Goal: Task Accomplishment & Management: Use online tool/utility

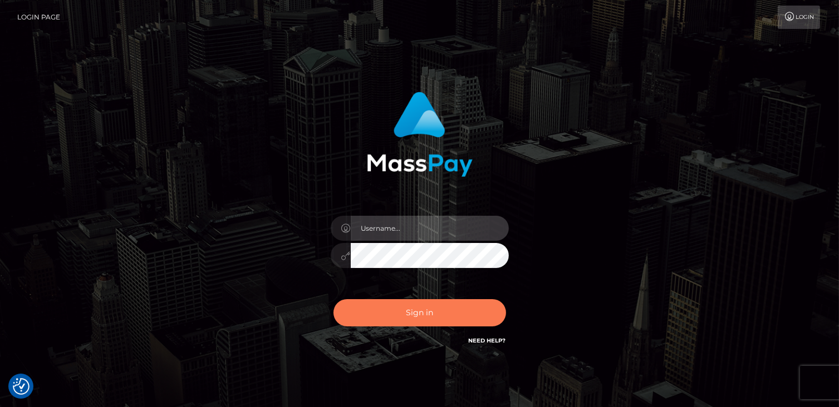
type input "catalinad"
click at [430, 311] on button "Sign in" at bounding box center [419, 312] width 173 height 27
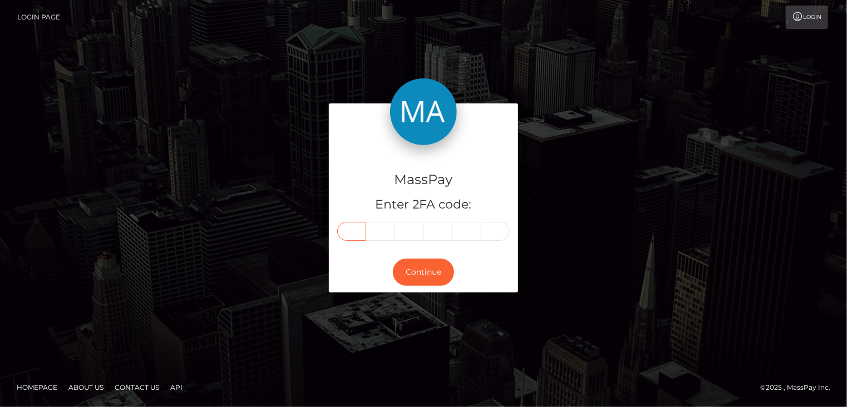
click at [354, 235] on input "text" at bounding box center [351, 231] width 29 height 19
type input "9"
type input "2"
type input "9"
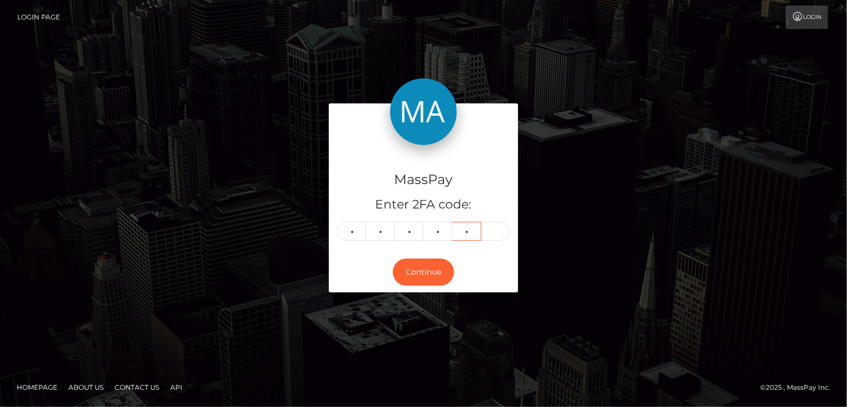
type input "3"
type input "8"
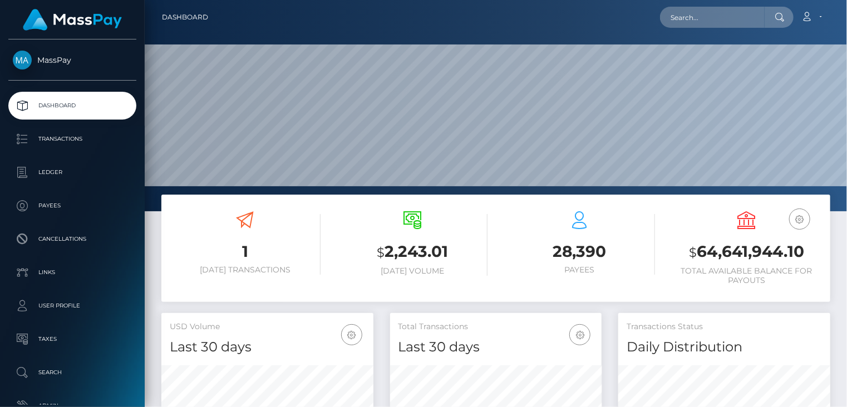
scroll to position [197, 211]
paste input "MSP09a3d29b2ab54e0"
type input "MSP09a3d29b2ab54e0"
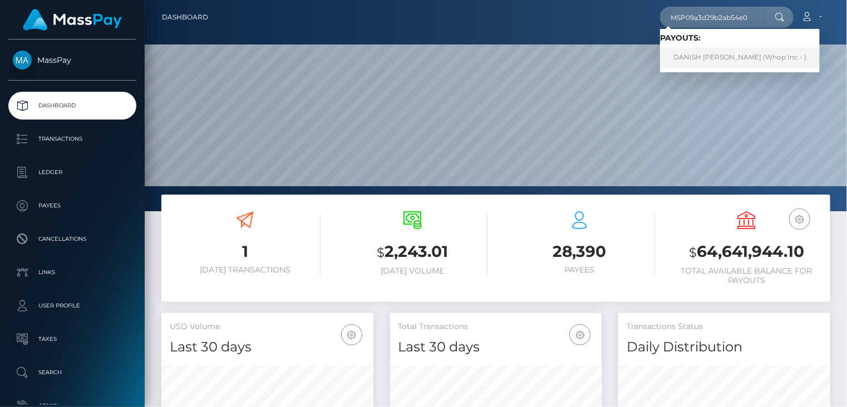
click at [720, 56] on link "DANISH RAFIQUE RAFIQUE (Whop Inc - )" at bounding box center [740, 57] width 160 height 21
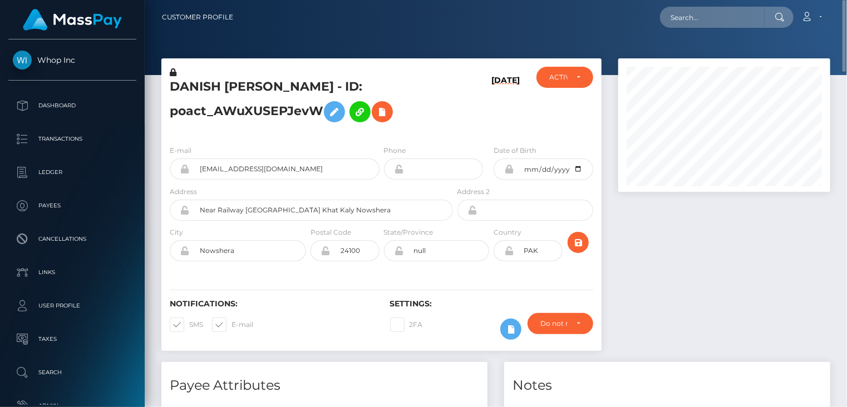
click at [261, 100] on h5 "DANISH RAFIQUE RAFIQUE - ID: poact_AWuXUSEPJevW" at bounding box center [308, 103] width 277 height 50
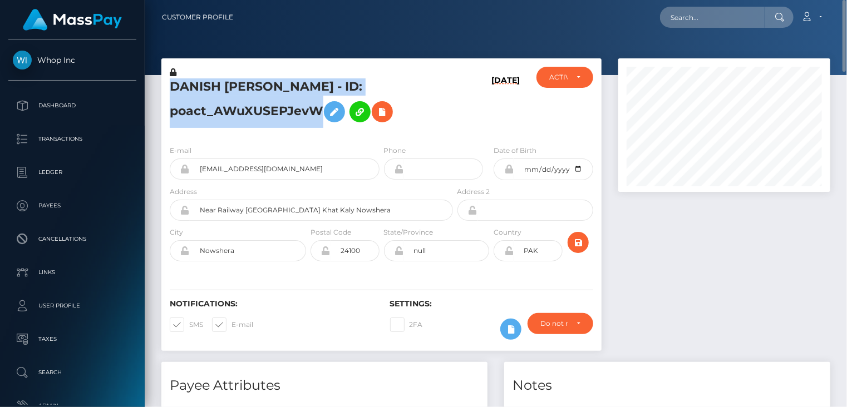
click at [261, 100] on h5 "DANISH RAFIQUE RAFIQUE - ID: poact_AWuXUSEPJevW" at bounding box center [308, 103] width 277 height 50
copy h5 "DANISH RAFIQUE RAFIQUE - ID: poact_AWuXUSEPJevW"
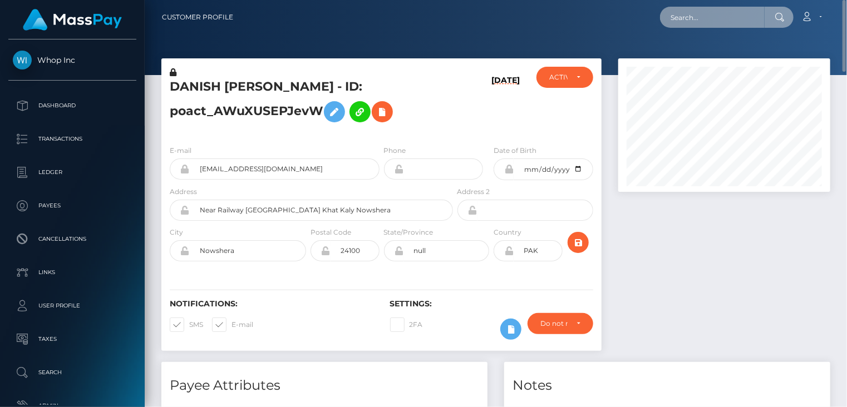
paste input "MSP6238496b0924c90"
type input "MSP6238496b0924c90"
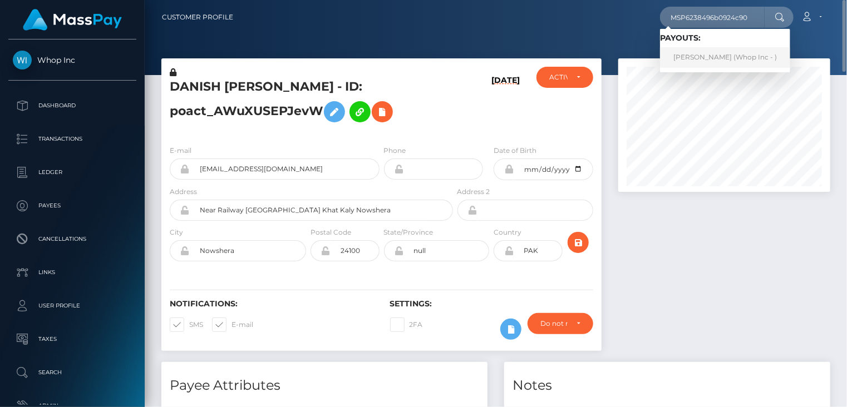
click at [703, 55] on link "AMMAR AHMED Ahmed (Whop Inc - )" at bounding box center [725, 57] width 130 height 21
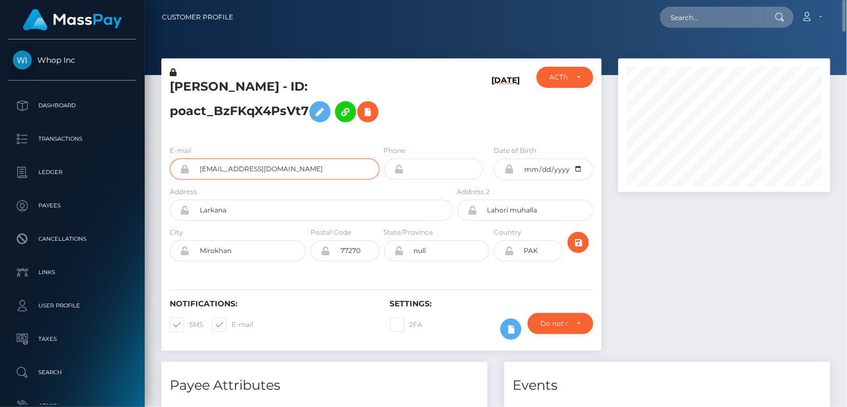
click at [251, 167] on input "khanfreddy45+c8ada0e950@gmail.com" at bounding box center [285, 169] width 190 height 21
click at [238, 90] on h5 "AMMAR AHMED Ahmed - ID: poact_BzFKqX4PsVt7" at bounding box center [308, 103] width 277 height 50
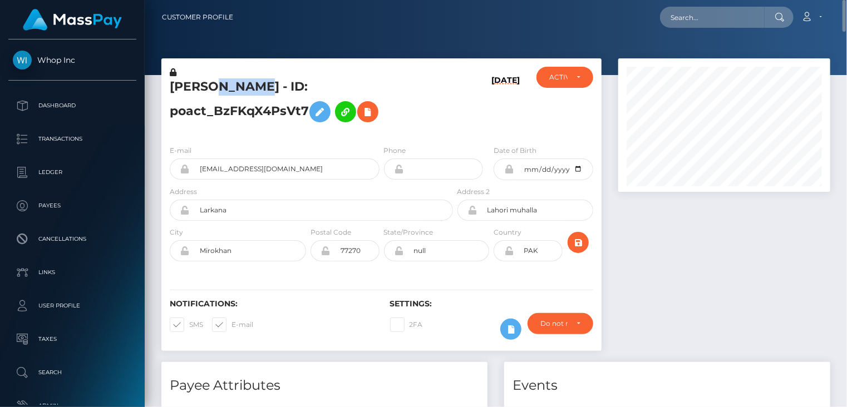
copy h5 "AHMED"
click at [343, 390] on h4 "Payee Attributes" at bounding box center [324, 385] width 309 height 19
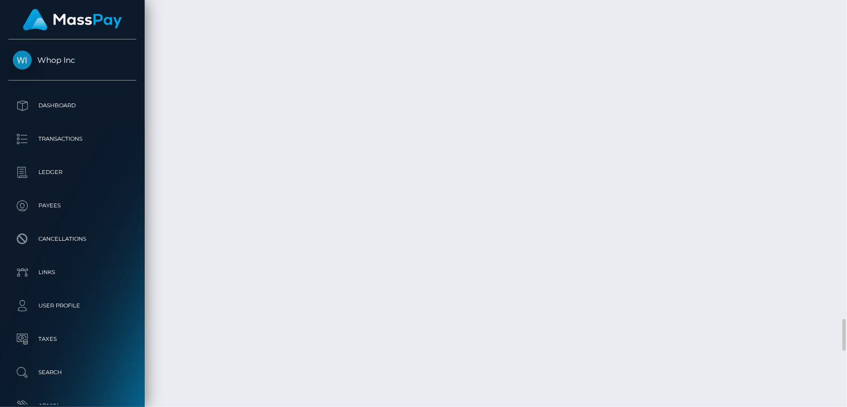
scroll to position [4798, 0]
drag, startPoint x: 414, startPoint y: 289, endPoint x: 600, endPoint y: 283, distance: 185.9
copy td "MSP6238496b0924c90 / pout_udhJUA3DQ4ZlG"
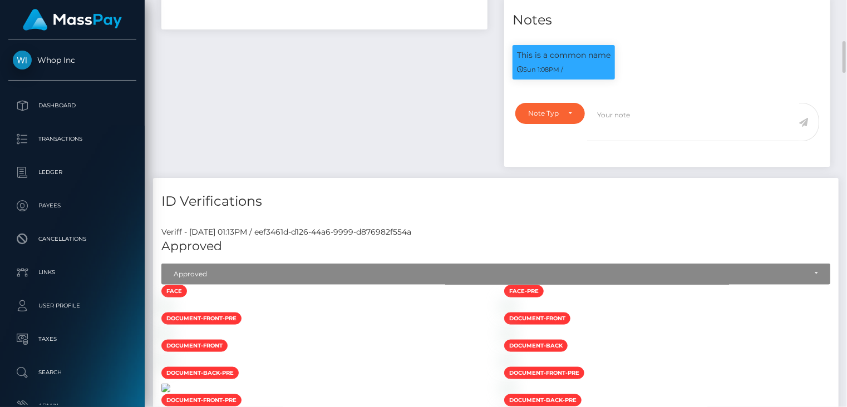
scroll to position [0, 0]
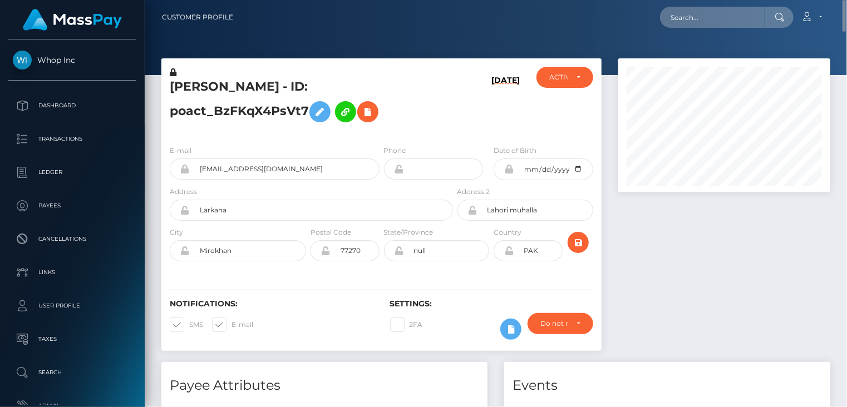
click at [257, 91] on h5 "AMMAR AHMED Ahmed - ID: poact_BzFKqX4PsVt7" at bounding box center [308, 103] width 277 height 50
click at [257, 90] on h5 "AMMAR AHMED Ahmed - ID: poact_BzFKqX4PsVt7" at bounding box center [308, 103] width 277 height 50
copy h5 "AMMAR AHMED Ahmed - ID: poact_BzFKqX4PsVt7"
paste input "MSP1bc42eb7a70d22c"
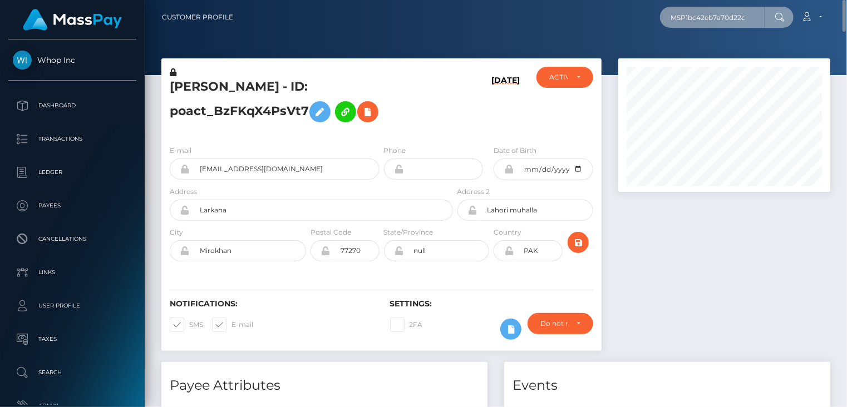
type input "MSP1bc42eb7a70d22c"
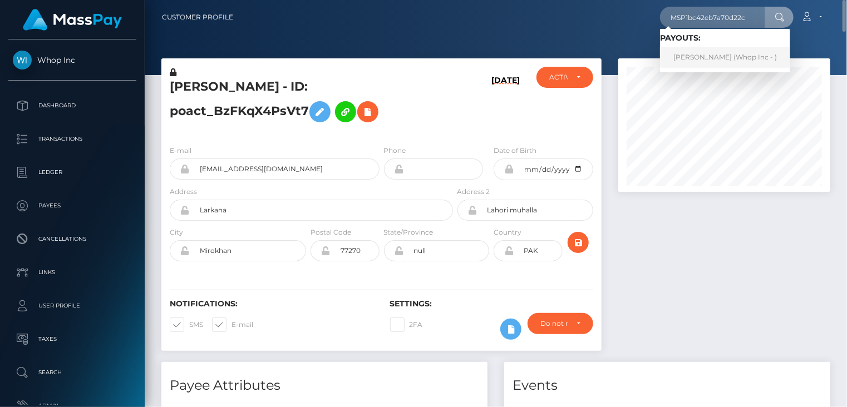
click at [705, 56] on link "Musarat Begum (Whop Inc - )" at bounding box center [725, 57] width 130 height 21
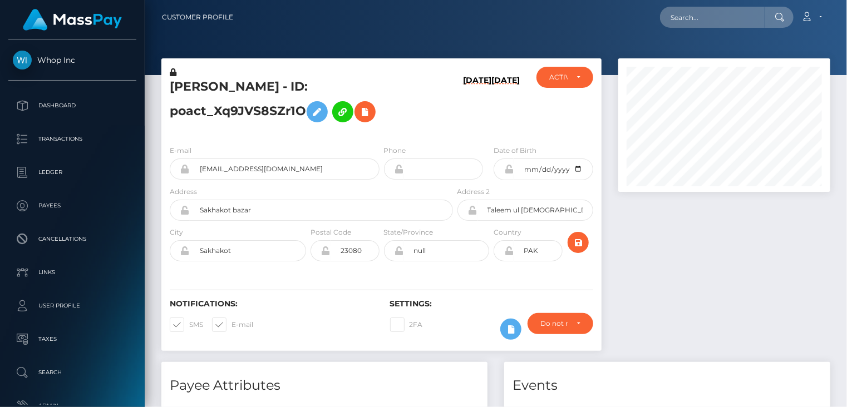
scroll to position [134, 211]
click at [257, 169] on input "craftxeditx+d92d28eacd@gmail.com" at bounding box center [285, 169] width 190 height 21
click at [367, 388] on h4 "Payee Attributes" at bounding box center [324, 385] width 309 height 19
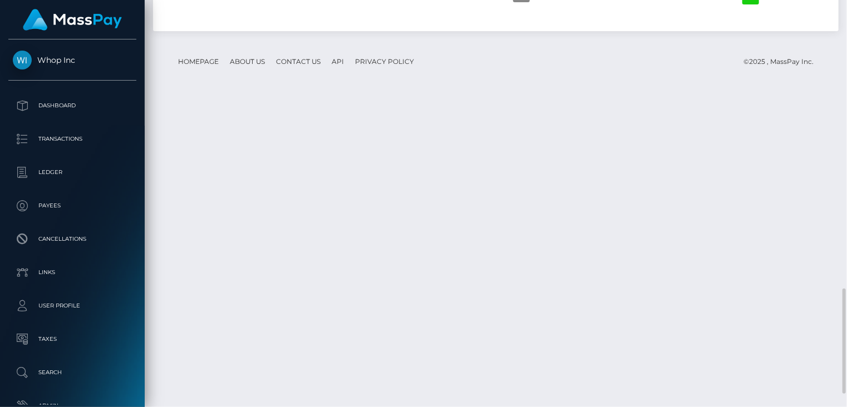
scroll to position [1162, 0]
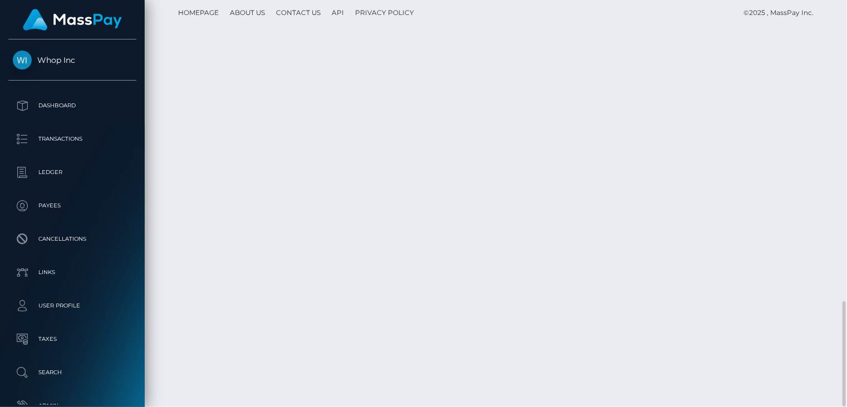
drag, startPoint x: 438, startPoint y: 288, endPoint x: 342, endPoint y: 300, distance: 97.0
copy td "MSP1bc42eb7a70d22c / pout_aZ9eOIYQA8TVi"
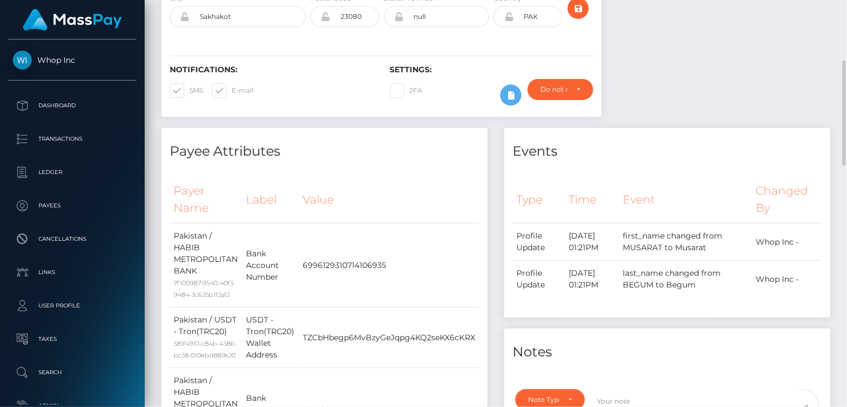
scroll to position [0, 0]
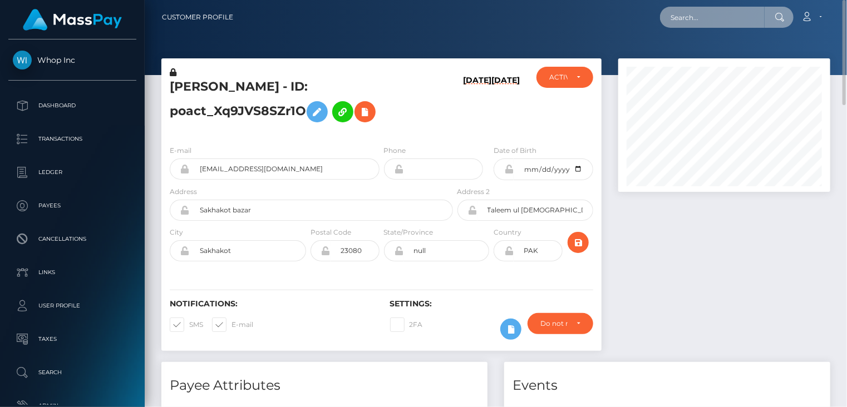
paste input "MSPa7ffa657c18fa99"
type input "MSPa7ffa657c18fa99"
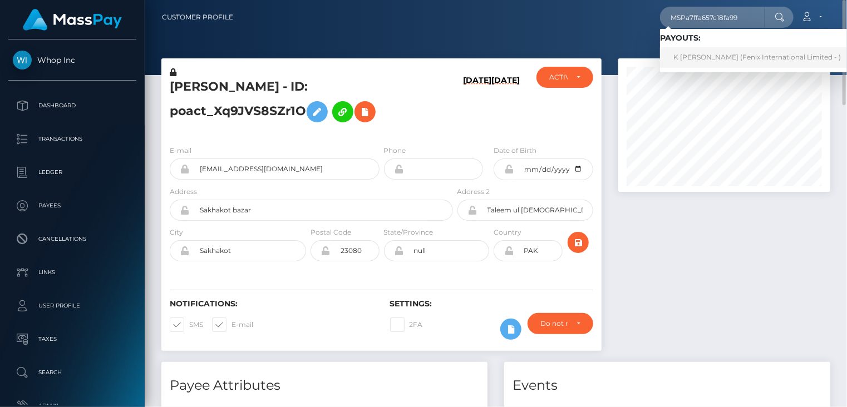
click at [717, 53] on link "K Sandeep Reddy (Fenix International Limited - )" at bounding box center [757, 57] width 194 height 21
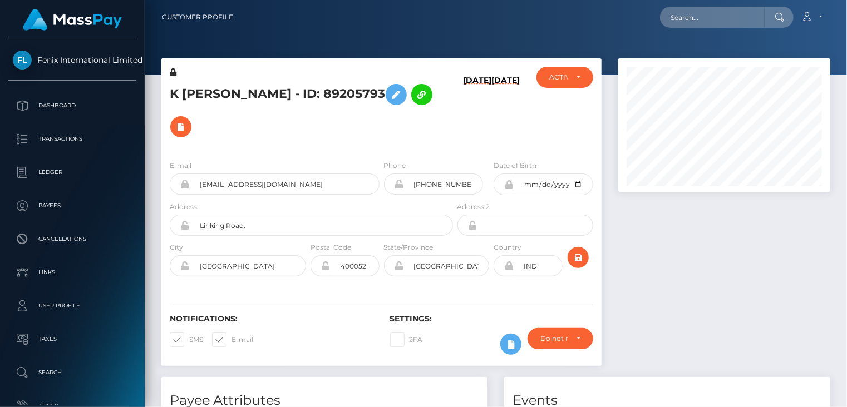
scroll to position [134, 211]
click at [311, 392] on h4 "Payee Attributes" at bounding box center [324, 400] width 309 height 19
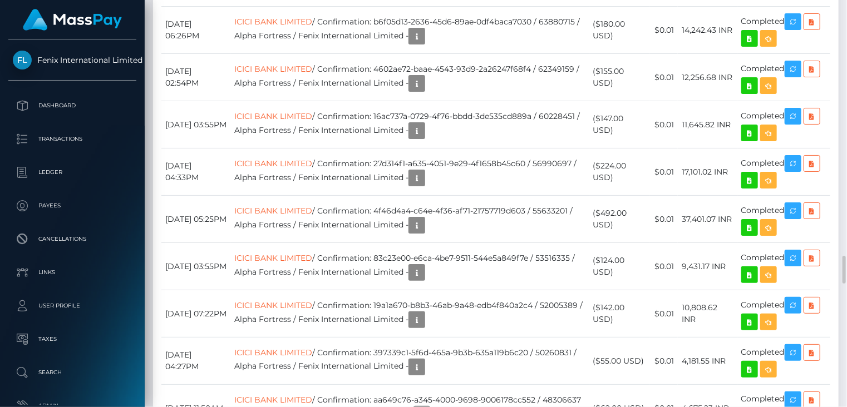
scroll to position [3526, 0]
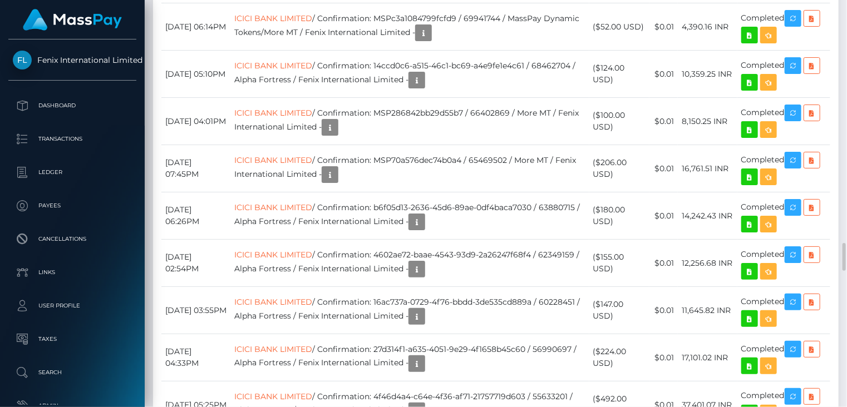
drag, startPoint x: 400, startPoint y: 176, endPoint x: 525, endPoint y: 178, distance: 125.2
copy td "MSPa7ffa657c18fa99 / 77242006"
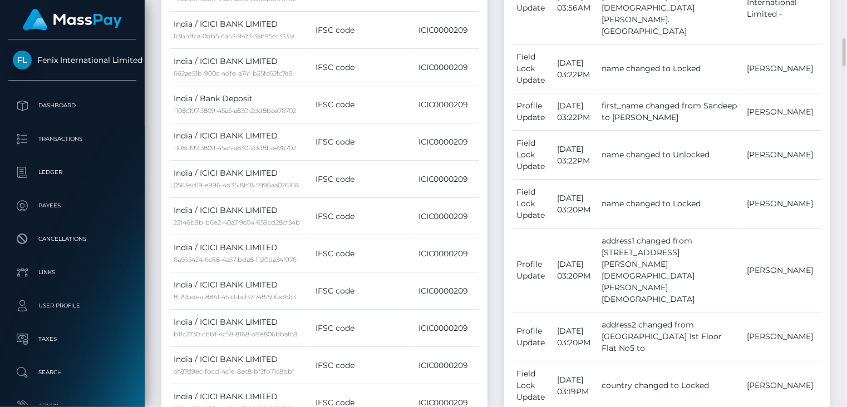
scroll to position [0, 0]
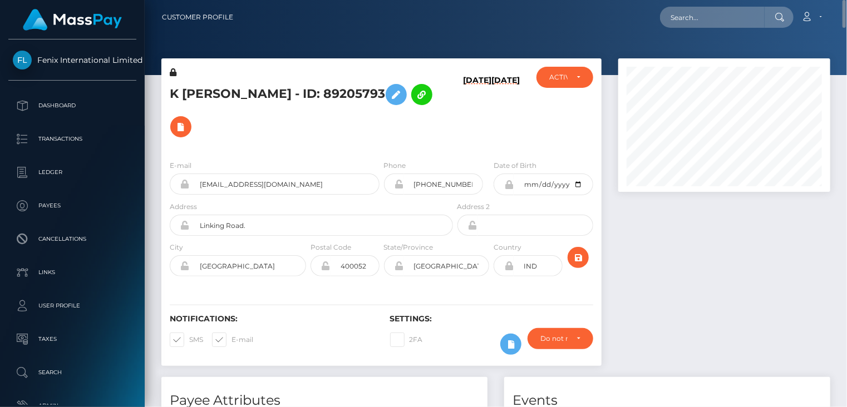
click at [247, 91] on h5 "K [PERSON_NAME] - ID: 89205793" at bounding box center [308, 110] width 277 height 65
copy h5 "K [PERSON_NAME] - ID: 89205793"
paste input "MSPde160654fa9e66a"
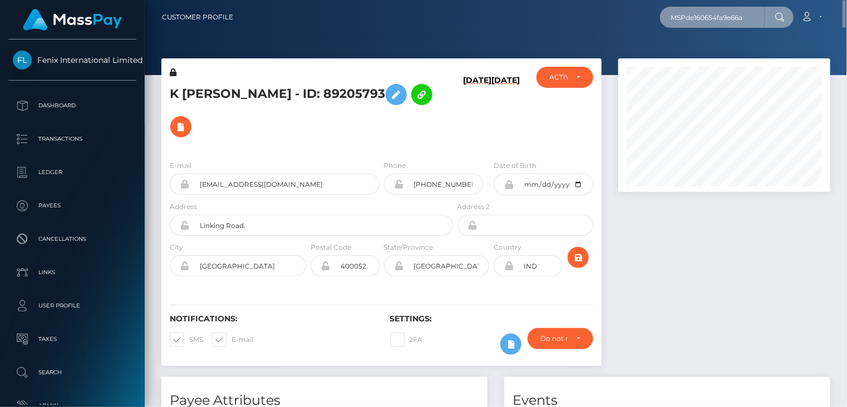
type input "MSPde160654fa9e66a"
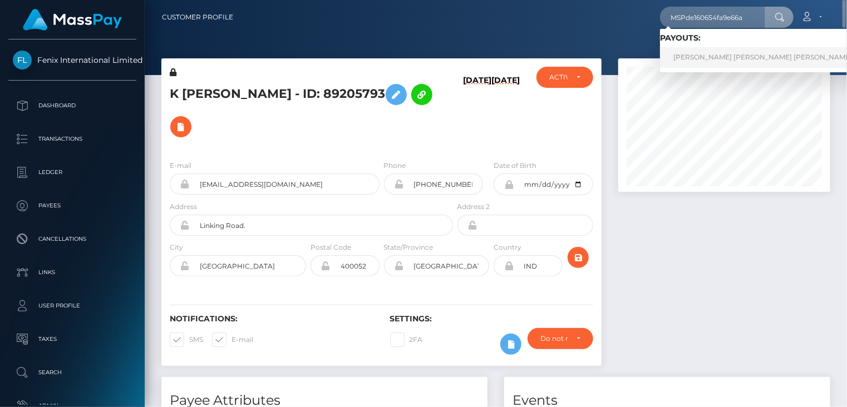
click at [748, 57] on link "VALERIA VALENTINA PAULO CRUZ (Global Gifting Technologies Inc - Throne)" at bounding box center [832, 57] width 344 height 21
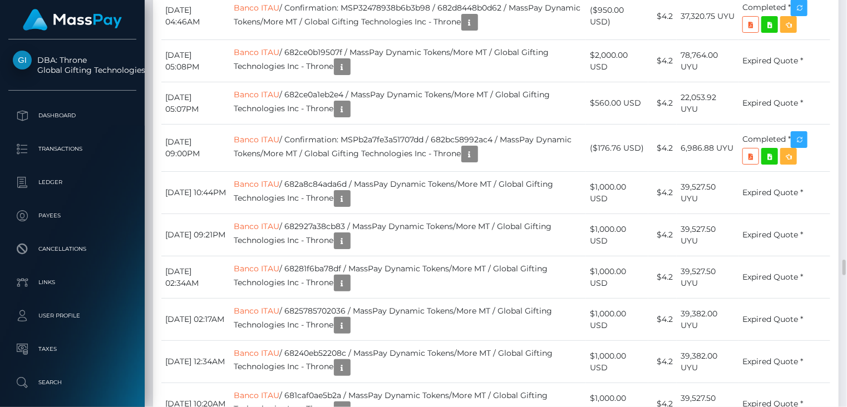
scroll to position [134, 211]
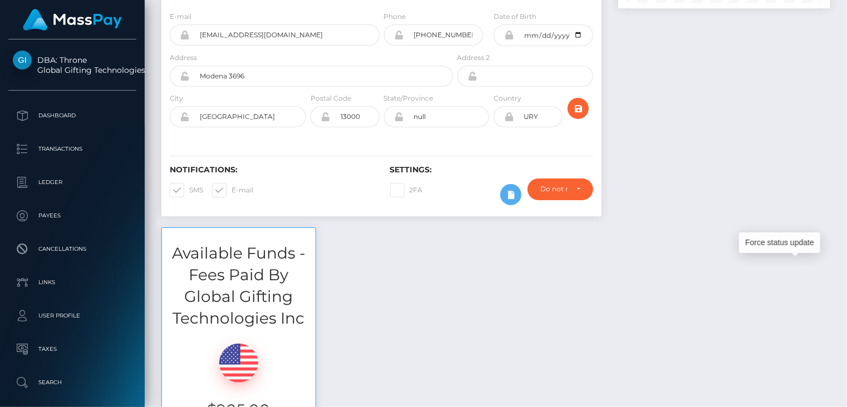
scroll to position [0, 0]
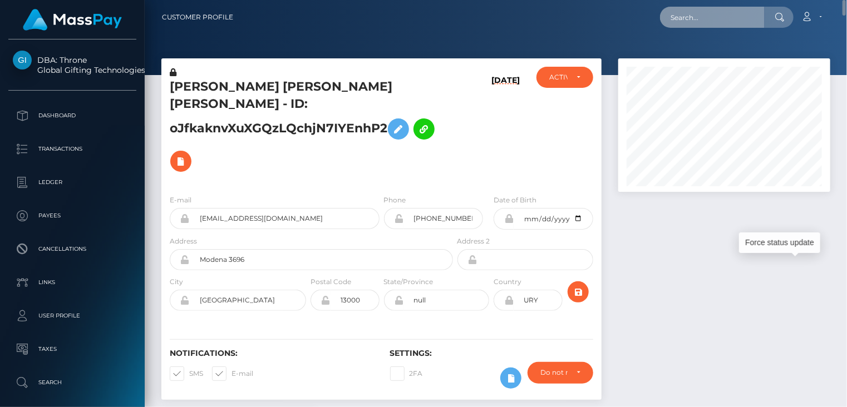
click at [689, 19] on input "text" at bounding box center [712, 17] width 105 height 21
paste input "MSPfb3a1fdec892a96"
type input "MSPfb3a1fdec892a96"
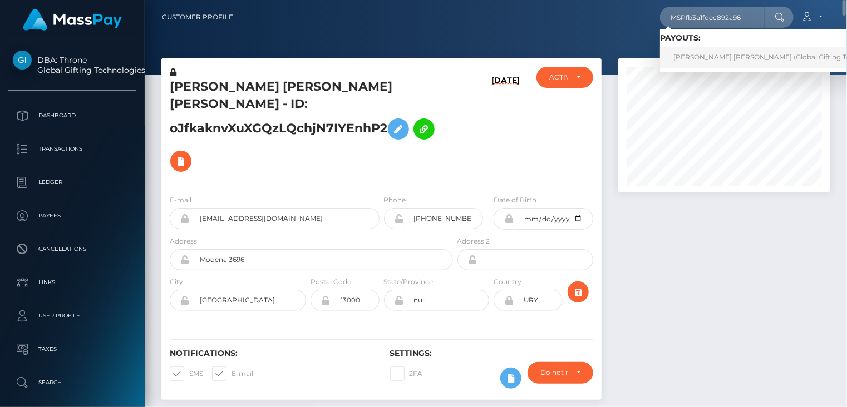
click at [720, 58] on link "FACUNDO VALENTÍN BORSANI QUIROGA (Global Gifting Technologies Inc - Throne)" at bounding box center [802, 57] width 284 height 21
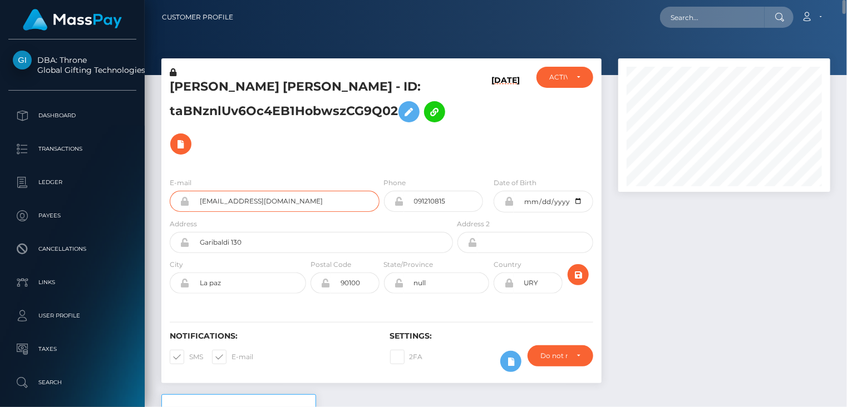
click at [220, 201] on input "[EMAIL_ADDRESS][DOMAIN_NAME]" at bounding box center [285, 201] width 190 height 21
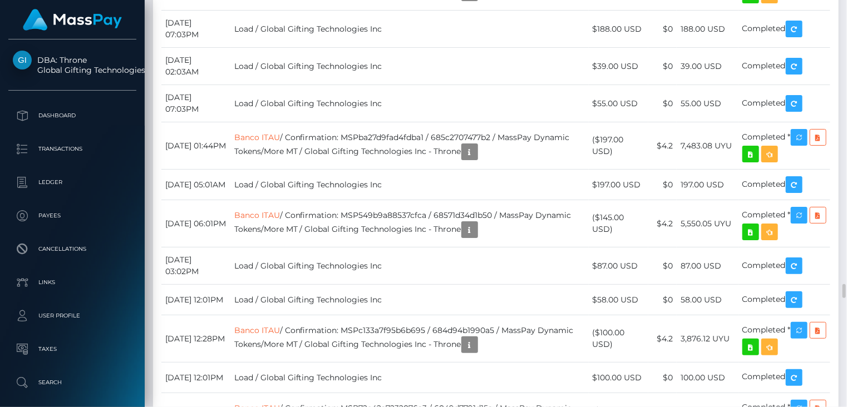
scroll to position [7981, 0]
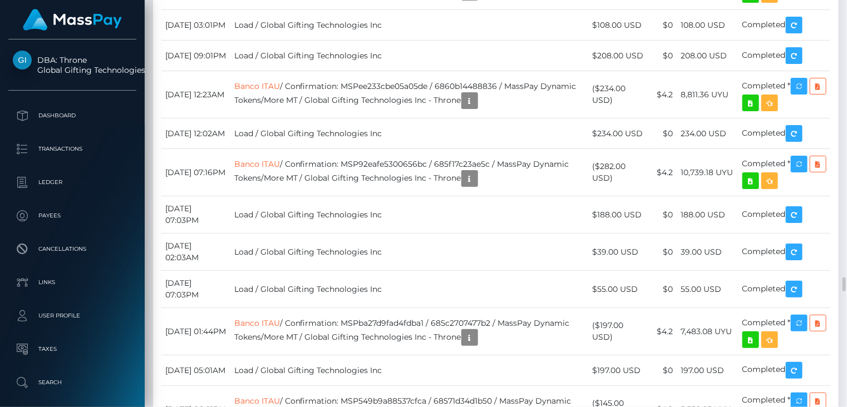
drag, startPoint x: 363, startPoint y: 214, endPoint x: 517, endPoint y: 212, distance: 154.2
copy td "MSPfb3a1fdec892a96 / 68b799a493909 /"
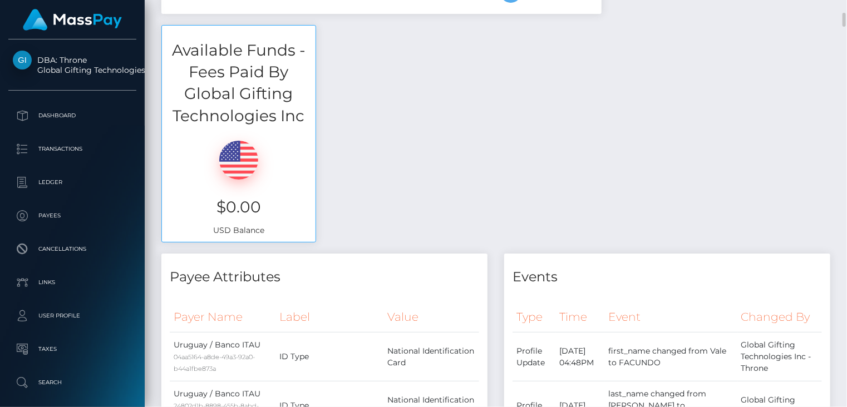
scroll to position [0, 0]
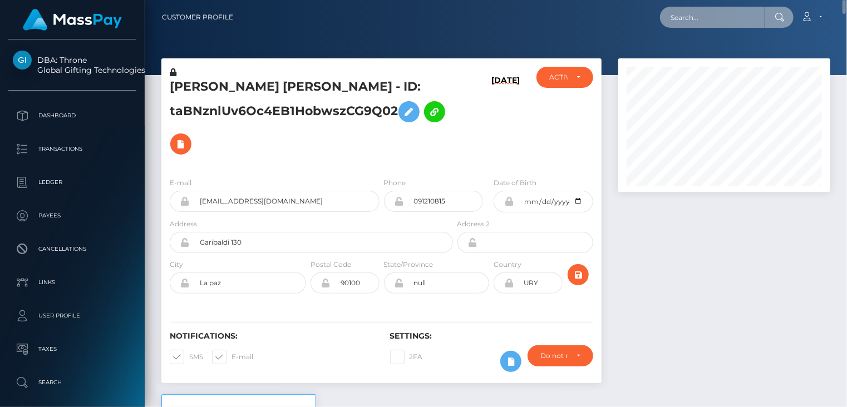
paste input "pout_8Ql5lZmFmFKcA"
type input "pout_8Ql5lZmFmFKcA"
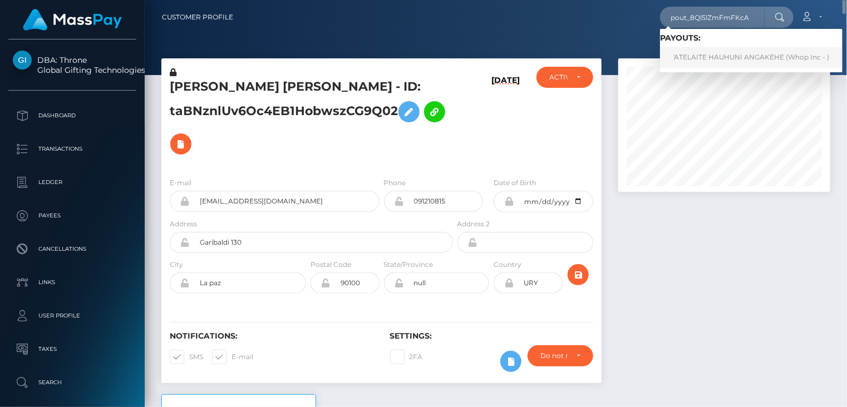
click at [732, 55] on link "'ATELAITE HAUHUNI ANGAKEHE (Whop Inc - )" at bounding box center [751, 57] width 183 height 21
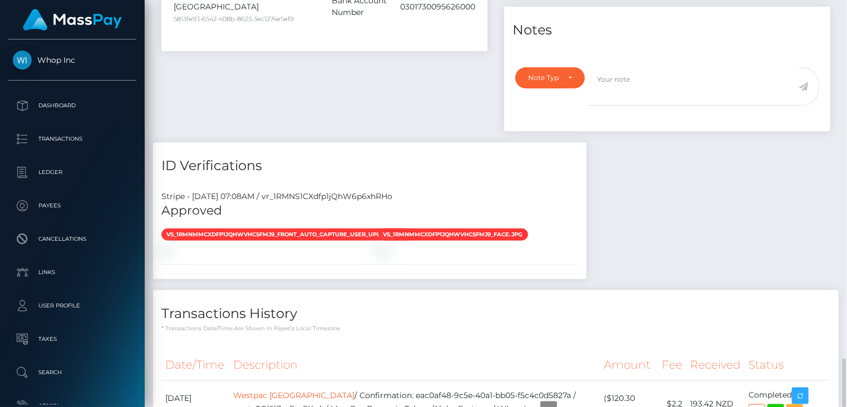
scroll to position [663, 0]
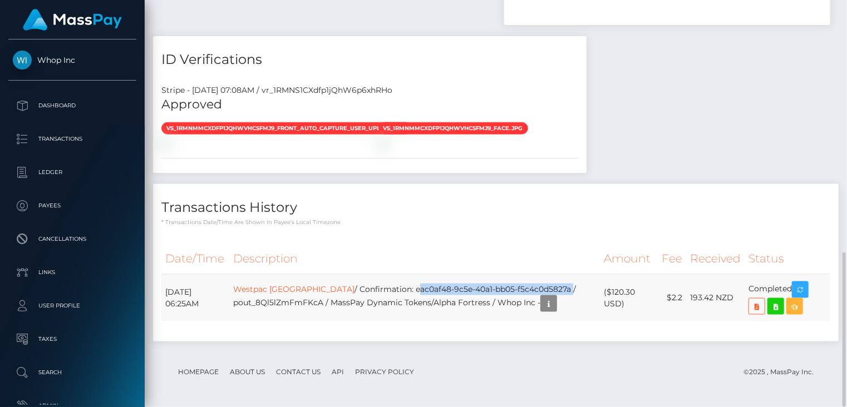
drag, startPoint x: 399, startPoint y: 291, endPoint x: 557, endPoint y: 282, distance: 158.3
click at [557, 282] on td "Westpac New Zealand / Confirmation: eac0af48-9c5e-40a1-bb05-f5c4c0d5827a / pout…" at bounding box center [414, 297] width 370 height 47
copy td "eac0af48-9c5e-40a1-bb05-f5c4c0d5827a"
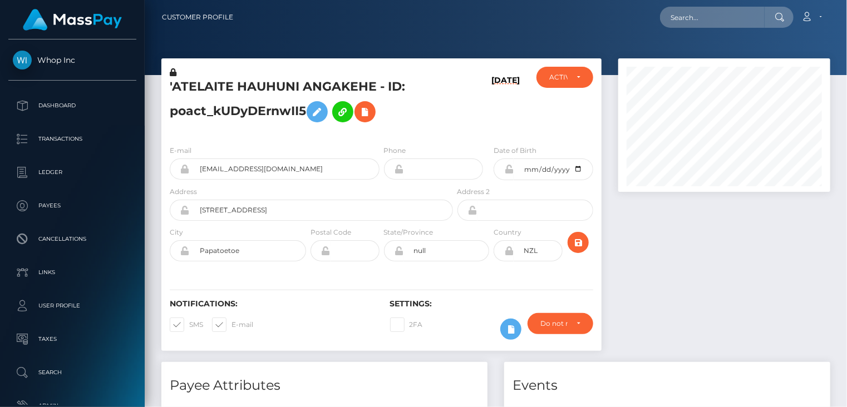
scroll to position [134, 211]
paste input "poact_Ly0Q5QLKCqWF"
type input "poact_Ly0Q5QLKCqWF"
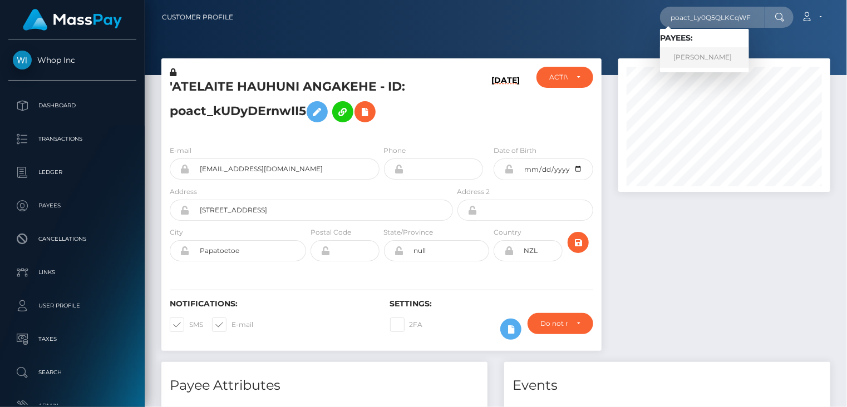
click at [697, 60] on link "Neeraj Rani" at bounding box center [704, 57] width 89 height 21
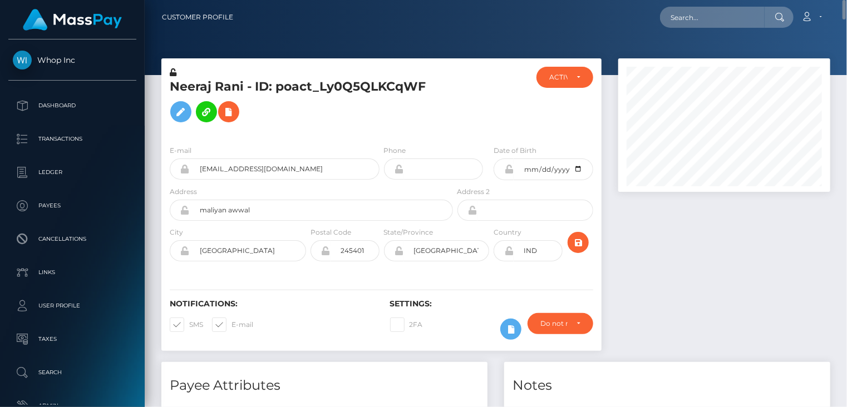
click at [258, 93] on h5 "Neeraj Rani - ID: poact_Ly0Q5QLKCqWF" at bounding box center [308, 103] width 277 height 50
click at [258, 92] on h5 "Neeraj Rani - ID: poact_Ly0Q5QLKCqWF" at bounding box center [308, 103] width 277 height 50
copy h5 "Neeraj Rani - ID: poact_Ly0Q5QLKCqWF"
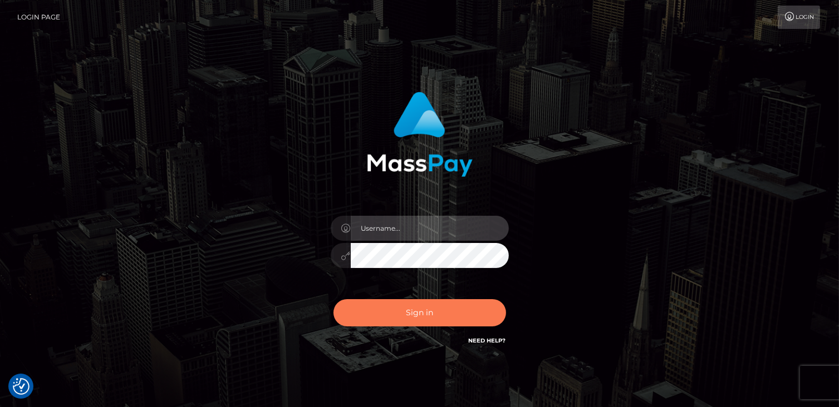
type input "catalinad"
click at [442, 316] on button "Sign in" at bounding box center [419, 312] width 173 height 27
type input "catalinad"
click at [430, 326] on button "Sign in" at bounding box center [419, 312] width 173 height 27
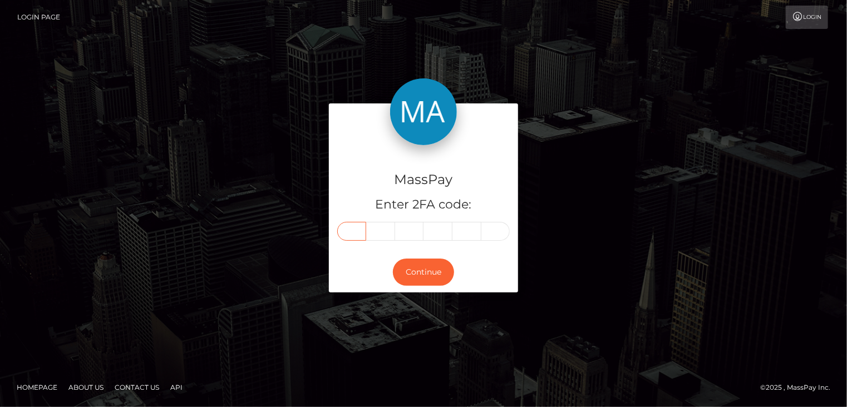
click at [352, 235] on input "text" at bounding box center [351, 231] width 29 height 19
type input "2"
type input "3"
type input "2"
type input "6"
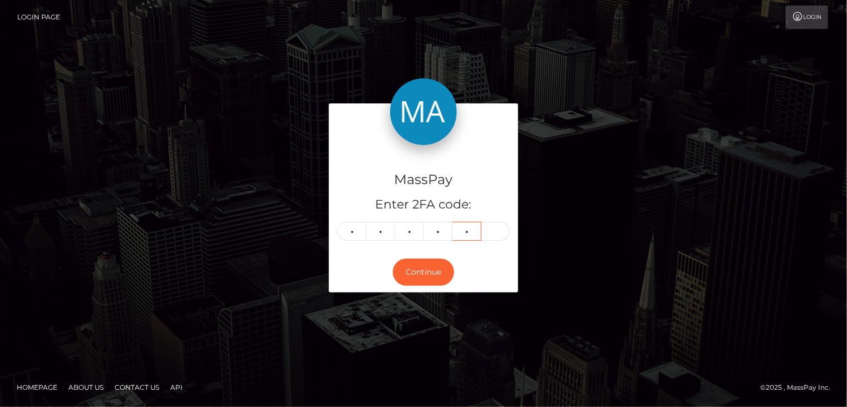
type input "3"
type input "7"
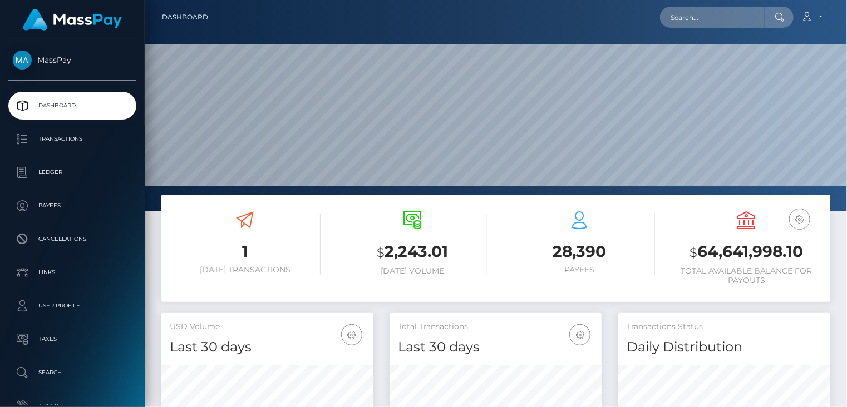
scroll to position [197, 211]
click at [728, 22] on input "text" at bounding box center [712, 17] width 105 height 21
paste input "7280597"
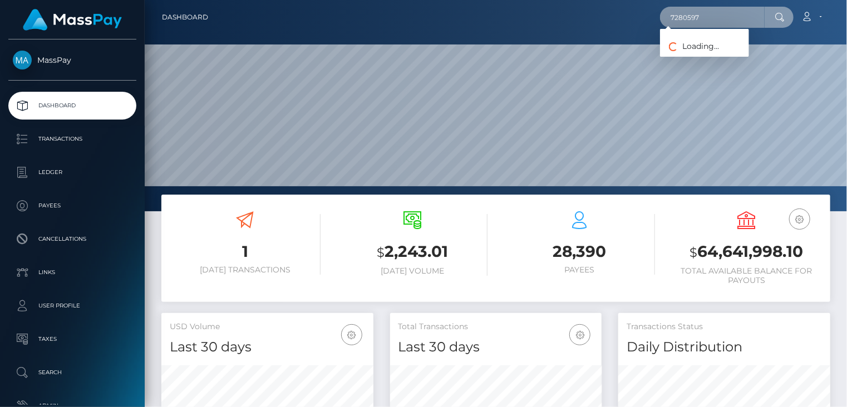
type input "7280597"
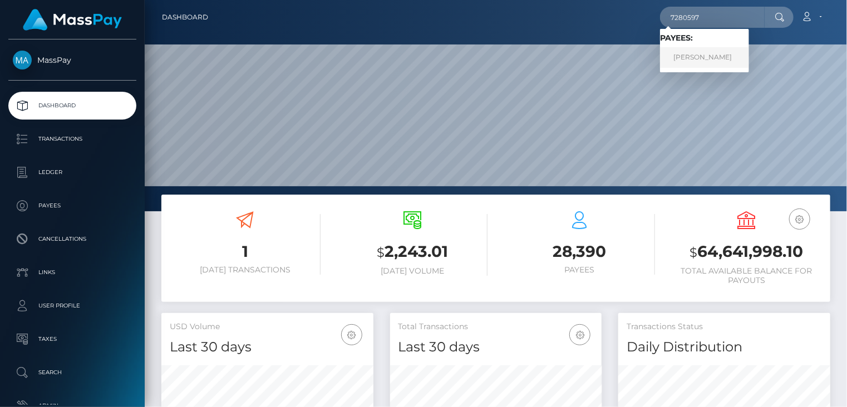
click at [717, 62] on link "Nayra Garcia Chavez" at bounding box center [704, 57] width 89 height 21
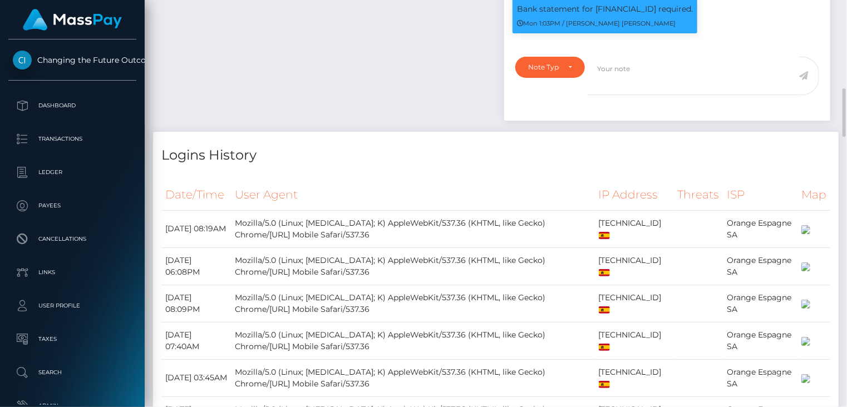
scroll to position [134, 211]
click at [638, 15] on p "Bank statement for [FINANCIAL_ID] required." at bounding box center [605, 9] width 176 height 12
copy p "[FINANCIAL_ID]"
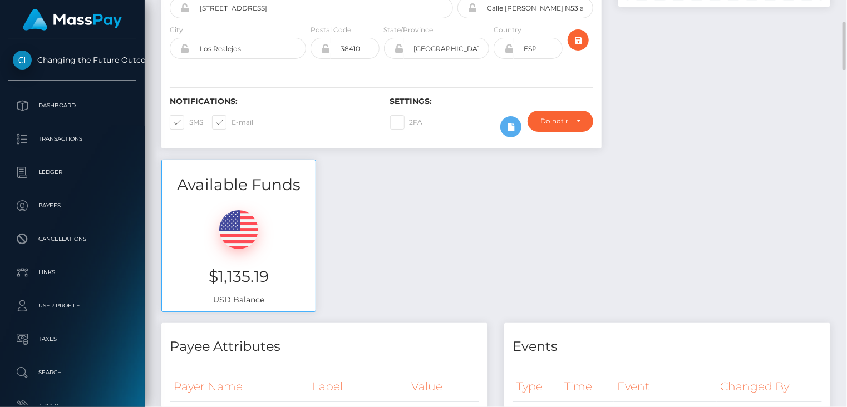
scroll to position [0, 0]
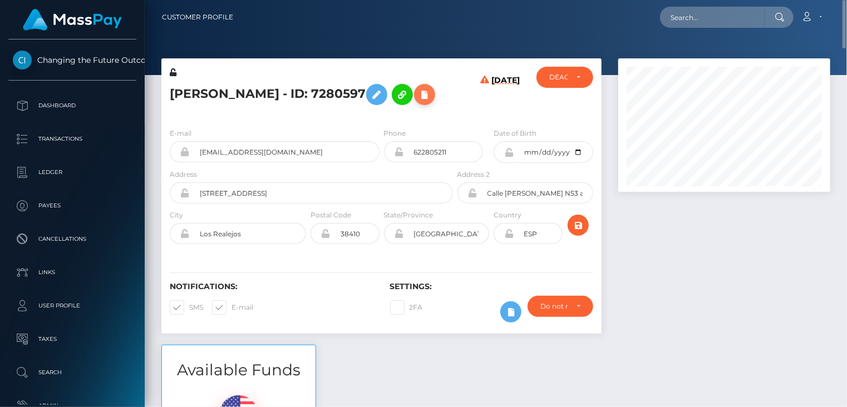
click at [418, 102] on icon at bounding box center [424, 95] width 13 height 14
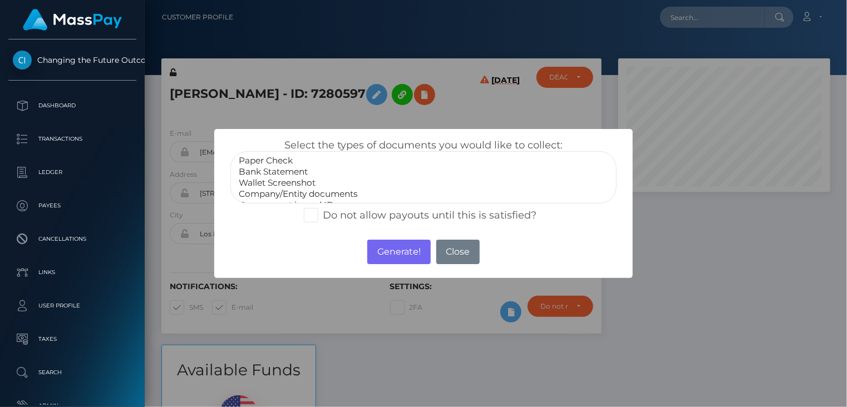
select select "Bank Statement"
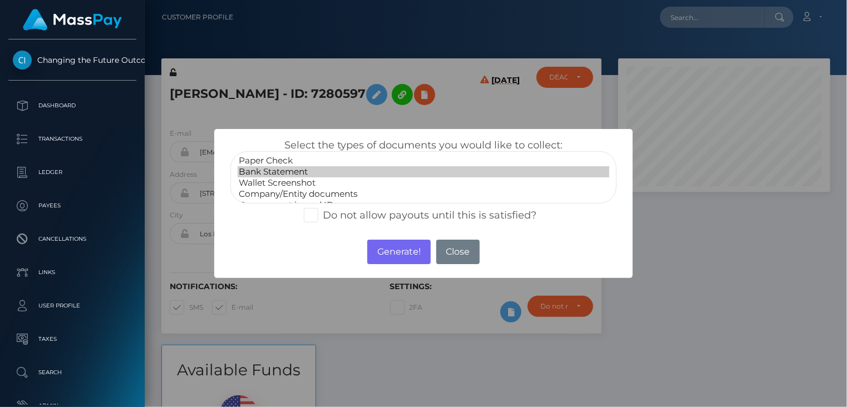
click at [278, 170] on option "Bank Statement" at bounding box center [424, 171] width 372 height 11
click at [401, 255] on button "Generate!" at bounding box center [398, 252] width 63 height 24
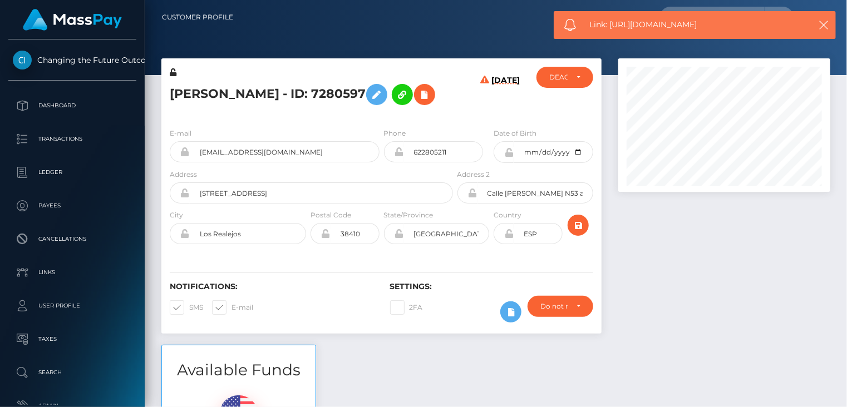
click at [646, 27] on span "Link: https://l.maspay.io/XjuMR" at bounding box center [694, 25] width 209 height 12
copy span "Link: https://l.maspay.io/XjuMR"
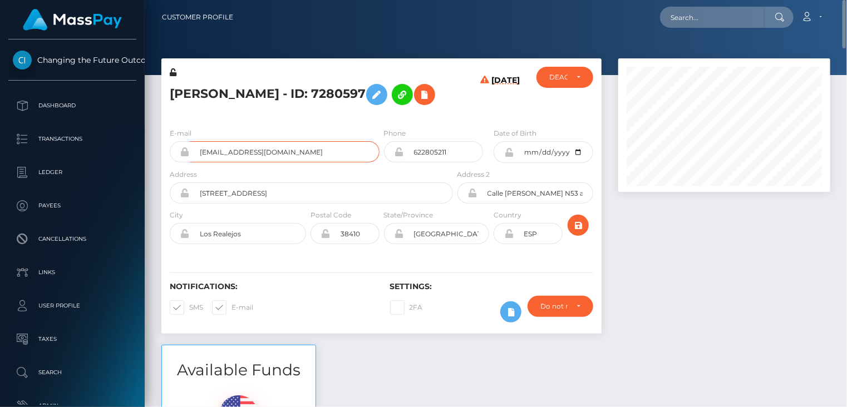
click at [242, 162] on input "parafarmaciaelherbolario9@gmail.com" at bounding box center [285, 151] width 190 height 21
click at [240, 162] on input "parafarmaciaelherbolario9@gmail.com" at bounding box center [285, 151] width 190 height 21
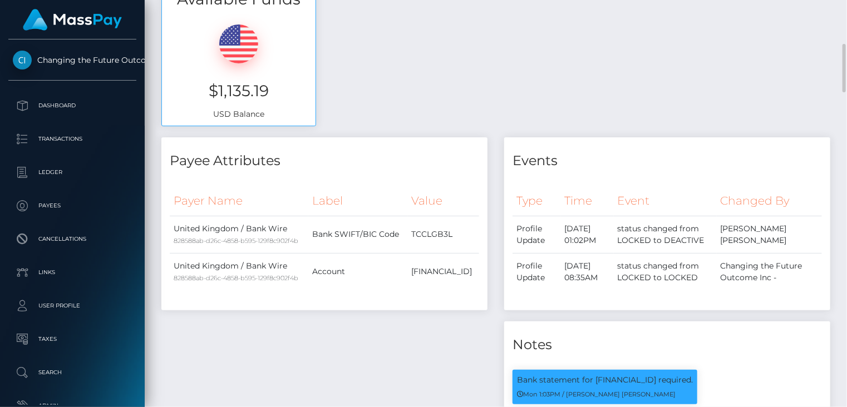
scroll to position [742, 0]
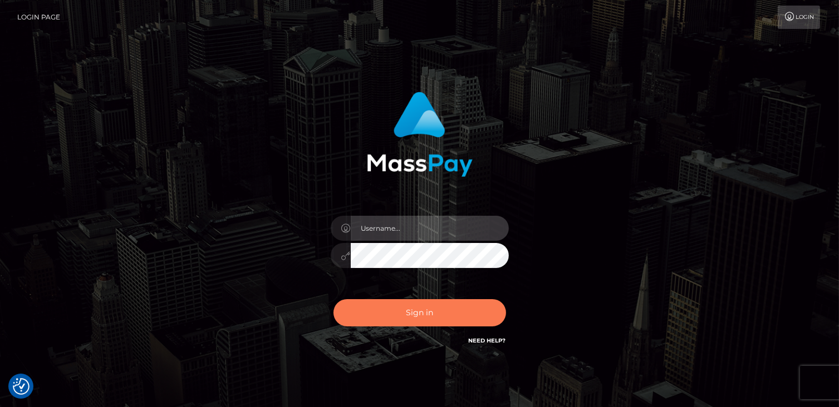
type input "catalinad"
click at [396, 315] on button "Sign in" at bounding box center [419, 312] width 173 height 27
type input "catalinad"
click at [471, 306] on button "Sign in" at bounding box center [419, 312] width 173 height 27
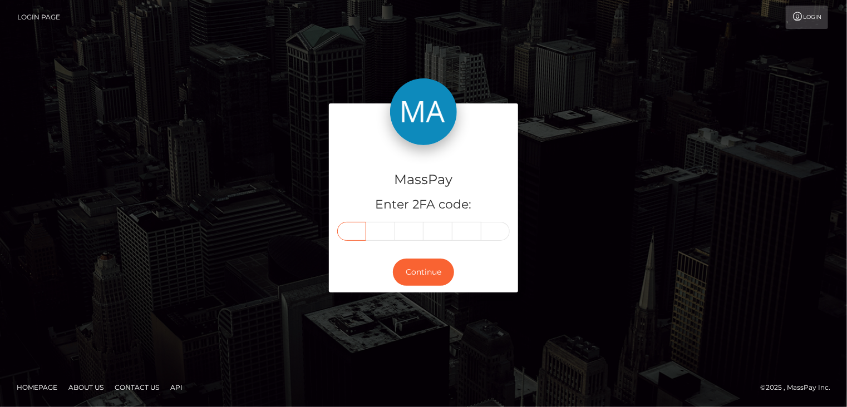
click at [358, 234] on input "text" at bounding box center [351, 231] width 29 height 19
type input "3"
type input "2"
type input "8"
type input "1"
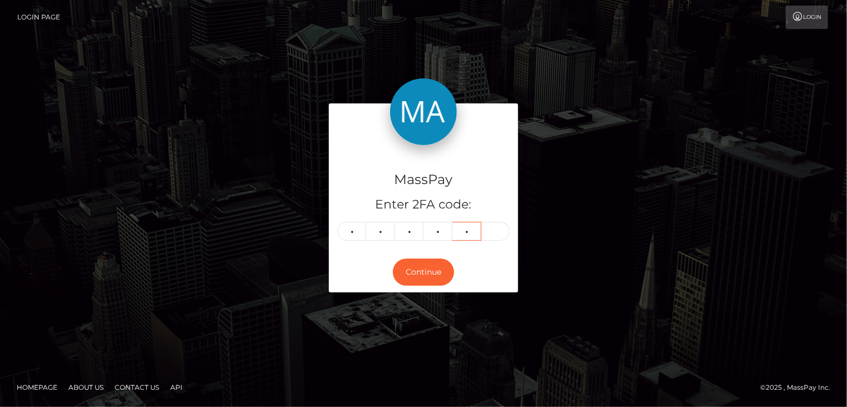
type input "2"
type input "0"
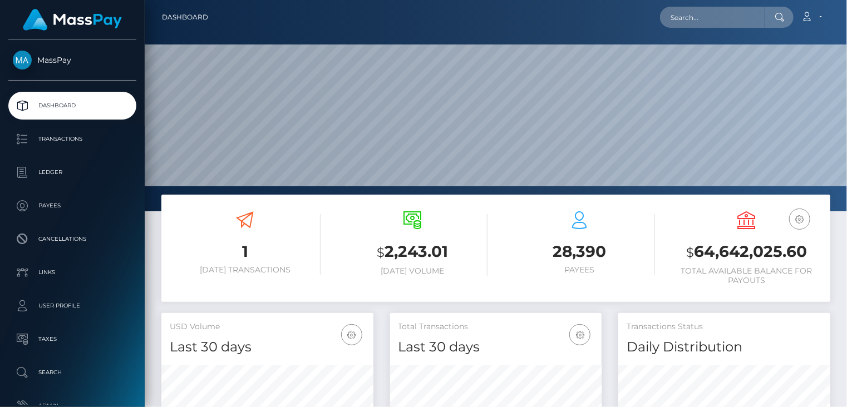
scroll to position [197, 211]
click at [712, 18] on input "text" at bounding box center [712, 17] width 105 height 21
paste input "MSP51B4A028502012D"
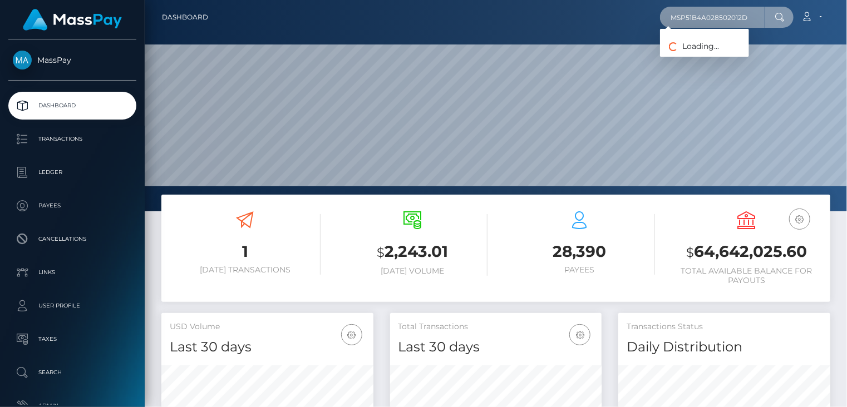
type input "MSP51B4A028502012D"
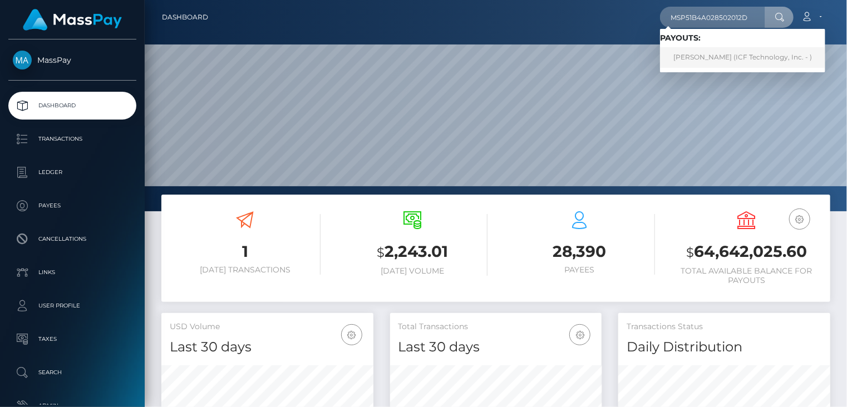
click at [694, 57] on link "Natalia Alvarez (ICF Technology, Inc. - )" at bounding box center [742, 57] width 165 height 21
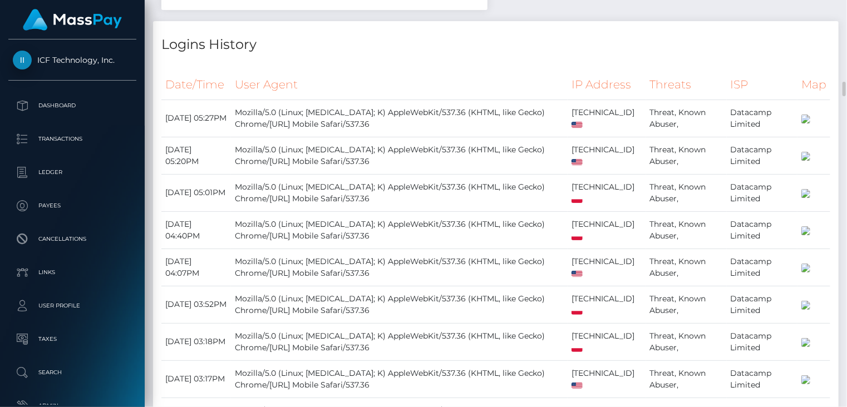
scroll to position [1485, 0]
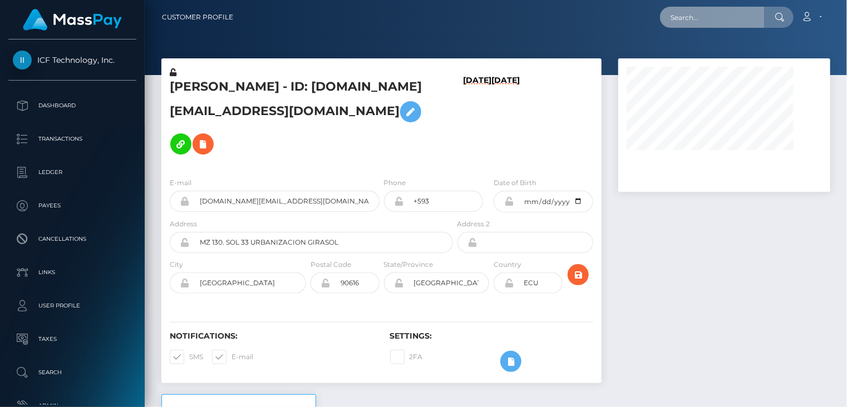
paste input "Maria137817"
type input "Maria137817"
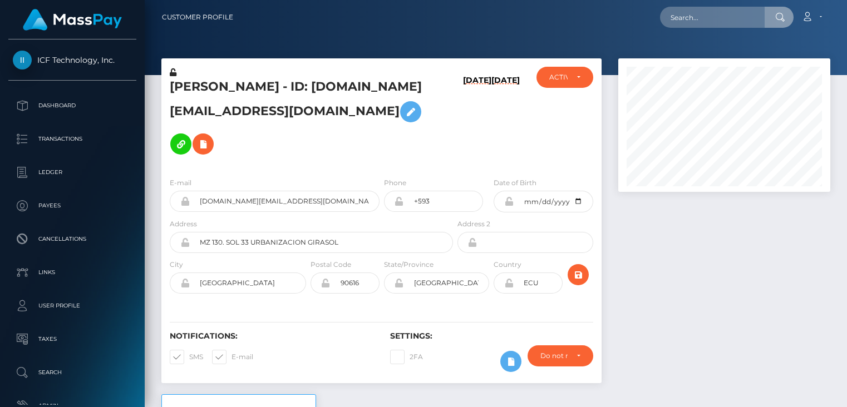
click at [712, 18] on input "text" at bounding box center [712, 17] width 105 height 21
drag, startPoint x: 0, startPoint y: 0, endPoint x: 682, endPoint y: 16, distance: 681.9
click at [682, 16] on input "text" at bounding box center [712, 17] width 105 height 21
type input "Maria137817"
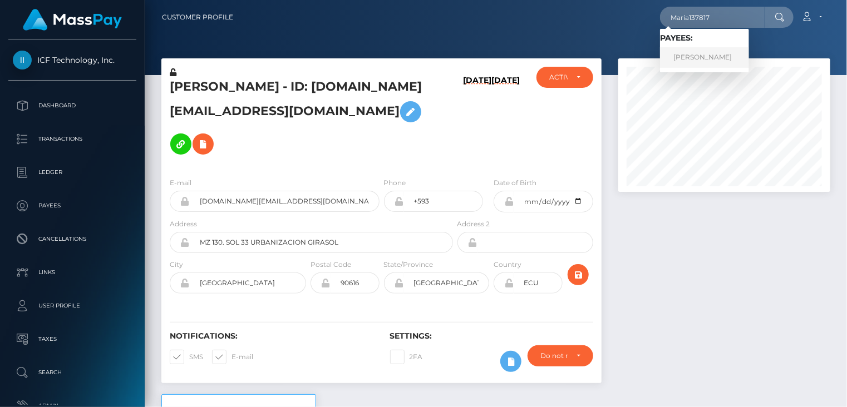
click at [691, 59] on link "JESUS LARA GARCIA" at bounding box center [704, 57] width 89 height 21
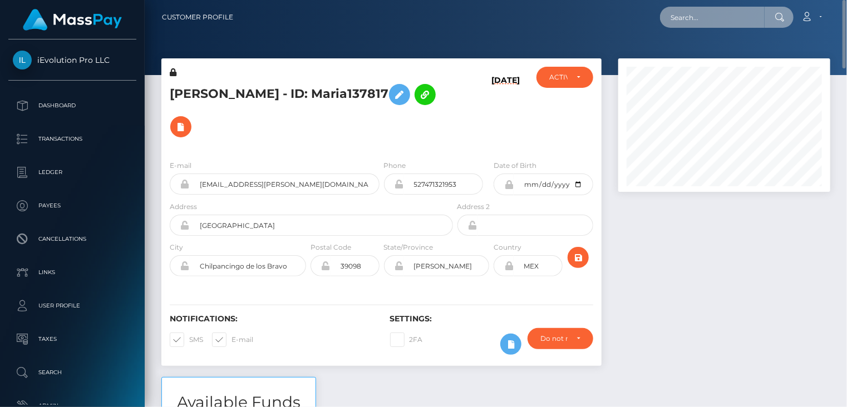
paste input "pout_hazS4po2ttaFs"
type input "pout_hazS4po2ttaFs"
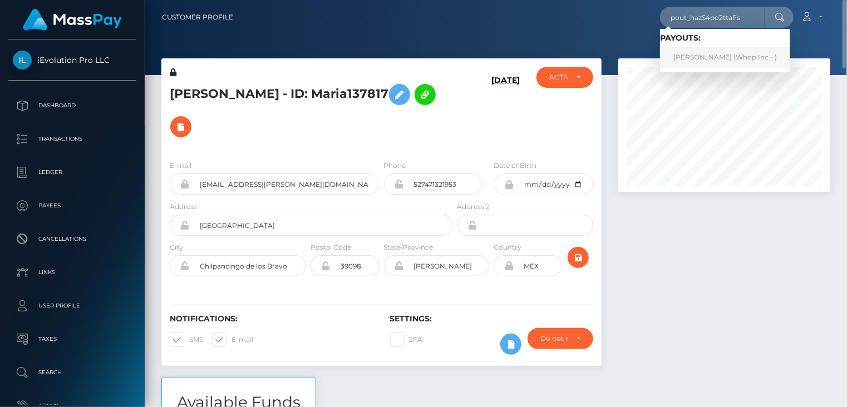
click at [710, 61] on link "ADIL EL MORGHADY (Whop Inc - )" at bounding box center [725, 57] width 130 height 21
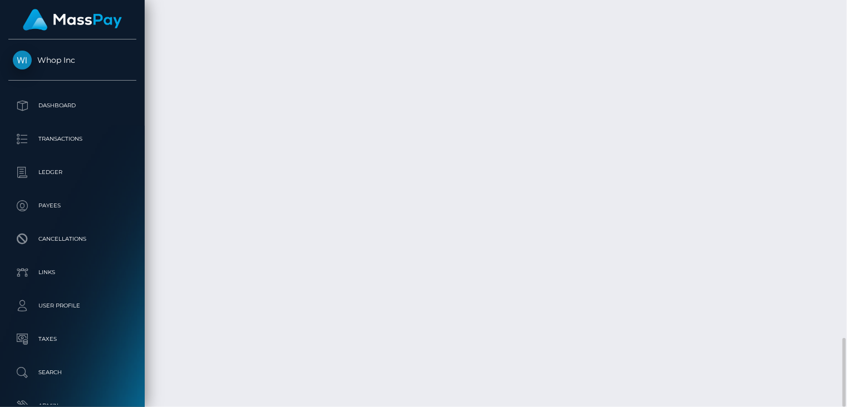
scroll to position [134, 211]
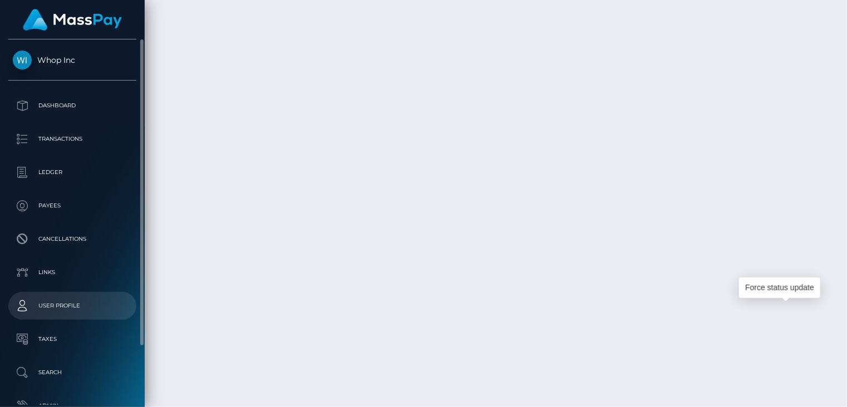
drag, startPoint x: 794, startPoint y: 315, endPoint x: 105, endPoint y: 294, distance: 688.7
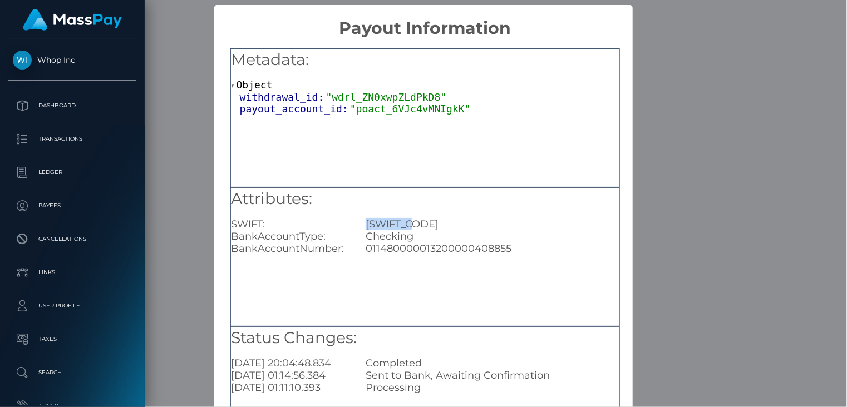
drag, startPoint x: 433, startPoint y: 223, endPoint x: 362, endPoint y: 223, distance: 71.2
click at [362, 223] on div "BMCEMAMC" at bounding box center [492, 224] width 270 height 12
copy div "BMCEMAMC"
click at [639, 144] on div "× Payout Information Metadata: Object withdrawal_id: "wdrl_ZN0xwpZLdPkD8" payou…" at bounding box center [423, 203] width 847 height 407
click at [681, 150] on div "× Payout Information Metadata: Object withdrawal_id: "wdrl_ZN0xwpZLdPkD8" payou…" at bounding box center [423, 203] width 847 height 407
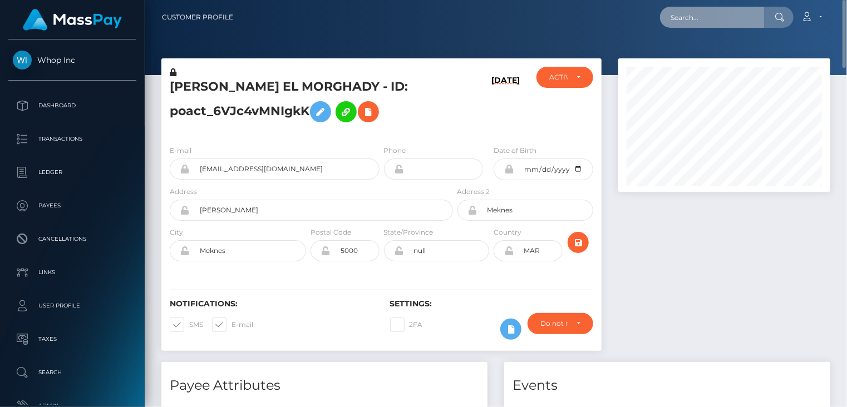
scroll to position [556334, 556256]
paste input "MSP47193f75c37d789"
type input "MSP47193f75c37d789"
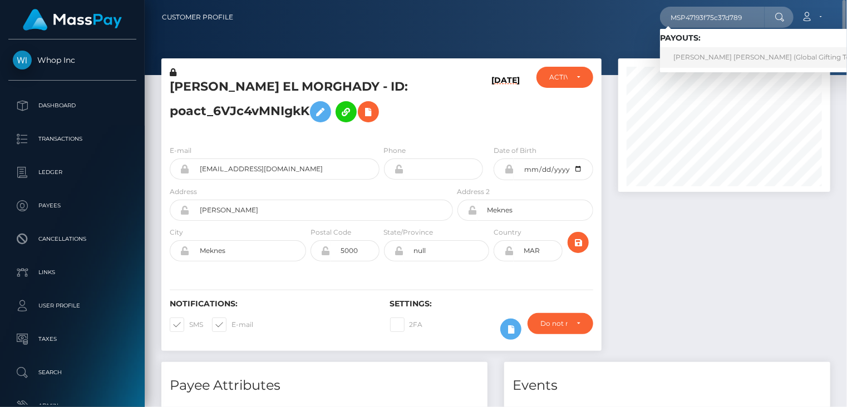
click at [690, 58] on link "PAOLA ANDREA DELGADO ARGUELLO (Global Gifting Technologies Inc - Throne)" at bounding box center [802, 57] width 284 height 21
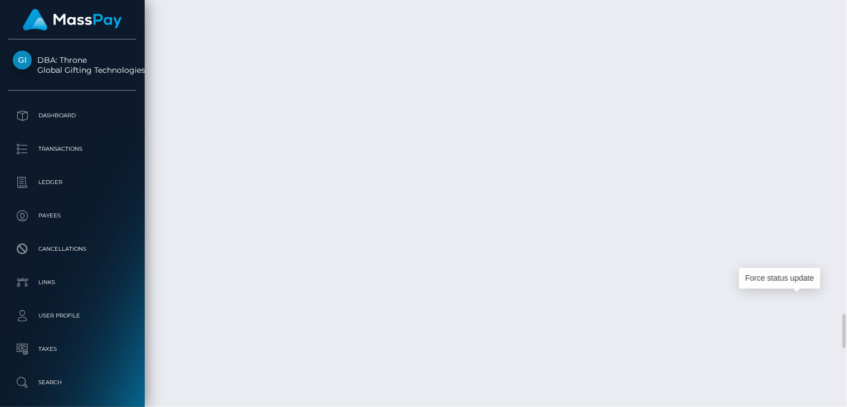
scroll to position [134, 211]
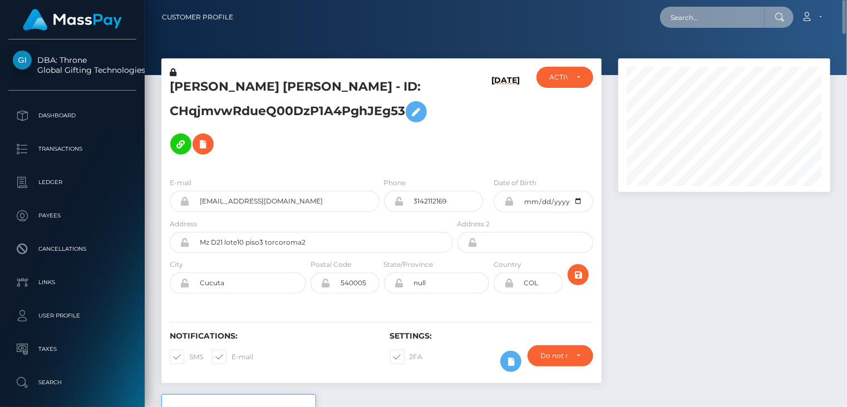
scroll to position [556334, 556256]
paste input "poact_7PucaT7OIhEf"
type input "poact_7PucaT7OIhEf"
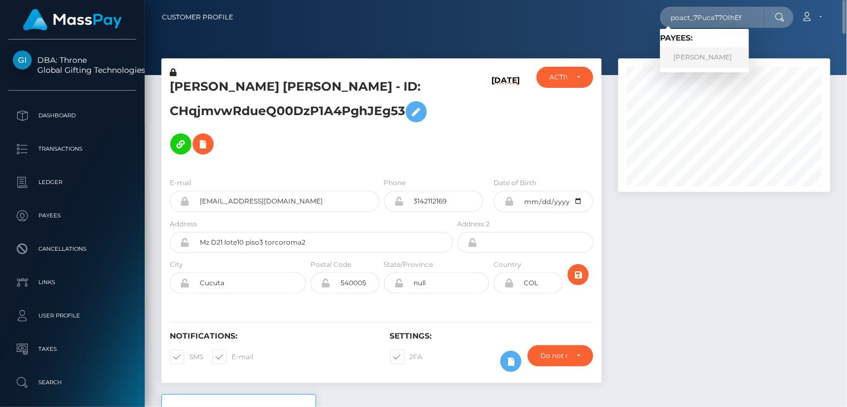
click at [691, 60] on link "JAN MUHAMMAD Muhammad" at bounding box center [704, 57] width 89 height 21
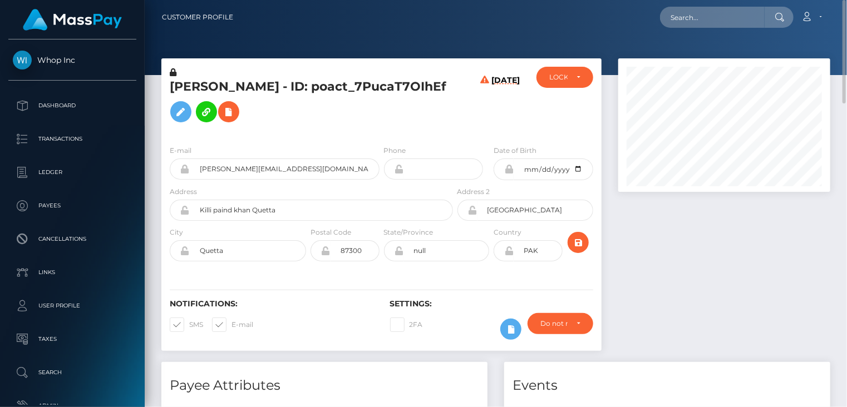
click at [266, 89] on h5 "[PERSON_NAME] - ID: poact_7PucaT7OIhEf" at bounding box center [308, 103] width 277 height 50
copy h5 "[PERSON_NAME] - ID: poact_7PucaT7OIhEf"
paste input "poact_mzZLndfnauxn"
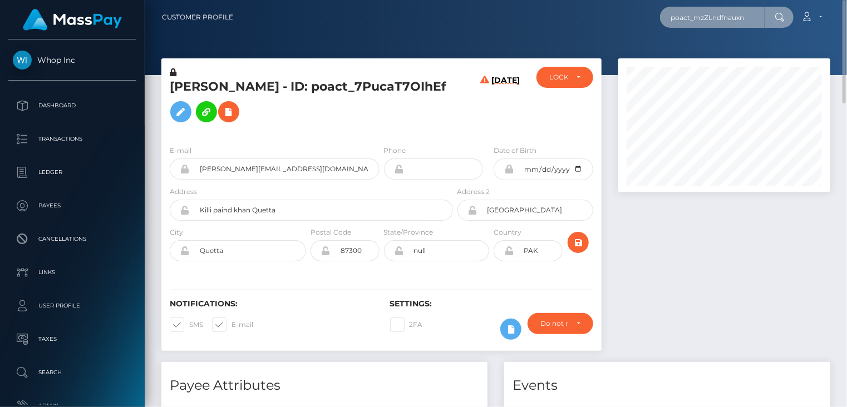
type input "poact_mzZLndfnauxn"
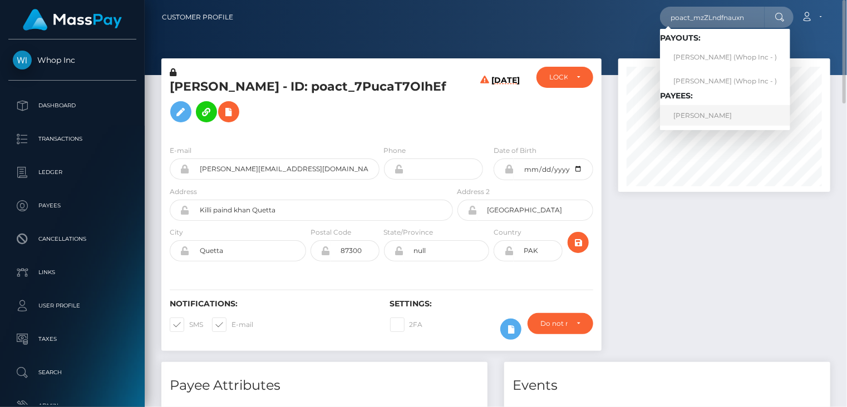
click at [706, 121] on link "[PERSON_NAME]" at bounding box center [725, 115] width 130 height 21
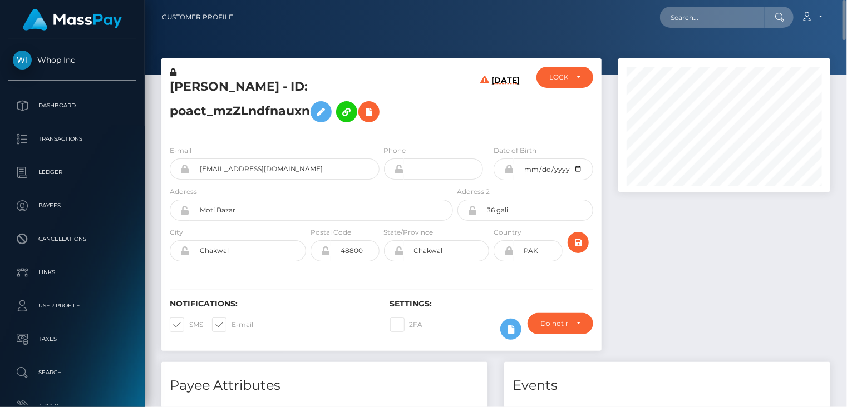
click at [255, 78] on h5 "[PERSON_NAME] - ID: poact_mzZLndfnauxn" at bounding box center [308, 103] width 277 height 50
click at [255, 78] on h5 "ABDUL WAHAAB MALIK - ID: poact_mzZLndfnauxn" at bounding box center [308, 103] width 277 height 50
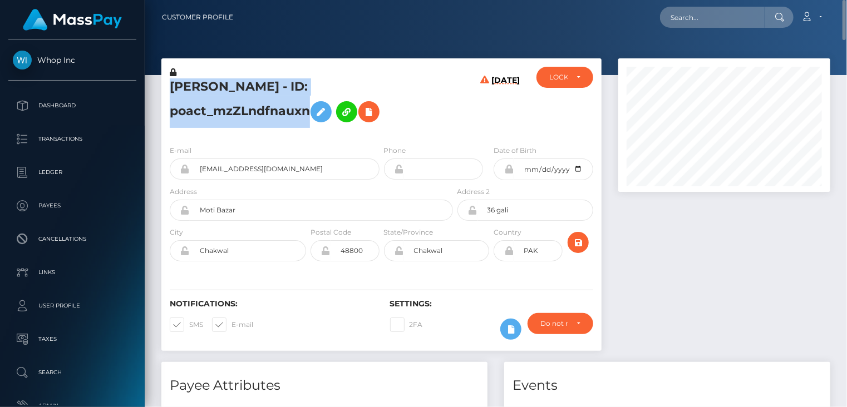
click at [255, 78] on h5 "ABDUL WAHAAB MALIK - ID: poact_mzZLndfnauxn" at bounding box center [308, 103] width 277 height 50
copy h5 "ABDUL WAHAAB MALIK - ID: poact_mzZLndfnauxn"
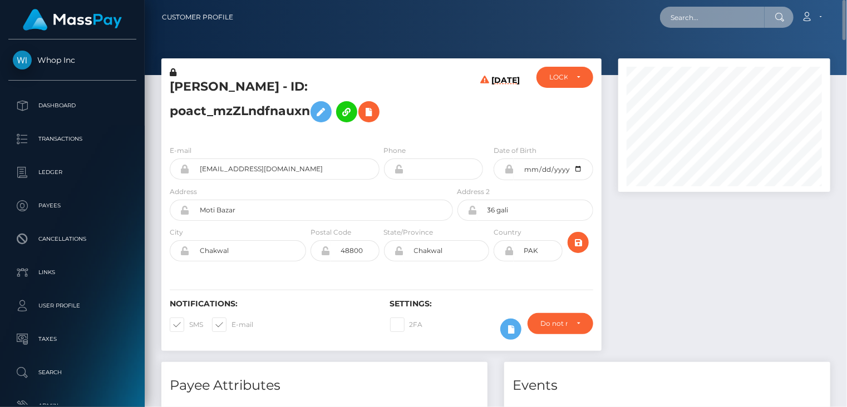
paste input "poact_buK7IoEisNTQ"
type input "poact_buK7IoEisNTQ"
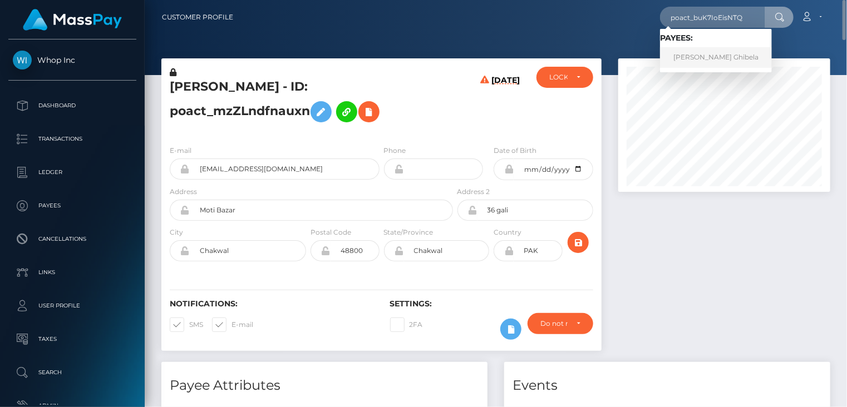
click at [708, 65] on link "Lambodar Ghibela" at bounding box center [716, 57] width 112 height 21
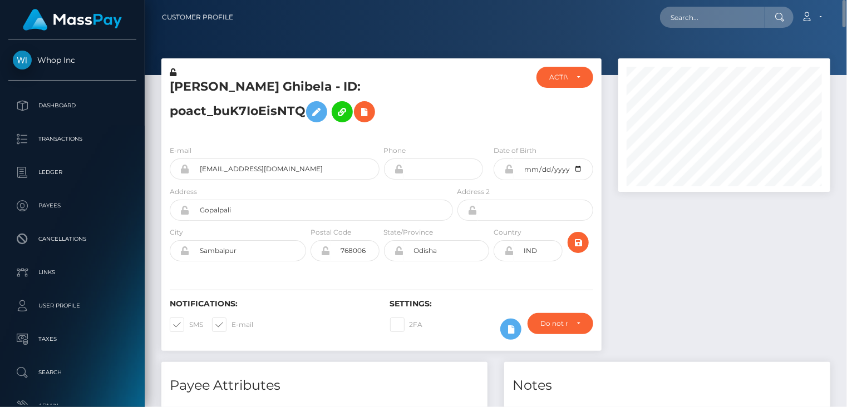
click at [260, 87] on h5 "Lambodar Ghibela - ID: poact_buK7IoEisNTQ" at bounding box center [308, 103] width 277 height 50
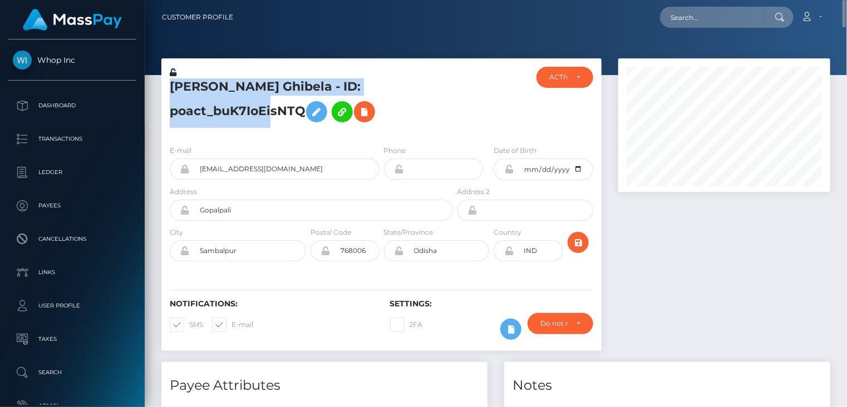
click at [260, 87] on h5 "Lambodar Ghibela - ID: poact_buK7IoEisNTQ" at bounding box center [308, 103] width 277 height 50
copy h5 "Lambodar Ghibela - ID: poact_buK7IoEisNTQ"
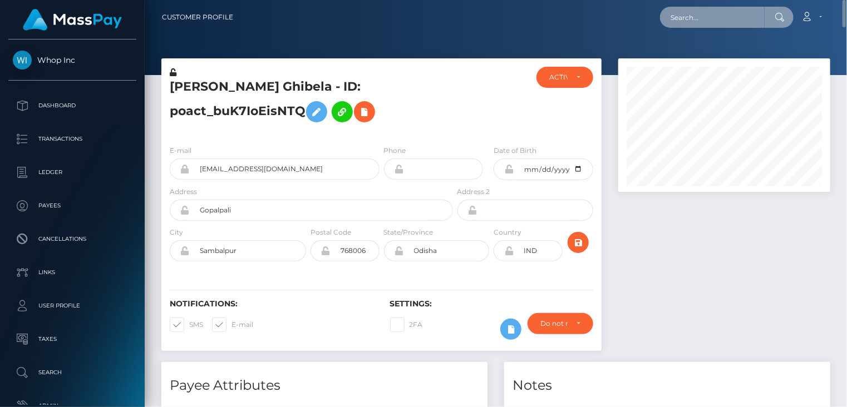
paste input "MSPe99d87e9a3abe1b"
type input "MSPe99d87e9a3abe1b"
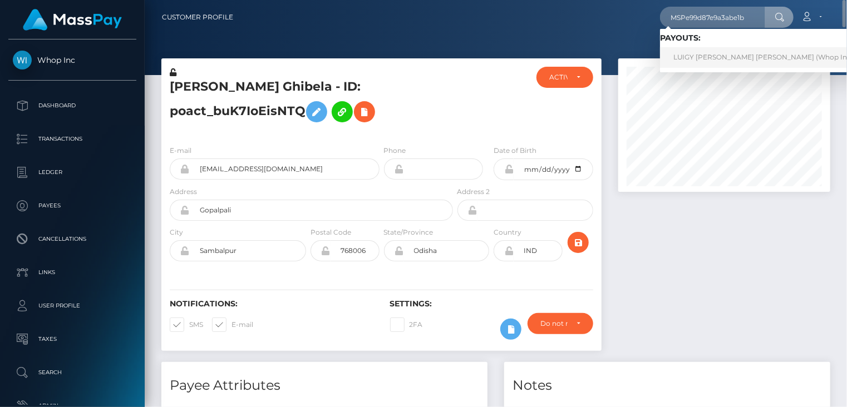
click at [694, 59] on link "LUIGY FERNANDO SOTO PEDRAZA (Whop Inc - )" at bounding box center [766, 57] width 213 height 21
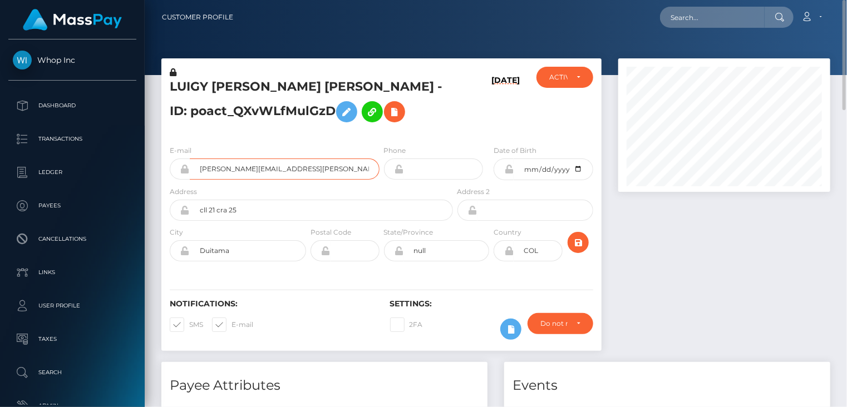
click at [253, 167] on input "luigi.soto@dropkiller.com" at bounding box center [285, 169] width 190 height 21
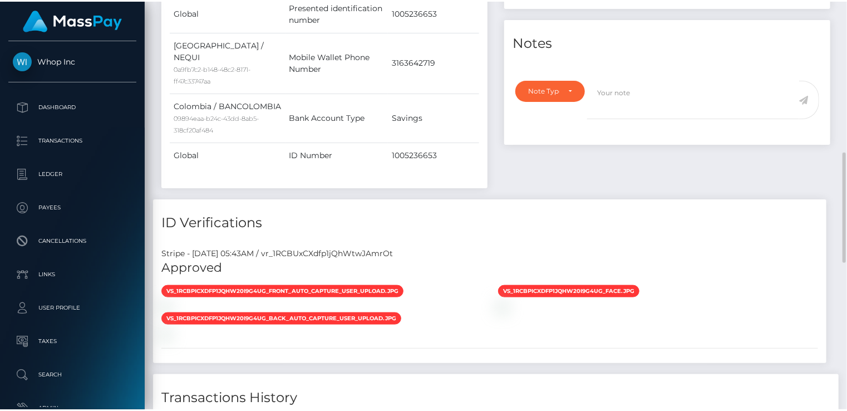
scroll to position [1095, 0]
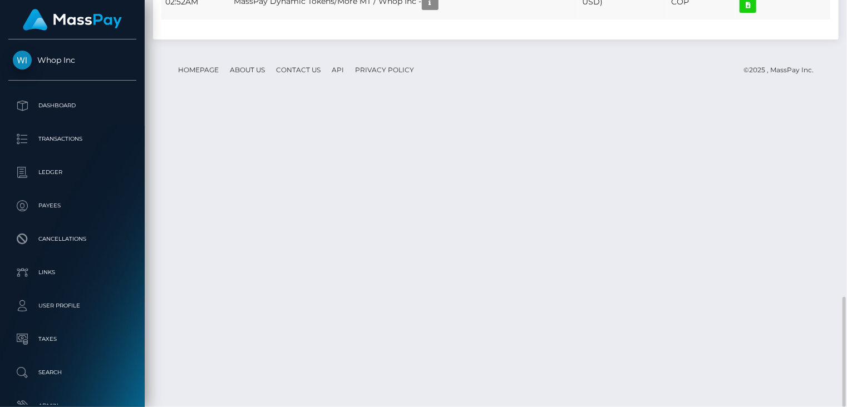
drag, startPoint x: 383, startPoint y: 289, endPoint x: 562, endPoint y: 287, distance: 178.6
copy td "MSPe99d87e9a3abe1b / pout_AobgB4hKtFoz4"
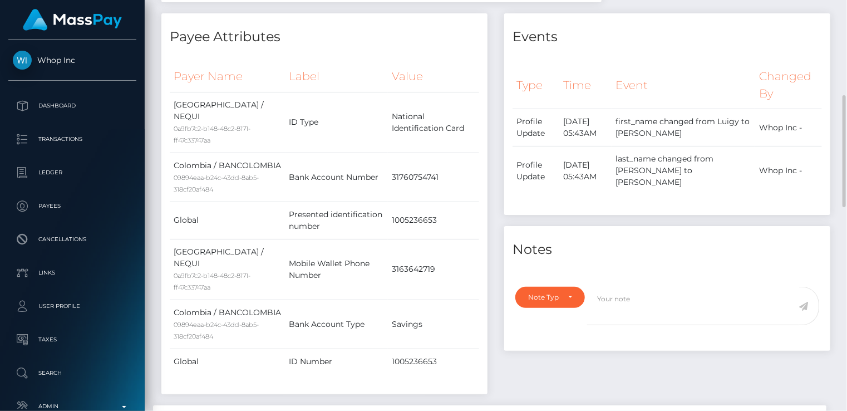
scroll to position [0, 0]
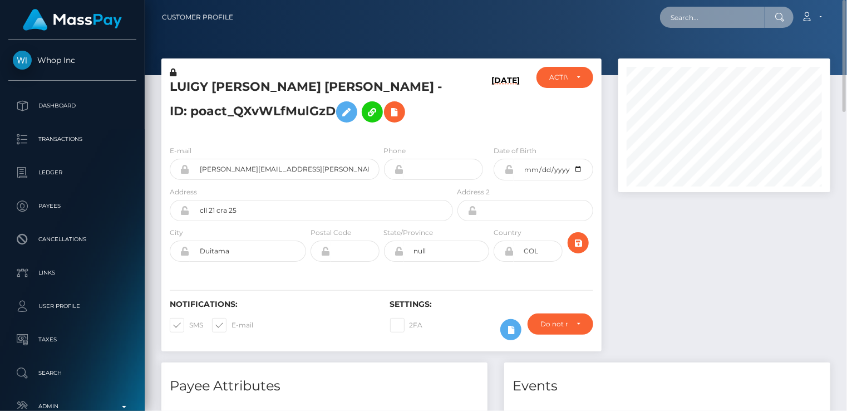
paste input "poact_mgwyQKrgKAkl"
type input "poact_mgwyQKrgKAkl"
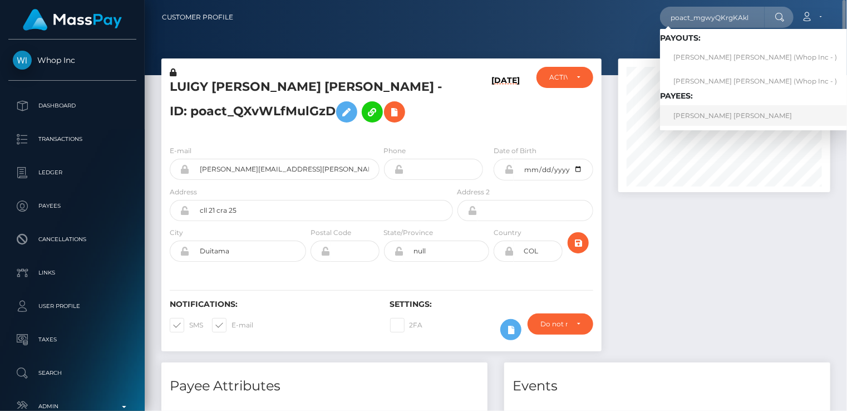
click at [753, 121] on link "Muhammad Jamal Muhammad Mohamed" at bounding box center [755, 115] width 190 height 21
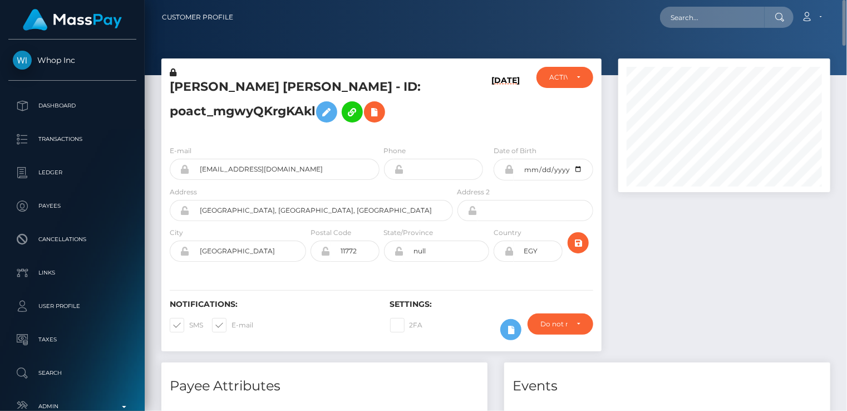
click at [297, 89] on h5 "Muhammad Jamal Muhammad Mohamed - ID: poact_mgwyQKrgKAkl" at bounding box center [308, 103] width 277 height 50
copy h5 "Muhammad Jamal Muhammad Mohamed - ID: poact_mgwyQKrgKAkl"
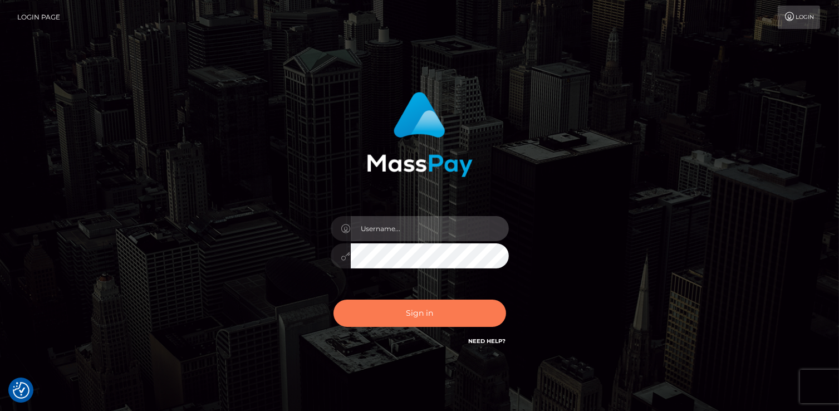
type input "catalinad"
click at [457, 320] on button "Sign in" at bounding box center [419, 312] width 173 height 27
type input "catalinad"
click at [413, 324] on button "Sign in" at bounding box center [419, 312] width 173 height 27
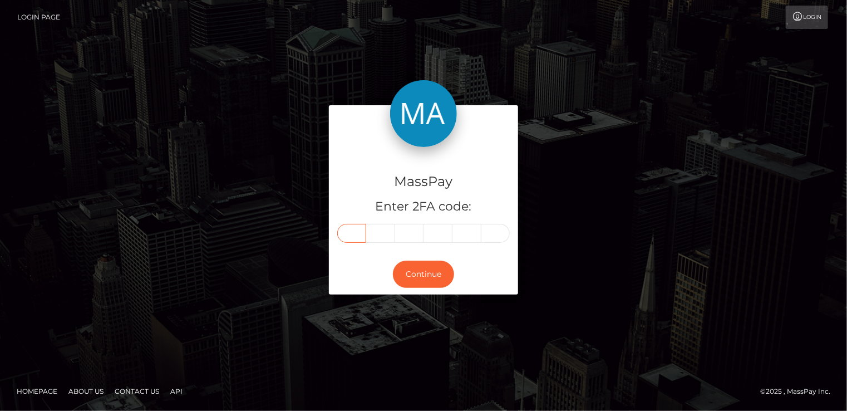
click at [354, 236] on input "text" at bounding box center [351, 233] width 29 height 19
type input "4"
type input "5"
type input "1"
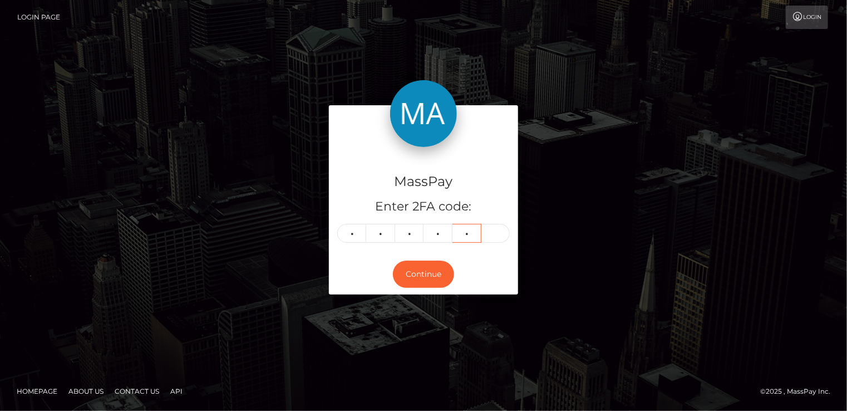
type input "4"
type input "8"
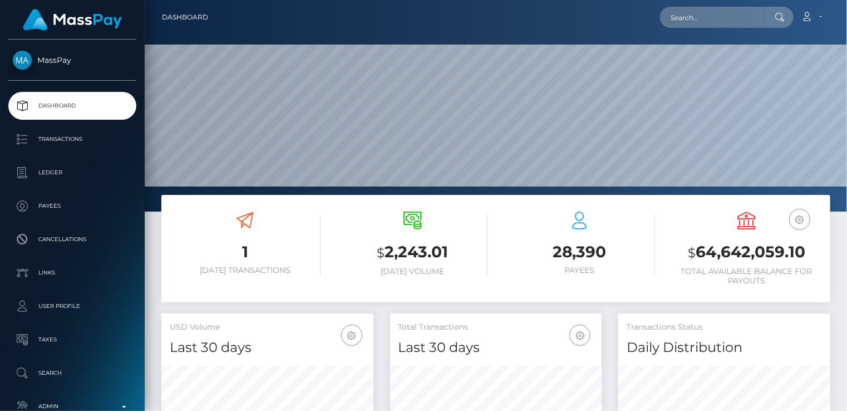
scroll to position [197, 211]
click at [702, 16] on input "text" at bounding box center [712, 17] width 105 height 21
paste input "MSP69b02cc3f0b6895"
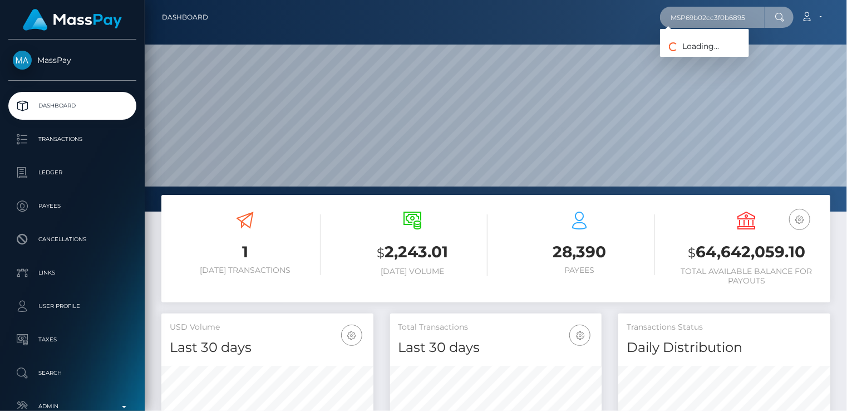
type input "MSP69b02cc3f0b6895"
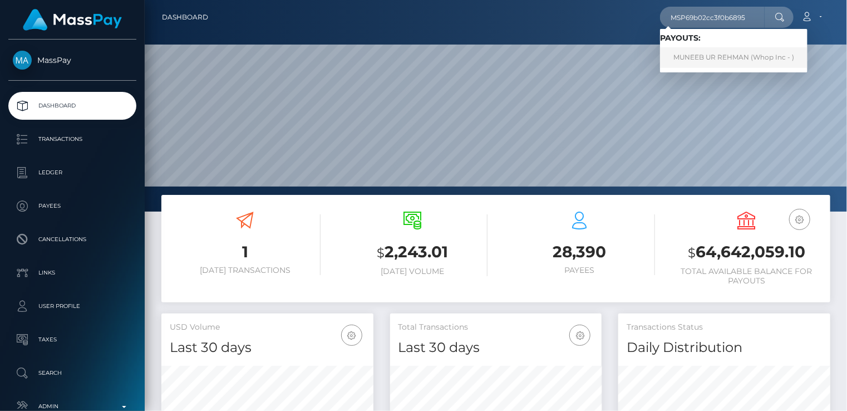
click at [701, 55] on link "MUNEEB UR REHMAN (Whop Inc - )" at bounding box center [733, 57] width 147 height 21
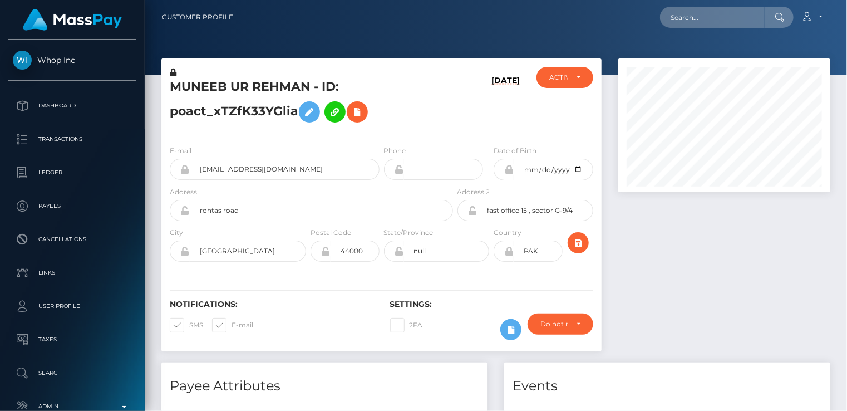
scroll to position [134, 211]
paste input "32834"
type input "32834"
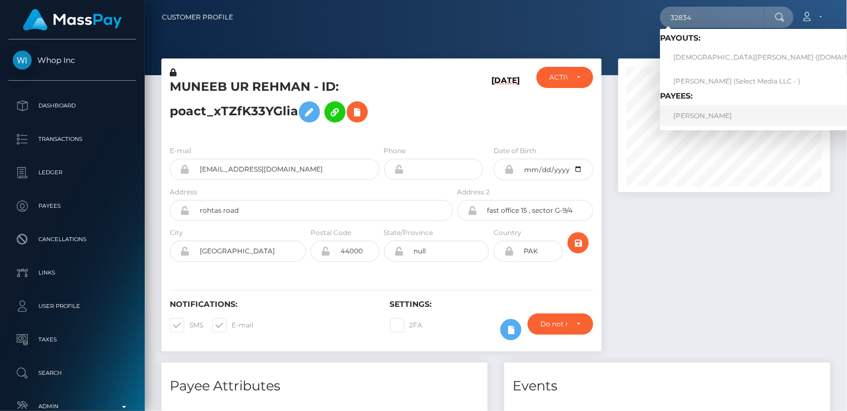
click at [715, 119] on link "Eligio Zupin" at bounding box center [779, 115] width 238 height 21
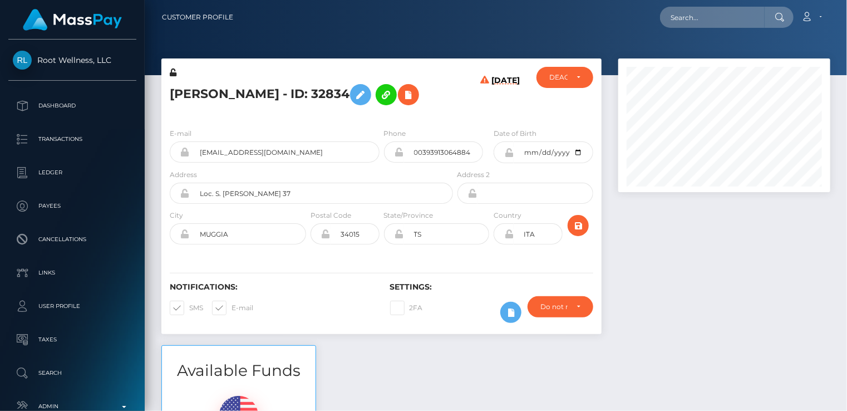
scroll to position [134, 211]
click at [361, 28] on div "Loading... Loading... Account Edit Profile Logout" at bounding box center [536, 17] width 588 height 23
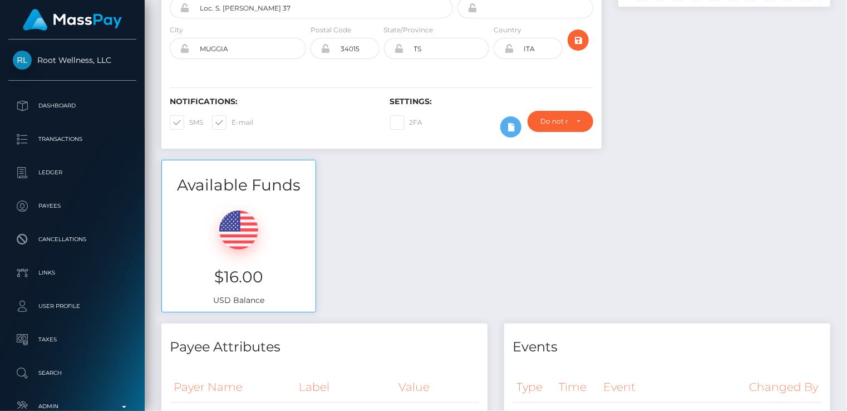
scroll to position [0, 0]
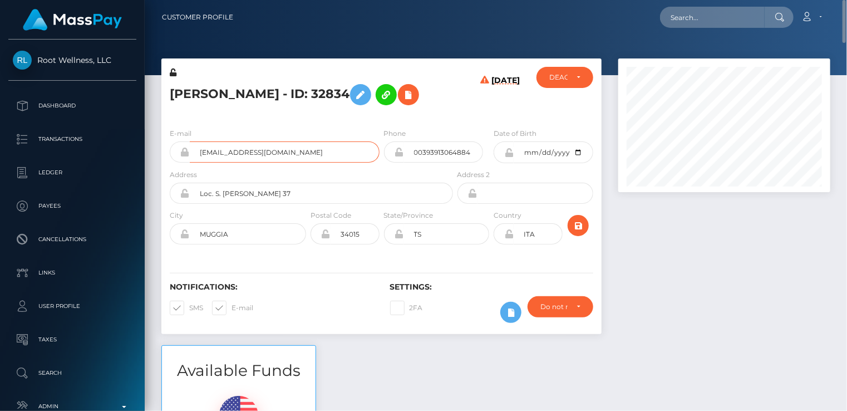
click at [243, 152] on input "eligioz.heal@gmail.com" at bounding box center [285, 151] width 190 height 21
click at [243, 153] on input "eligioz.heal@gmail.com" at bounding box center [285, 151] width 190 height 21
click at [243, 154] on input "eligioz.heal@gmail.com" at bounding box center [285, 151] width 190 height 21
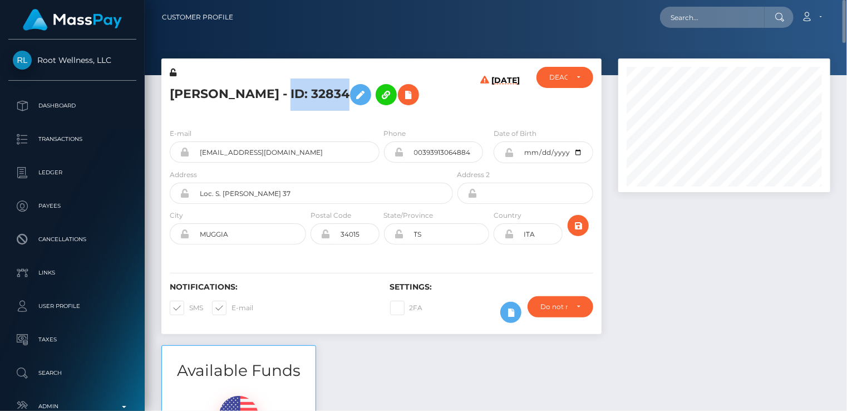
drag, startPoint x: 257, startPoint y: 91, endPoint x: 305, endPoint y: 94, distance: 48.0
click at [316, 90] on h5 "Eligio Zupin - ID: 32834" at bounding box center [308, 94] width 277 height 32
click at [402, 100] on icon at bounding box center [408, 95] width 13 height 14
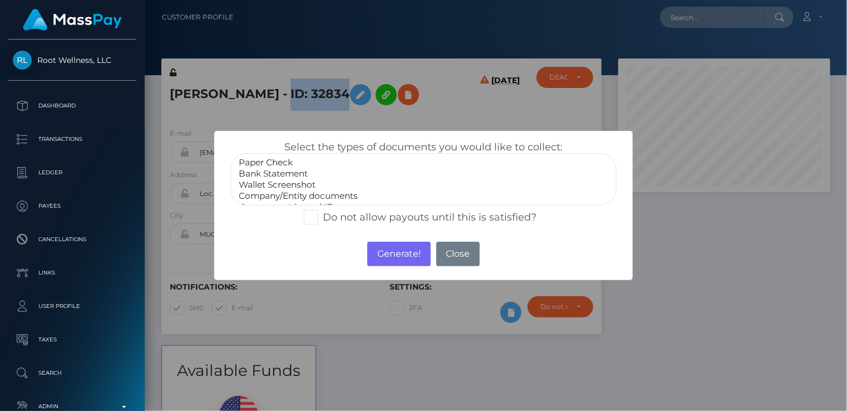
select select "Bank Statement"
click at [285, 170] on option "Bank Statement" at bounding box center [424, 173] width 372 height 11
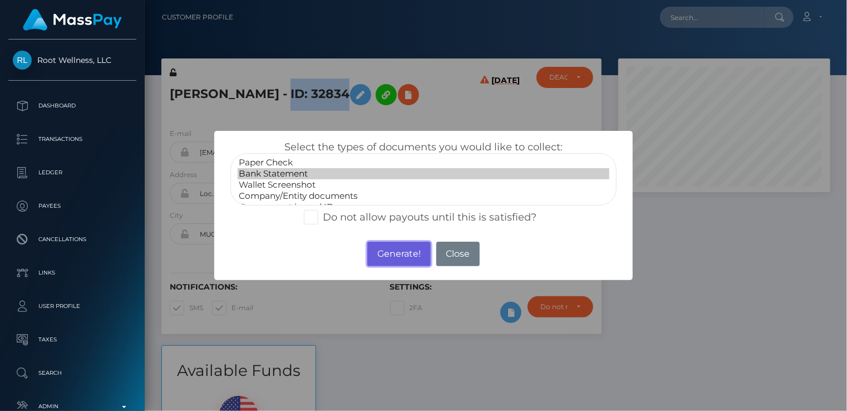
click at [390, 259] on button "Generate!" at bounding box center [398, 254] width 63 height 24
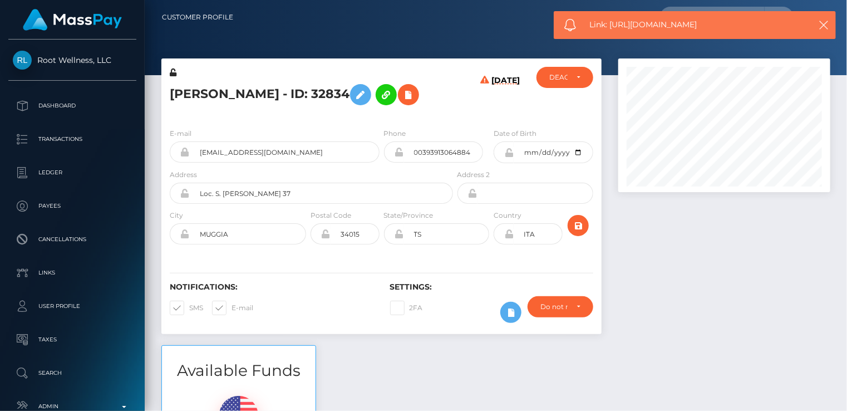
click at [652, 27] on span "Link: https://l.maspay.io/Wjidb" at bounding box center [694, 25] width 209 height 12
copy span "Link: https://l.maspay.io/Wjidb"
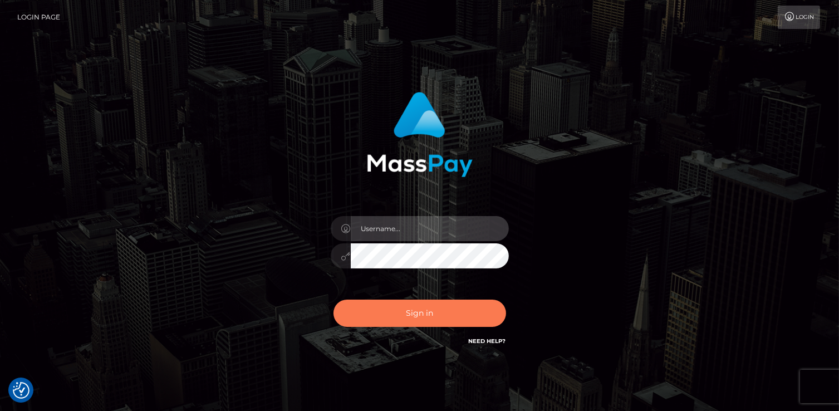
type input "catalinad"
click at [431, 322] on button "Sign in" at bounding box center [419, 312] width 173 height 27
type input "catalinad"
click at [407, 314] on button "Sign in" at bounding box center [419, 312] width 173 height 27
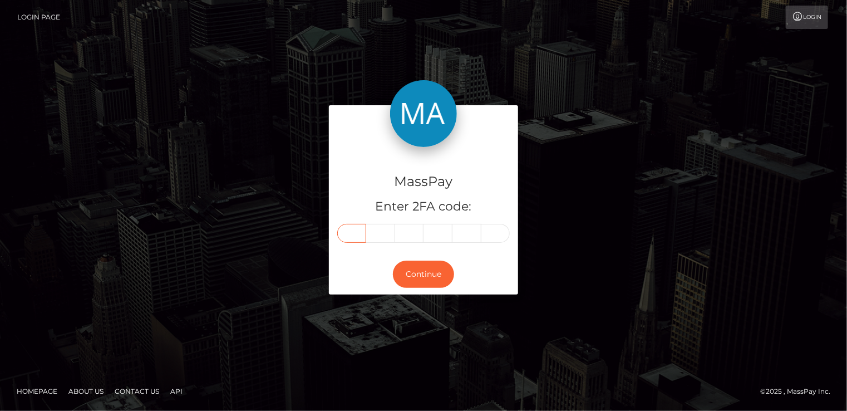
click at [349, 226] on input "text" at bounding box center [351, 233] width 29 height 19
type input "3"
type input "7"
type input "5"
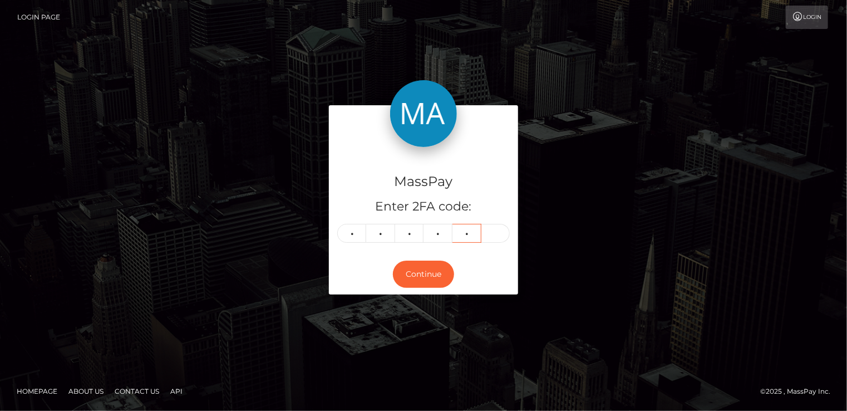
type input "0"
type input "4"
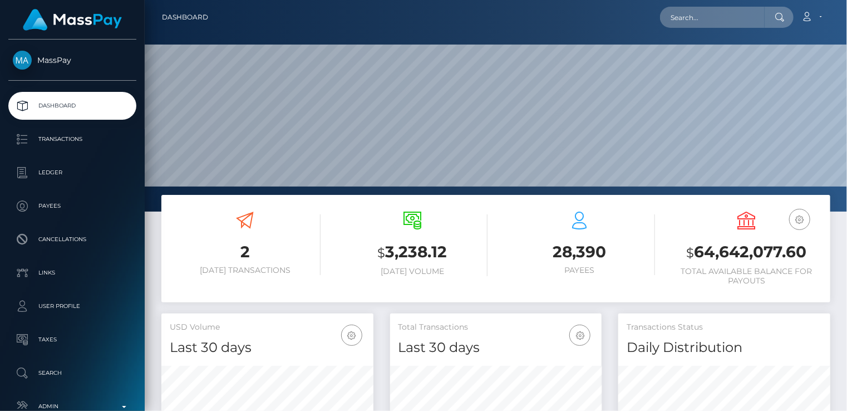
scroll to position [197, 211]
paste input "pout_aVvZmCpGzwbW1"
type input "pout_aVvZmCpGzwbW1"
drag, startPoint x: 758, startPoint y: 16, endPoint x: 618, endPoint y: 26, distance: 140.5
click at [621, 20] on div "pout_aVvZmCpGzwbW1 Loading... Loading... Account Edit Profile Logout" at bounding box center [523, 17] width 613 height 23
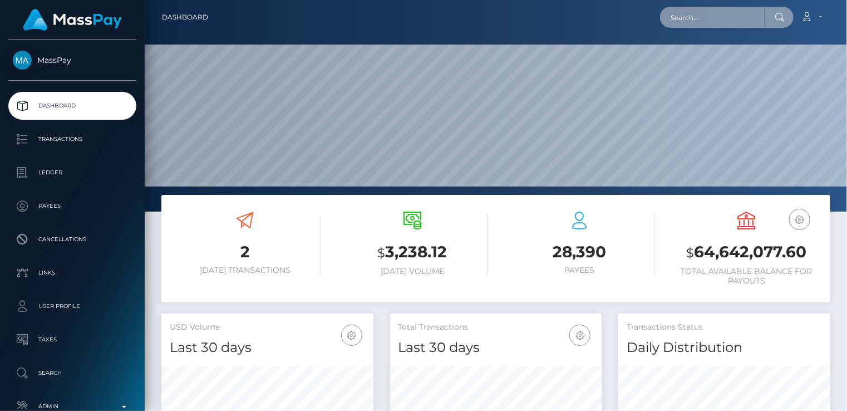
paste input "pout_aVvZmCpGzwbW1"
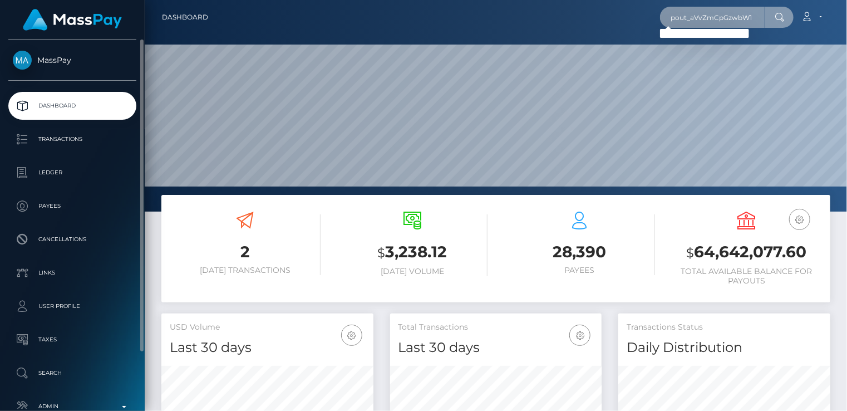
type input "pout_aVvZmCpGzwbW1"
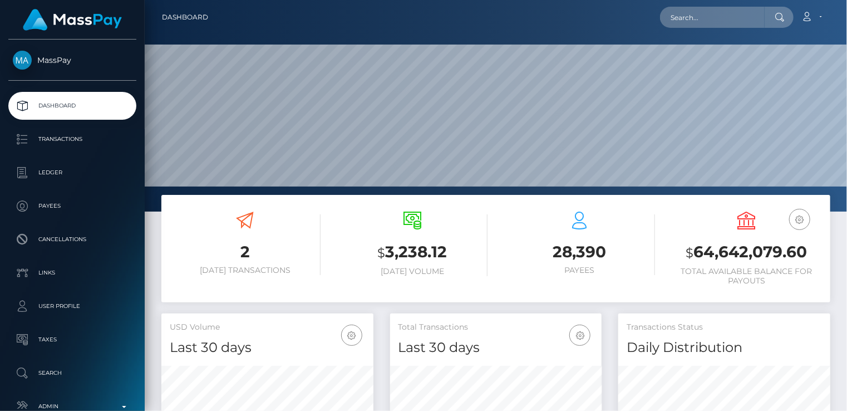
scroll to position [197, 211]
paste input "Star-180641"
type input "Star-180641"
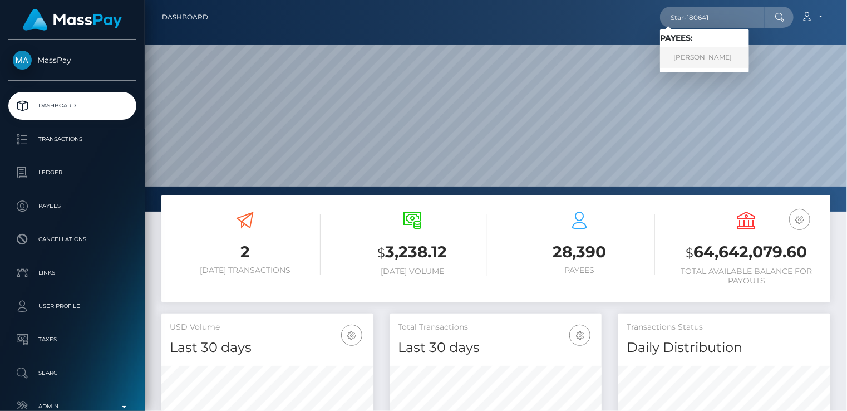
click at [705, 58] on link "Erik Pichler" at bounding box center [704, 57] width 89 height 21
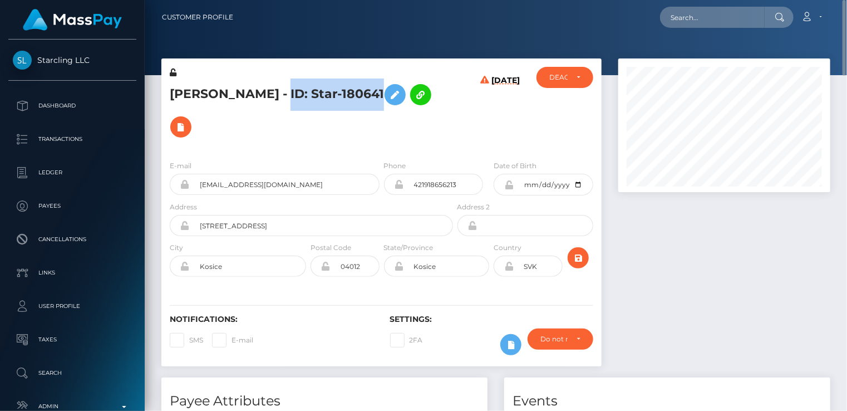
drag, startPoint x: 255, startPoint y: 96, endPoint x: 347, endPoint y: 92, distance: 92.5
click at [347, 92] on h5 "[PERSON_NAME] - ID: Star-180641" at bounding box center [308, 110] width 277 height 65
copy h5 "ID: Star-180641"
click at [205, 89] on h5 "[PERSON_NAME] - ID: Star-180641" at bounding box center [308, 110] width 277 height 65
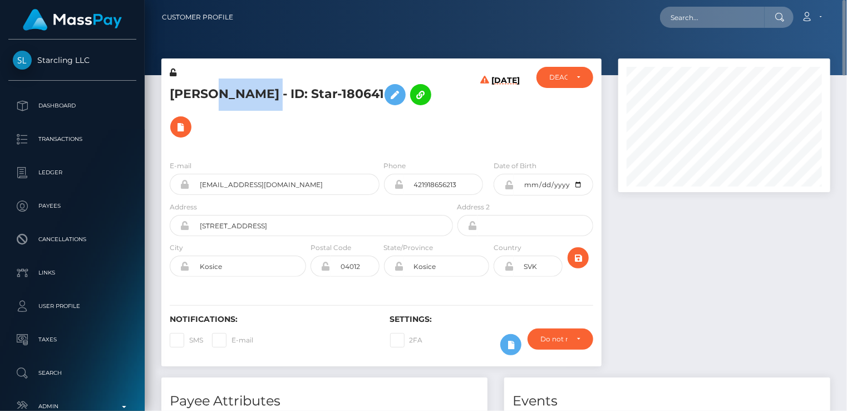
click at [205, 89] on h5 "[PERSON_NAME] - ID: Star-180641" at bounding box center [308, 110] width 277 height 65
copy h5 "[PERSON_NAME] - ID: Star-180641"
click at [412, 105] on h5 "Erik Pichler - ID: Star-180641" at bounding box center [308, 110] width 277 height 65
click at [188, 120] on icon at bounding box center [180, 127] width 13 height 14
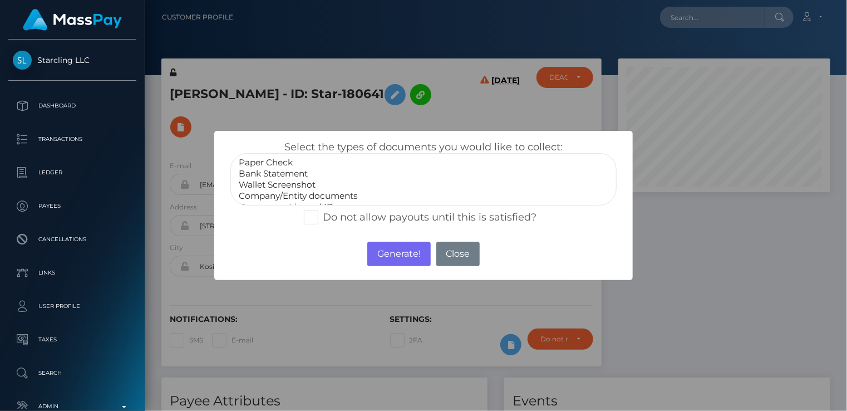
select select "Bank Statement"
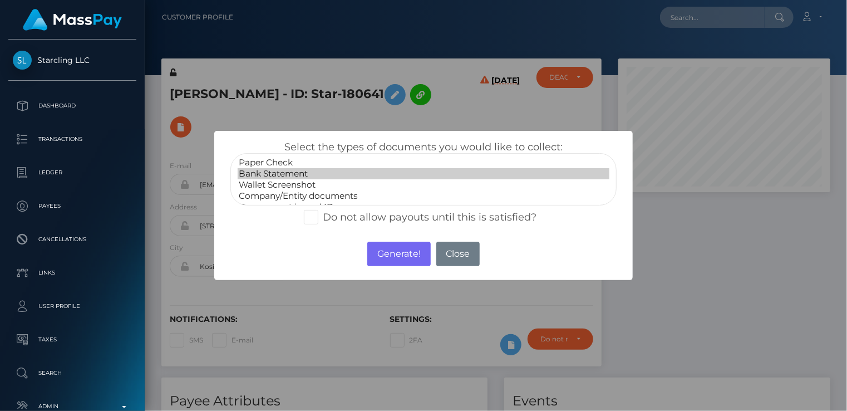
click at [309, 171] on option "Bank Statement" at bounding box center [424, 173] width 372 height 11
click at [407, 254] on button "Generate!" at bounding box center [398, 254] width 63 height 24
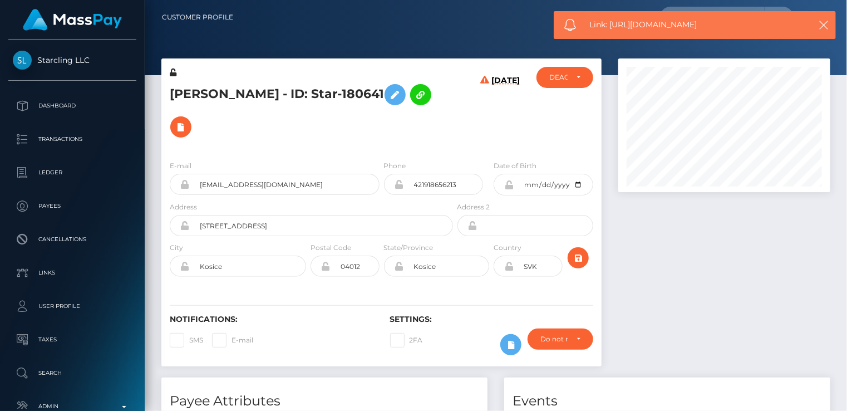
click at [643, 23] on span "Link: https://l.maspay.io/Gjivz" at bounding box center [694, 25] width 209 height 12
copy span "Link: https://l.maspay.io/Gjivz"
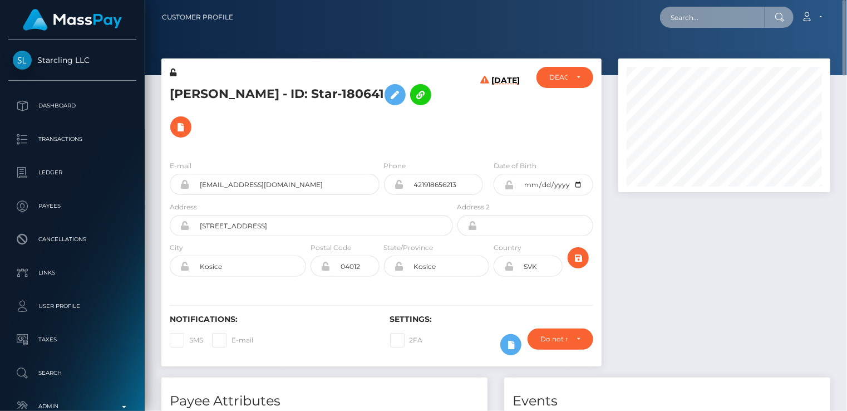
paste input "64cbfaa22d6f958b138a2892"
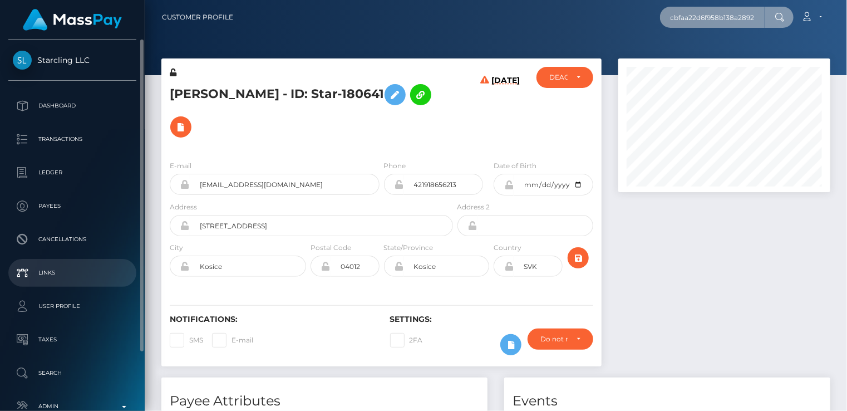
type input "64cbfaa22d6f958b138a2892"
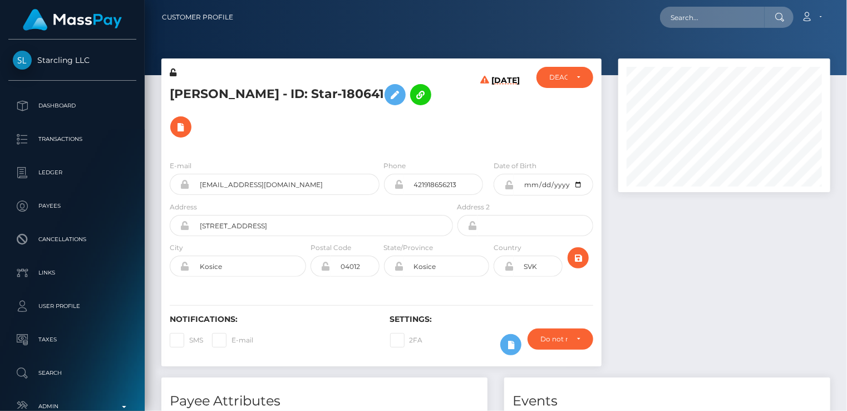
scroll to position [134, 211]
paste input "64cbfaa22d6f958b138a2892"
type input "64cbfaa22d6f958b138a2892"
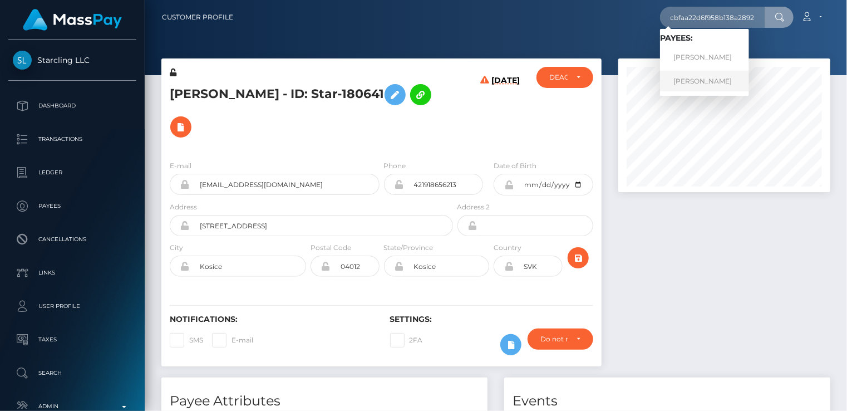
scroll to position [0, 0]
click at [723, 89] on link "Martina Aixa Requejo Lanfranchi" at bounding box center [704, 81] width 89 height 21
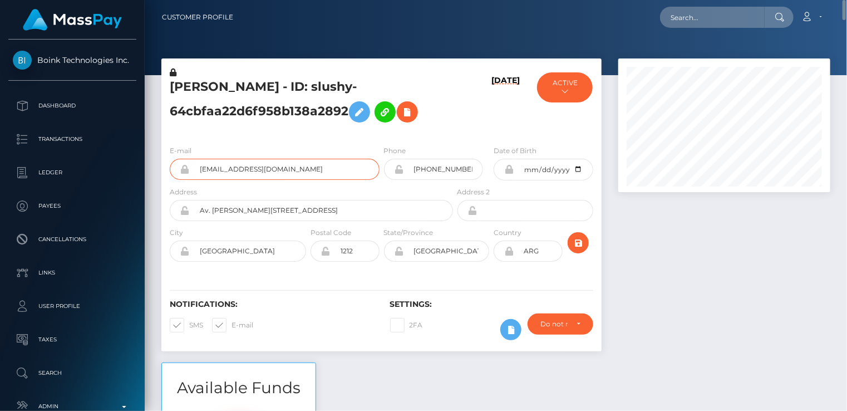
click at [250, 180] on input "aixalanci@gmail.com" at bounding box center [285, 169] width 190 height 21
drag, startPoint x: 250, startPoint y: 199, endPoint x: 225, endPoint y: 201, distance: 25.2
click at [225, 180] on input "aixalanci@gmail.com" at bounding box center [285, 169] width 190 height 21
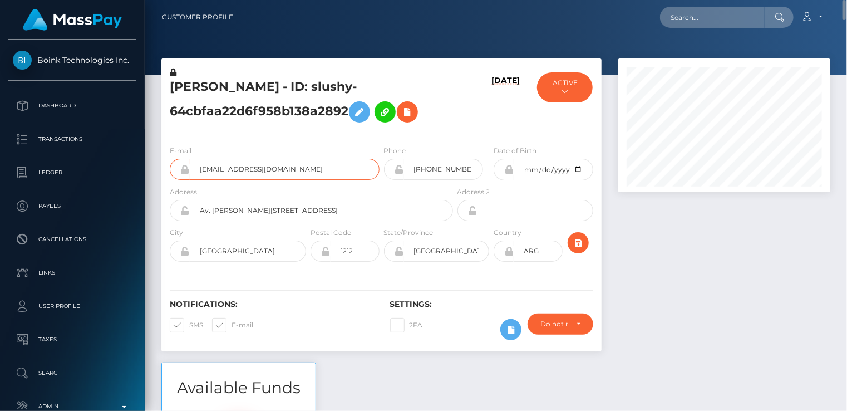
click at [224, 180] on input "aixalanci@gmail.com" at bounding box center [285, 169] width 190 height 21
paste input "MSPbdbb3a8c95e866c"
type input "MSPbdbb3a8c95e866c"
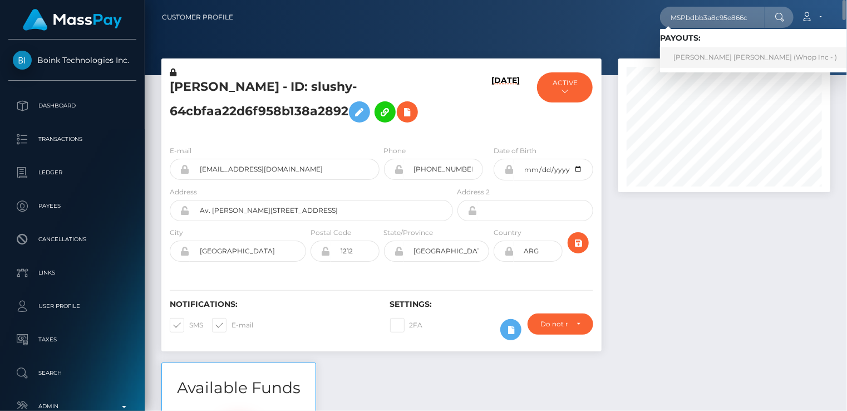
click at [713, 54] on link "JOHANA MARIA ECHAVARRIA LONDONO (Whop Inc - )" at bounding box center [755, 57] width 190 height 21
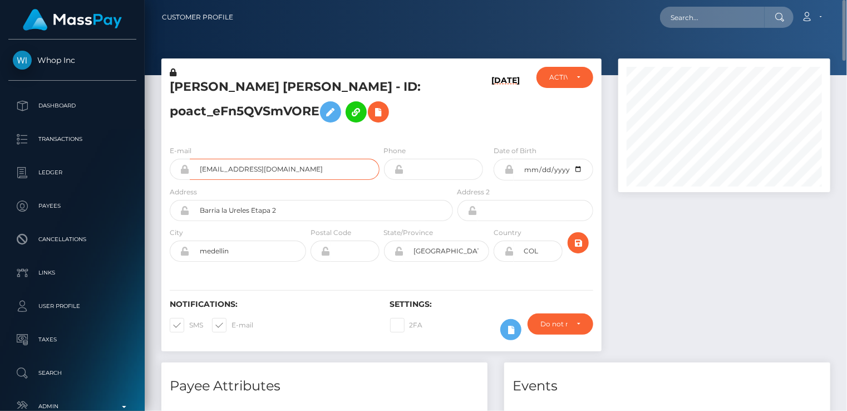
click at [226, 166] on input "[EMAIL_ADDRESS][DOMAIN_NAME]" at bounding box center [285, 169] width 190 height 21
click at [226, 165] on input "[EMAIL_ADDRESS][DOMAIN_NAME]" at bounding box center [285, 169] width 190 height 21
click at [225, 164] on input "juanp4blox10@gmail.com" at bounding box center [285, 169] width 190 height 21
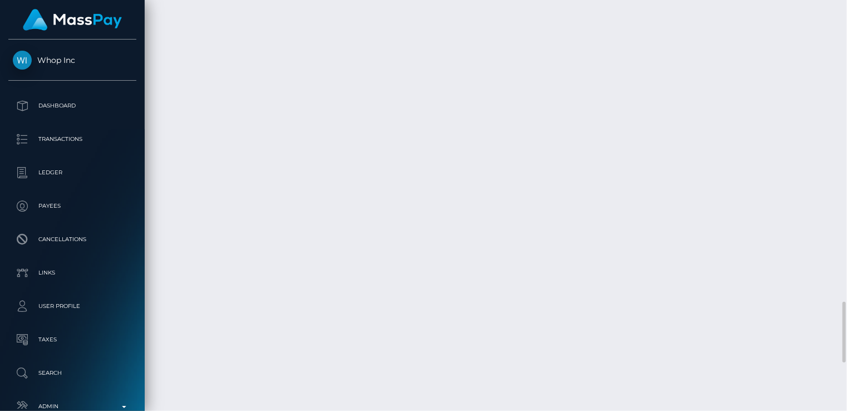
scroll to position [2228, 0]
drag, startPoint x: 383, startPoint y: 339, endPoint x: 576, endPoint y: 332, distance: 192.7
drag, startPoint x: 574, startPoint y: 332, endPoint x: 386, endPoint y: 337, distance: 188.1
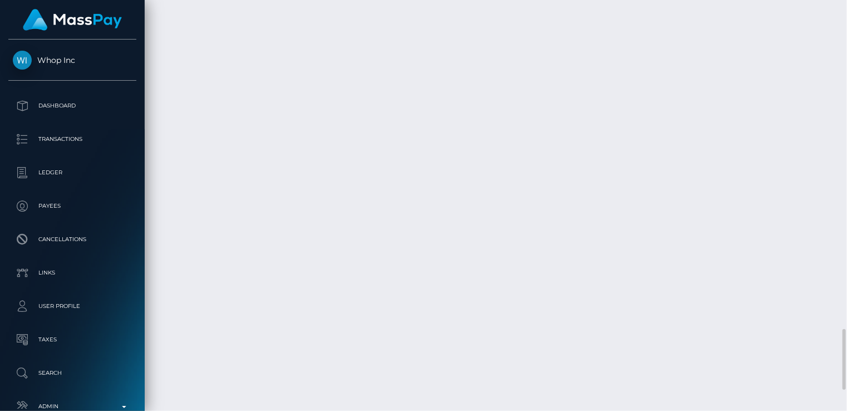
drag, startPoint x: 386, startPoint y: 337, endPoint x: 538, endPoint y: 334, distance: 152.5
copy td "MSPbdbb3a8c95e866c / pout_nwHNHk1NDgOrg"
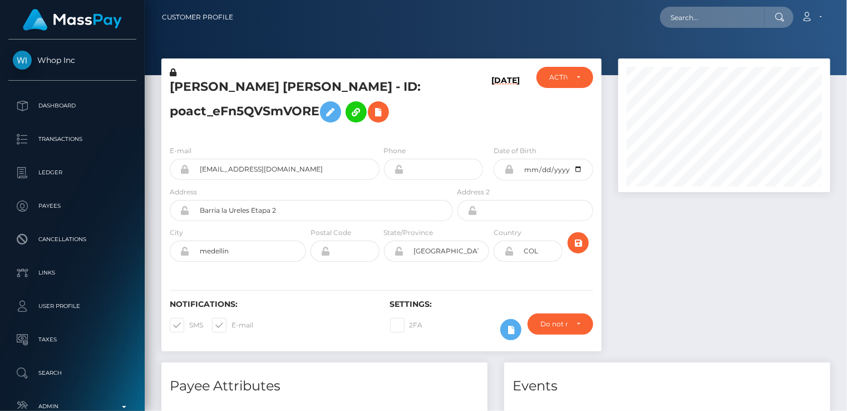
scroll to position [134, 211]
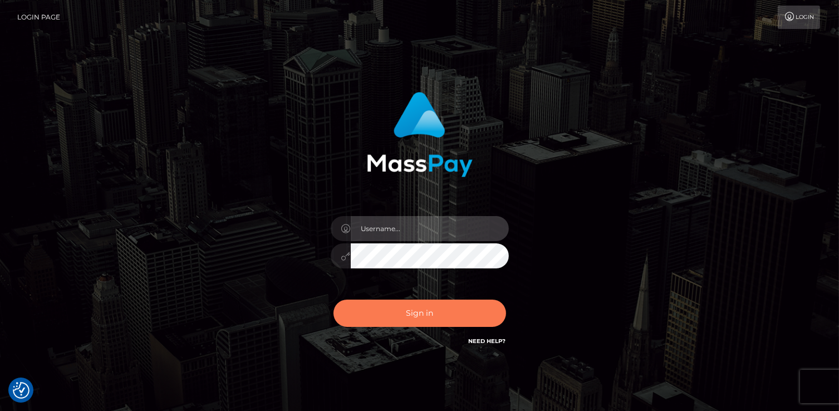
type input "catalinad"
click at [470, 317] on button "Sign in" at bounding box center [419, 312] width 173 height 27
type input "catalinad"
click at [460, 308] on button "Sign in" at bounding box center [419, 312] width 173 height 27
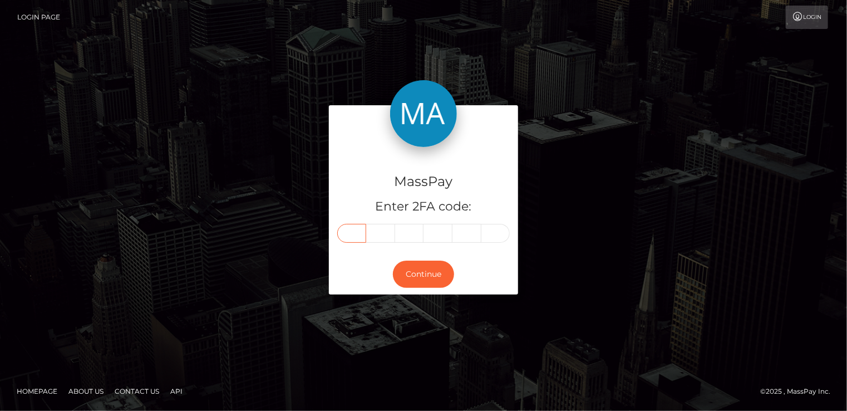
click at [351, 235] on input "text" at bounding box center [351, 233] width 29 height 19
type input "6"
type input "5"
type input "2"
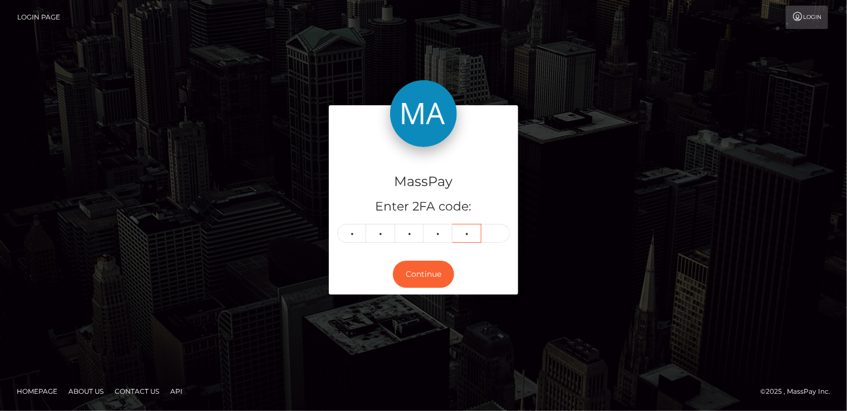
type input "0"
type input "7"
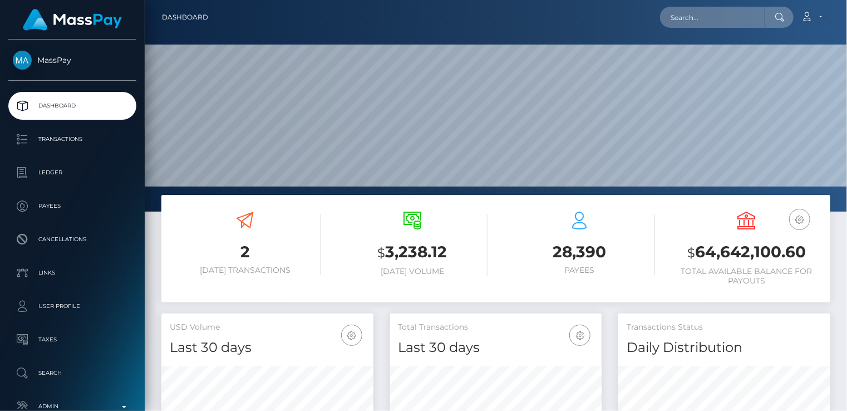
scroll to position [197, 211]
paste input "poact_G67SbH5Xhy6N"
type input "poact_G67SbH5Xhy6N"
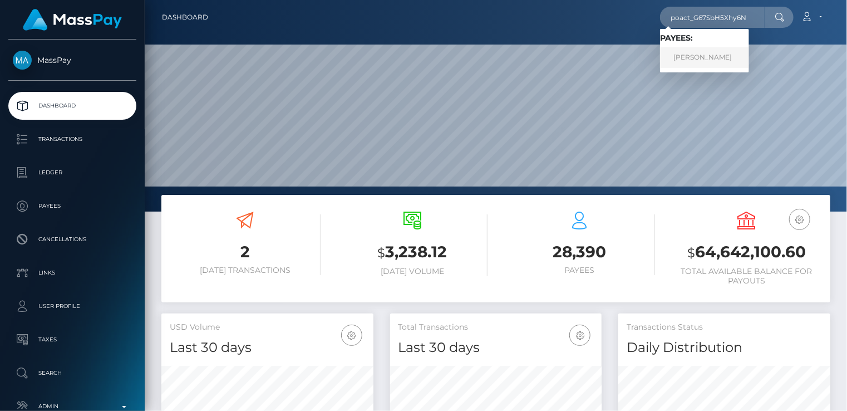
click at [706, 63] on link "Rounak Kumar" at bounding box center [704, 57] width 89 height 21
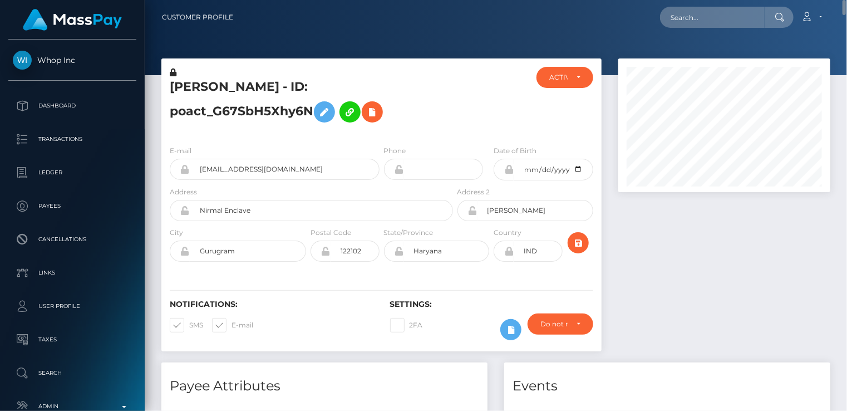
click at [228, 81] on h5 "Rounak Kumar - ID: poact_G67SbH5Xhy6N" at bounding box center [308, 103] width 277 height 50
copy h5 "Rounak Kumar - ID: poact_G67SbH5Xhy6N"
paste input "poact_cIz9m70RBDD7"
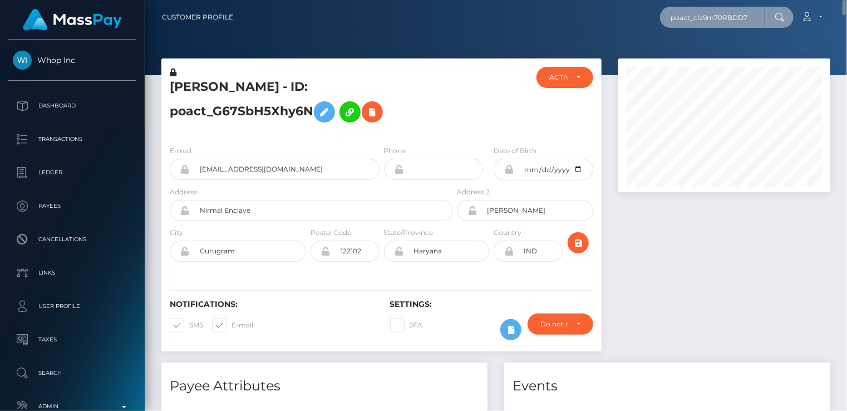
type input "poact_cIz9m70RBDD7"
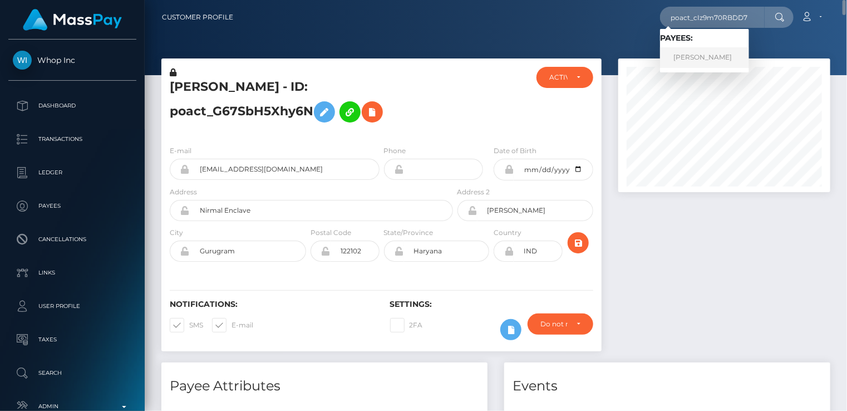
click at [688, 57] on link "Hama Bakr" at bounding box center [704, 57] width 89 height 21
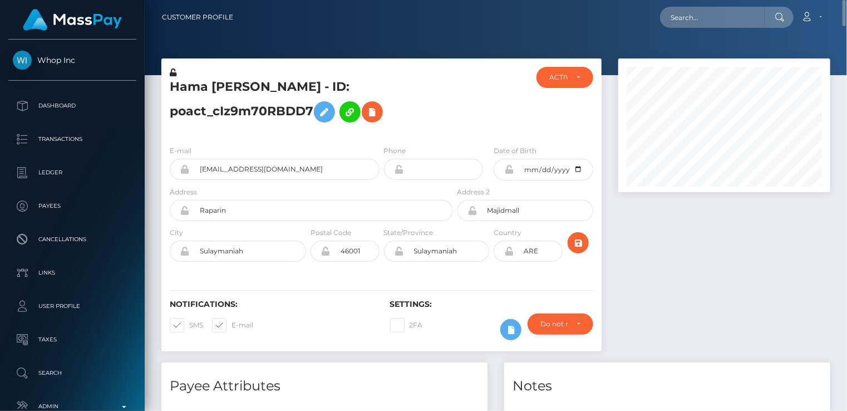
click at [316, 91] on h5 "Hama [PERSON_NAME] - ID: poact_cIz9m70RBDD7" at bounding box center [308, 103] width 277 height 50
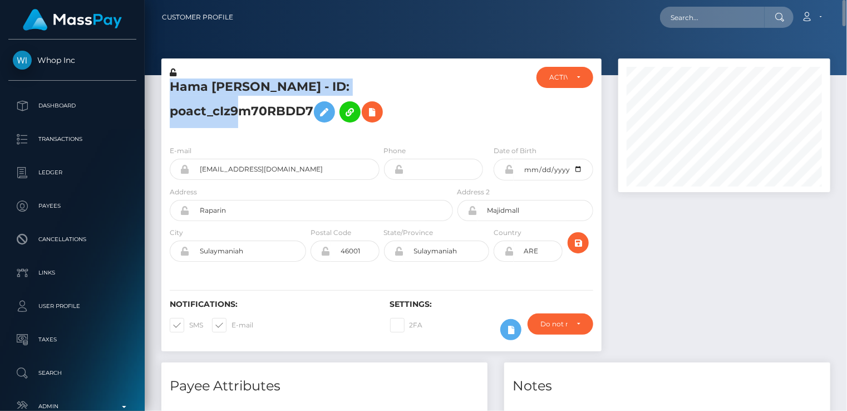
click at [316, 91] on h5 "Hama Bakr - ID: poact_cIz9m70RBDD7" at bounding box center [308, 103] width 277 height 50
copy h5 "Hama Bakr - ID: poact_cIz9m70RBDD7"
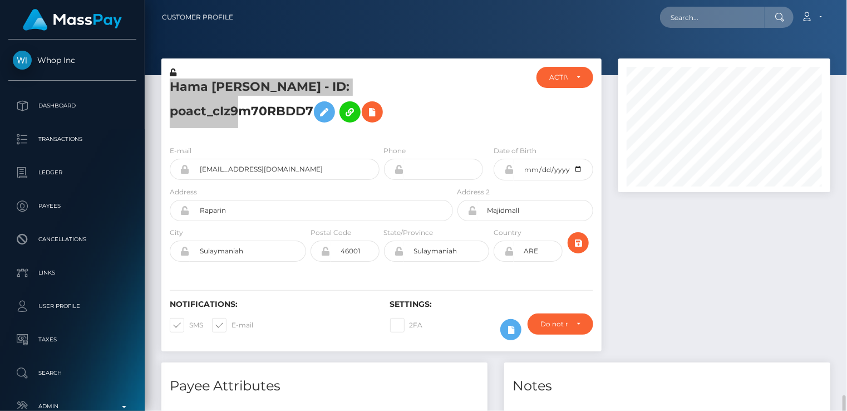
scroll to position [371, 0]
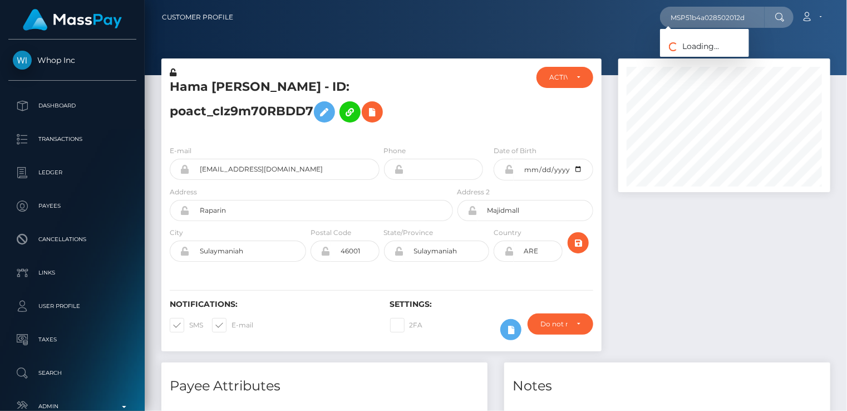
scroll to position [134, 211]
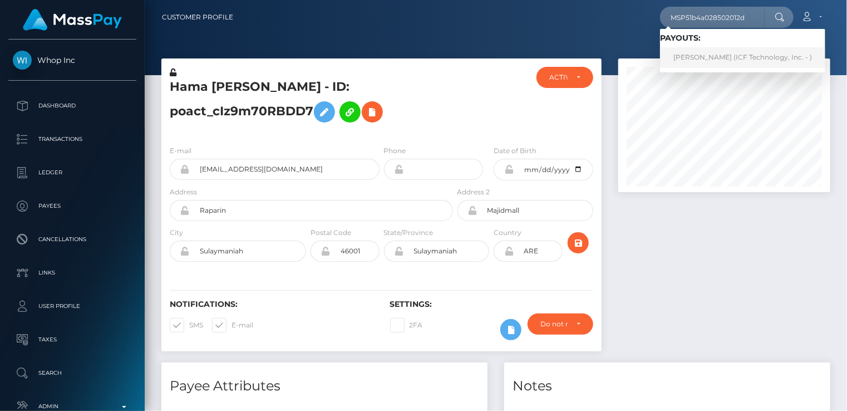
click at [688, 56] on link "Natalia Alvarez (ICF Technology, Inc. - )" at bounding box center [742, 57] width 165 height 21
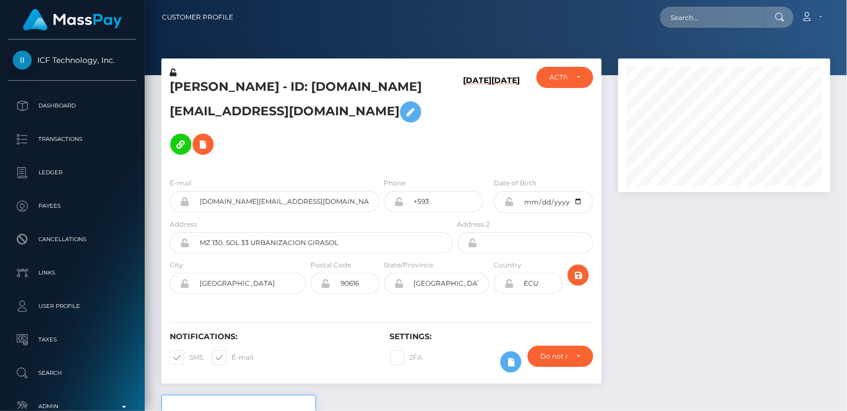
scroll to position [134, 211]
click at [694, 22] on input "text" at bounding box center [712, 17] width 105 height 21
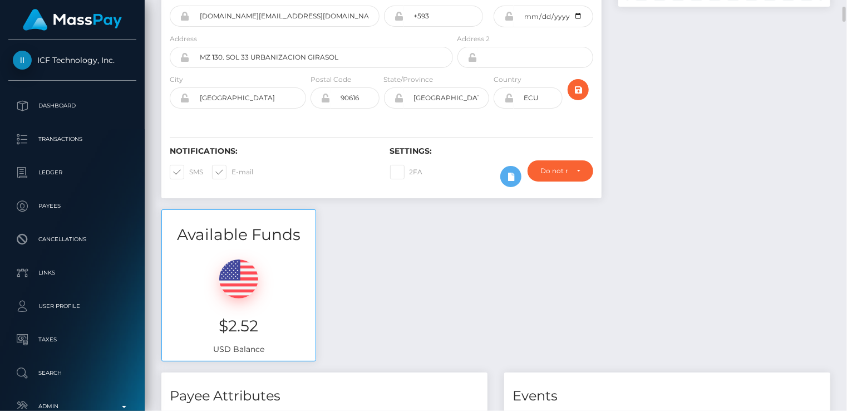
scroll to position [0, 0]
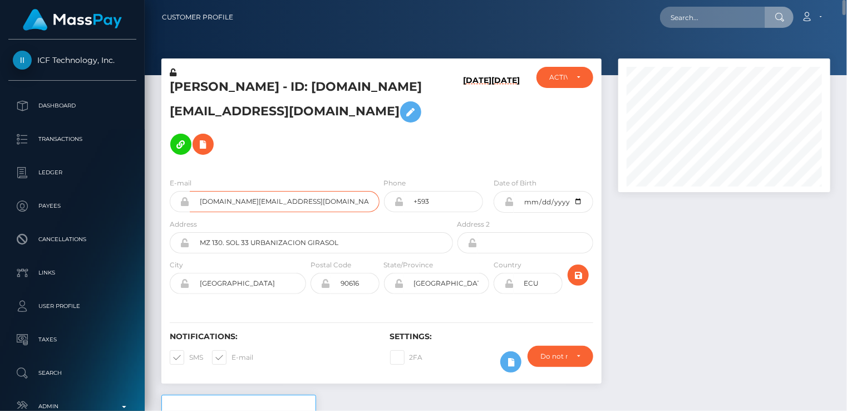
click at [247, 191] on input "[DOMAIN_NAME][EMAIL_ADDRESS][DOMAIN_NAME]" at bounding box center [285, 201] width 190 height 21
paste input "MSP278aacf3ad00504"
type input "MSP278aacf3ad00504"
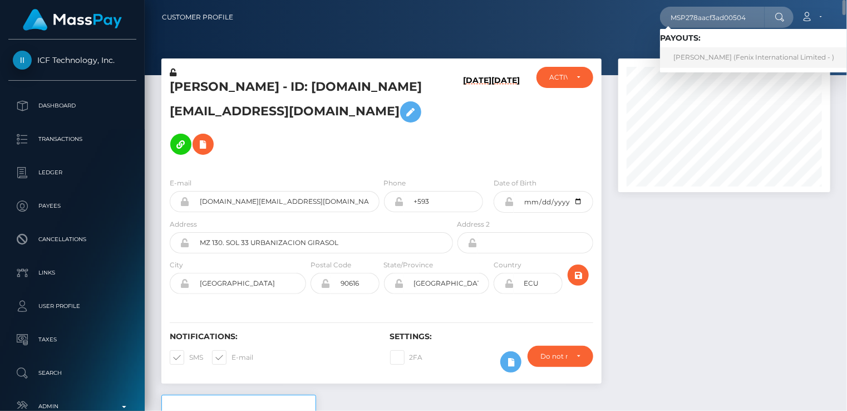
click at [737, 56] on link "PILAIWAN JONGKONRAT (Fenix International Limited - )" at bounding box center [754, 57] width 188 height 21
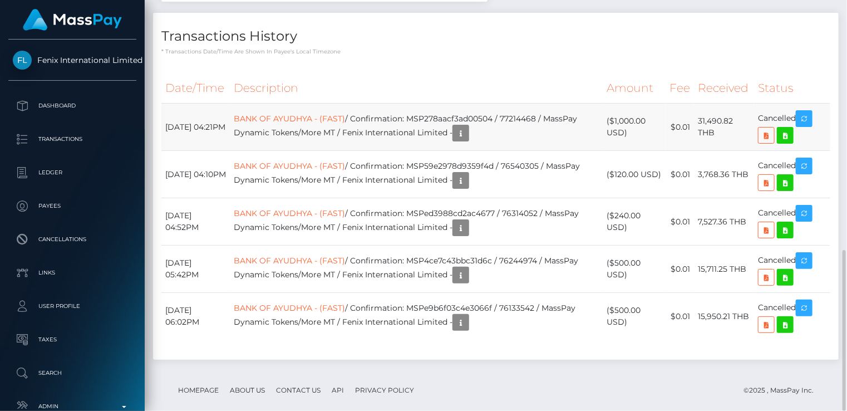
scroll to position [134, 211]
drag, startPoint x: 430, startPoint y: 101, endPoint x: 559, endPoint y: 100, distance: 129.1
click at [559, 104] on td "BANK OF AYUDHYA - (FAST) / Confirmation: MSP278aacf3ad00504 / 77214468 / MassPa…" at bounding box center [416, 127] width 373 height 47
copy td "MSP278aacf3ad00504 / 77214468"
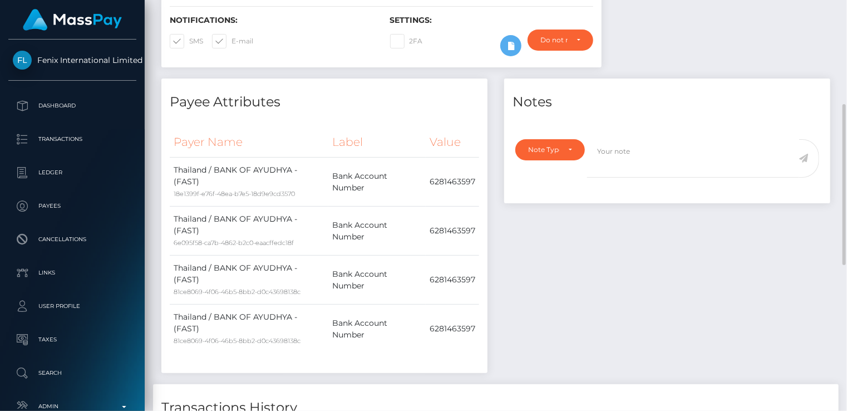
scroll to position [0, 0]
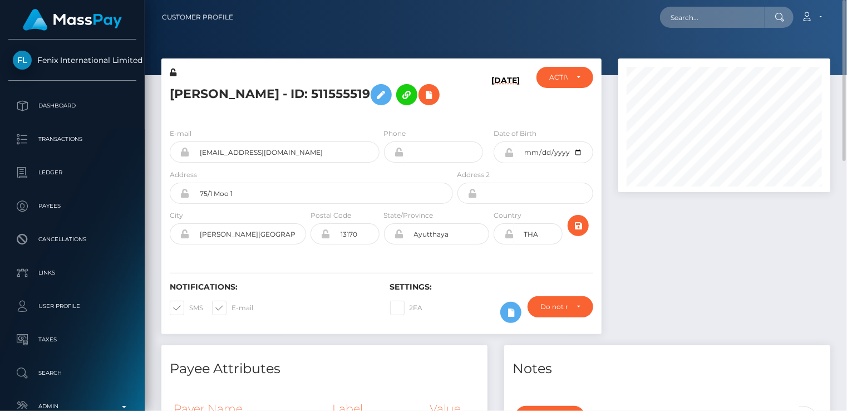
click at [224, 93] on h5 "PILAIWAN JONGKONRAT - ID: 511555519" at bounding box center [308, 94] width 277 height 32
copy h5 "PILAIWAN JONGKONRAT - ID: 511555519"
paste input "64cbfaa22d6f958b138a2892"
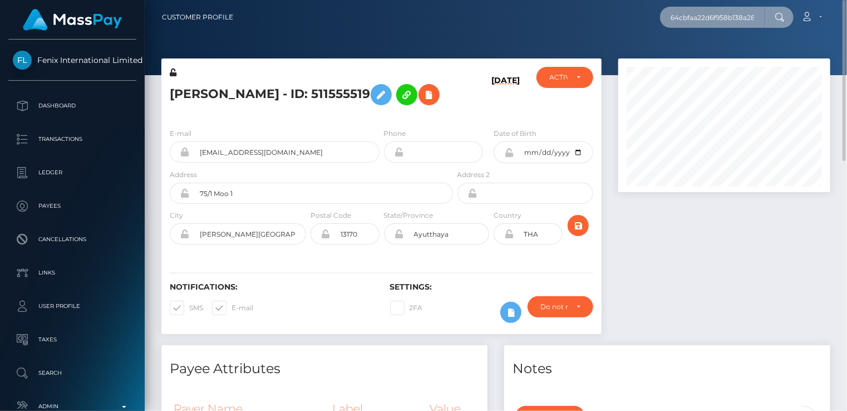
scroll to position [0, 11]
type input "64cbfaa22d6f958b138a2892"
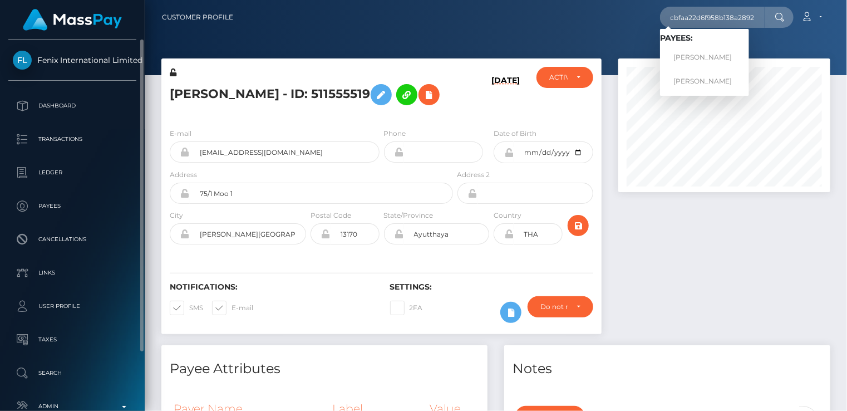
scroll to position [0, 0]
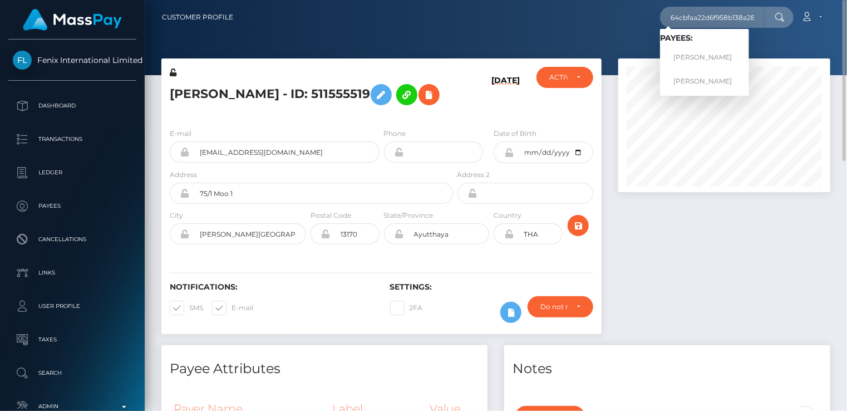
click at [721, 68] on span "Payees: MARTINA AIXA REQUEJO LANFRANCHI Martina Aixa Requejo Lanfranchi" at bounding box center [704, 62] width 89 height 58
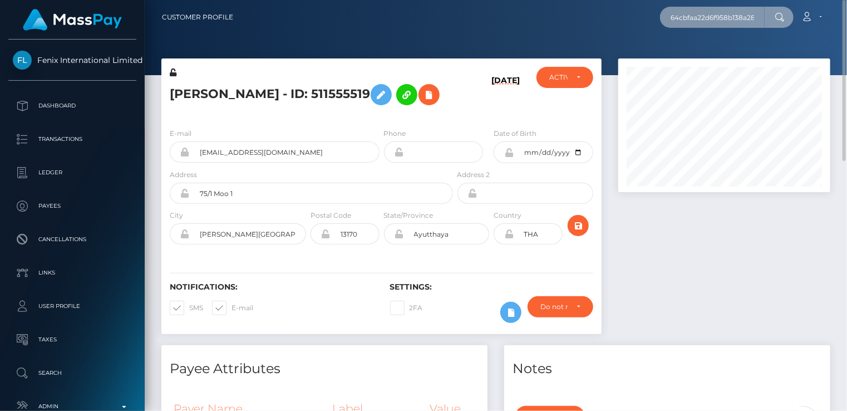
click at [690, 21] on input "64cbfaa22d6f958b138a2892" at bounding box center [712, 17] width 105 height 21
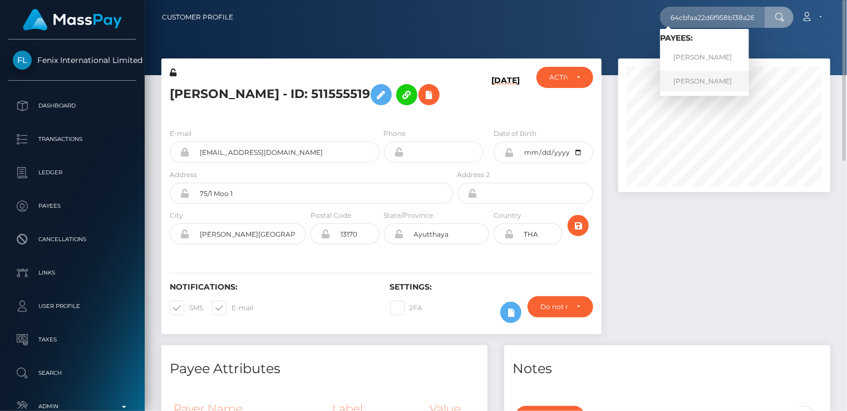
click at [703, 81] on link "Martina Aixa Requejo Lanfranchi" at bounding box center [704, 81] width 89 height 21
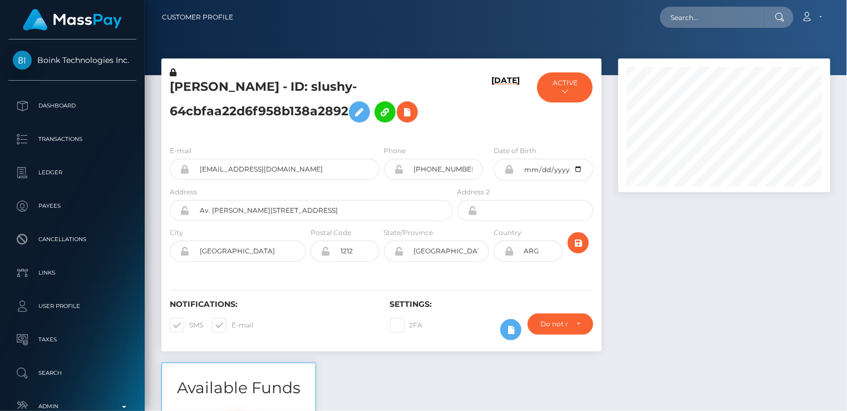
scroll to position [134, 211]
paste input "pout_aVvZmCpGzwbW1"
type input "pout_aVvZmCpGzwbW1"
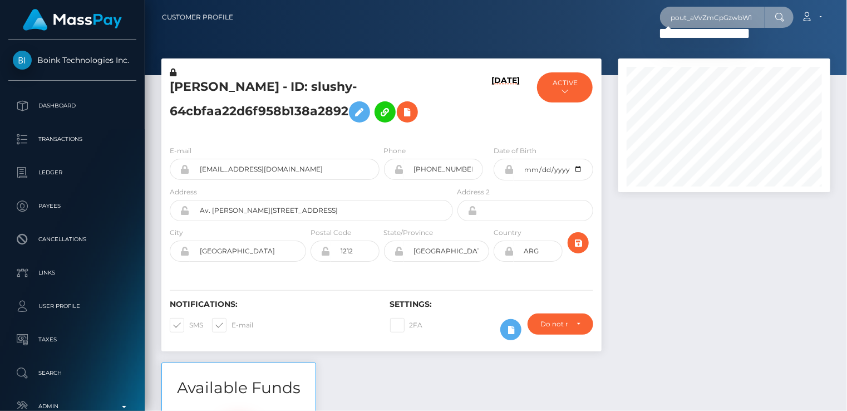
drag, startPoint x: 672, startPoint y: 18, endPoint x: 757, endPoint y: 14, distance: 84.6
click at [757, 14] on input "pout_aVvZmCpGzwbW1" at bounding box center [712, 17] width 105 height 21
paste input "poact_UeMbBZ5sfGx6"
type input "poact_UeMbBZ5sfGx6"
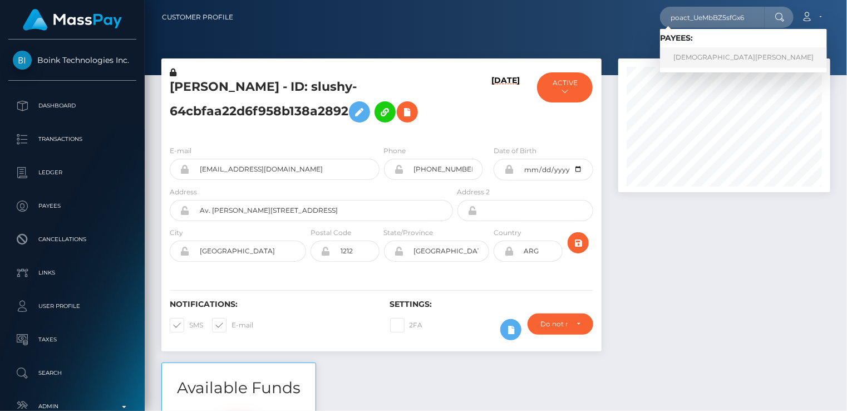
click at [706, 58] on link "Islam Ahmed" at bounding box center [743, 57] width 167 height 21
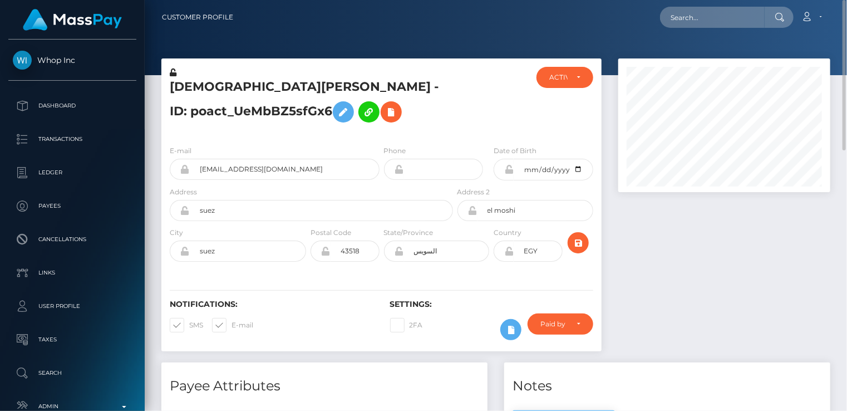
click at [260, 87] on h5 "Islam Ahmed - ID: poact_UeMbBZ5sfGx6" at bounding box center [308, 103] width 277 height 50
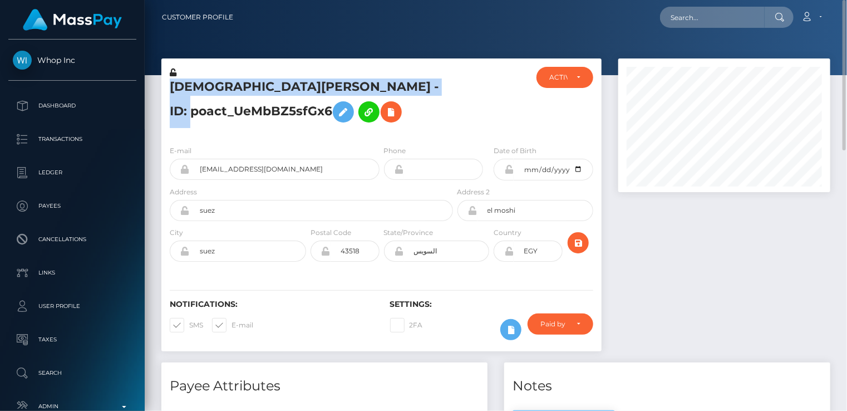
click at [260, 87] on h5 "Islam Ahmed - ID: poact_UeMbBZ5sfGx6" at bounding box center [308, 103] width 277 height 50
copy h5 "Islam Ahmed - ID: poact_UeMbBZ5sfGx6"
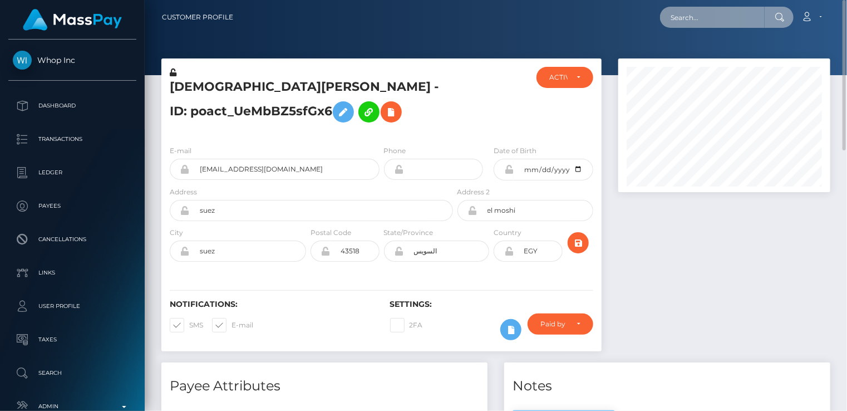
paste input "poact_XLEp6EatOZrE"
type input "poact_XLEp6EatOZrE"
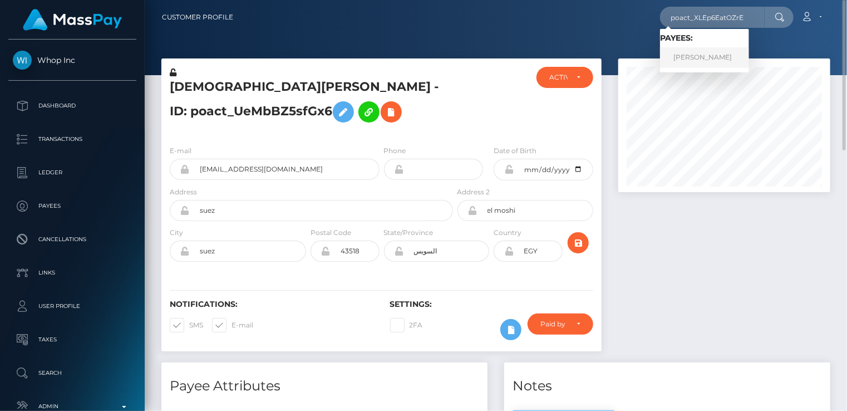
click at [703, 63] on link "Jurin Gohain" at bounding box center [704, 57] width 89 height 21
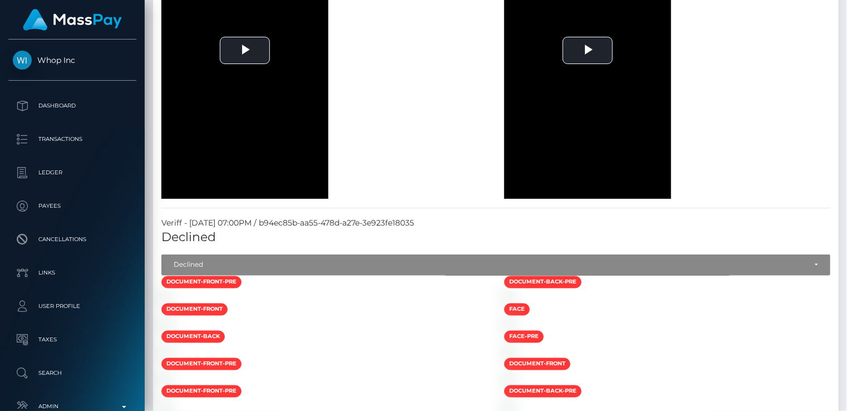
scroll to position [57, 0]
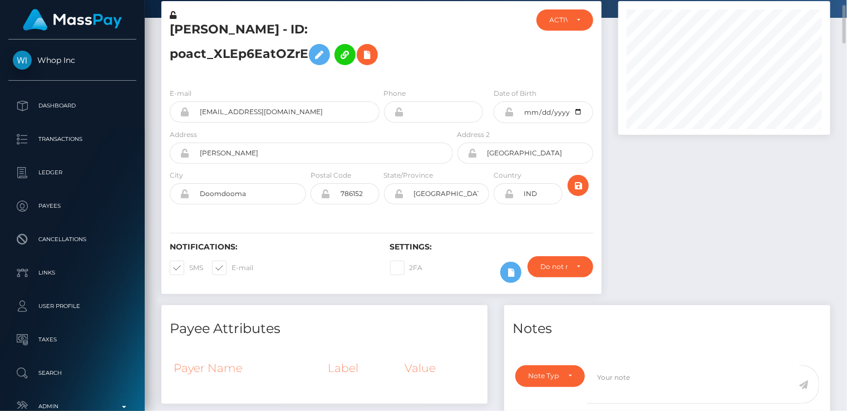
drag, startPoint x: 278, startPoint y: 45, endPoint x: 286, endPoint y: 33, distance: 14.4
click at [281, 41] on h5 "Jurin Gohain - ID: poact_XLEp6EatOZrE" at bounding box center [308, 46] width 277 height 50
click at [286, 33] on h5 "Jurin Gohain - ID: poact_XLEp6EatOZrE" at bounding box center [308, 46] width 277 height 50
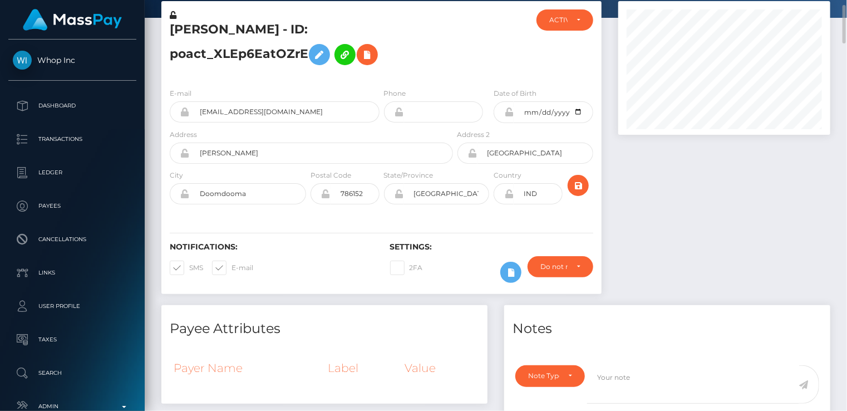
copy h5 "Jurin Gohain - ID: poact_XLEp6EatOZrE"
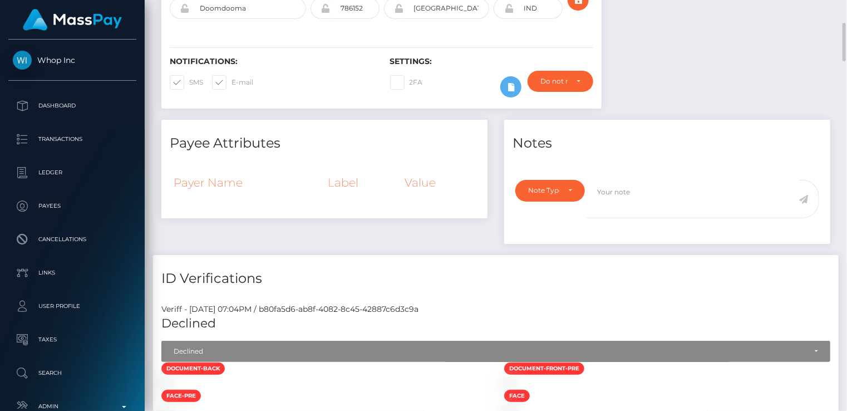
scroll to position [0, 0]
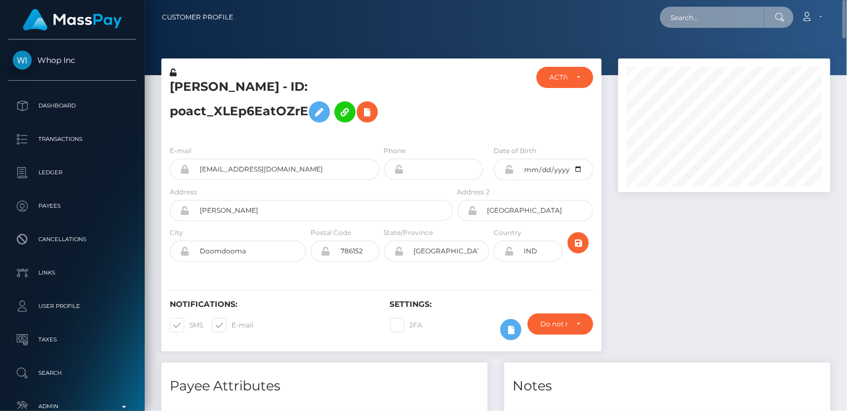
paste input "435301"
type input "435301"
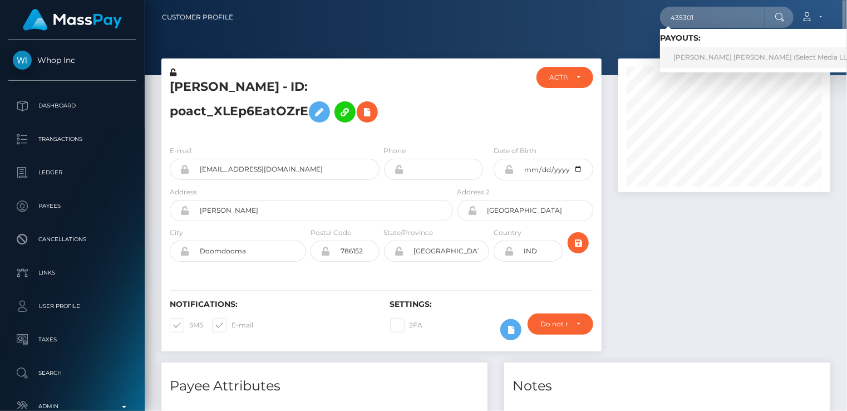
click at [712, 59] on link "Jaymee null Vaughn (Select Media LLC - )" at bounding box center [767, 57] width 214 height 21
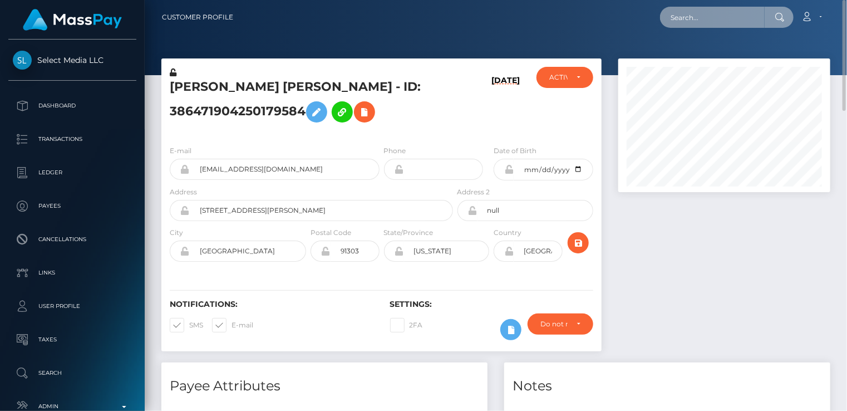
paste input "chris@compu-sult.com"
drag, startPoint x: 666, startPoint y: 18, endPoint x: 760, endPoint y: 12, distance: 94.3
click at [761, 13] on input "chris@compu-sult.com" at bounding box center [712, 17] width 105 height 21
paste input "435301"
type input "435301"
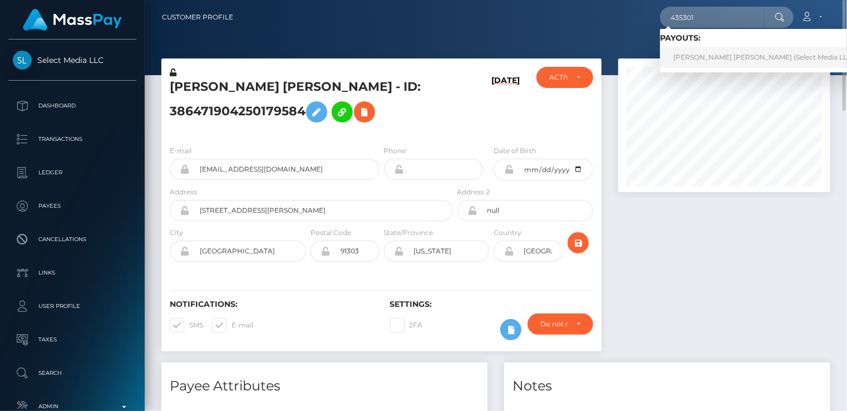
click at [711, 57] on link "Jaymee null Vaughn (Select Media LLC - )" at bounding box center [767, 57] width 214 height 21
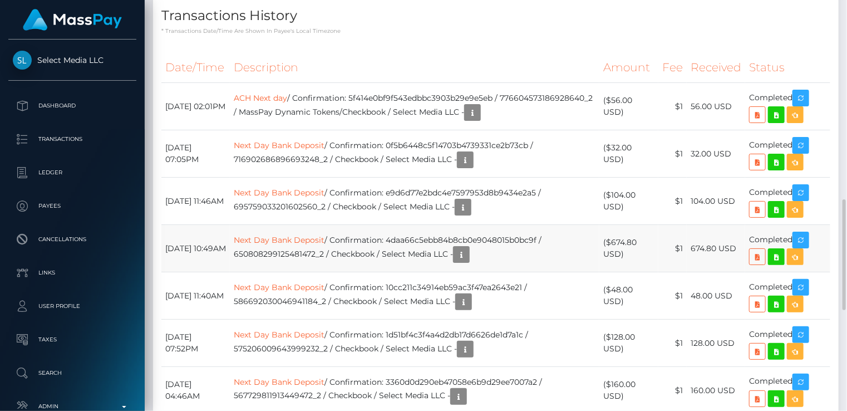
scroll to position [553, 0]
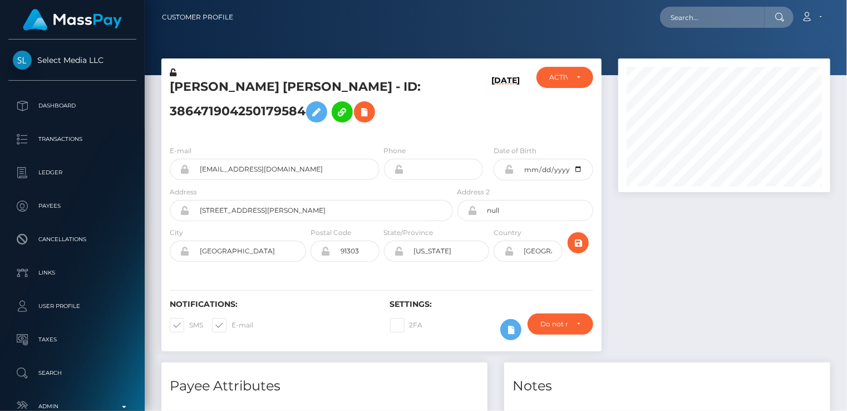
scroll to position [134, 211]
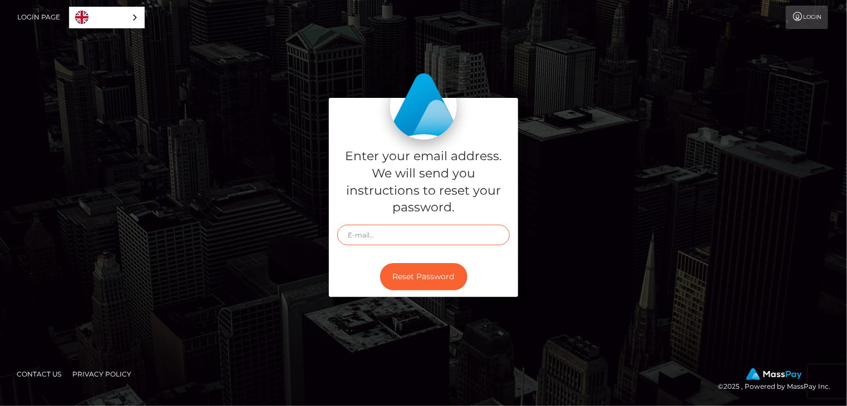
click at [423, 230] on input "text" at bounding box center [423, 235] width 173 height 21
type input "catalinad"
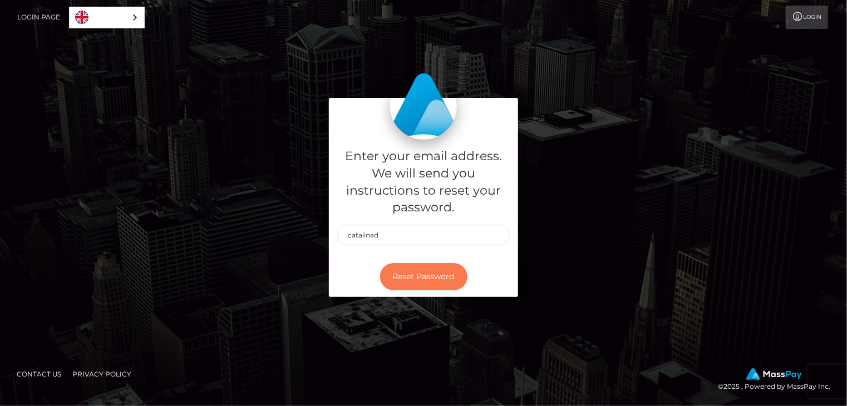
click at [435, 276] on button "Reset Password" at bounding box center [423, 276] width 87 height 27
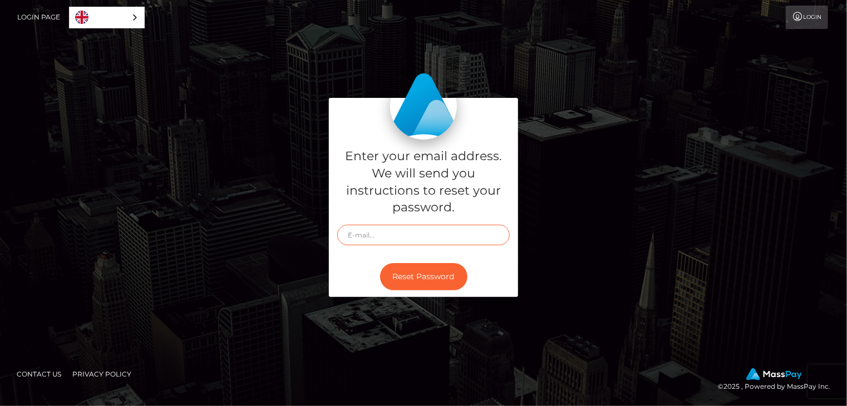
click at [418, 239] on input "text" at bounding box center [423, 235] width 173 height 21
type input "catalinad"
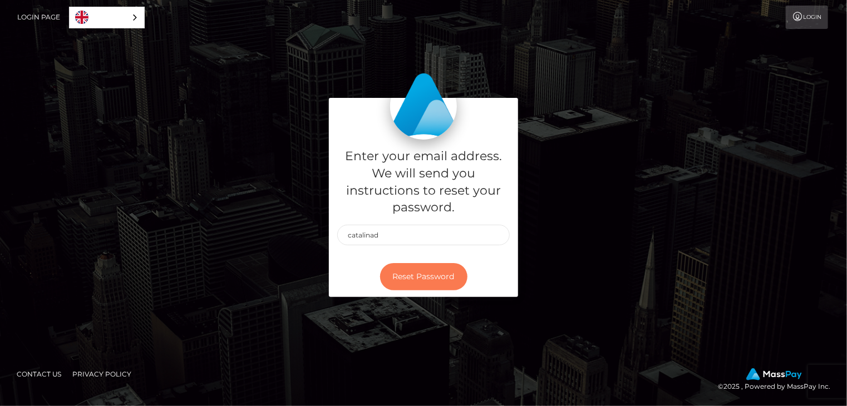
click at [432, 283] on button "Reset Password" at bounding box center [423, 276] width 87 height 27
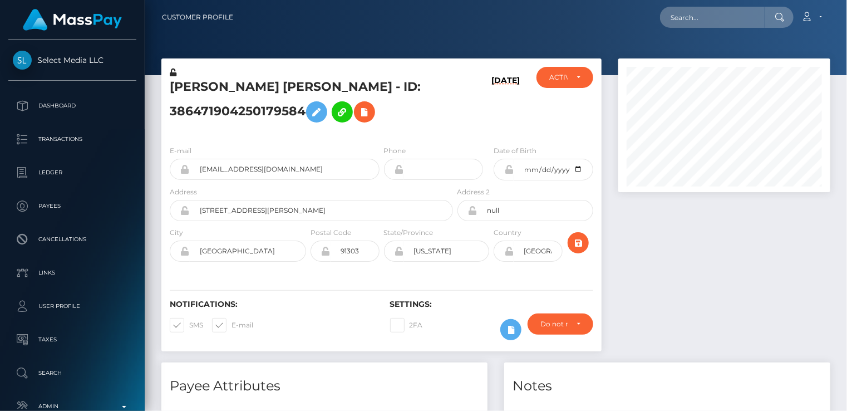
scroll to position [134, 211]
paste input "pout_hazS4po2ttaFs"
type input "pout_hazS4po2ttaFs"
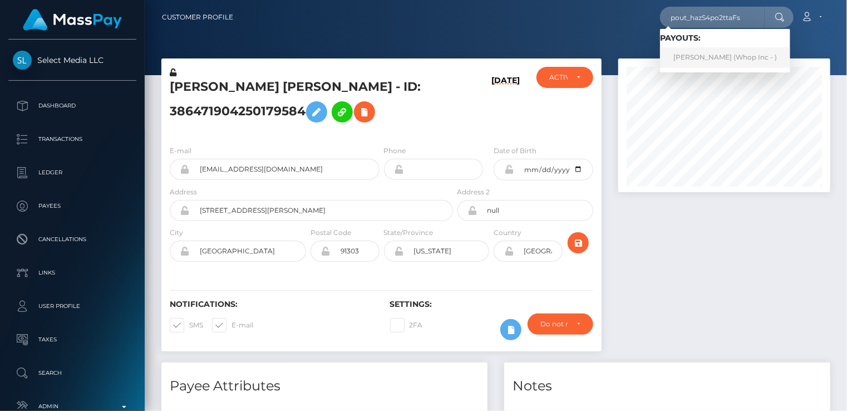
click at [734, 56] on link "ADIL EL MORGHADY (Whop Inc - )" at bounding box center [725, 57] width 130 height 21
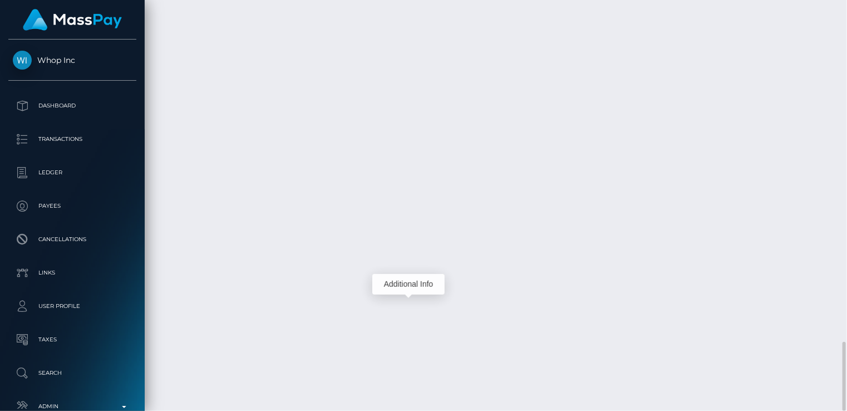
scroll to position [134, 211]
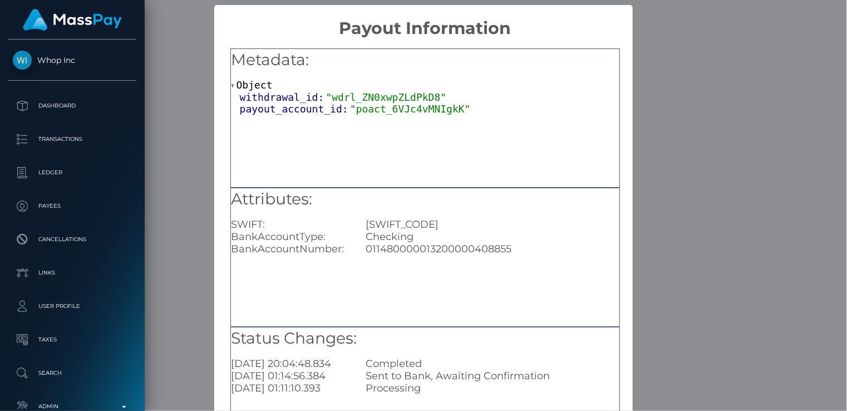
click at [187, 144] on div "× Payout Information Metadata: Object withdrawal_id: "wdrl_ZN0xwpZLdPkD8" payou…" at bounding box center [423, 205] width 847 height 411
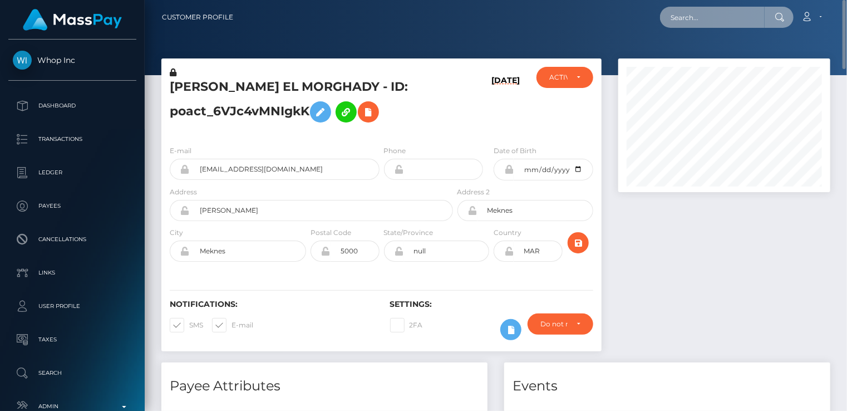
scroll to position [556334, 556256]
paste input "pout_8Ql5lZmFmFKcA"
type input "pout_8Ql5lZmFmFKcA"
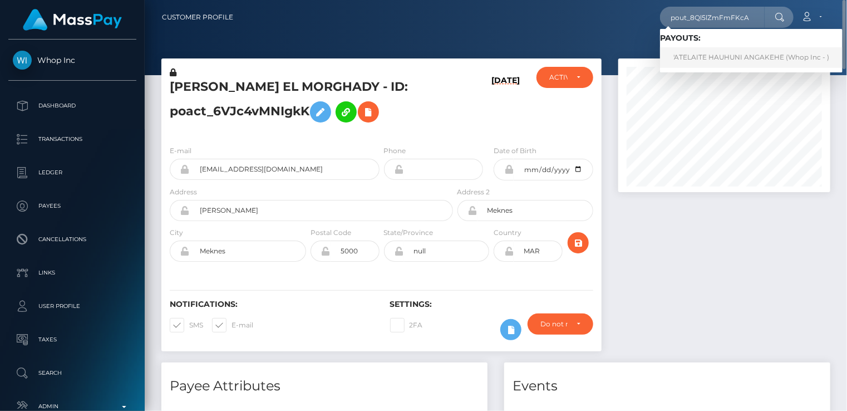
click at [705, 56] on link "'ATELAITE HAUHUNI ANGAKEHE (Whop Inc - )" at bounding box center [751, 57] width 183 height 21
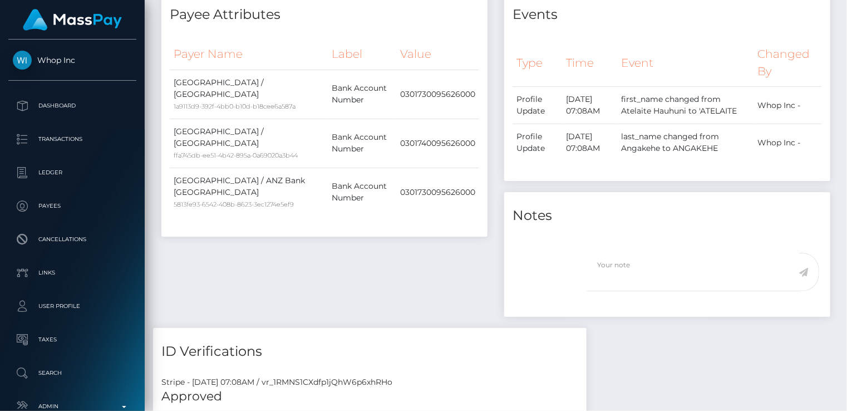
scroll to position [659, 0]
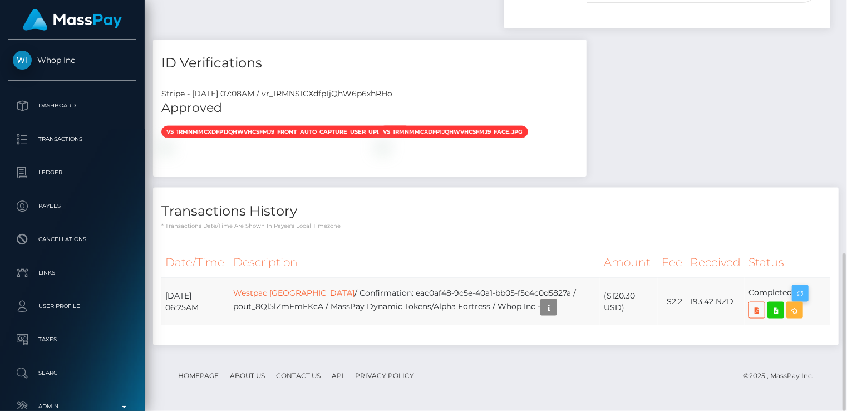
click at [802, 287] on icon "button" at bounding box center [800, 294] width 13 height 14
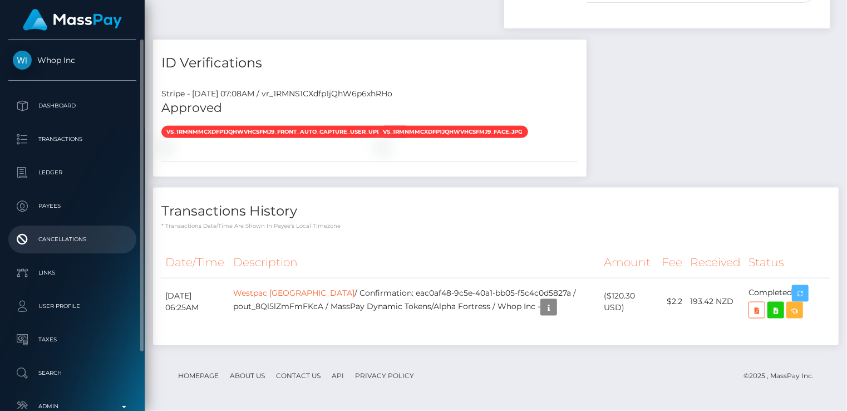
click at [804, 288] on icon "button" at bounding box center [800, 294] width 13 height 14
click at [807, 294] on icon "button" at bounding box center [800, 294] width 13 height 14
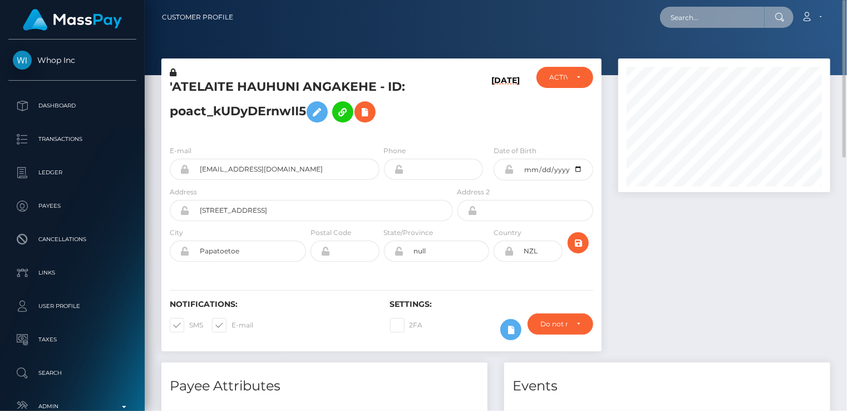
scroll to position [556334, 556256]
paste input "MSP0dc7036ef2a2497"
type input "MSP0dc7036ef2a2497"
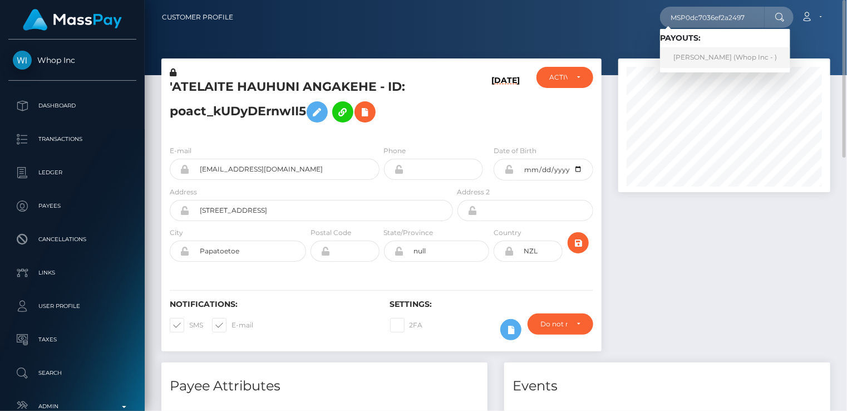
click at [686, 60] on link "Musarat Begum (Whop Inc - )" at bounding box center [725, 57] width 130 height 21
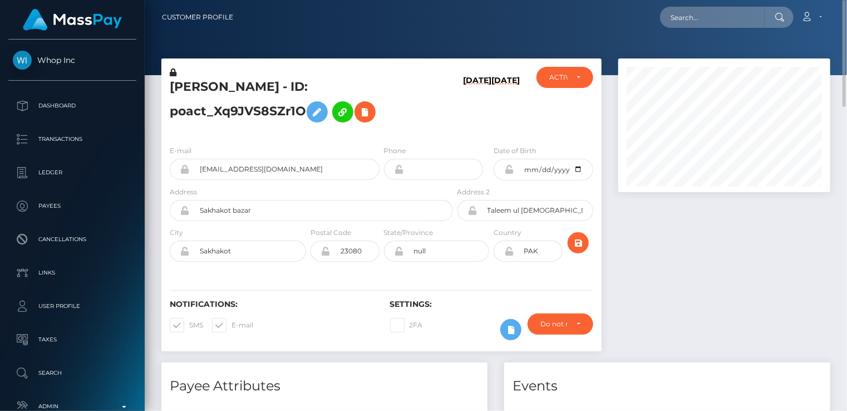
scroll to position [134, 211]
click at [263, 172] on input "[EMAIL_ADDRESS][DOMAIN_NAME]" at bounding box center [285, 169] width 190 height 21
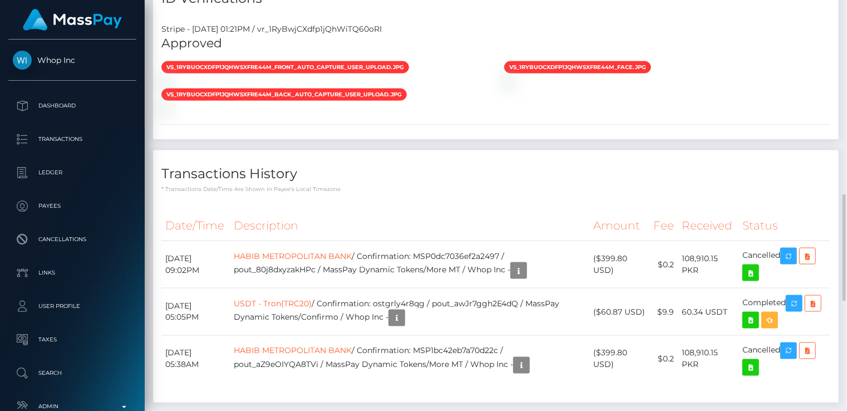
scroll to position [1160, 0]
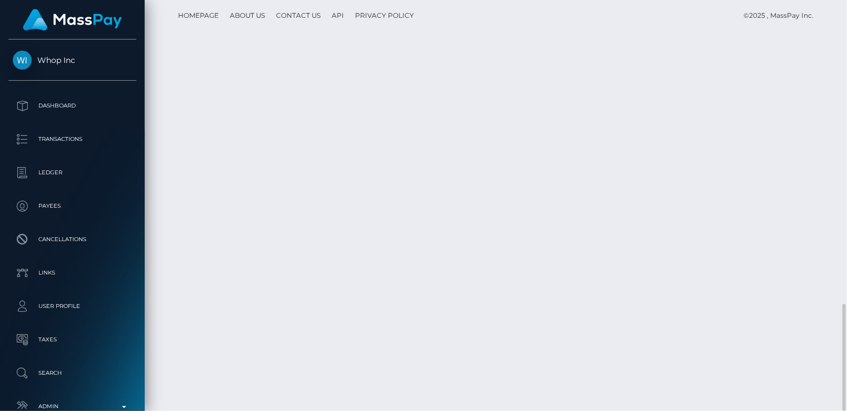
drag, startPoint x: 437, startPoint y: 197, endPoint x: 341, endPoint y: 213, distance: 98.2
copy td "MSP0dc7036ef2a2497 / pout_80j8dxyzakHPc"
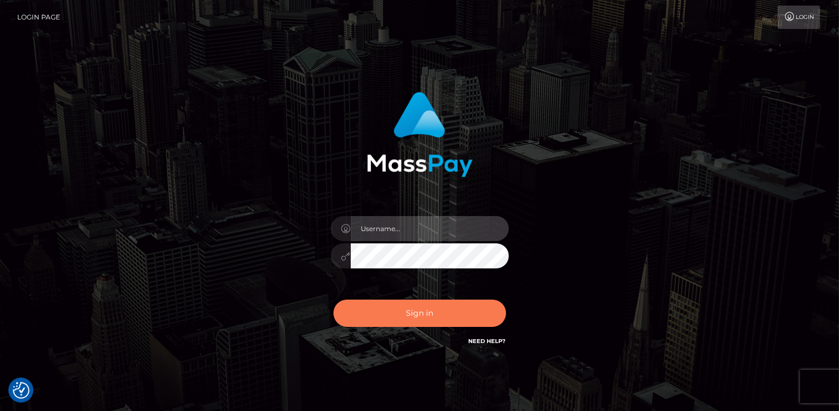
type input "catalinad"
click at [418, 316] on button "Sign in" at bounding box center [419, 312] width 173 height 27
type input "catalinad"
click at [441, 311] on button "Sign in" at bounding box center [419, 312] width 173 height 27
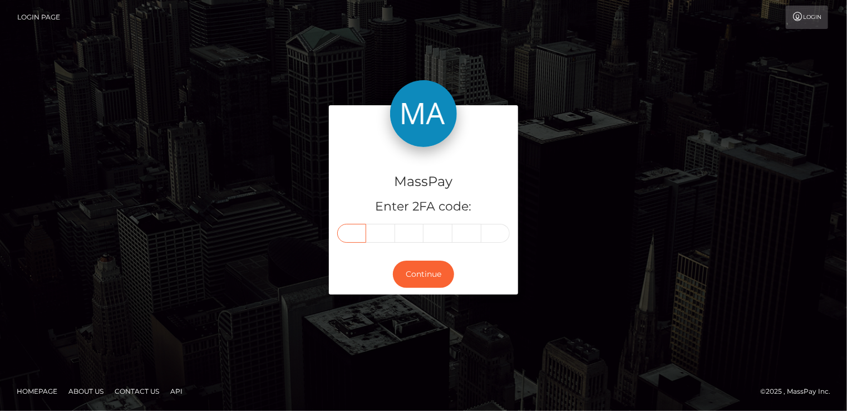
click at [349, 230] on input "text" at bounding box center [351, 233] width 29 height 19
type input "8"
type input "3"
type input "6"
type input "2"
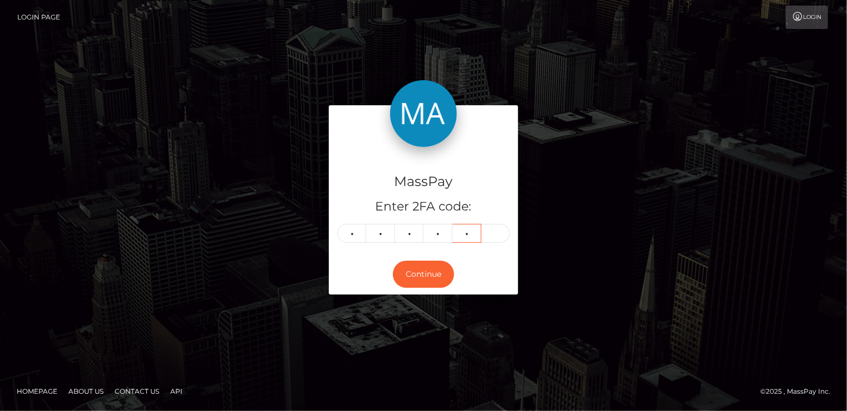
type input "2"
type input "3"
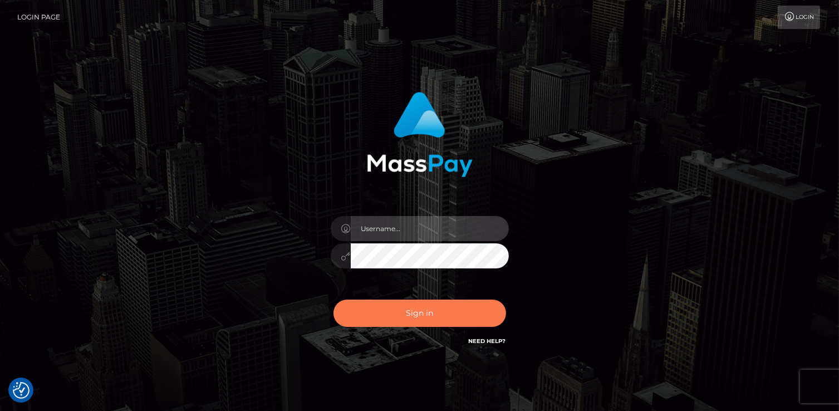
type input "catalinad"
drag, startPoint x: 403, startPoint y: 324, endPoint x: 380, endPoint y: 323, distance: 23.4
click at [405, 323] on button "Sign in" at bounding box center [419, 312] width 173 height 27
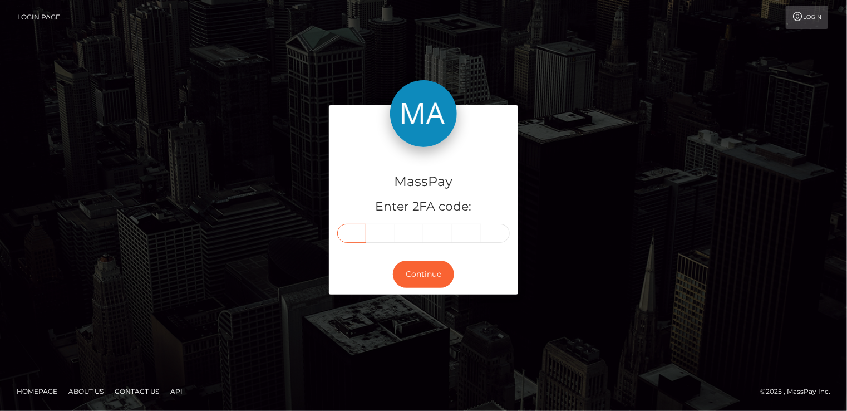
click at [352, 235] on input "text" at bounding box center [351, 233] width 29 height 19
type input "5"
type input "2"
type input "3"
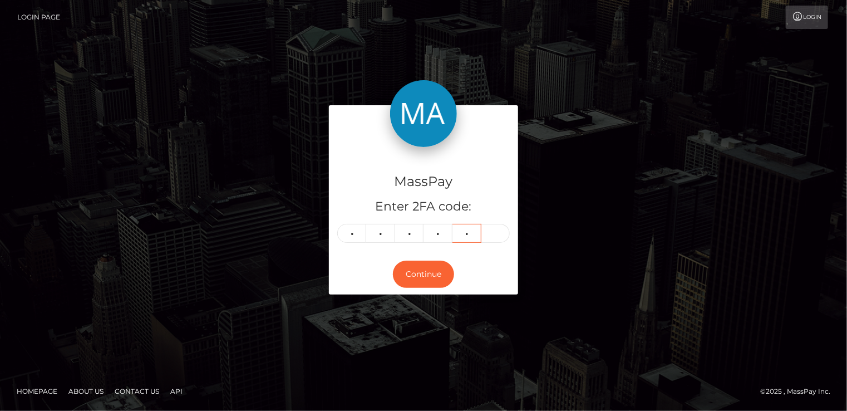
type input "0"
type input "5"
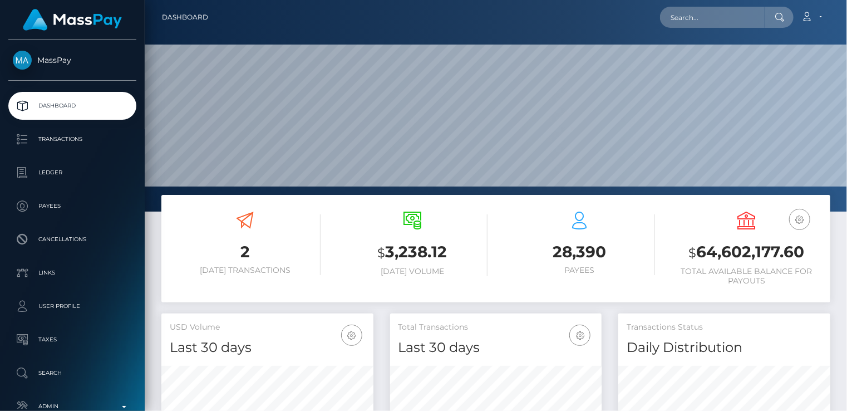
scroll to position [197, 211]
paste input "MSP3f133b3416e8288"
type input "MSP3f133b3416e8288"
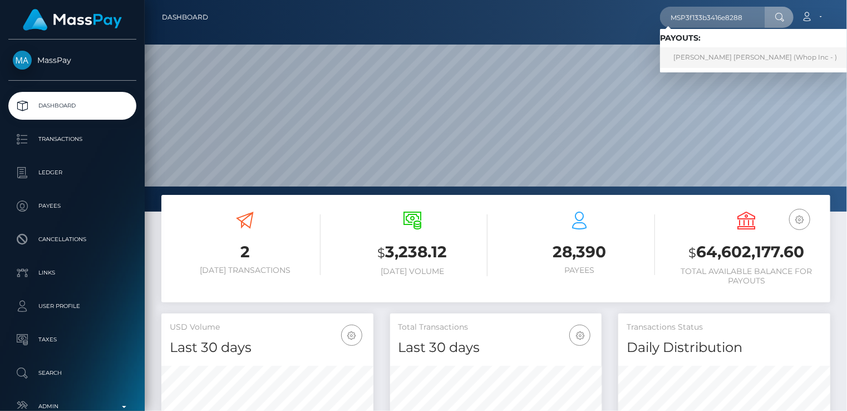
click at [726, 62] on link "CARMEN ANAISA JUAREZ GUERRERO (Whop Inc - )" at bounding box center [755, 57] width 190 height 21
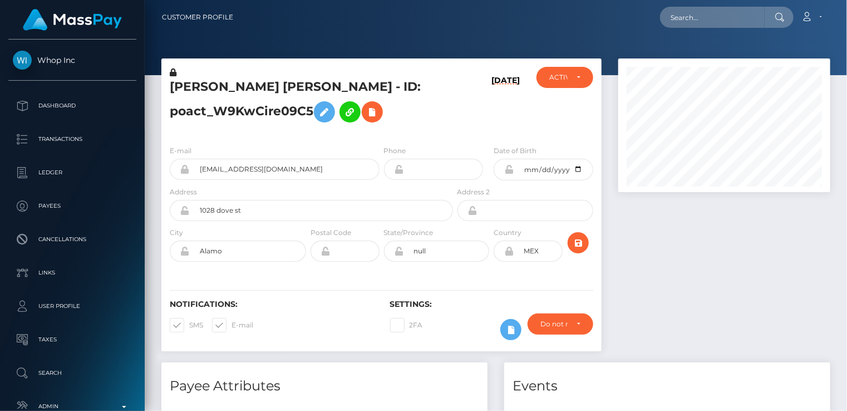
scroll to position [134, 211]
click at [250, 169] on input "[EMAIL_ADDRESS][DOMAIN_NAME]" at bounding box center [285, 169] width 190 height 21
click at [250, 169] on input "cguerrero1007@gmail.com" at bounding box center [285, 169] width 190 height 21
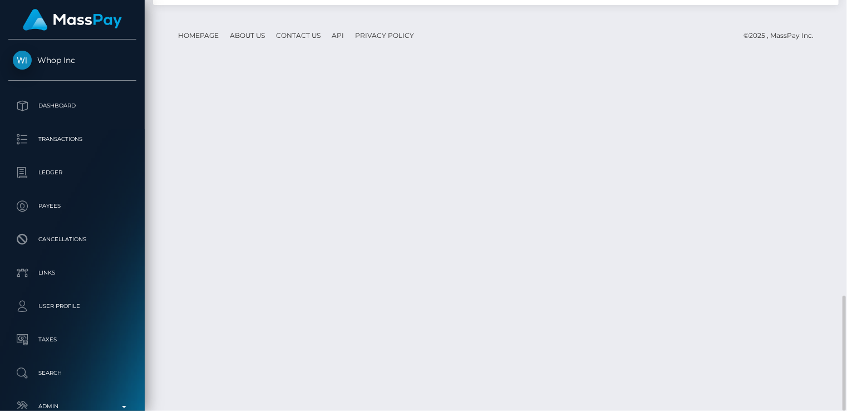
click at [416, 55] on footer "Homepage About Us Contact Us API Privacy Policy © 2025 , MassPay Inc." at bounding box center [495, 35] width 669 height 39
drag, startPoint x: 376, startPoint y: 292, endPoint x: 554, endPoint y: 289, distance: 178.1
copy td "MSP3f133b3416e8288 / pout_uWc7p7SHHi0NR"
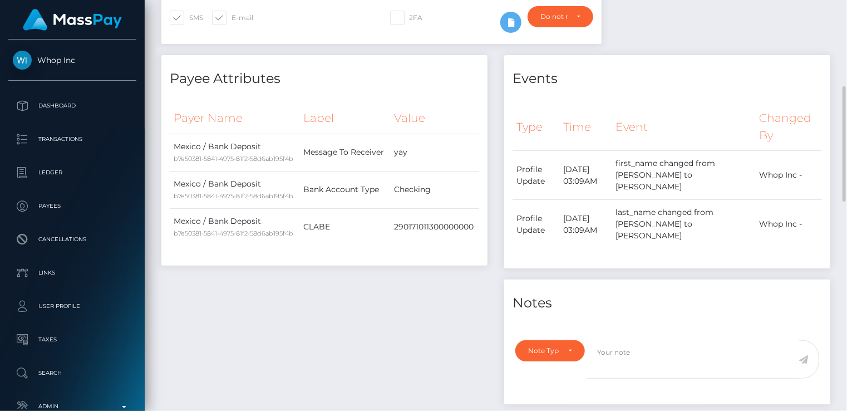
scroll to position [0, 0]
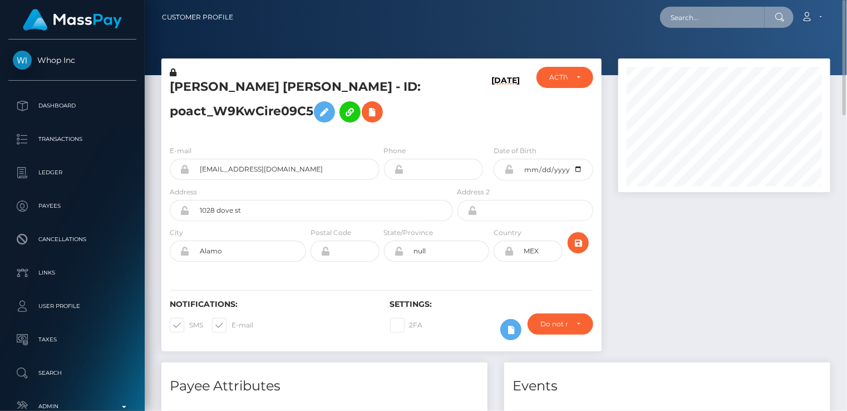
paste input "MSP1bc30b02ab2a403"
type input "MSP1bc30b02ab2a403"
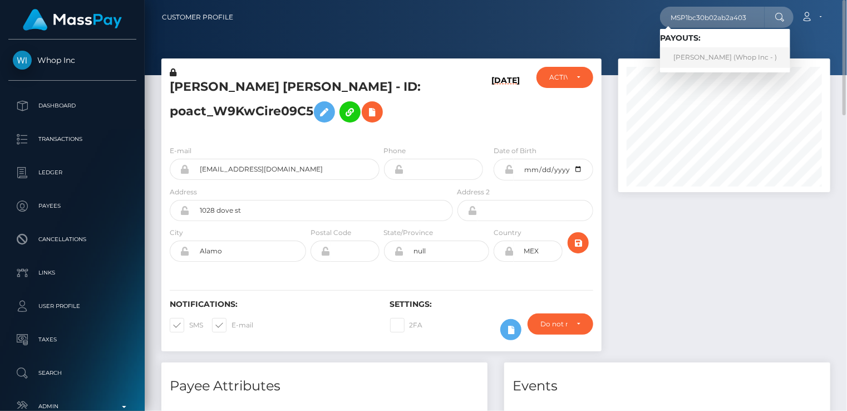
click at [737, 59] on link "Muhammad Ahsan Saleem (Whop Inc - )" at bounding box center [725, 57] width 130 height 21
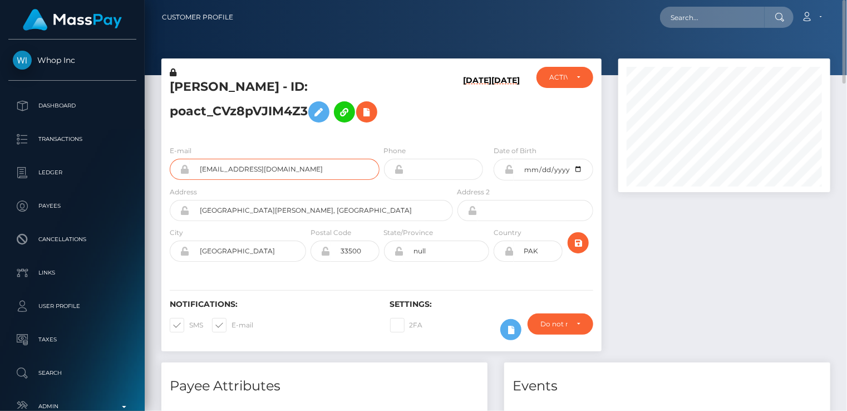
click at [249, 174] on input "esalpha29@gmail.com" at bounding box center [285, 169] width 190 height 21
click at [249, 172] on input "esalpha29@gmail.com" at bounding box center [285, 169] width 190 height 21
click at [220, 91] on h5 "Muhammad Ahsan Saleem - ID: poact_CVz8pVJIM4Z3" at bounding box center [308, 103] width 277 height 50
click at [220, 90] on h5 "Muhammad Ahsan Saleem - ID: poact_CVz8pVJIM4Z3" at bounding box center [308, 103] width 277 height 50
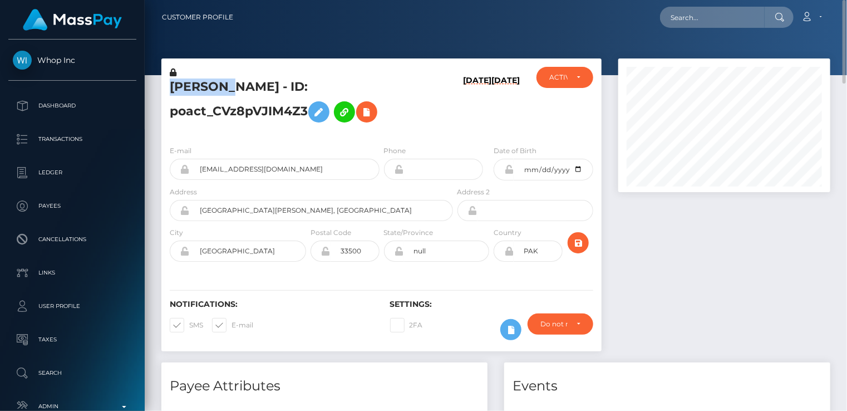
copy h5 "Muhammad"
paste input "MSPde31ade7be958dc"
type input "MSPde31ade7be958dc"
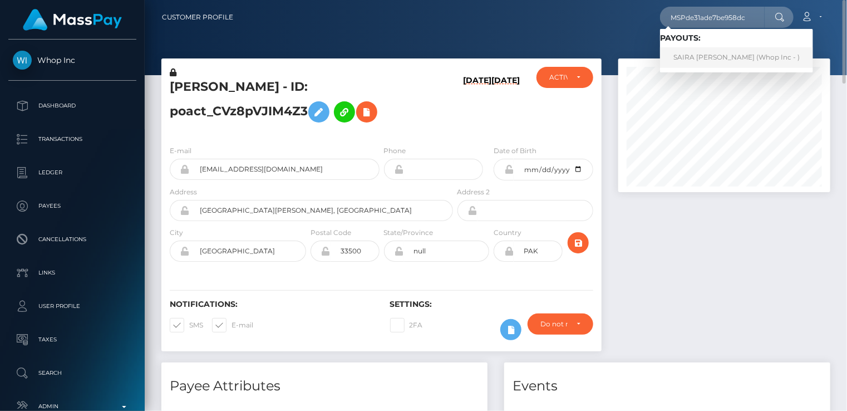
click at [716, 56] on link "SAIRA MUSHTAQ Mushtaq (Whop Inc - )" at bounding box center [736, 57] width 153 height 21
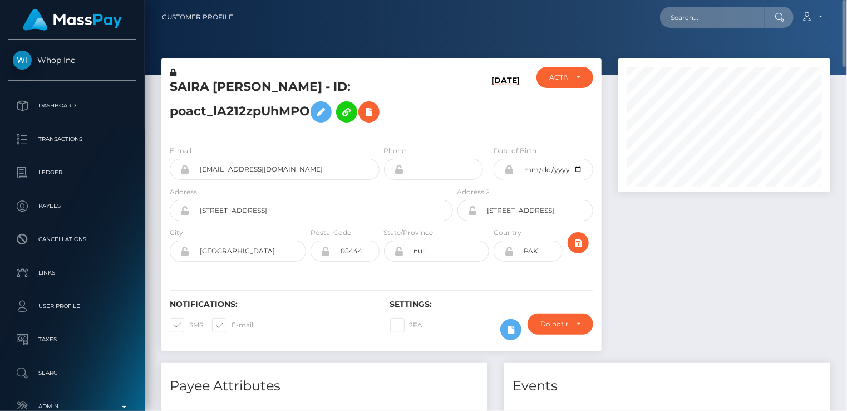
click at [231, 96] on h5 "SAIRA [PERSON_NAME] - ID: poact_lA212zpUhMPO" at bounding box center [308, 103] width 277 height 50
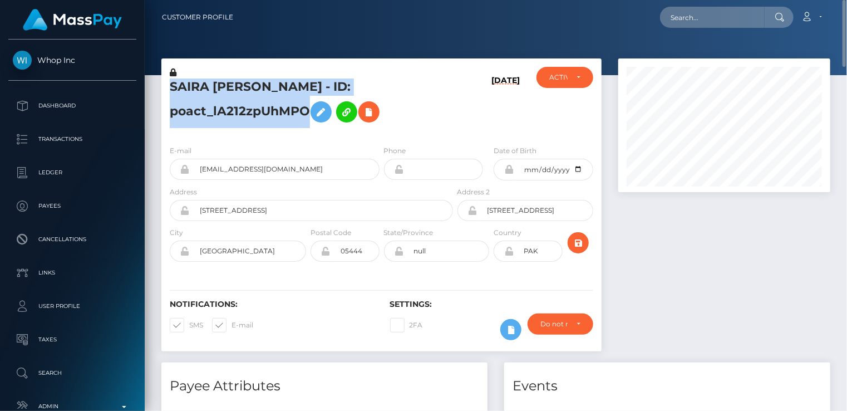
click at [231, 96] on h5 "SAIRA [PERSON_NAME] - ID: poact_lA212zpUhMPO" at bounding box center [308, 103] width 277 height 50
copy h5 "SAIRA MUSHTAQ Mushtaq - ID: poact_lA212zpUhMPO"
click at [260, 167] on input "ayanmushtaq554+10a2805667@gmail.com" at bounding box center [285, 169] width 190 height 21
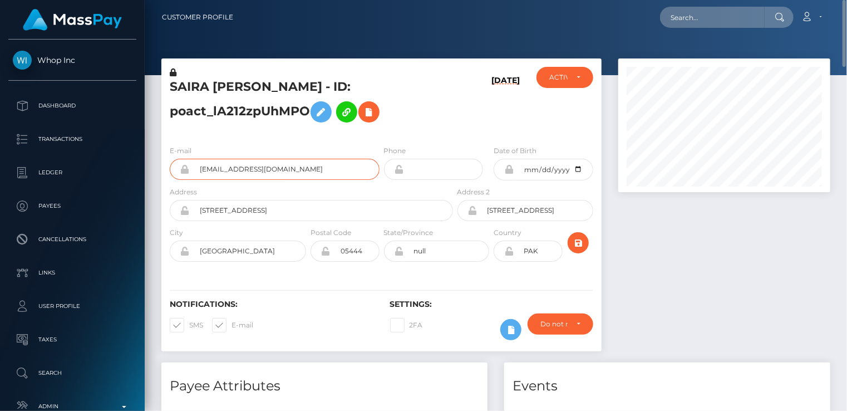
click at [260, 167] on input "ayanmushtaq554+10a2805667@gmail.com" at bounding box center [285, 169] width 190 height 21
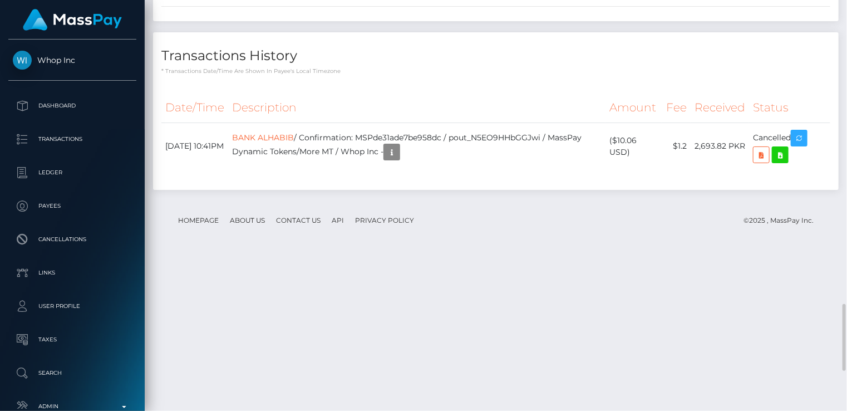
scroll to position [2098, 0]
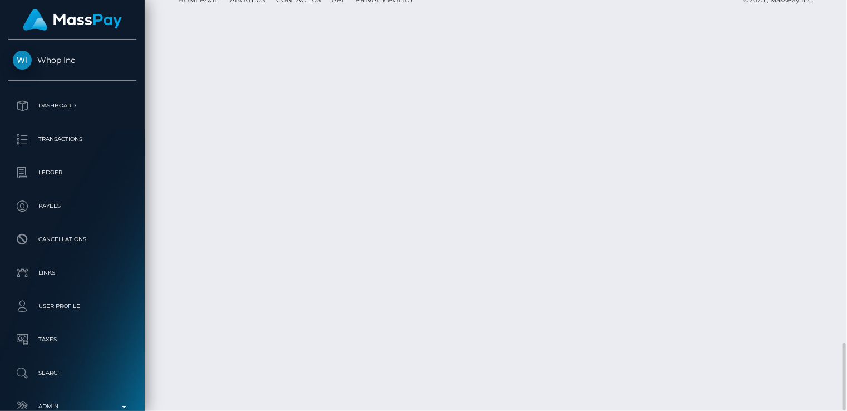
scroll to position [134, 211]
drag, startPoint x: 384, startPoint y: 314, endPoint x: 570, endPoint y: 313, distance: 185.9
copy td "MSPde31ade7be958dc / pout_N5EO9HHbGGJwi"
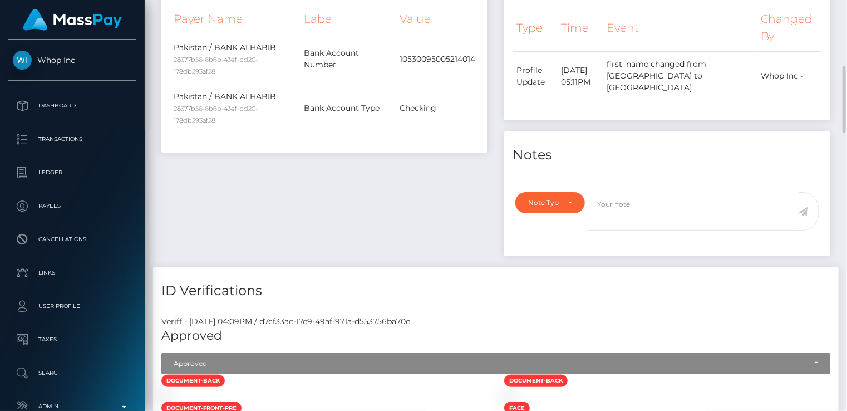
scroll to position [0, 0]
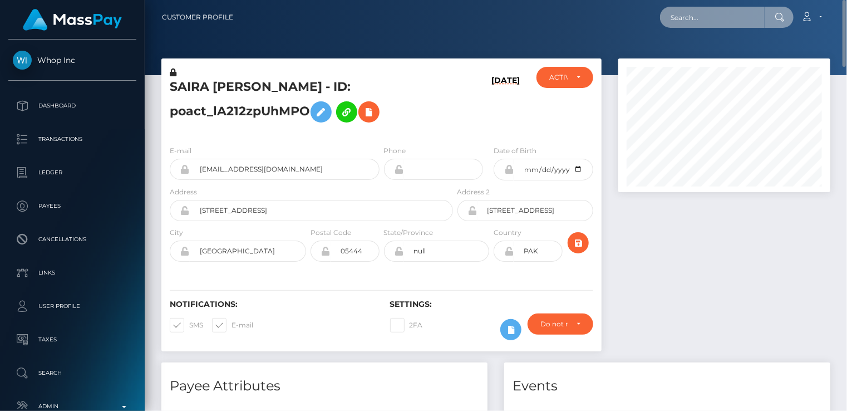
paste input "poact_dBPWSKneLmwi"
type input "poact_dBPWSKneLmwi"
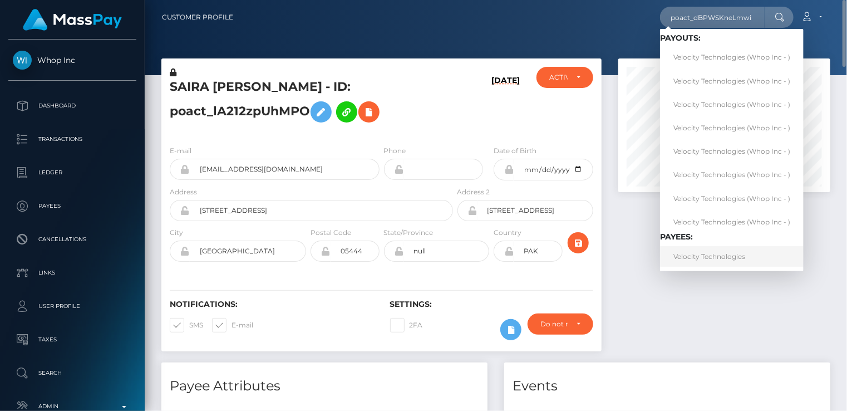
click at [688, 257] on link "Velocity Technologies" at bounding box center [732, 256] width 144 height 21
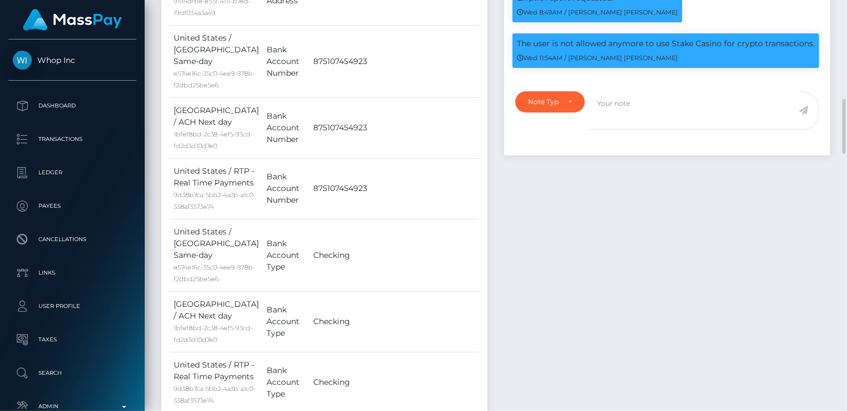
scroll to position [134, 211]
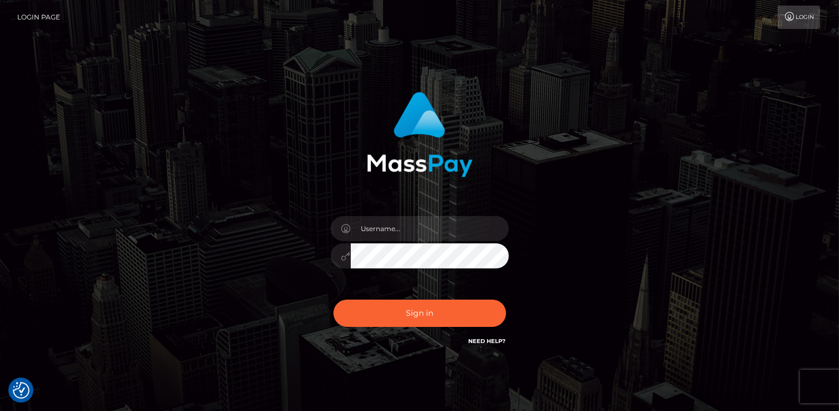
checkbox input "true"
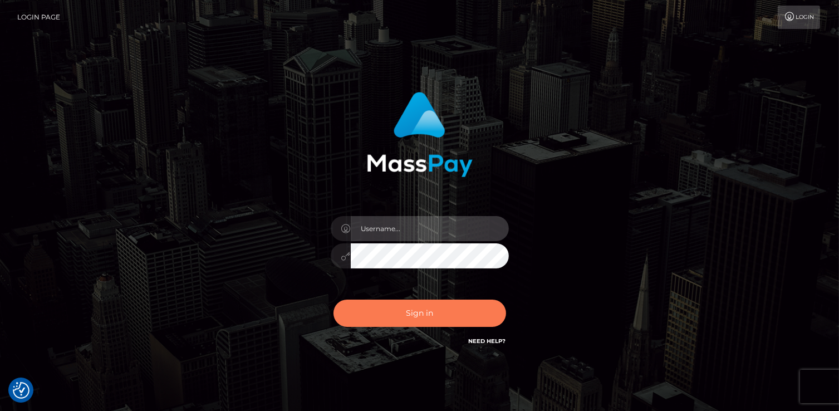
type input "catalinad"
click at [447, 320] on button "Sign in" at bounding box center [419, 312] width 173 height 27
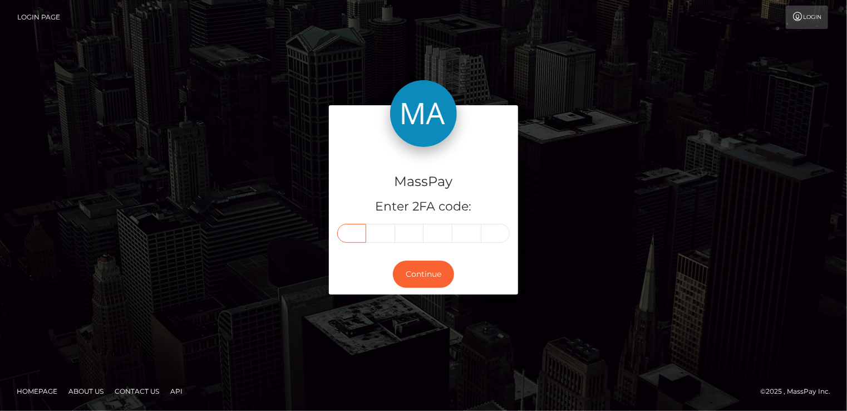
click at [356, 236] on input "text" at bounding box center [351, 233] width 29 height 19
click at [358, 233] on input "text" at bounding box center [351, 233] width 29 height 19
type input "6"
type input "9"
type input "8"
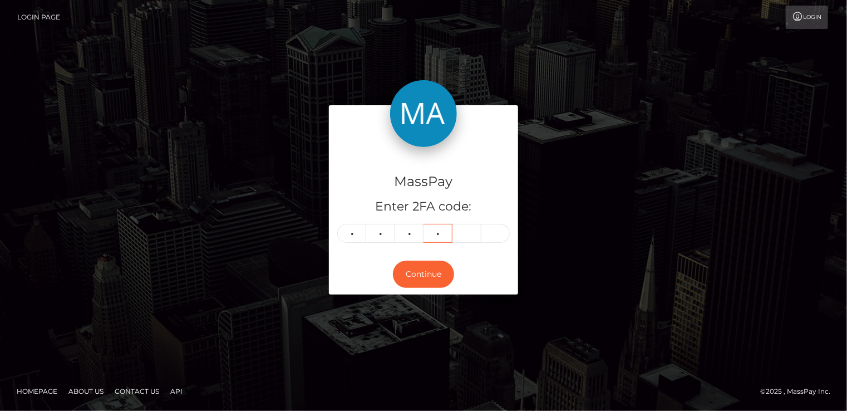
type input "1"
type input "9"
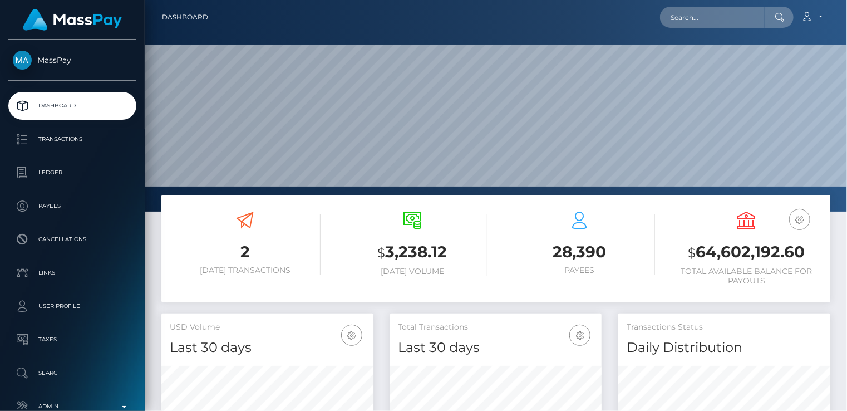
scroll to position [197, 211]
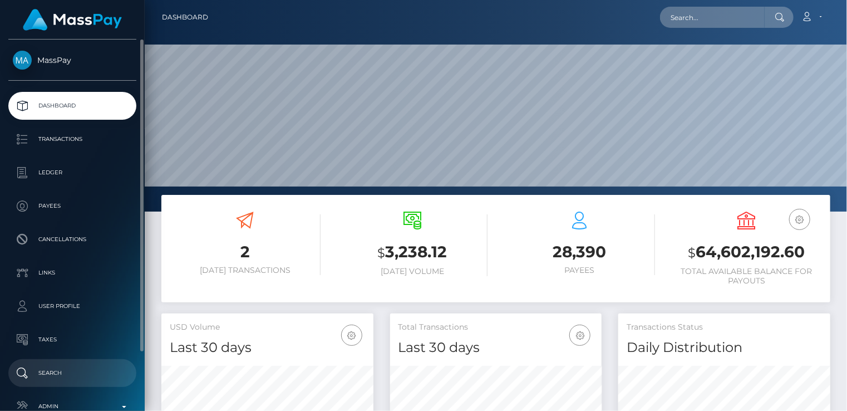
click at [57, 377] on p "Search" at bounding box center [72, 372] width 119 height 17
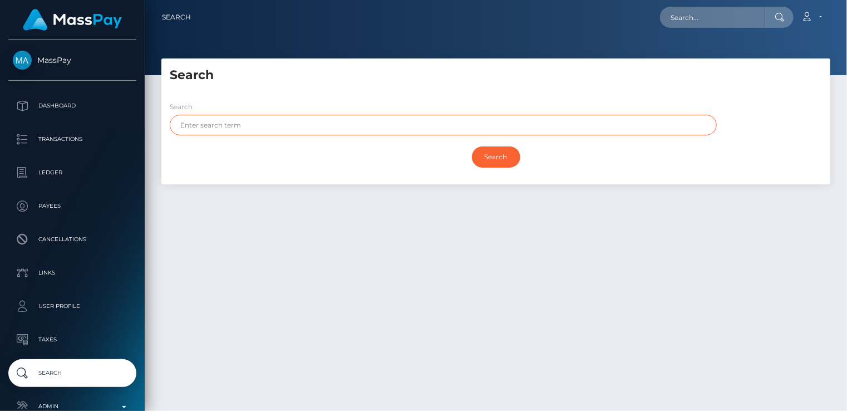
click at [274, 126] on input "text" at bounding box center [443, 125] width 547 height 21
click at [237, 123] on input "text" at bounding box center [443, 125] width 547 height 21
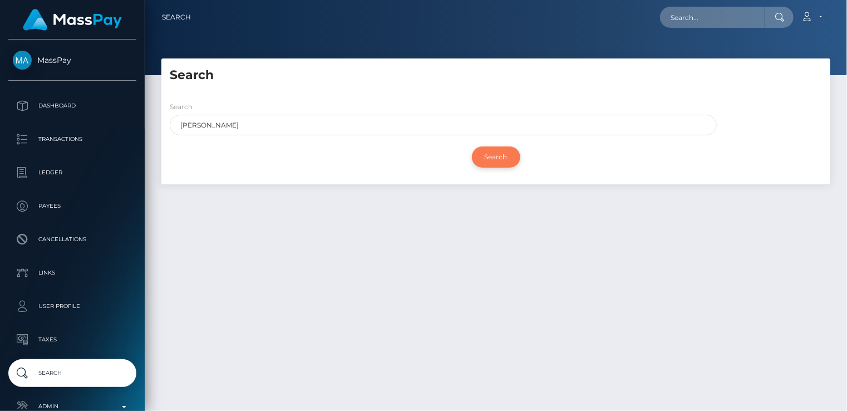
click at [491, 154] on input "Search" at bounding box center [496, 156] width 48 height 21
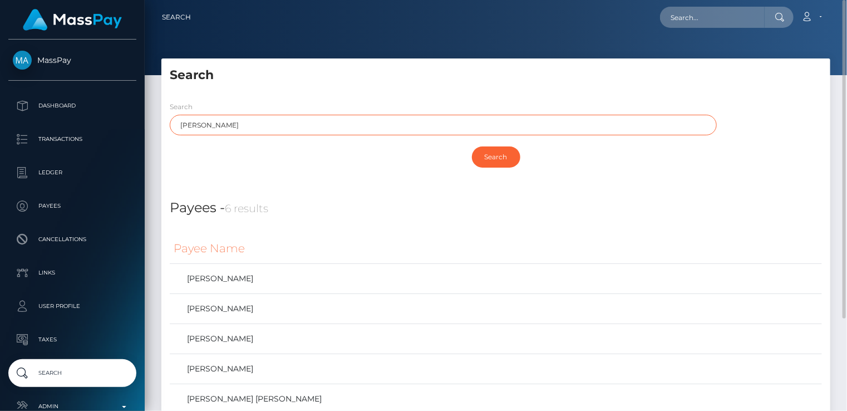
click at [308, 130] on input "bahena" at bounding box center [443, 125] width 547 height 21
type input "b"
type input "margarita"
click at [472, 146] on input "Search" at bounding box center [496, 156] width 48 height 21
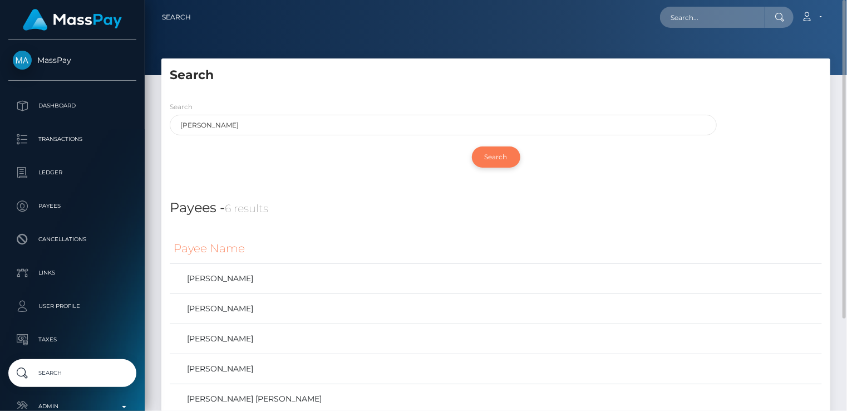
click at [502, 154] on input "Search" at bounding box center [496, 156] width 48 height 21
click at [551, 82] on h5 "Search" at bounding box center [496, 75] width 652 height 17
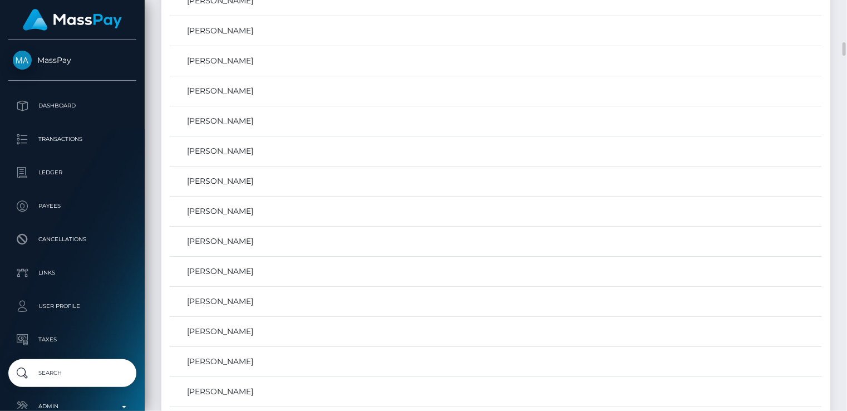
scroll to position [1671, 0]
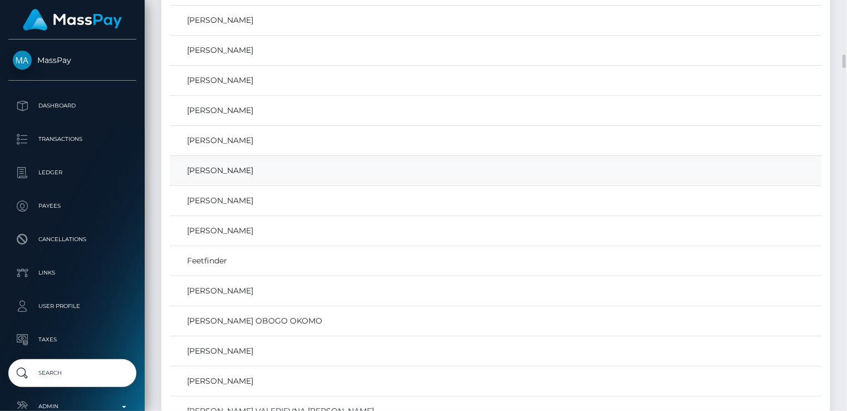
click at [235, 164] on link "Margarita Bahena Flores" at bounding box center [496, 170] width 644 height 16
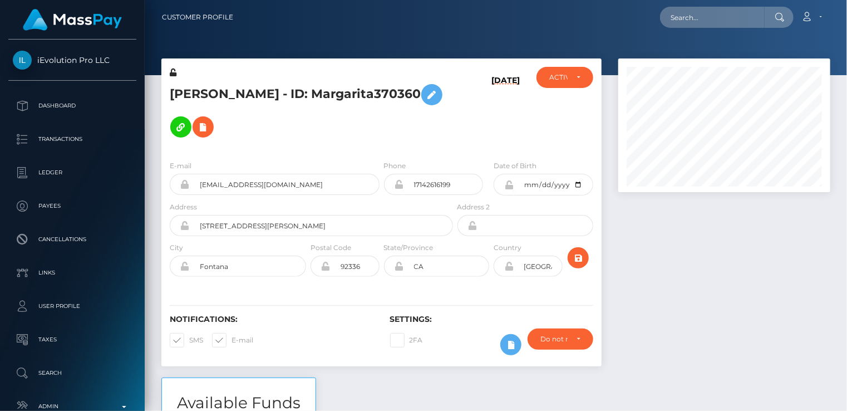
scroll to position [134, 211]
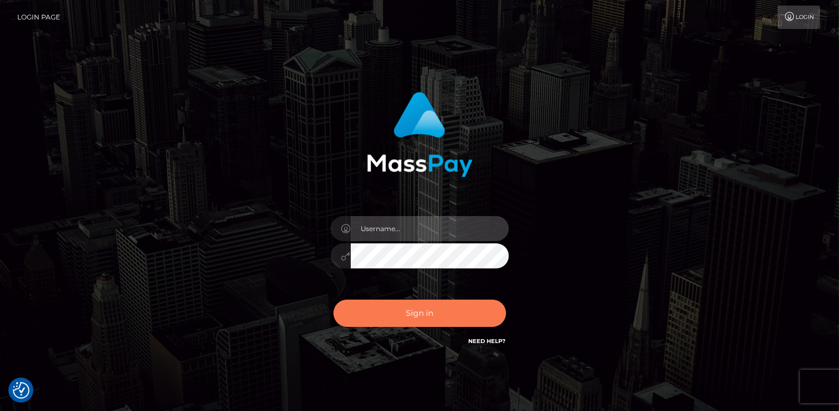
type input "catalinad"
click at [402, 313] on button "Sign in" at bounding box center [419, 312] width 173 height 27
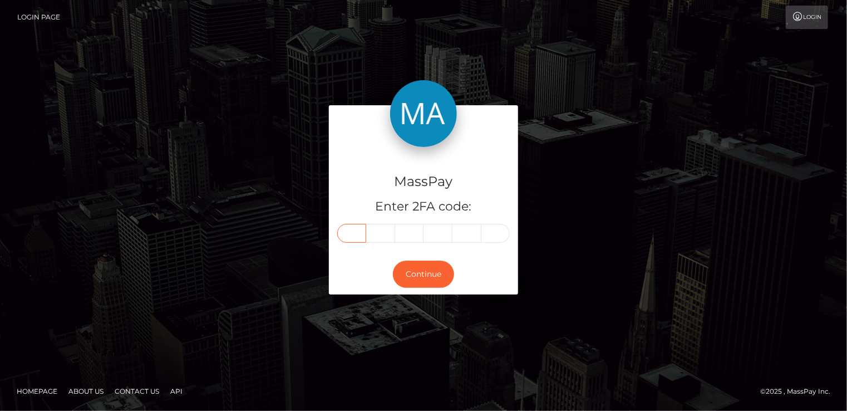
click at [356, 235] on input "text" at bounding box center [351, 233] width 29 height 19
type input "0"
type input "8"
type input "7"
type input "4"
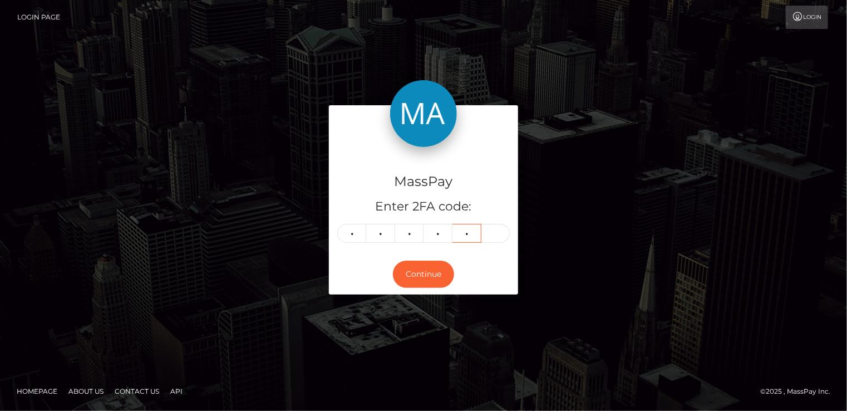
type input "9"
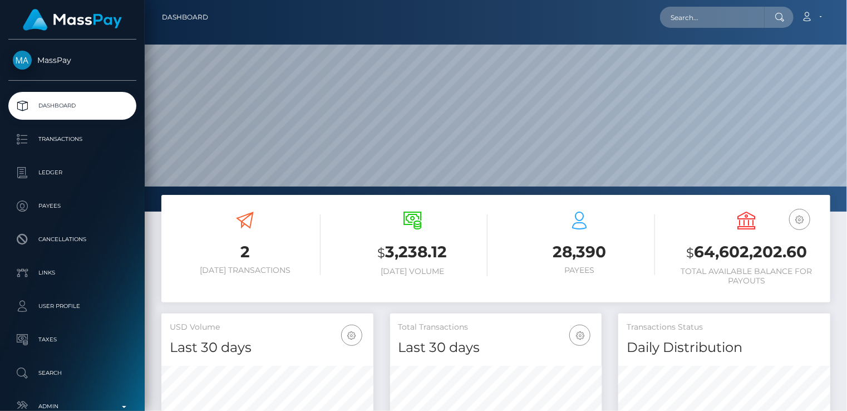
scroll to position [197, 211]
paste input "375764"
type input "375764"
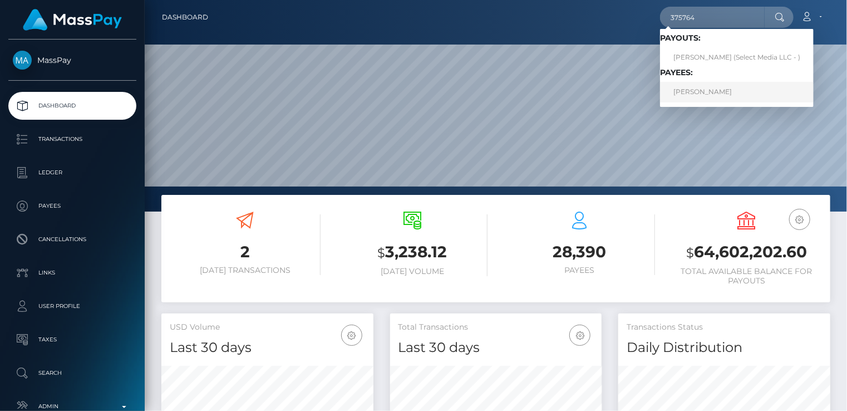
click at [697, 93] on link "ANTHONY BANG" at bounding box center [737, 92] width 154 height 21
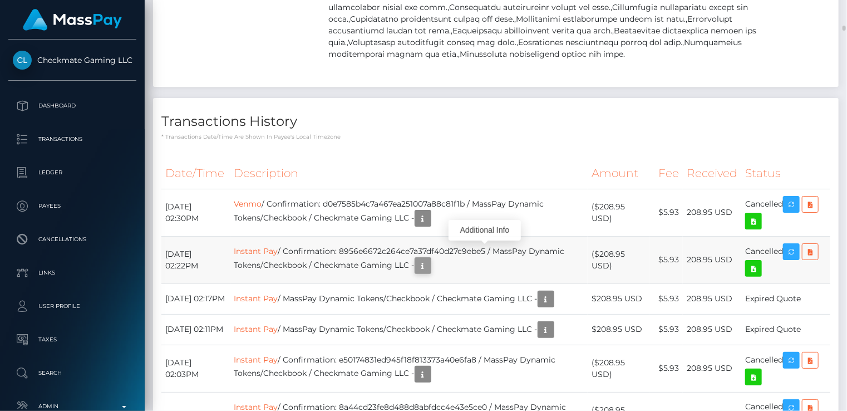
scroll to position [134, 211]
click at [430, 259] on icon "button" at bounding box center [422, 266] width 13 height 14
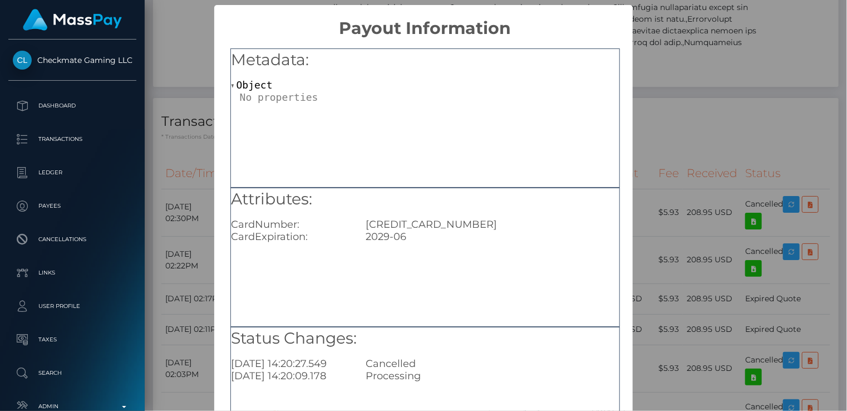
click at [733, 115] on div "× Payout Information Metadata: Object Attributes: CardNumber: 4833160291142864 …" at bounding box center [423, 205] width 847 height 411
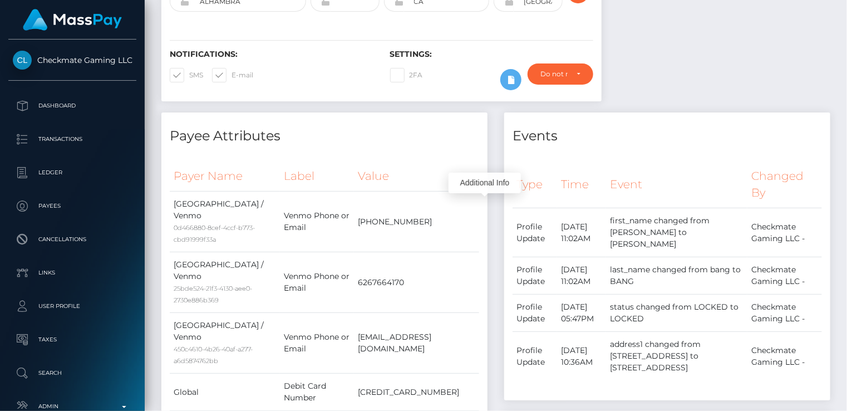
scroll to position [0, 0]
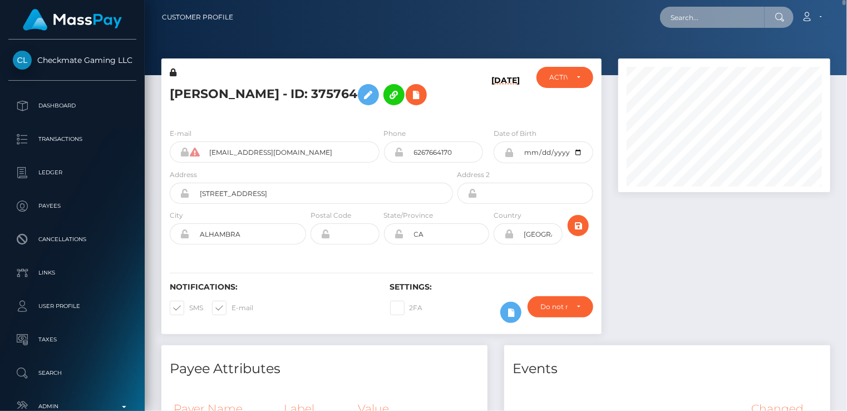
paste input "poppykinkqueen@gmail.com"
type input "poppykinkqueen@gmail.com"
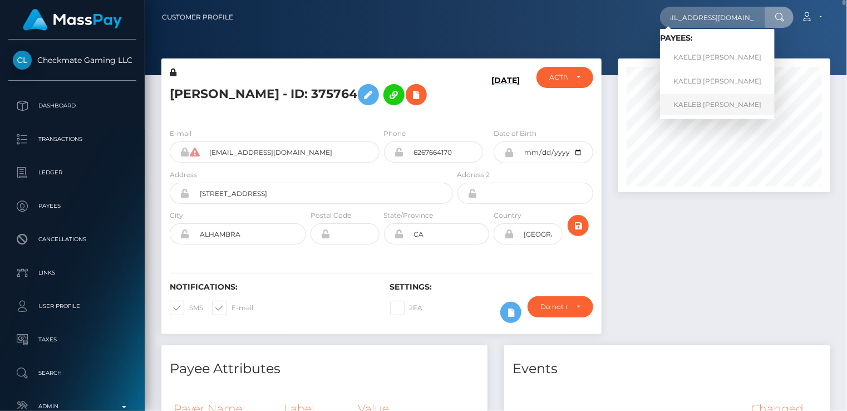
scroll to position [0, 0]
click at [705, 102] on link "KAELEB ANDREW HIGGINS" at bounding box center [717, 104] width 115 height 21
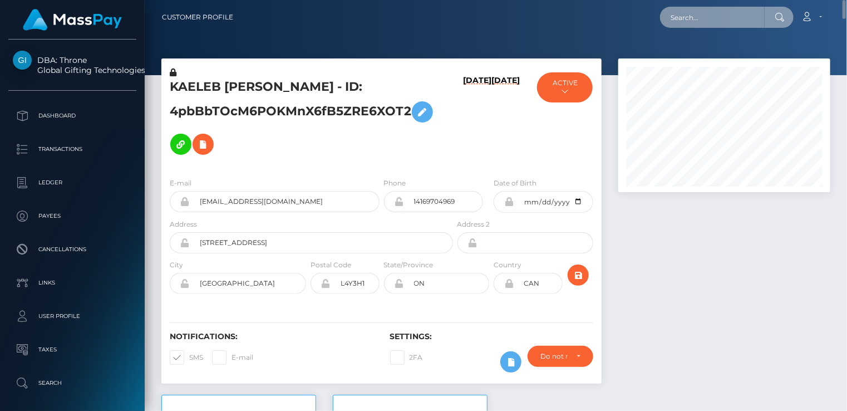
paste input "375764"
type input "375764"
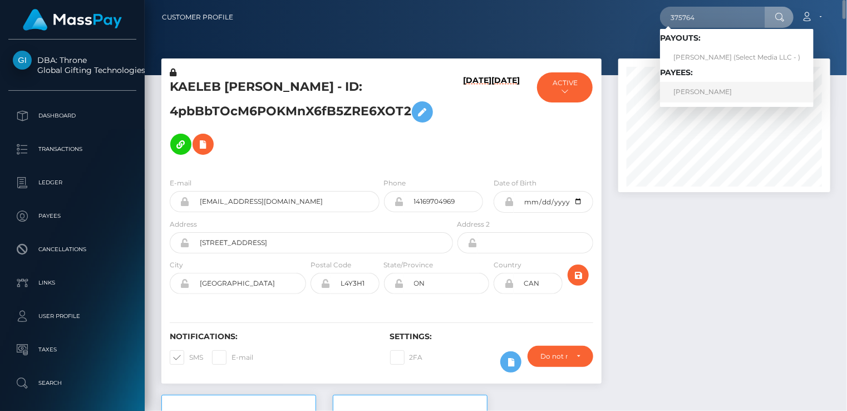
click at [697, 91] on link "ANTHONY BANG" at bounding box center [737, 92] width 154 height 21
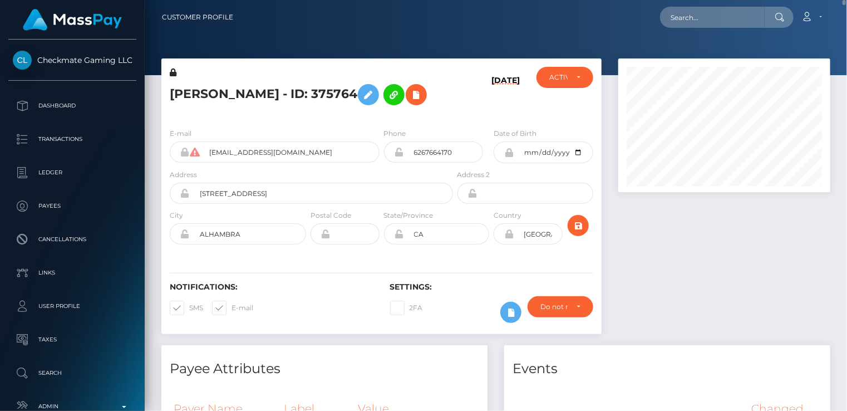
click at [259, 93] on h5 "ANTHONY BANG - ID: 375764" at bounding box center [308, 94] width 277 height 32
copy h5 "ANTHONY BANG - ID: 375764"
paste input "poact_Ib1WBjIuhiv0"
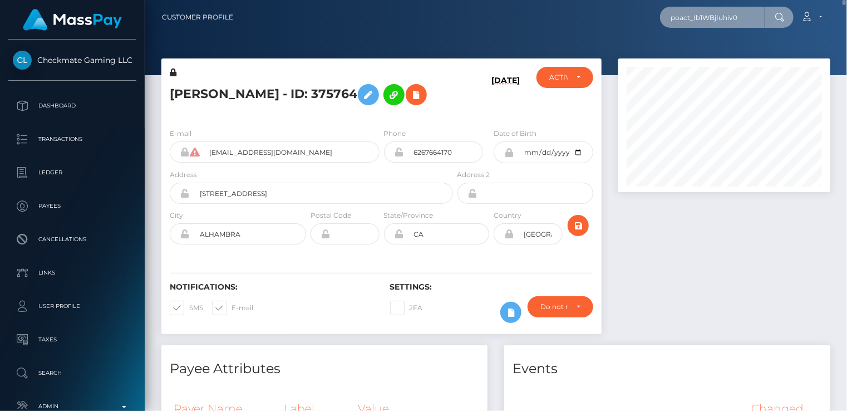
type input "poact_Ib1WBjIuhiv0"
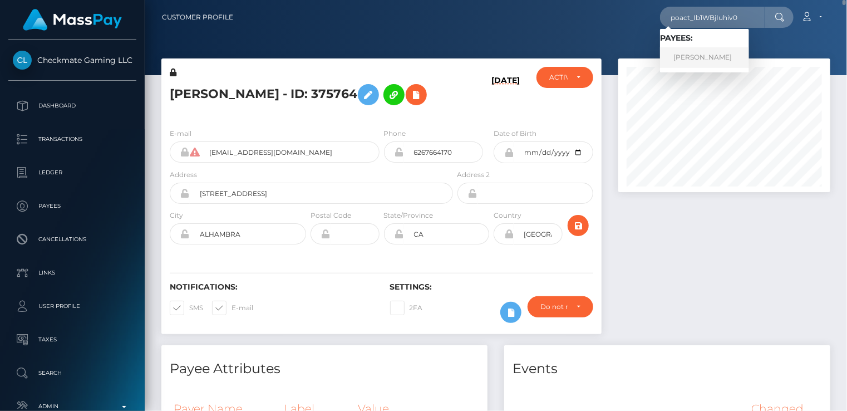
click at [719, 54] on link "Sebastian Grenmo" at bounding box center [704, 57] width 89 height 21
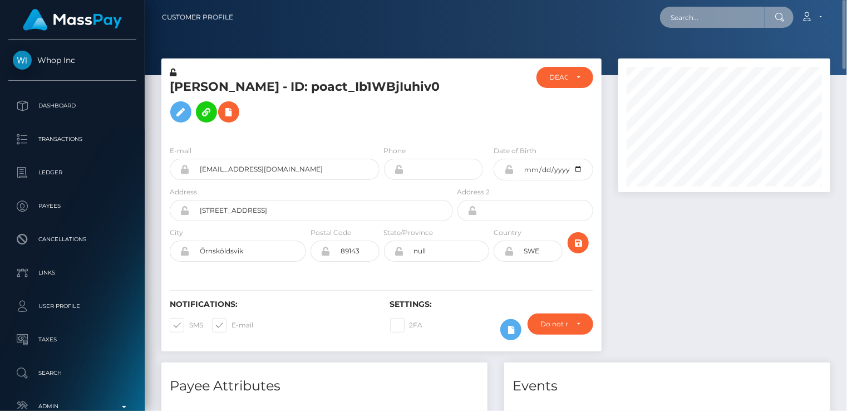
paste input "poact_3Sn9SW75oeza"
type input "poact_3Sn9SW75oeza"
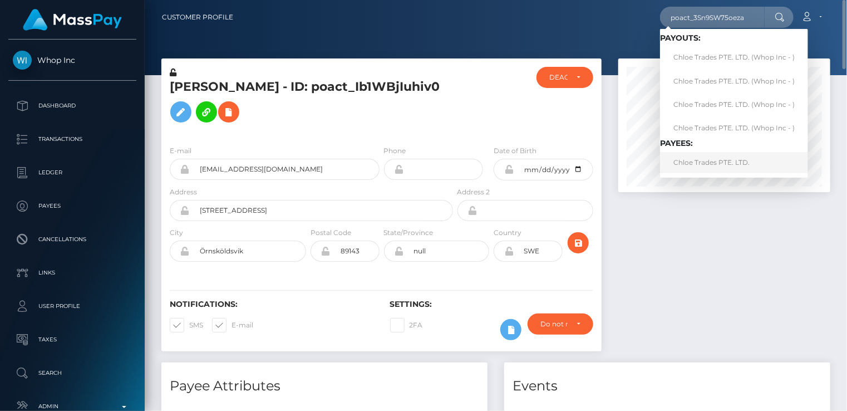
click at [703, 161] on link "Chloe Trades PTE. LTD." at bounding box center [734, 162] width 148 height 21
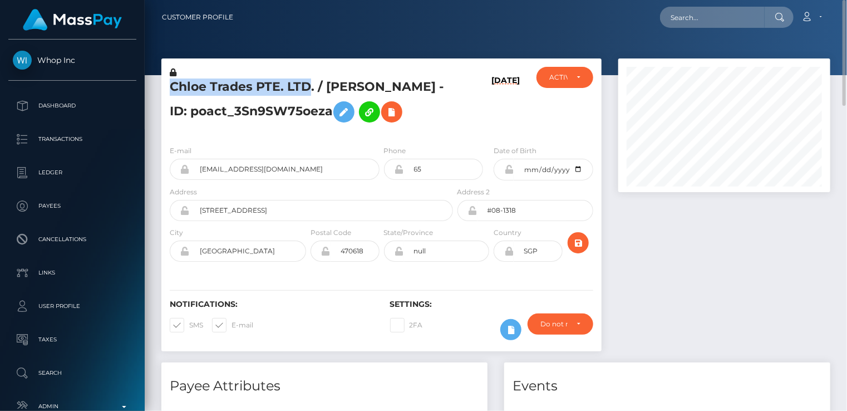
drag, startPoint x: 169, startPoint y: 86, endPoint x: 311, endPoint y: 86, distance: 141.3
click at [311, 86] on h5 "Chloe Trades PTE. LTD. / [PERSON_NAME] - ID: poact_3Sn9SW75oeza" at bounding box center [308, 103] width 277 height 50
copy h5 "Chloe Trades PTE. LTD"
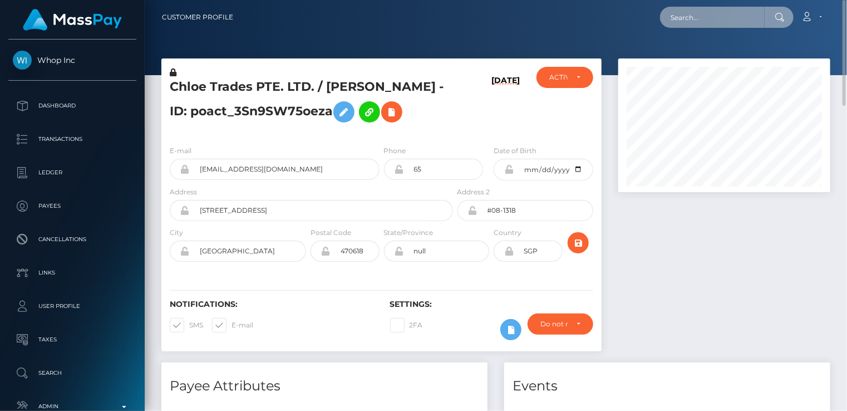
paste input "[EMAIL_ADDRESS][DOMAIN_NAME]"
type input "[EMAIL_ADDRESS][DOMAIN_NAME]"
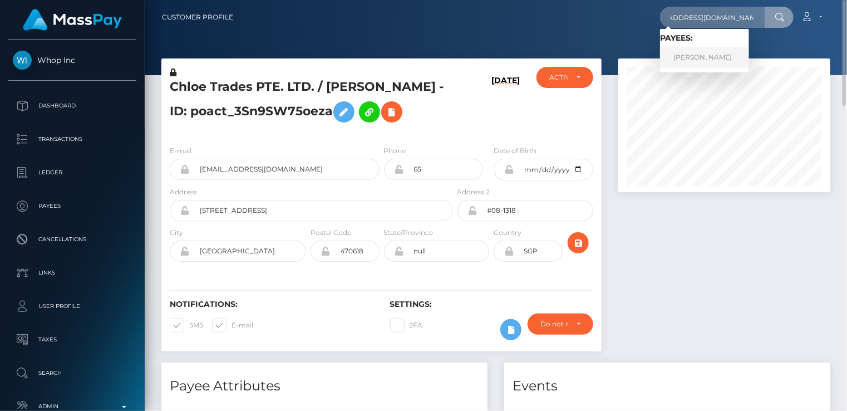
click at [721, 61] on link "[PERSON_NAME]" at bounding box center [704, 57] width 89 height 21
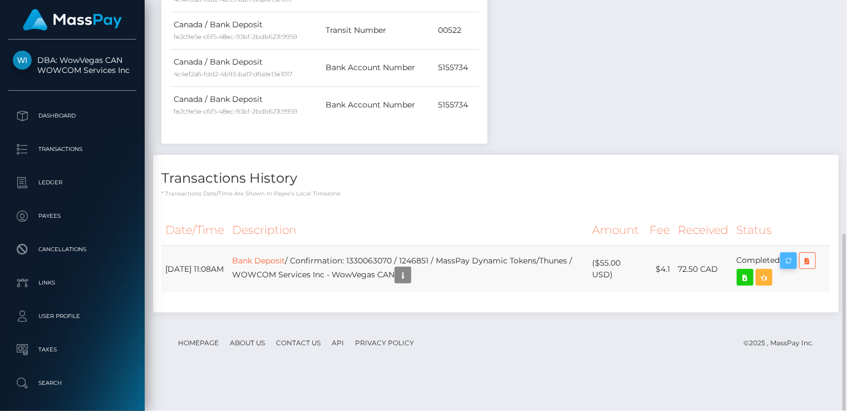
scroll to position [134, 211]
click at [796, 269] on button "button" at bounding box center [788, 260] width 17 height 17
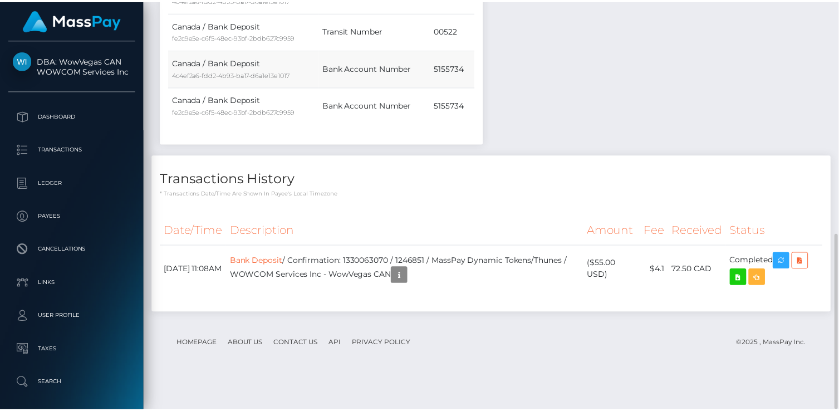
scroll to position [0, 0]
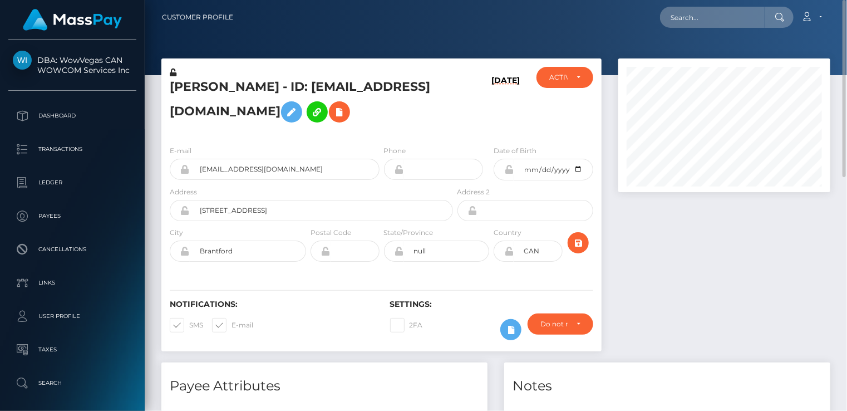
click at [240, 87] on h5 "[PERSON_NAME] - ID: [EMAIL_ADDRESS][DOMAIN_NAME]" at bounding box center [308, 103] width 277 height 50
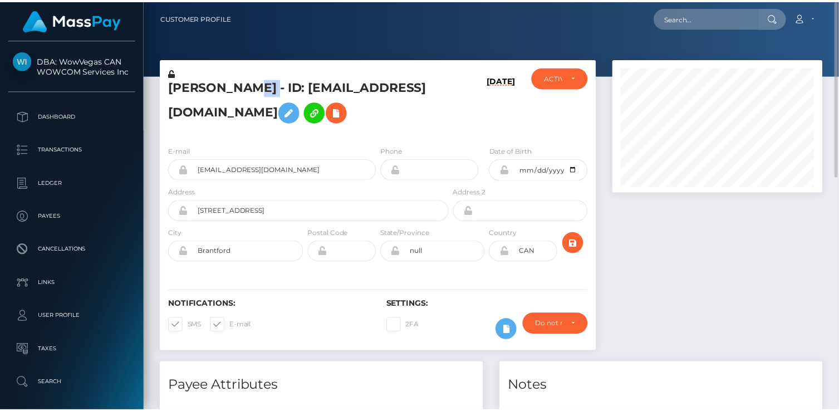
scroll to position [134, 209]
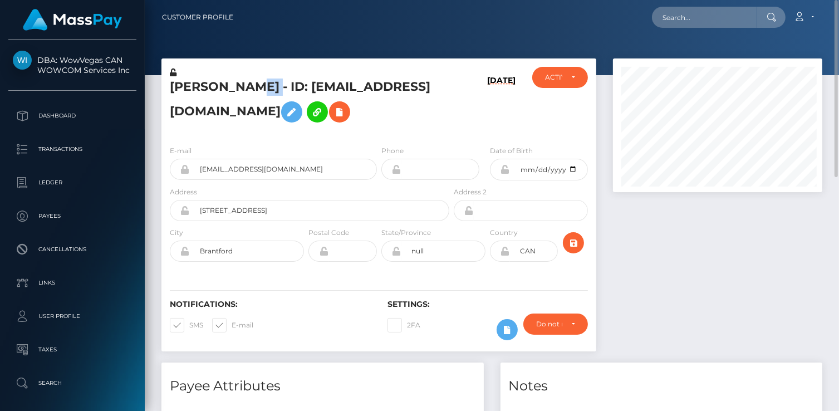
click at [240, 87] on h5 "[PERSON_NAME] - ID: [EMAIL_ADDRESS][DOMAIN_NAME]" at bounding box center [306, 103] width 273 height 50
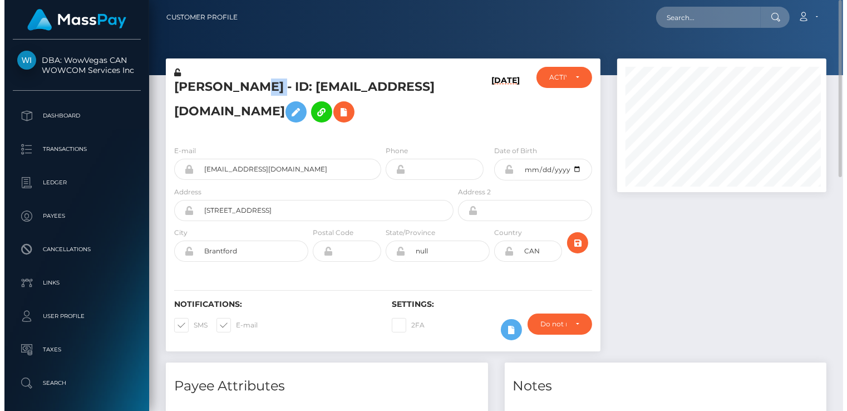
scroll to position [134, 211]
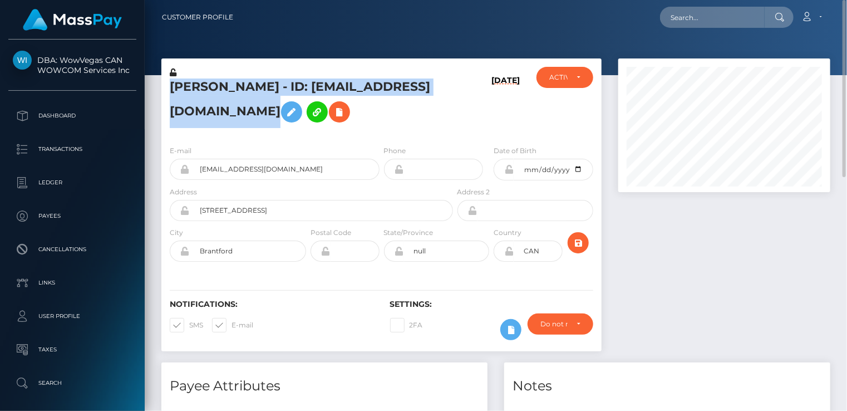
click at [240, 87] on h5 "[PERSON_NAME] - ID: [EMAIL_ADDRESS][DOMAIN_NAME]" at bounding box center [308, 103] width 277 height 50
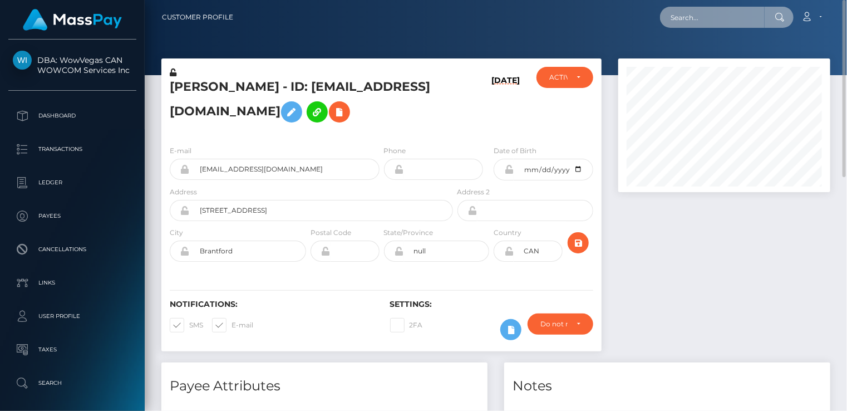
paste input "hellomillions-2068777154"
type input "hellomillions-2068777154"
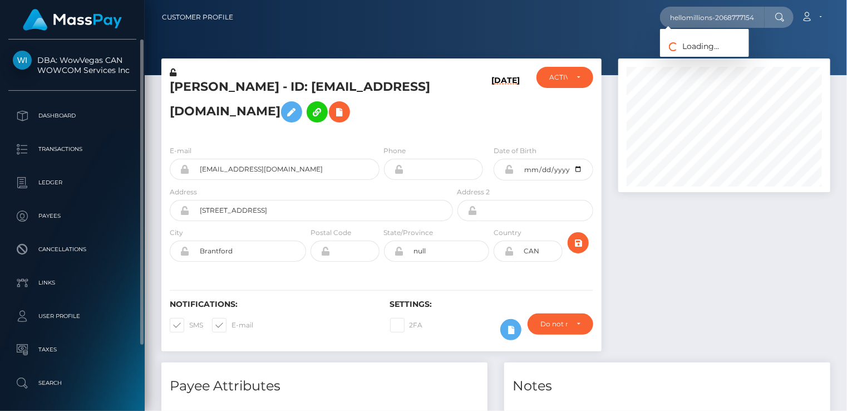
scroll to position [0, 0]
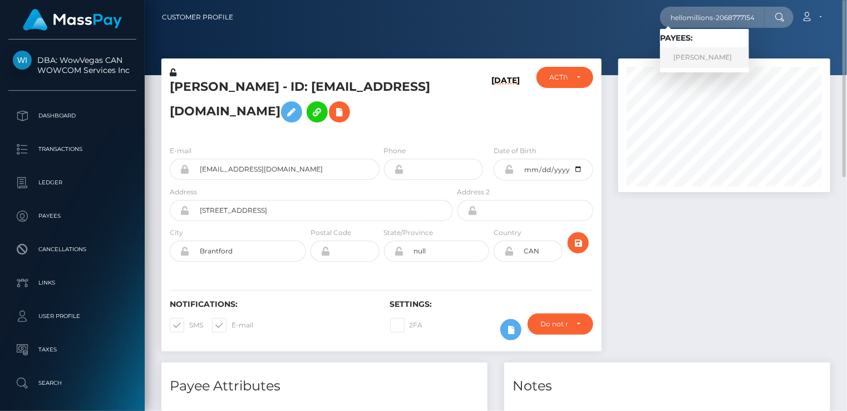
click at [725, 60] on link "[PERSON_NAME]" at bounding box center [704, 57] width 89 height 21
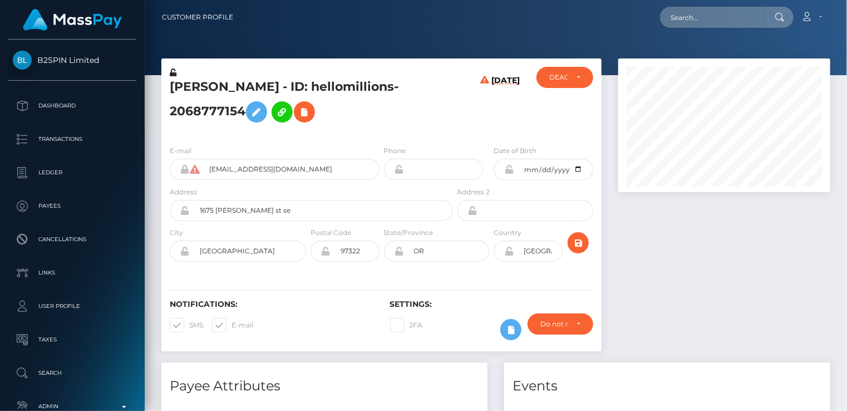
scroll to position [134, 211]
drag, startPoint x: 378, startPoint y: 87, endPoint x: 328, endPoint y: 107, distance: 54.7
click at [328, 107] on h5 "[PERSON_NAME] - ID: hellomillions-2068777154" at bounding box center [308, 103] width 277 height 50
copy h5 "ID: hellomillions-2068777154"
click at [282, 98] on h5 "CHRISTOPHER RAMON MILLER - ID: hellomillions-2068777154" at bounding box center [308, 103] width 277 height 50
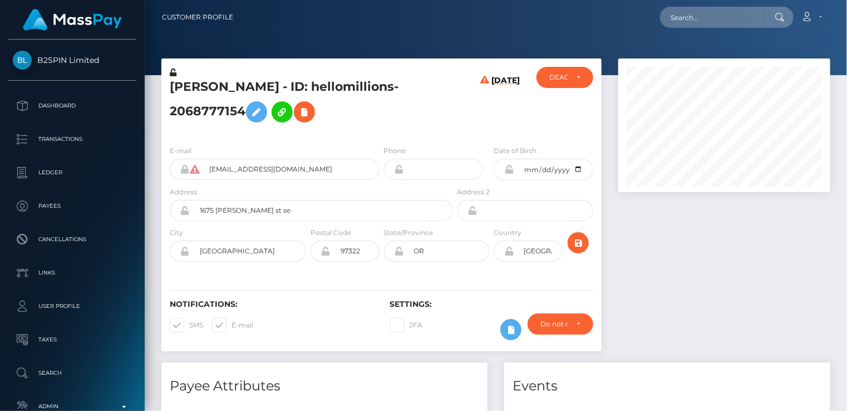
click at [280, 93] on h5 "CHRISTOPHER RAMON MILLER - ID: hellomillions-2068777154" at bounding box center [308, 103] width 277 height 50
drag, startPoint x: 280, startPoint y: 93, endPoint x: 249, endPoint y: 87, distance: 31.7
click at [249, 87] on h5 "CHRISTOPHER RAMON MILLER - ID: hellomillions-2068777154" at bounding box center [308, 103] width 277 height 50
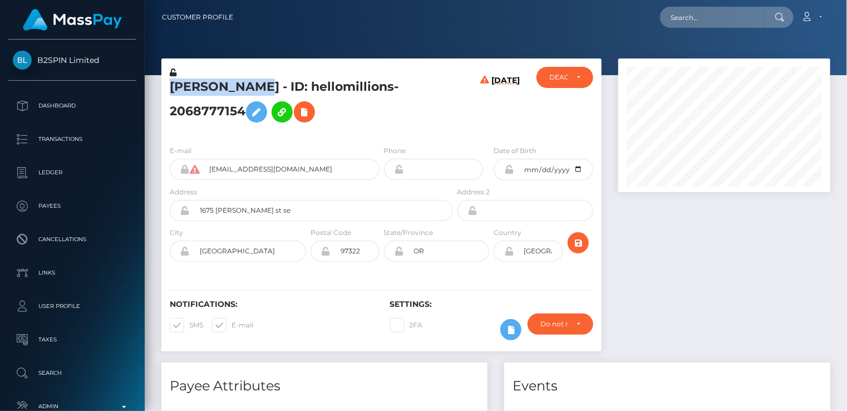
click at [249, 87] on h5 "CHRISTOPHER RAMON MILLER - ID: hellomillions-2068777154" at bounding box center [308, 103] width 277 height 50
copy h5 "CHRISTOPHER RAMON MILLER - ID: hellomillions-2068777154"
click at [311, 116] on icon at bounding box center [304, 112] width 13 height 14
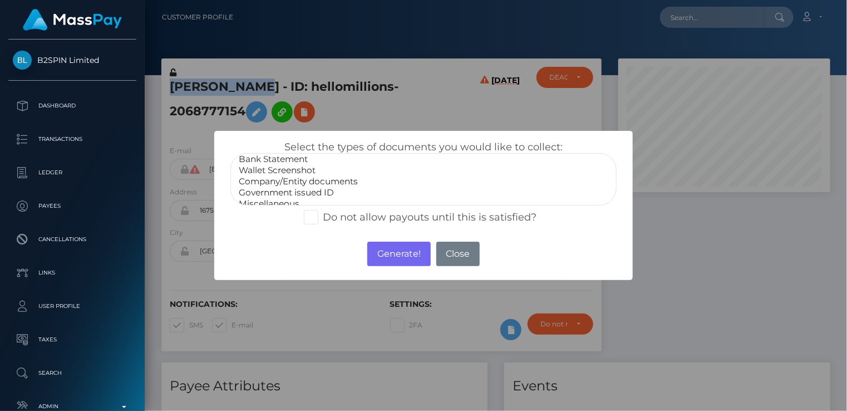
scroll to position [22, 0]
select select "Government issued ID"
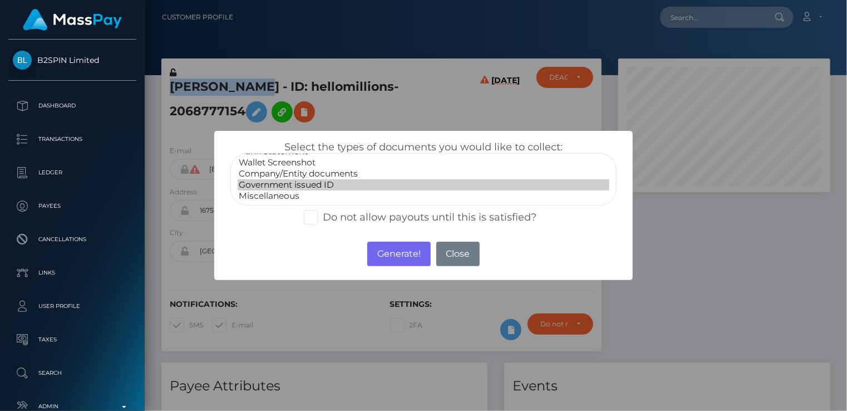
click at [293, 190] on option "Government issued ID" at bounding box center [424, 184] width 372 height 11
drag, startPoint x: 401, startPoint y: 255, endPoint x: 407, endPoint y: 233, distance: 22.5
click at [401, 254] on button "Generate!" at bounding box center [398, 254] width 63 height 24
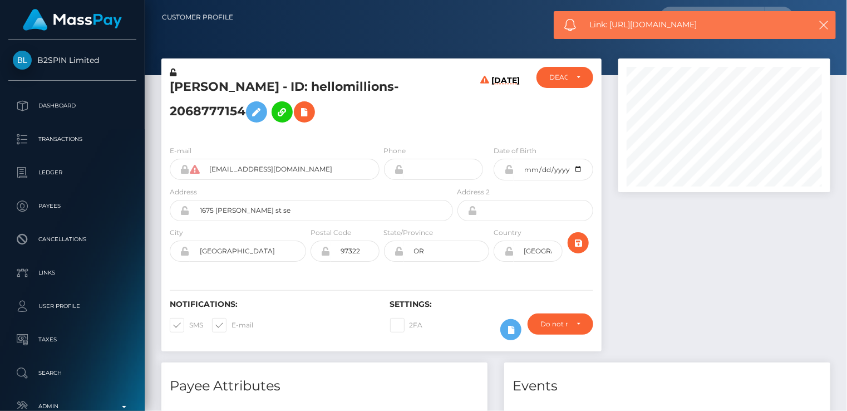
click at [665, 27] on span "Link: https://l.maspay.io/3joYm" at bounding box center [694, 25] width 209 height 12
copy span "Link: https://l.maspay.io/3joYm"
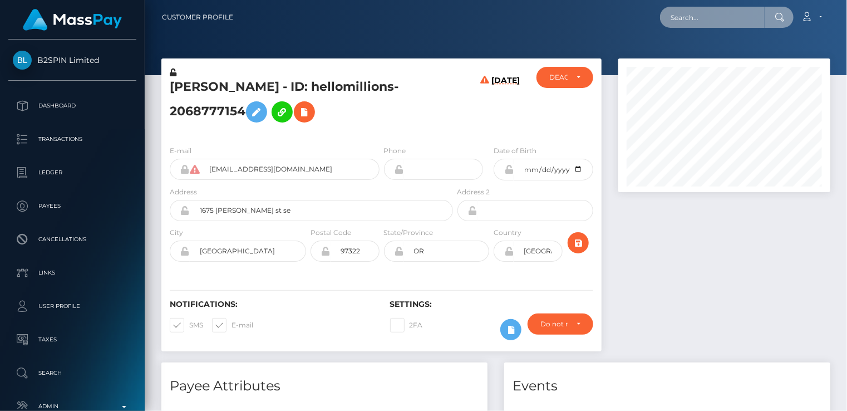
paste input "cba52e43-e411-4c7e-b621-0d4ff51bbfb5"
type input "cba52e43-e411-4c7e-b621-0d4ff51bbfb5"
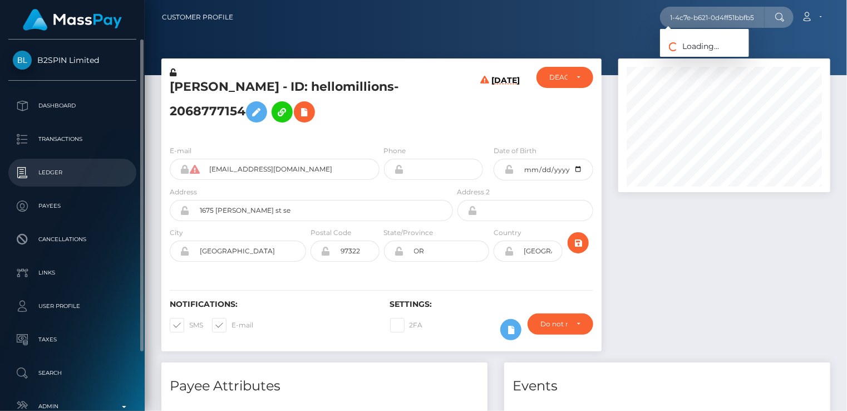
scroll to position [0, 0]
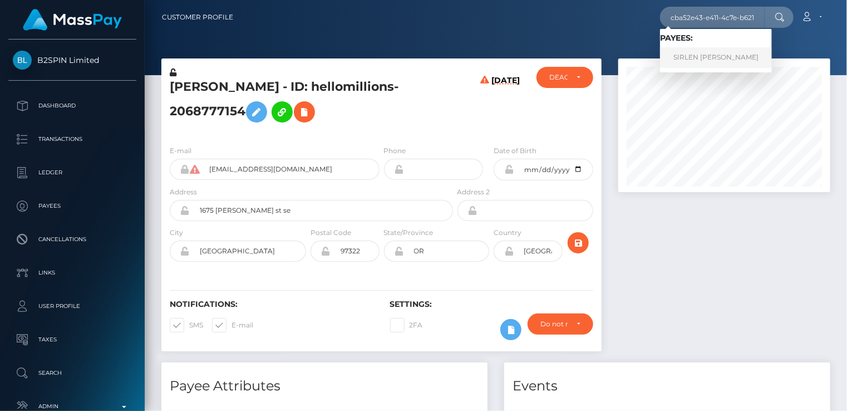
click at [728, 56] on link "SIRLEN SOFIA ESPINAL VILORIO" at bounding box center [716, 57] width 112 height 21
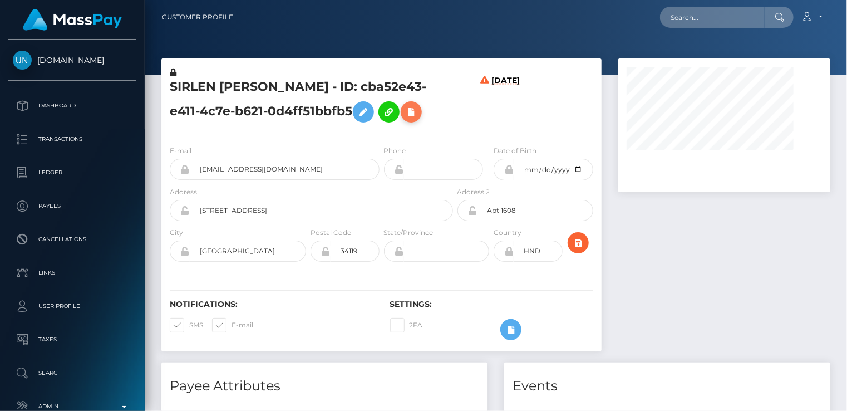
click at [405, 119] on icon at bounding box center [411, 112] width 13 height 14
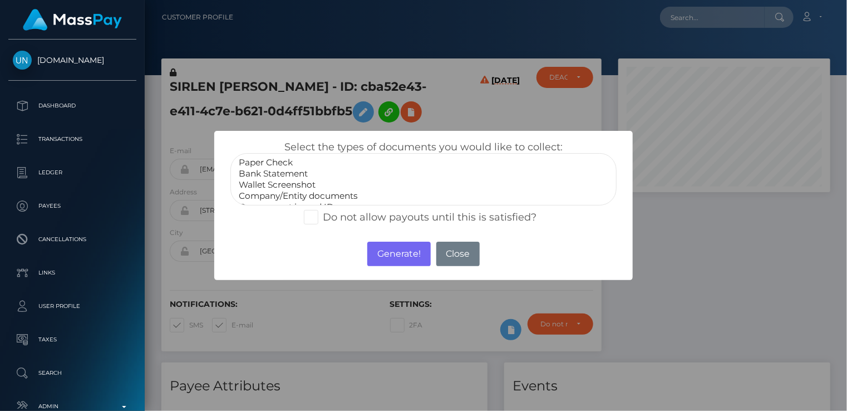
select select "Bank Statement"
click at [286, 176] on option "Bank Statement" at bounding box center [424, 173] width 372 height 11
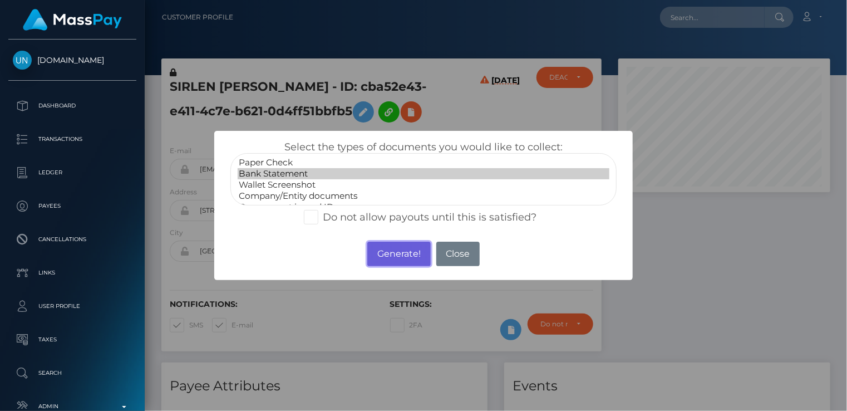
click at [411, 258] on button "Generate!" at bounding box center [398, 254] width 63 height 24
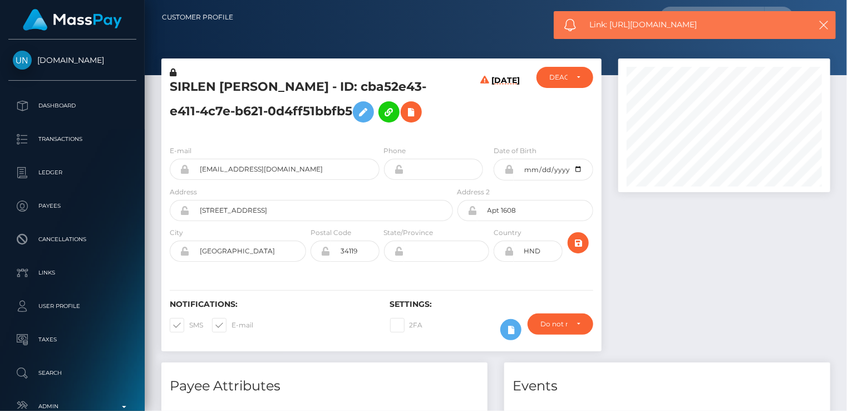
click at [657, 27] on span "Link: https://l.maspay.io/KjoYl" at bounding box center [694, 25] width 209 height 12
copy span "Link: https://l.maspay.io/KjoYl"
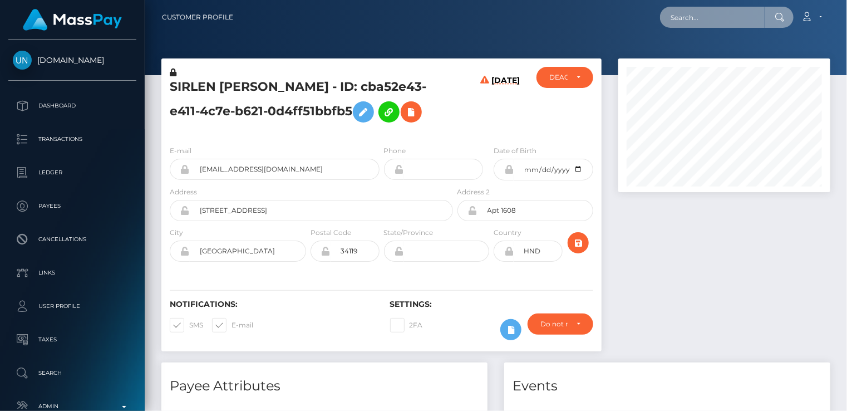
paste input "w4HYBY9"
type input "w4HYBY9"
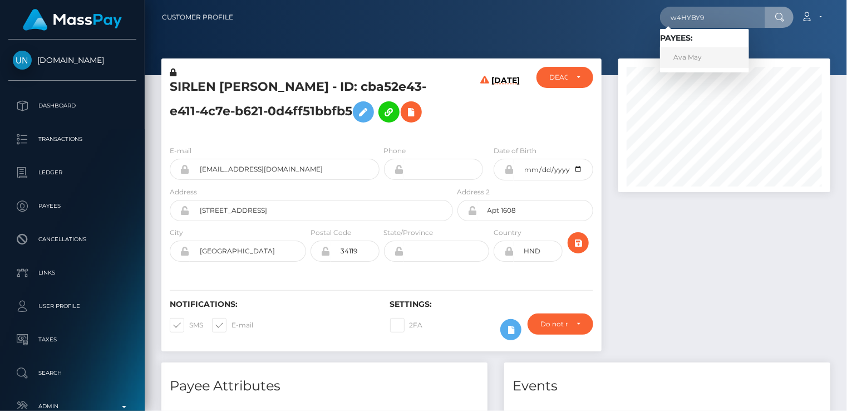
click at [694, 59] on link "Ava May" at bounding box center [704, 57] width 89 height 21
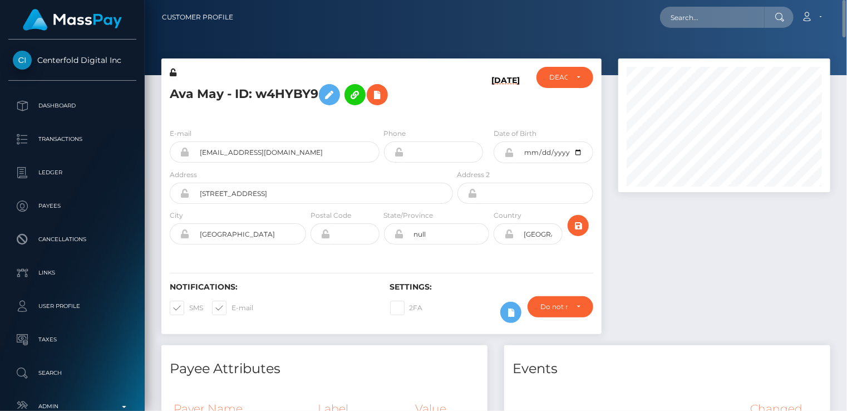
click at [288, 98] on h5 "Ava May - ID: w4HYBY9" at bounding box center [308, 94] width 277 height 32
copy h5 "w4HYBY9"
click at [383, 97] on icon at bounding box center [377, 95] width 13 height 14
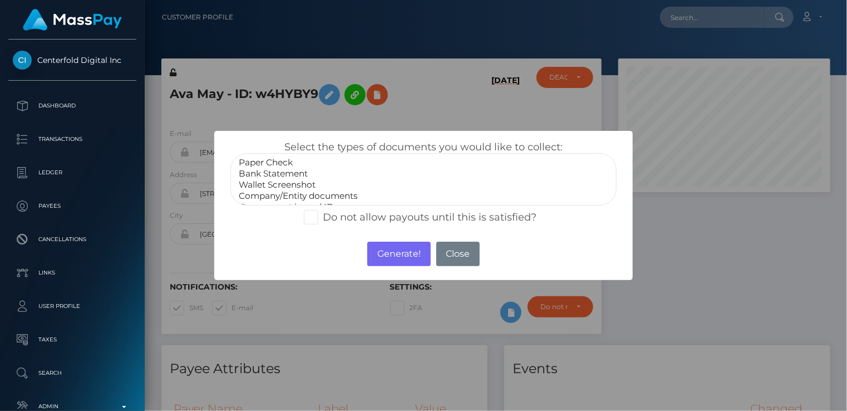
scroll to position [22, 0]
select select "Government issued ID"
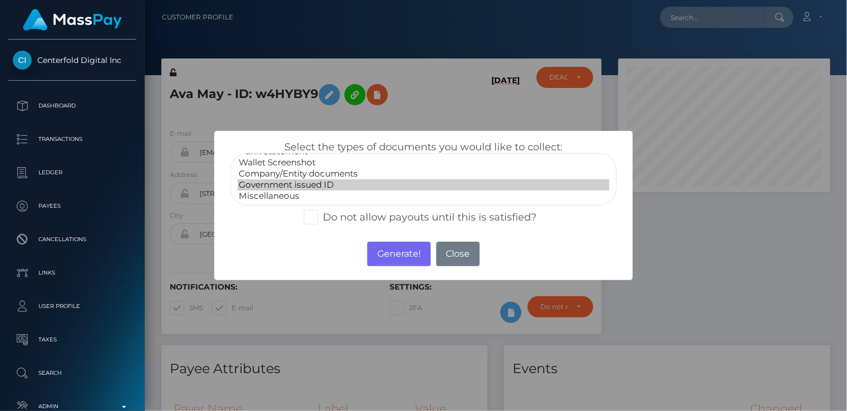
click at [292, 188] on option "Government issued ID" at bounding box center [424, 184] width 372 height 11
click at [404, 259] on button "Generate!" at bounding box center [398, 254] width 63 height 24
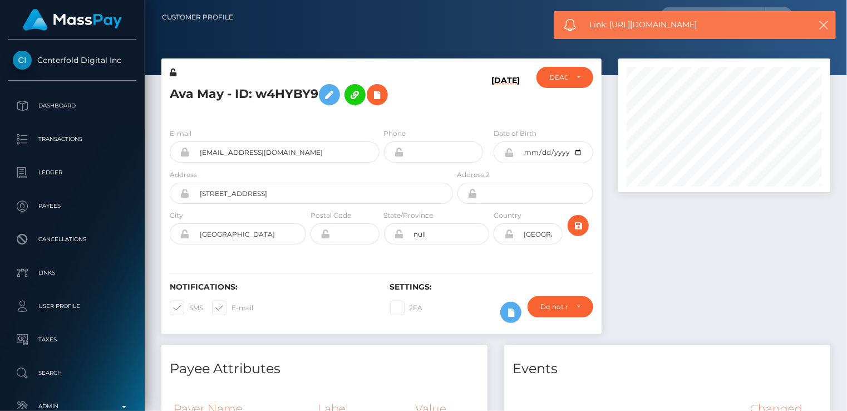
click at [623, 24] on span "Link: https://l.maspay.io/NjoI3" at bounding box center [694, 25] width 209 height 12
drag, startPoint x: 623, startPoint y: 24, endPoint x: 611, endPoint y: 24, distance: 11.7
click at [611, 24] on span "Link: https://l.maspay.io/NjoI3" at bounding box center [694, 25] width 209 height 12
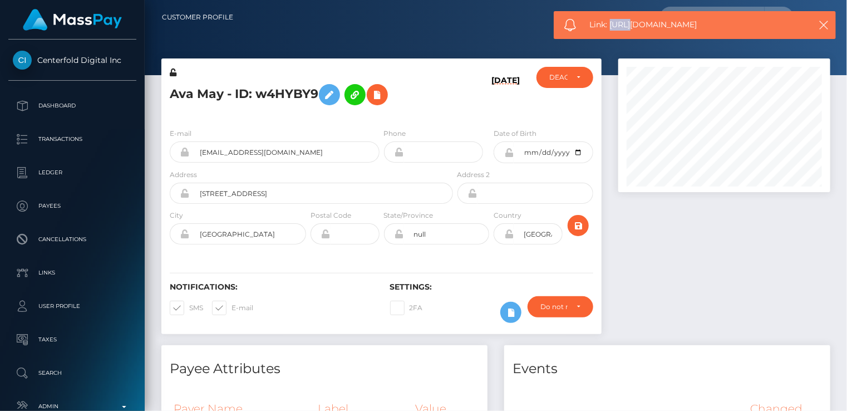
click at [611, 24] on span "Link: https://l.maspay.io/NjoI3" at bounding box center [694, 25] width 209 height 12
copy span "Link: https://l.maspay.io/NjoI3"
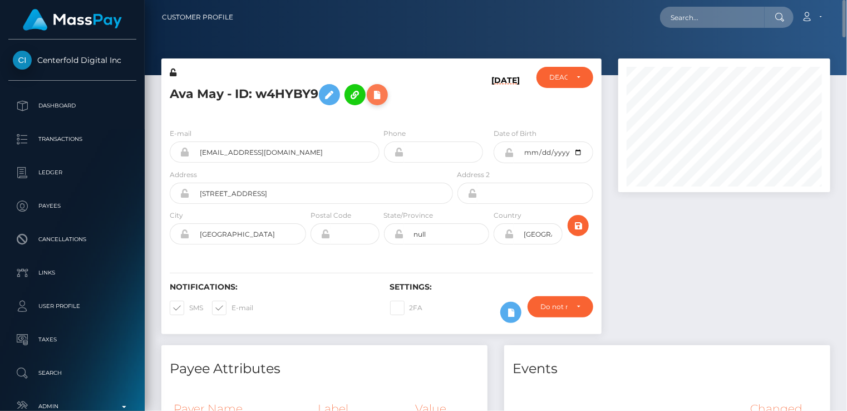
click at [379, 101] on icon at bounding box center [377, 95] width 13 height 14
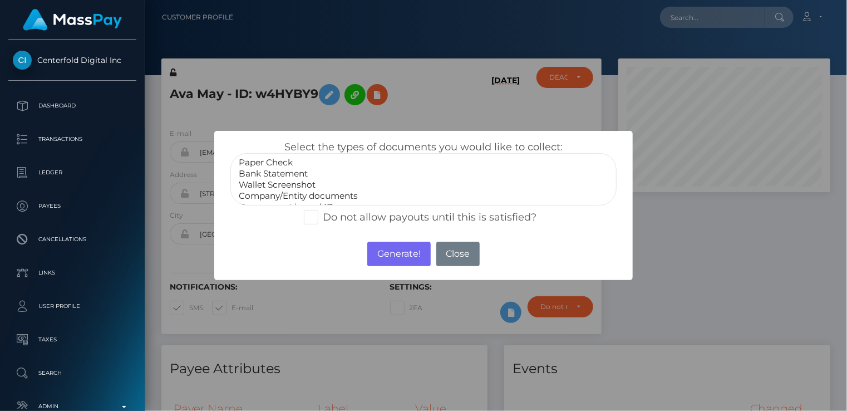
select select "Bank Statement"
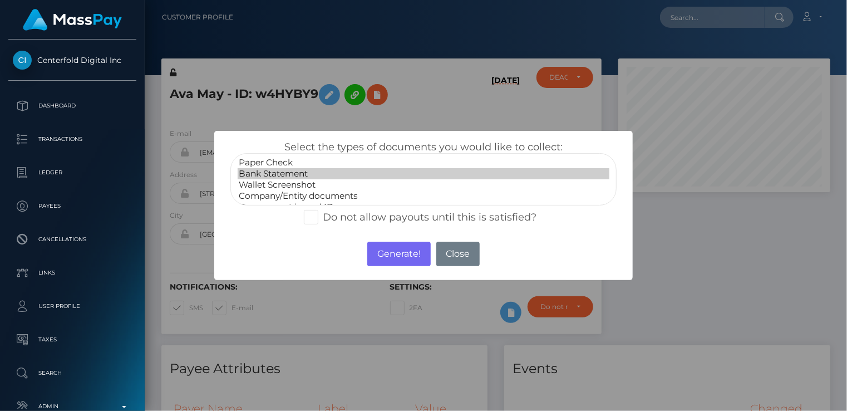
click at [280, 170] on option "Bank Statement" at bounding box center [424, 173] width 372 height 11
click at [396, 250] on button "Generate!" at bounding box center [398, 254] width 63 height 24
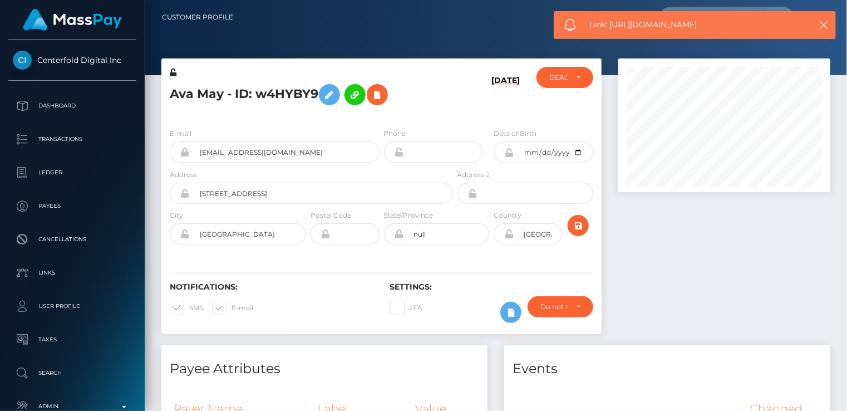
click at [650, 26] on span "Link: https://l.maspay.io/njoOF" at bounding box center [694, 25] width 209 height 12
copy span "Link: https://l.maspay.io/njoOF"
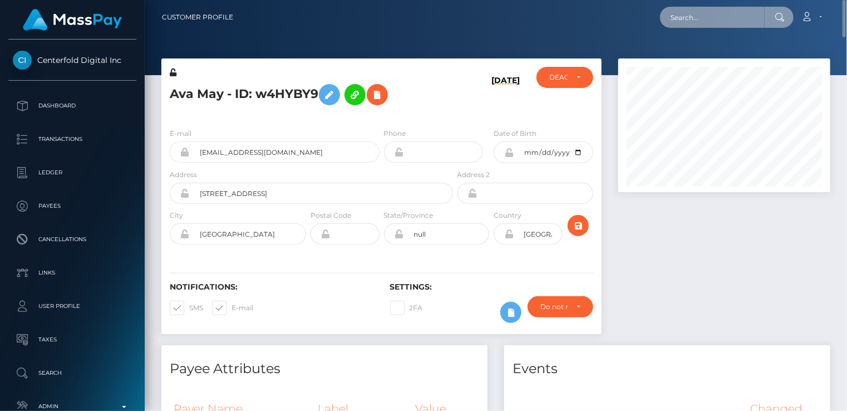
paste input "4wH4dJ0L"
type input "4wH4dJ0L"
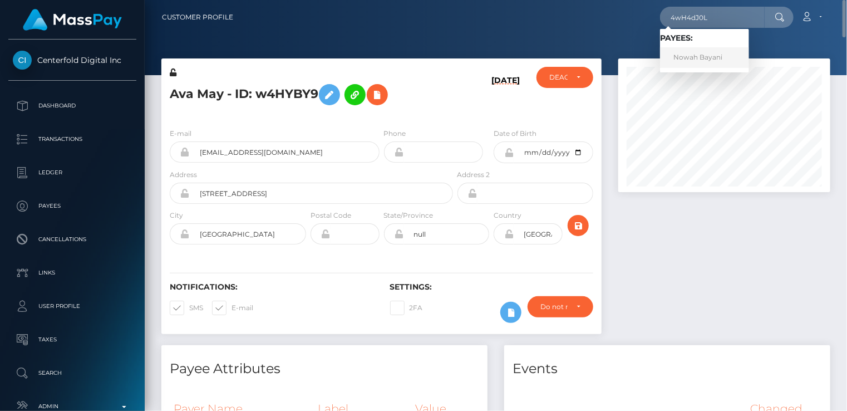
click at [710, 57] on link "Nowah Bayani" at bounding box center [704, 57] width 89 height 21
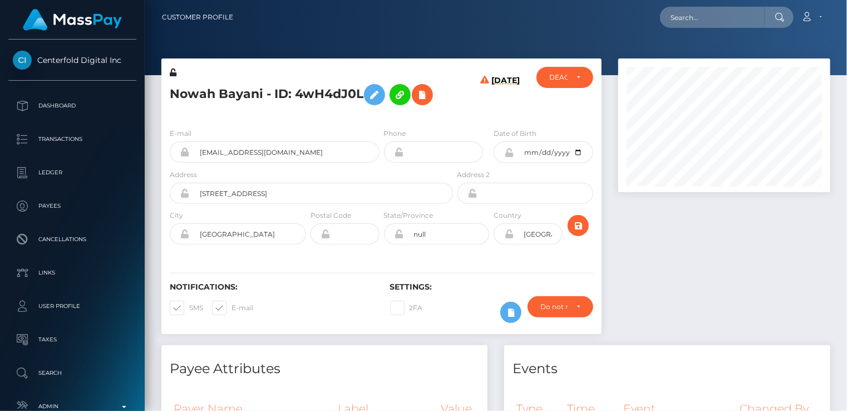
scroll to position [134, 211]
click at [425, 95] on icon at bounding box center [422, 95] width 13 height 14
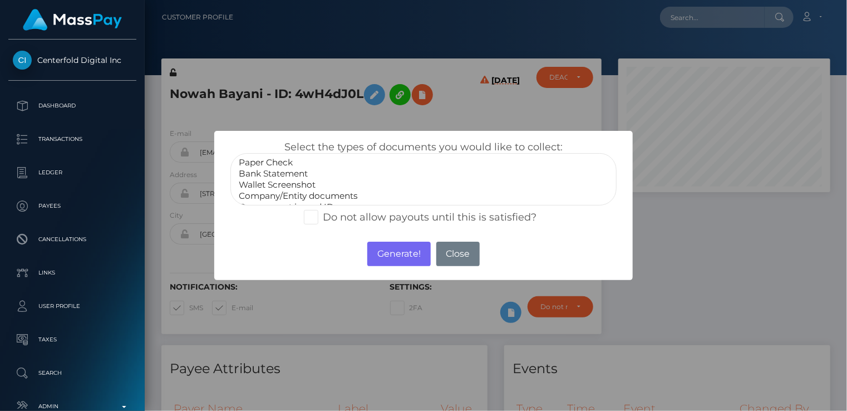
select select "Bank Statement"
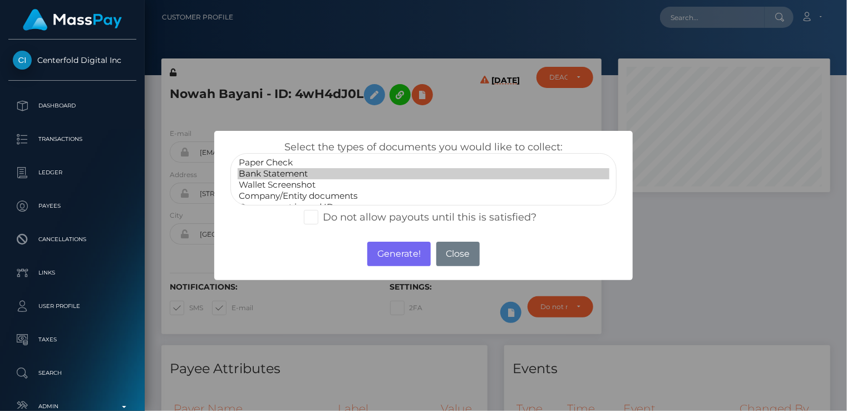
click at [276, 174] on option "Bank Statement" at bounding box center [424, 173] width 372 height 11
click at [396, 252] on button "Generate!" at bounding box center [398, 254] width 63 height 24
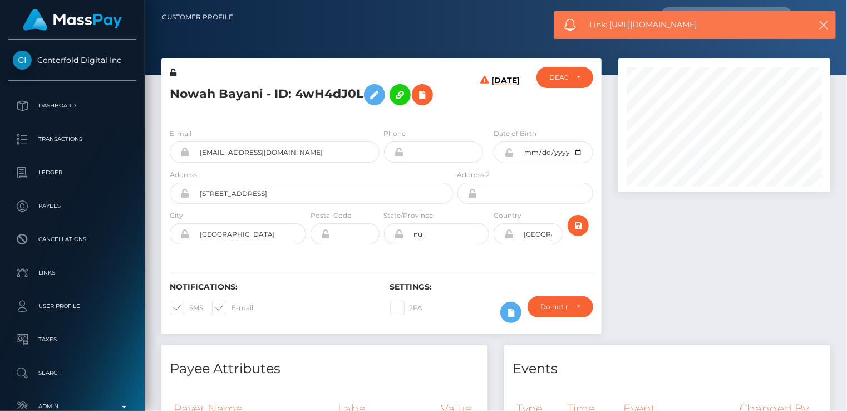
click at [629, 29] on span "Link: [URL][DOMAIN_NAME]" at bounding box center [694, 25] width 209 height 12
click at [629, 28] on span "Link: [URL][DOMAIN_NAME]" at bounding box center [694, 25] width 209 height 12
copy span "Link: [URL][DOMAIN_NAME]"
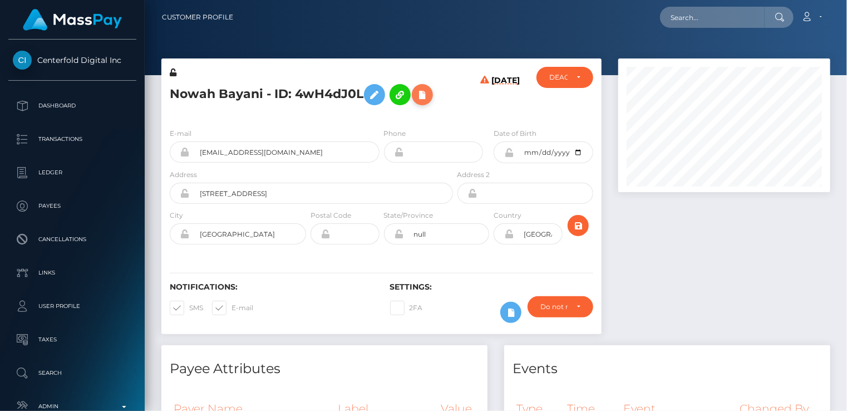
click at [429, 94] on icon at bounding box center [422, 95] width 13 height 14
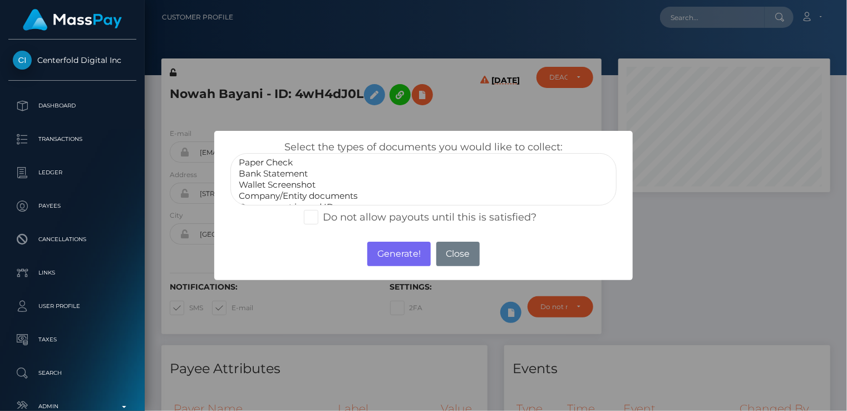
select select "Bank Statement"
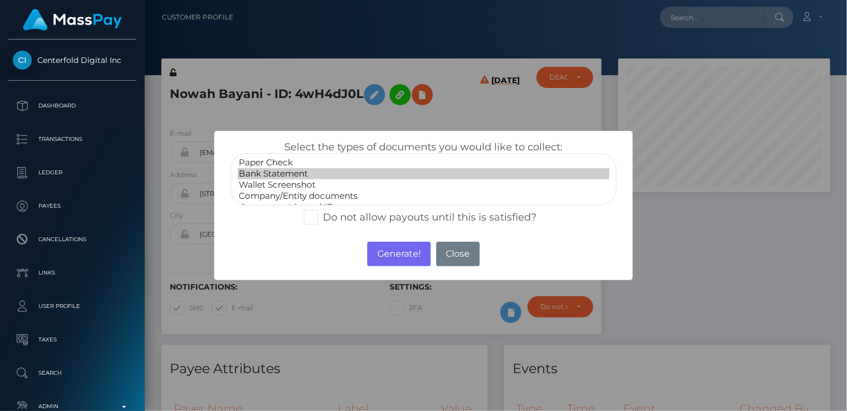
click at [275, 174] on option "Bank Statement" at bounding box center [424, 173] width 372 height 11
click at [741, 272] on div "× Select the types of documents you would like to collect: Paper Check Bank Sta…" at bounding box center [423, 205] width 847 height 411
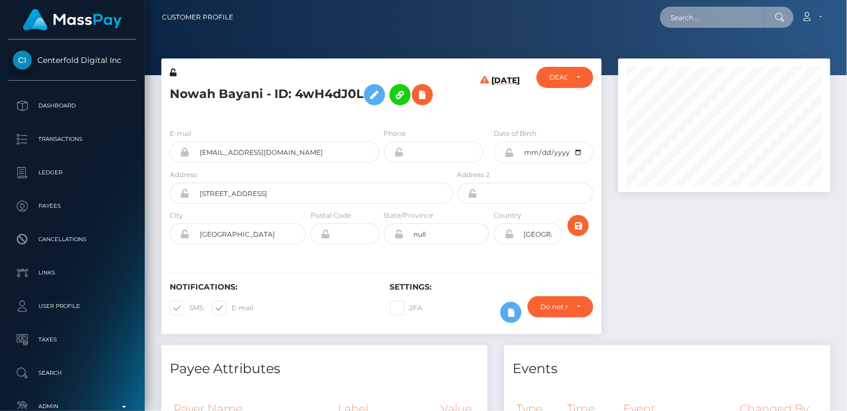
paste input "paHLokL"
type input "paHLokL"
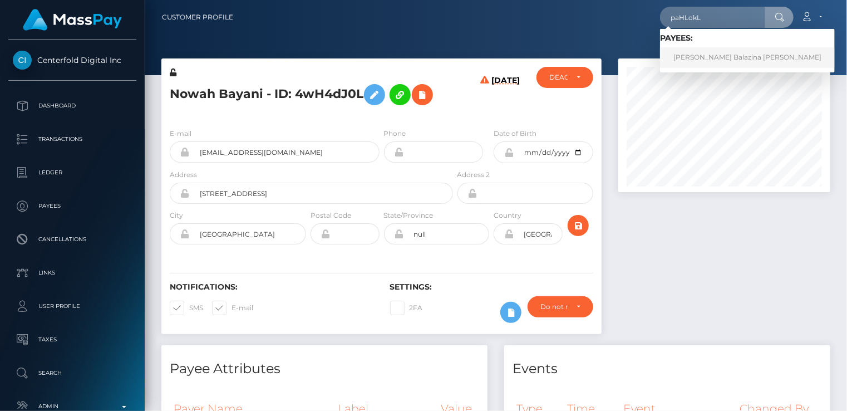
click at [728, 61] on link "[PERSON_NAME] Balazina [PERSON_NAME]" at bounding box center [747, 57] width 175 height 21
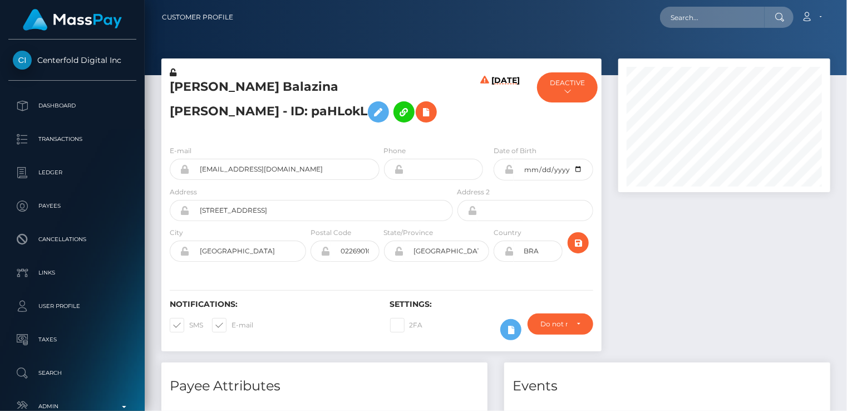
scroll to position [134, 211]
click at [420, 119] on icon at bounding box center [426, 112] width 13 height 14
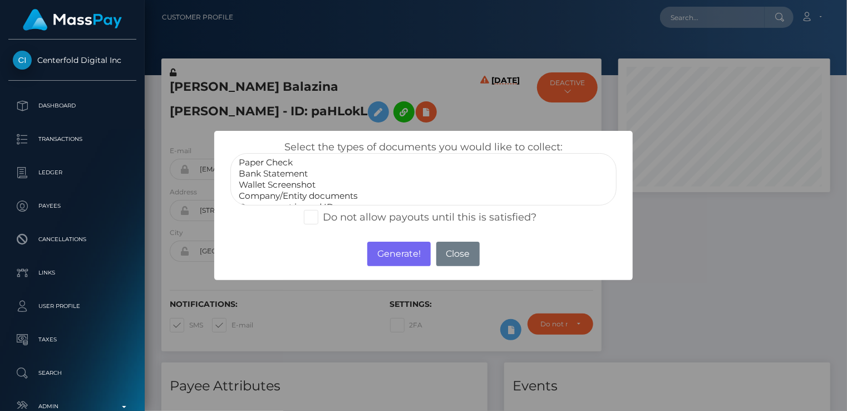
select select "Bank Statement"
click at [265, 173] on option "Bank Statement" at bounding box center [424, 173] width 372 height 11
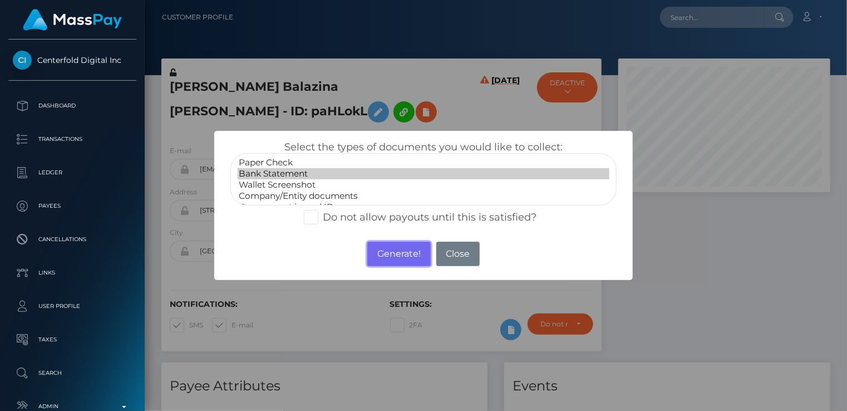
drag, startPoint x: 383, startPoint y: 257, endPoint x: 187, endPoint y: 403, distance: 244.5
click at [383, 257] on button "Generate!" at bounding box center [398, 254] width 63 height 24
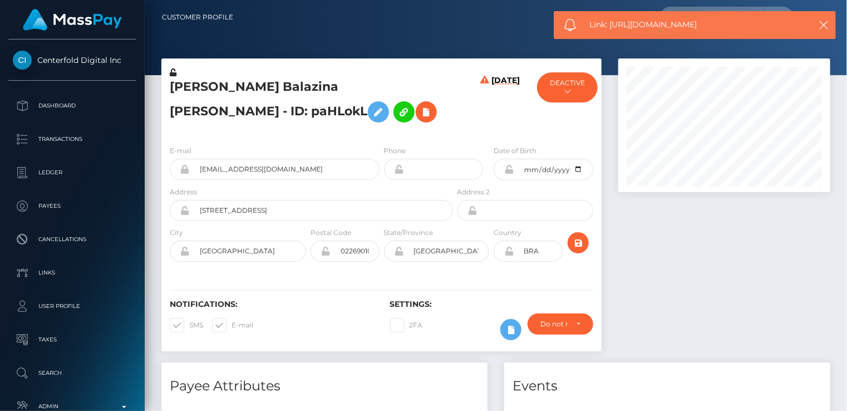
click at [652, 24] on span "Link: [URL][DOMAIN_NAME]" at bounding box center [694, 25] width 209 height 12
click at [652, 24] on span "Link: https://l.maspay.io/9joSM" at bounding box center [694, 25] width 209 height 12
copy span "Link: https://l.maspay.io/9joSM"
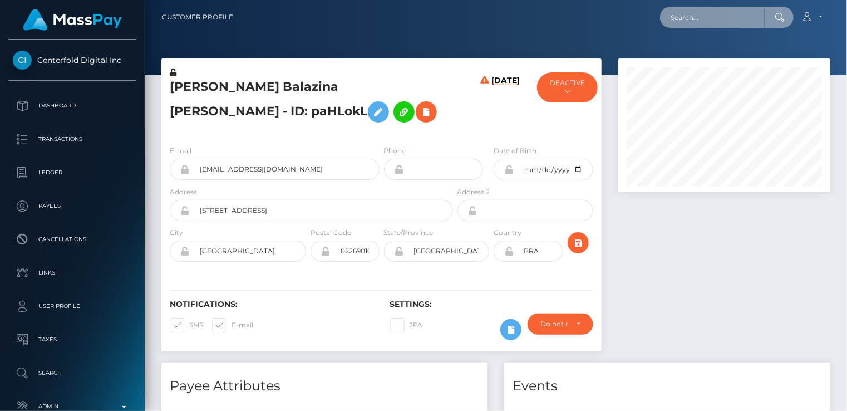
paste input "pout_hazS4po2ttaFs"
type input "pout_hazS4po2ttaFs"
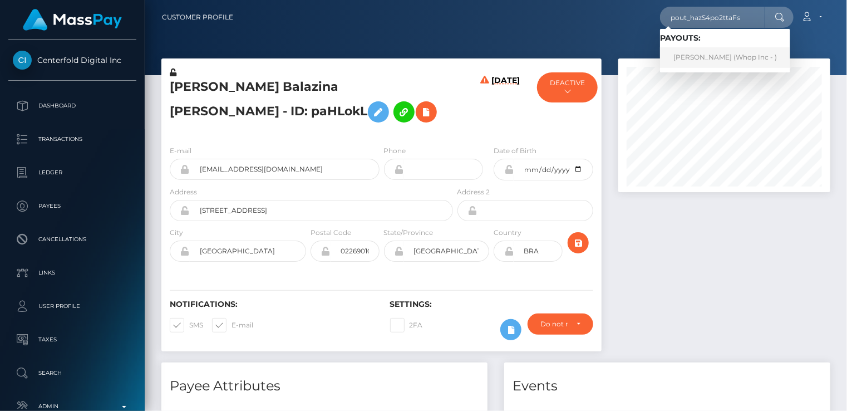
click at [716, 67] on link "ADIL EL MORGHADY (Whop Inc - )" at bounding box center [725, 57] width 130 height 21
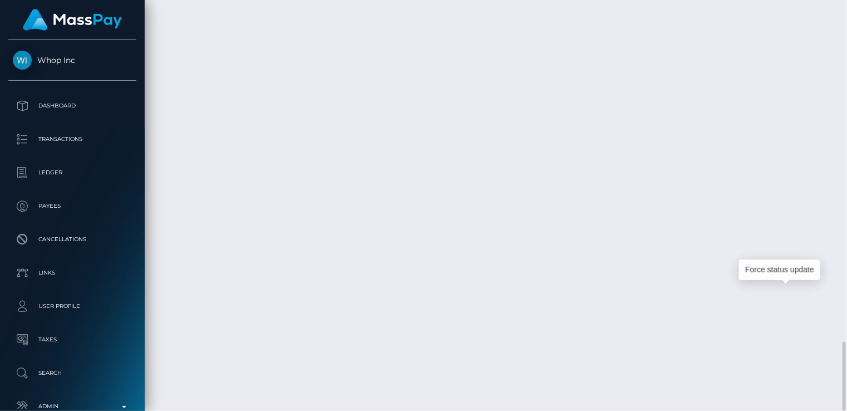
scroll to position [134, 211]
copy td "PY62199685"
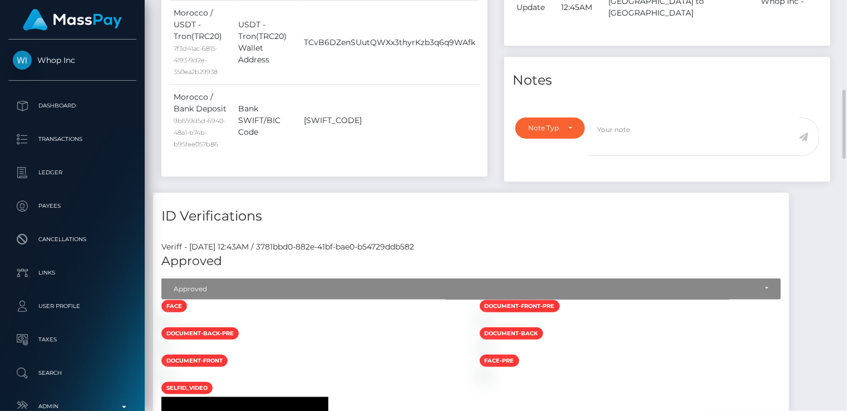
scroll to position [0, 0]
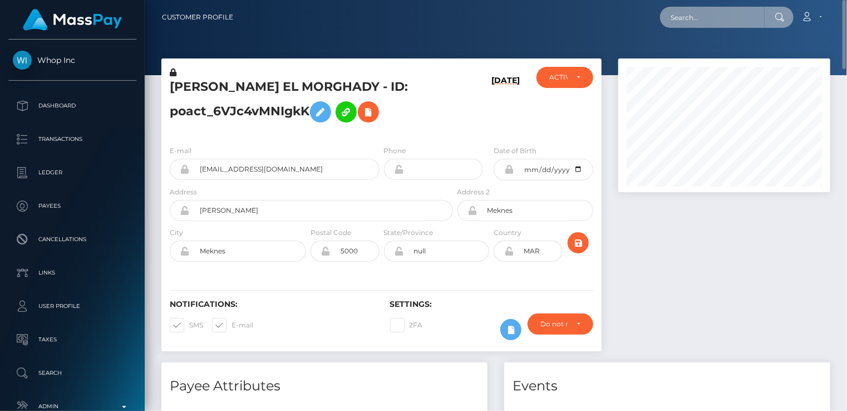
paste input "pout_8Ql5lZmFmFKcA"
type input "pout_8Ql5lZmFmFKcA"
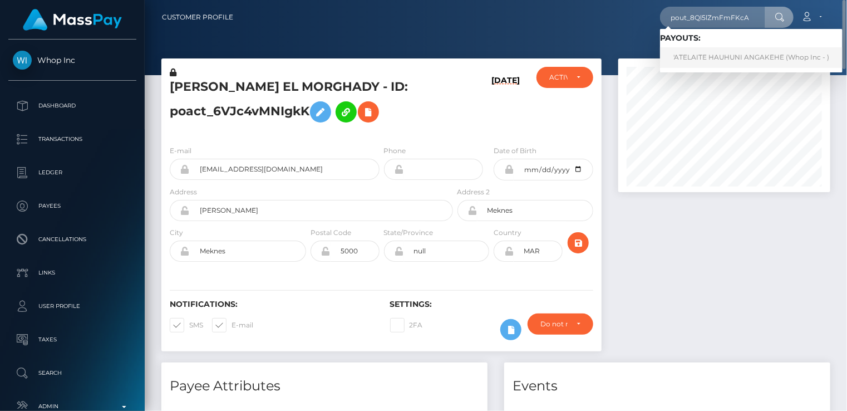
click at [709, 57] on link "'ATELAITE HAUHUNI ANGAKEHE (Whop Inc - )" at bounding box center [751, 57] width 183 height 21
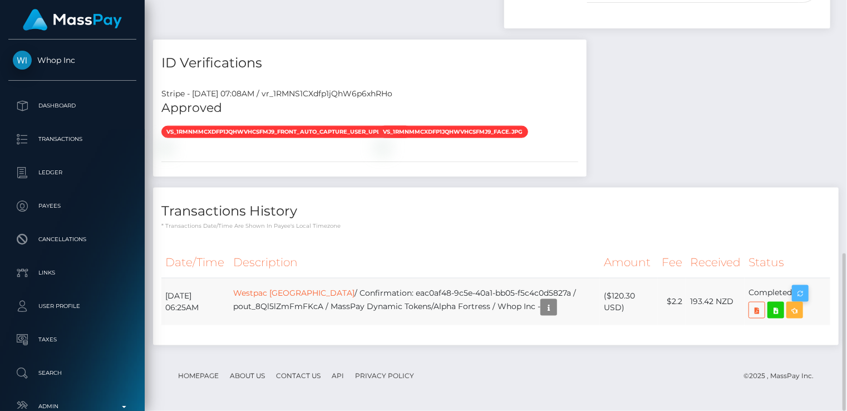
scroll to position [134, 211]
click at [798, 290] on icon "button" at bounding box center [800, 294] width 13 height 14
click at [555, 309] on icon "button" at bounding box center [548, 307] width 13 height 14
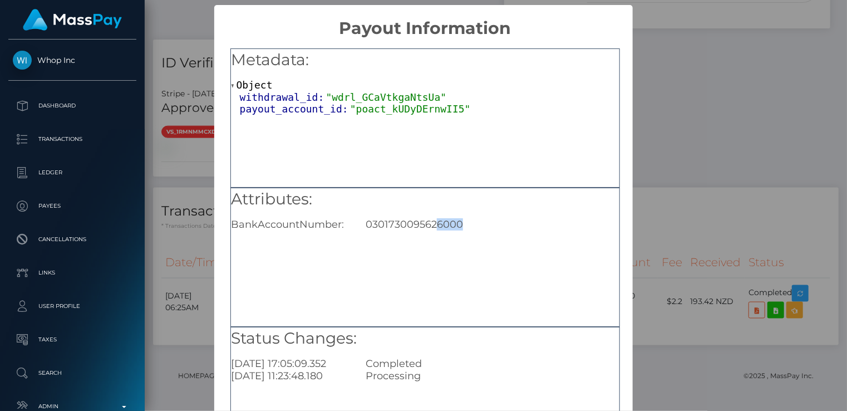
drag, startPoint x: 435, startPoint y: 225, endPoint x: 466, endPoint y: 223, distance: 30.7
click at [475, 226] on div "0301730095626000" at bounding box center [492, 224] width 270 height 12
copy div "6000"
click at [694, 85] on div "× Payout Information Metadata: Object withdrawal_id: "wdrl_GCaVtkgaNtsUa" payou…" at bounding box center [423, 205] width 847 height 411
click at [693, 90] on div "× Payout Information Metadata: Object withdrawal_id: "wdrl_GCaVtkgaNtsUa" payou…" at bounding box center [423, 205] width 847 height 411
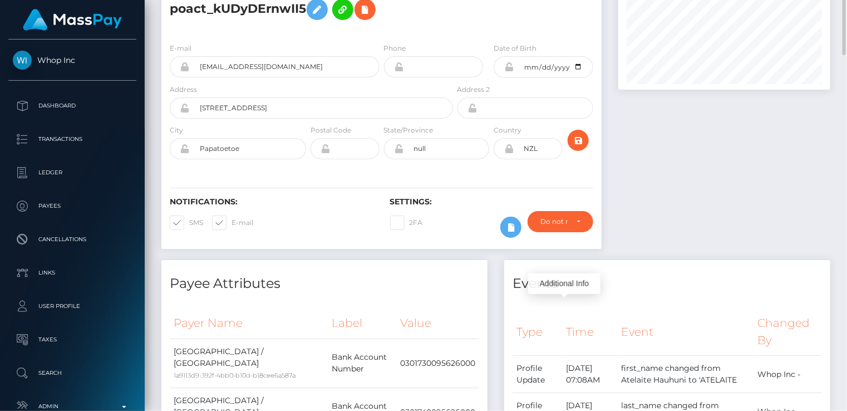
scroll to position [0, 0]
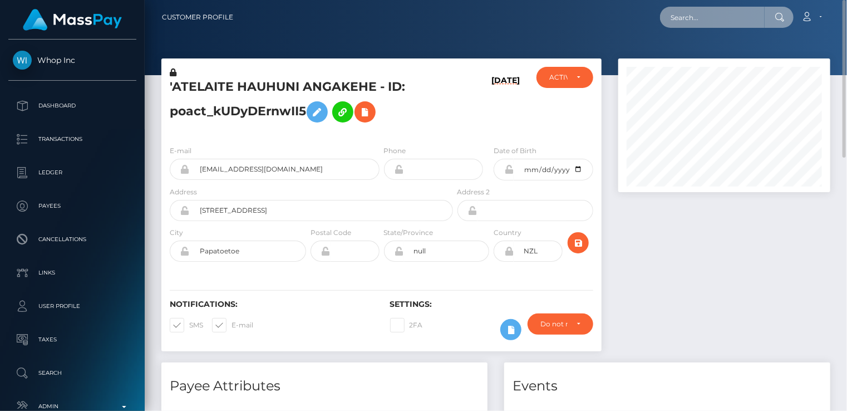
paste input "875f2ff6e71e4855a8cd3b7efd6a6275"
type input "875f2ff6e71e4855a8cd3b7efd6a6275"
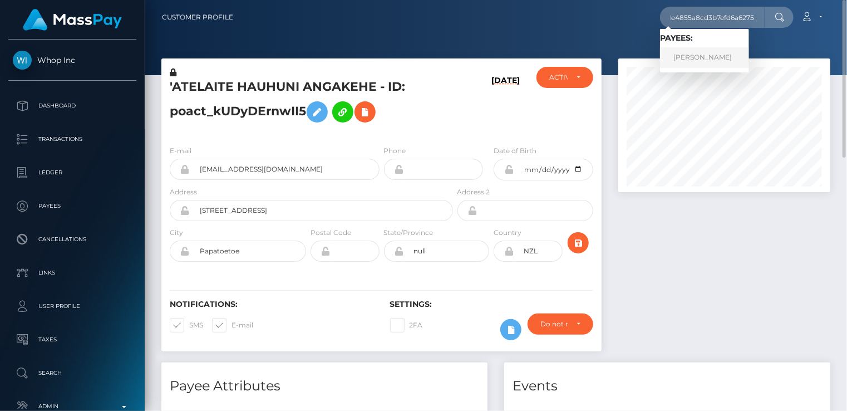
scroll to position [0, 0]
click at [705, 56] on link "Donna Beckman" at bounding box center [704, 57] width 89 height 21
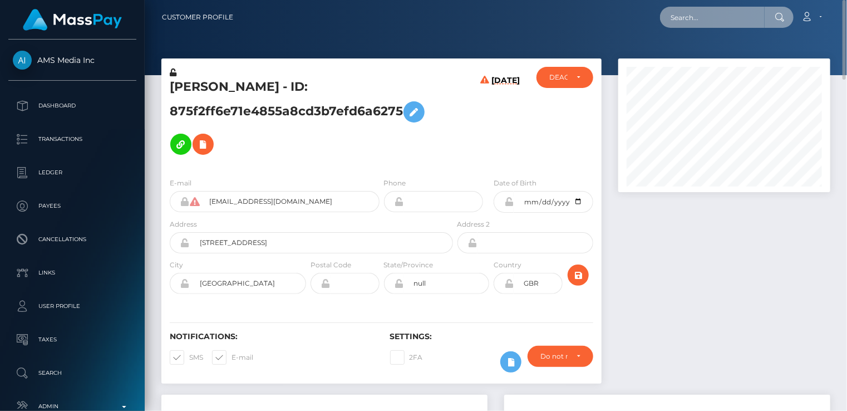
paste input "b3aa0e437bf543989211757b3a9d58ac"
type input "b3aa0e437bf543989211757b3a9d58ac"
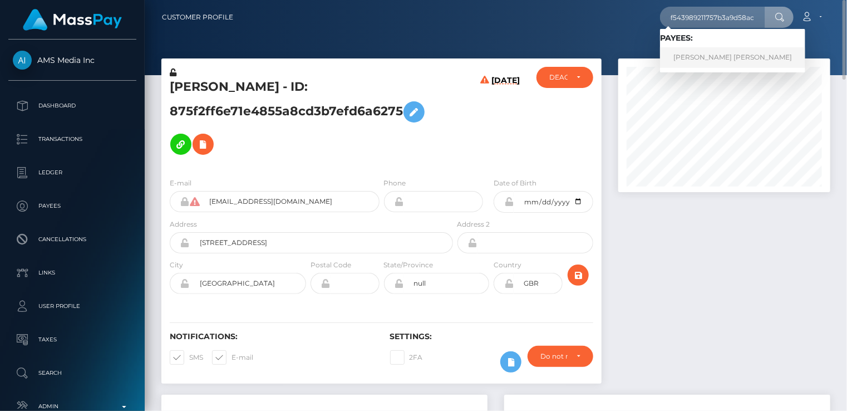
scroll to position [0, 0]
click at [711, 55] on link "[PERSON_NAME] [PERSON_NAME]" at bounding box center [732, 57] width 145 height 21
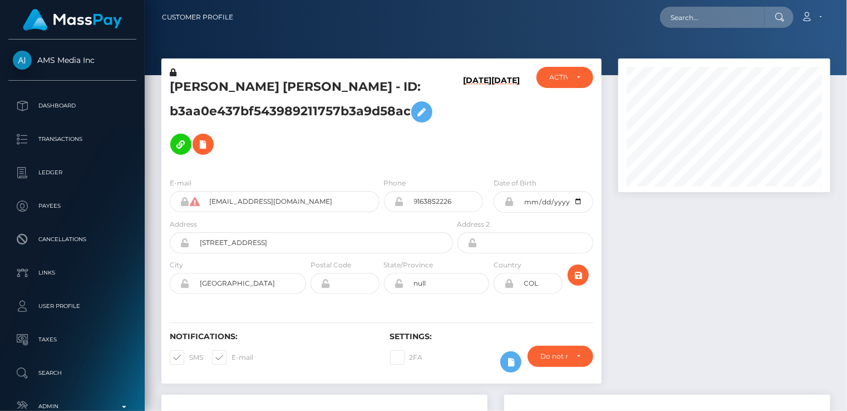
scroll to position [134, 211]
paste input "875f2ff6e71e4855a8cd3b7efd6a6275"
type input "875f2ff6e71e4855a8cd3b7efd6a6275"
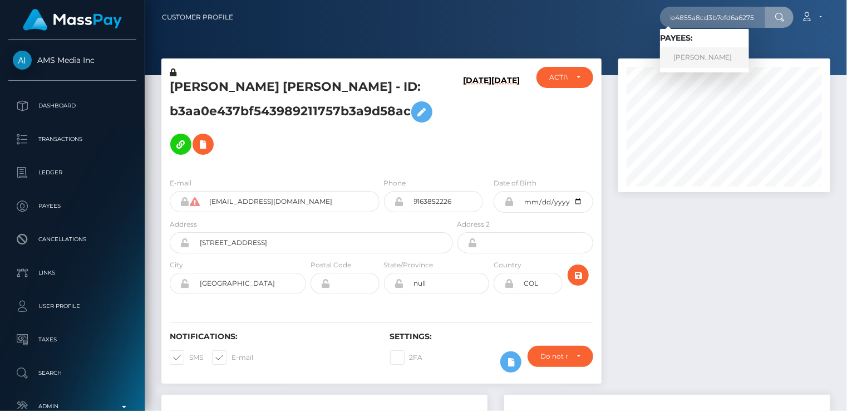
click at [699, 58] on link "Donna Beckman" at bounding box center [704, 57] width 89 height 21
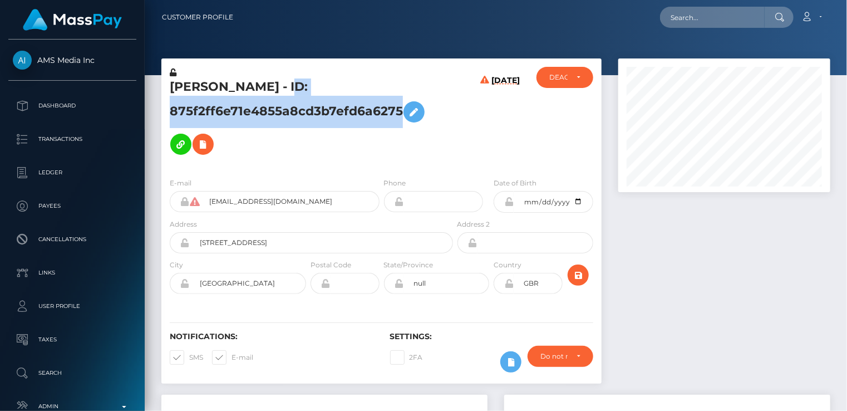
scroll to position [134, 211]
click at [398, 104] on h5 "[PERSON_NAME] - ID: 875f2ff6e71e4855a8cd3b7efd6a6275" at bounding box center [308, 119] width 277 height 82
click at [252, 87] on h5 "Donna Beckman - ID: 875f2ff6e71e4855a8cd3b7efd6a6275" at bounding box center [308, 119] width 277 height 82
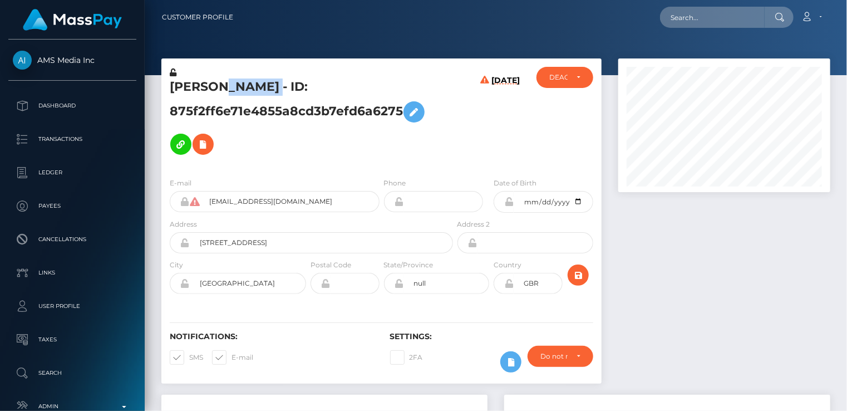
click at [252, 87] on h5 "Donna Beckman - ID: 875f2ff6e71e4855a8cd3b7efd6a6275" at bounding box center [308, 119] width 277 height 82
copy h5 "Donna Beckman - ID: 875f2ff6e71e4855a8cd3b7efd6a6275"
click at [206, 145] on icon at bounding box center [202, 144] width 13 height 14
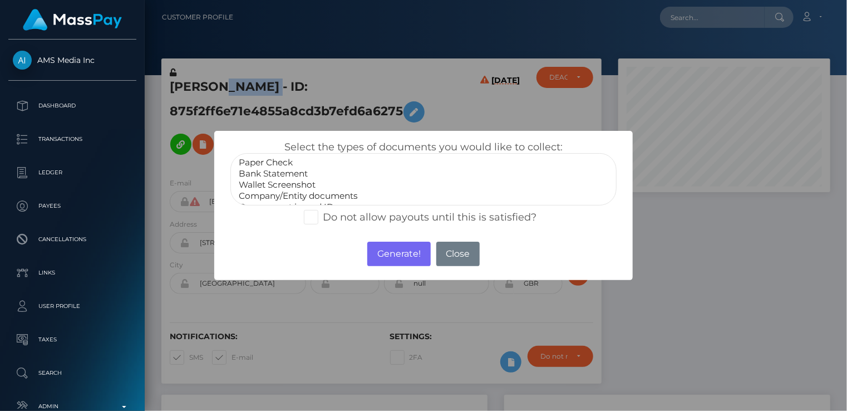
select select "Bank Statement"
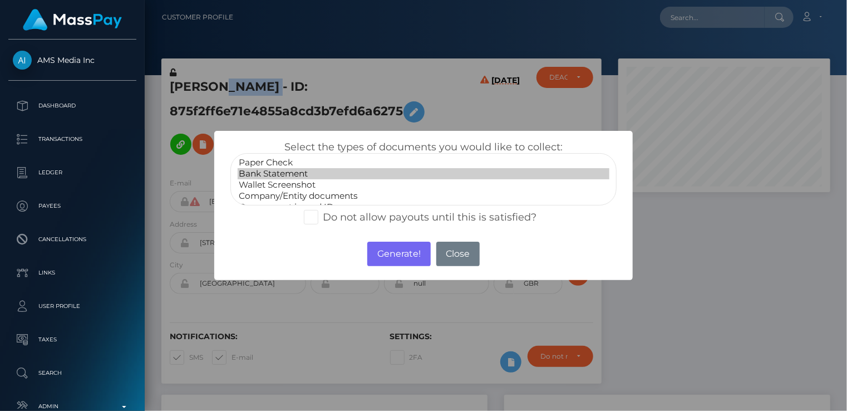
click at [277, 174] on option "Bank Statement" at bounding box center [424, 173] width 372 height 11
click at [402, 254] on button "Generate!" at bounding box center [398, 254] width 63 height 24
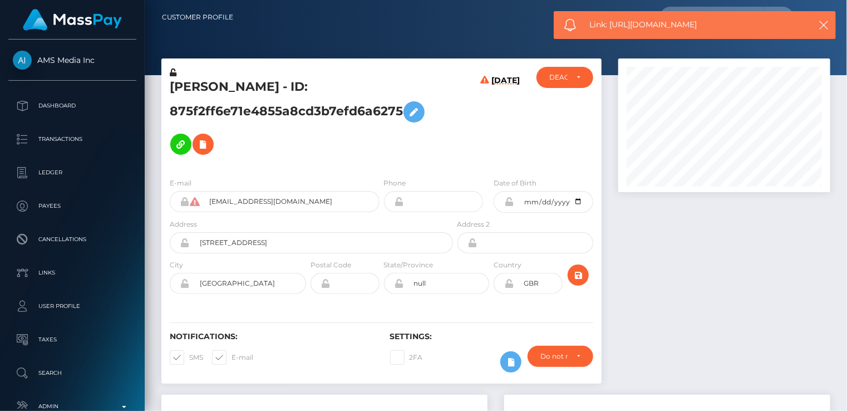
click at [630, 26] on span "Link: https://l.maspay.io/yjoJk" at bounding box center [694, 25] width 209 height 12
copy span "Link: https://l.maspay.io/yjoJk"
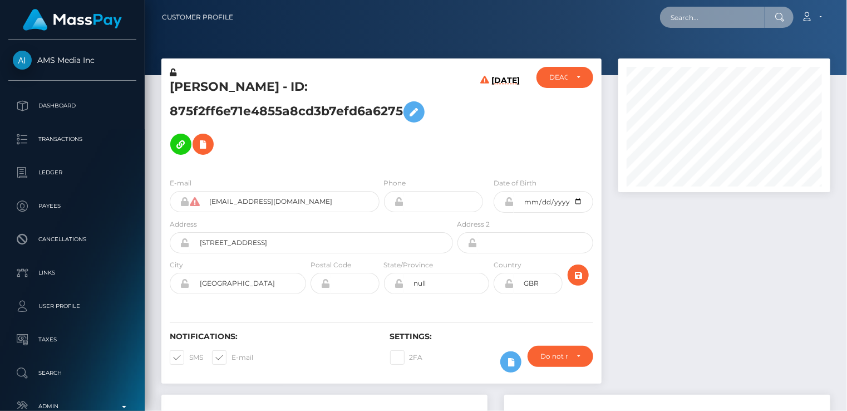
paste input "greekgirl6@web.de"
type input "greekgirl6@web.de"
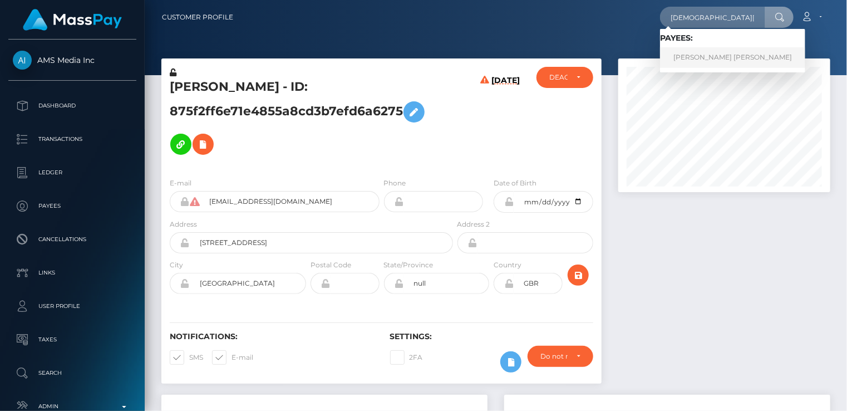
click at [716, 58] on link "Martina Raphaela Lopez Verdecia" at bounding box center [732, 57] width 145 height 21
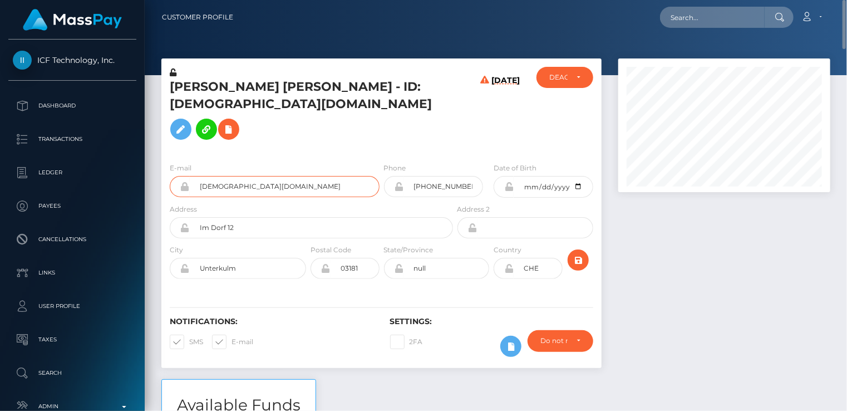
click at [235, 176] on input "[DEMOGRAPHIC_DATA][DOMAIN_NAME]" at bounding box center [285, 186] width 190 height 21
click at [235, 176] on input "greekgirl6@web.de" at bounding box center [285, 186] width 190 height 21
click at [204, 83] on h5 "Martina Raphaela Lopez Verdecia - ID: greekgirl6@web.de" at bounding box center [308, 111] width 277 height 67
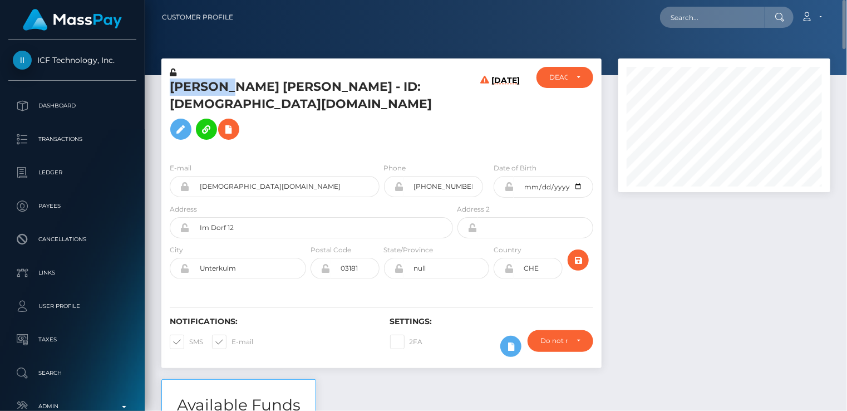
copy h5 "Martina"
click at [235, 122] on icon at bounding box center [228, 129] width 13 height 14
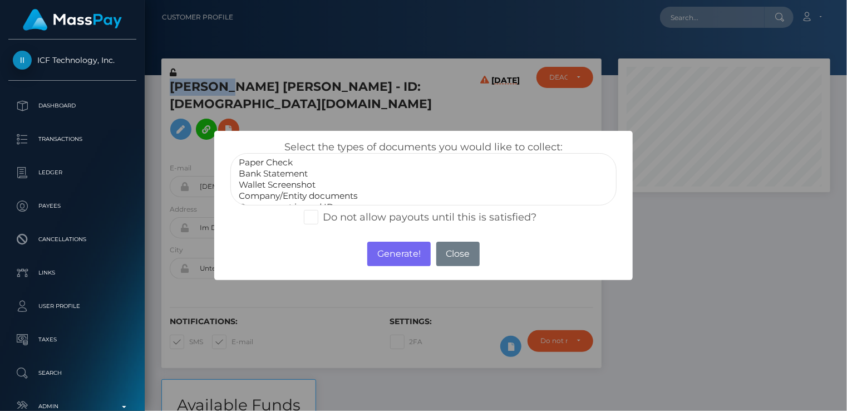
select select "Bank Statement"
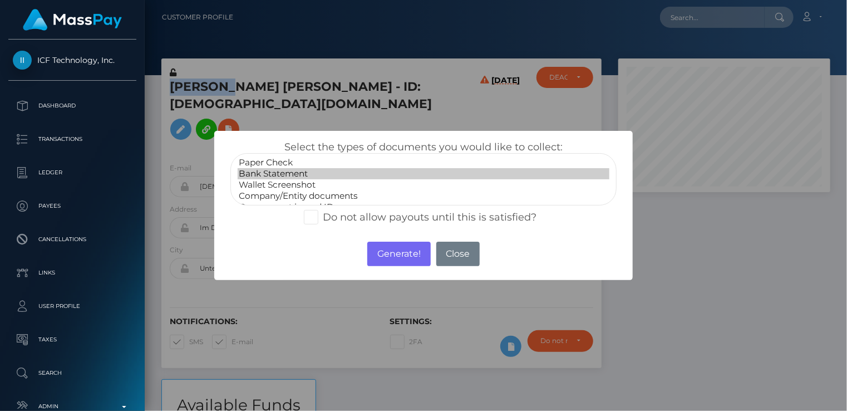
click at [275, 174] on option "Bank Statement" at bounding box center [424, 173] width 372 height 11
click at [394, 265] on button "Generate!" at bounding box center [398, 254] width 63 height 24
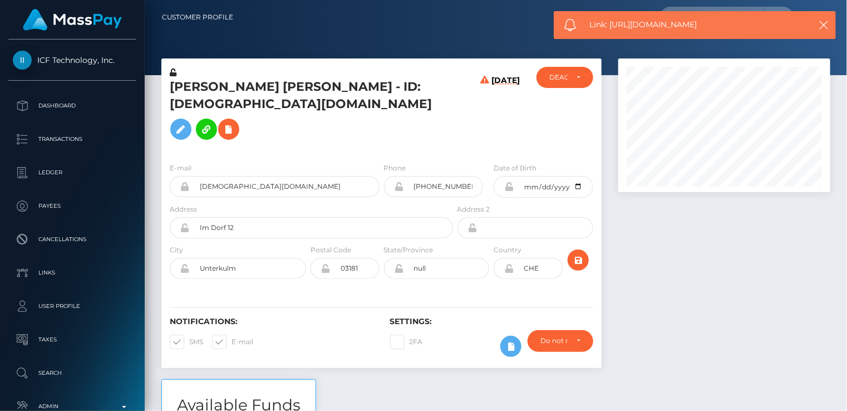
click at [646, 27] on span "Link: https://l.maspay.io/gjoL8" at bounding box center [694, 25] width 209 height 12
copy span "Link: https://l.maspay.io/gjoL8"
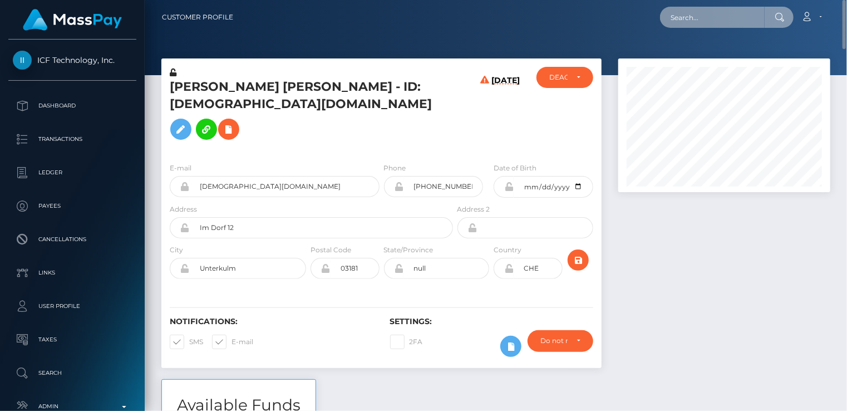
paste input "[EMAIL_ADDRESS][DOMAIN_NAME]"
type input "[EMAIL_ADDRESS][DOMAIN_NAME]"
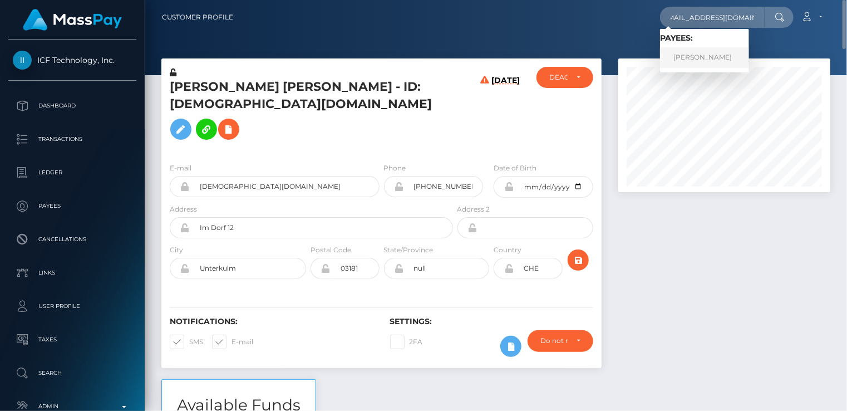
scroll to position [0, 0]
click at [713, 62] on link "Sebastian Quiceno" at bounding box center [704, 57] width 89 height 21
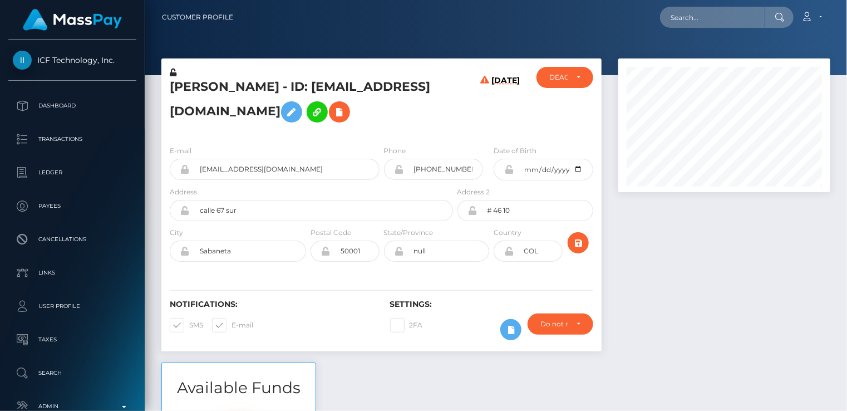
scroll to position [134, 211]
click at [248, 174] on input "[EMAIL_ADDRESS][DOMAIN_NAME]" at bounding box center [285, 169] width 190 height 21
click at [200, 87] on h5 "[PERSON_NAME] - ID: [EMAIL_ADDRESS][DOMAIN_NAME]" at bounding box center [308, 103] width 277 height 50
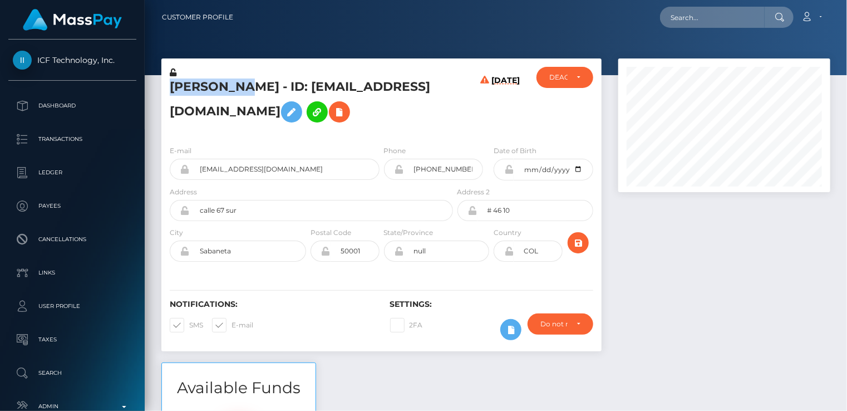
click at [200, 87] on h5 "[PERSON_NAME] - ID: [EMAIL_ADDRESS][DOMAIN_NAME]" at bounding box center [308, 103] width 277 height 50
copy h5 "[PERSON_NAME]"
click at [346, 117] on icon at bounding box center [339, 112] width 13 height 14
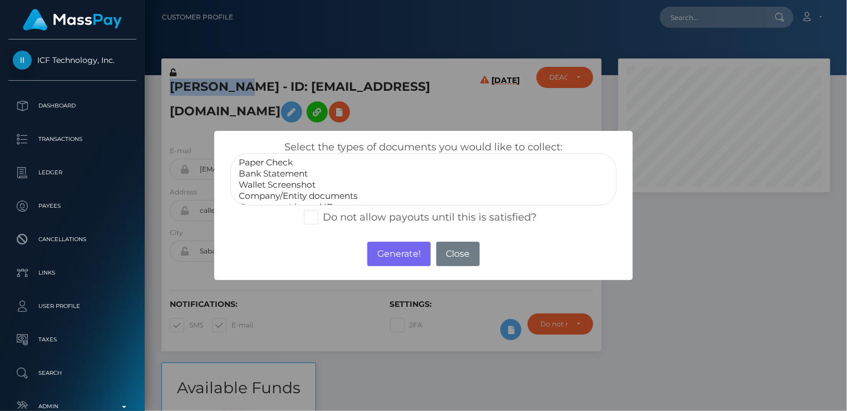
select select "Bank Statement"
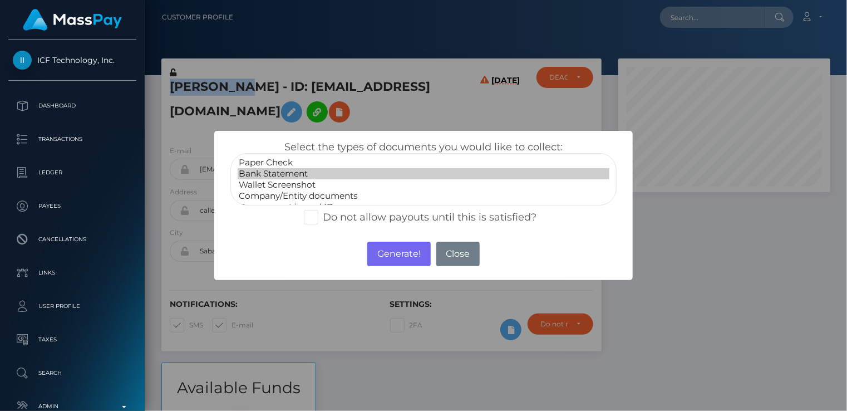
click at [285, 174] on option "Bank Statement" at bounding box center [424, 173] width 372 height 11
click at [395, 261] on button "Generate!" at bounding box center [398, 254] width 63 height 24
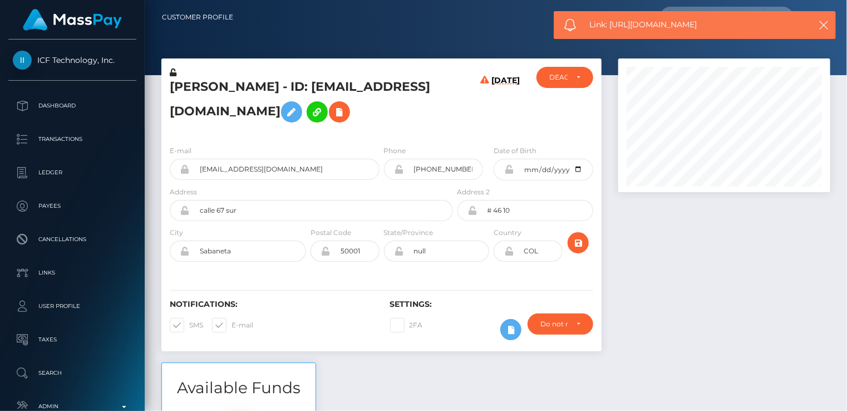
click at [647, 27] on span "Link: https://l.maspay.io/yjoBN" at bounding box center [694, 25] width 209 height 12
copy span "Link: https://l.maspay.io/yjoBN"
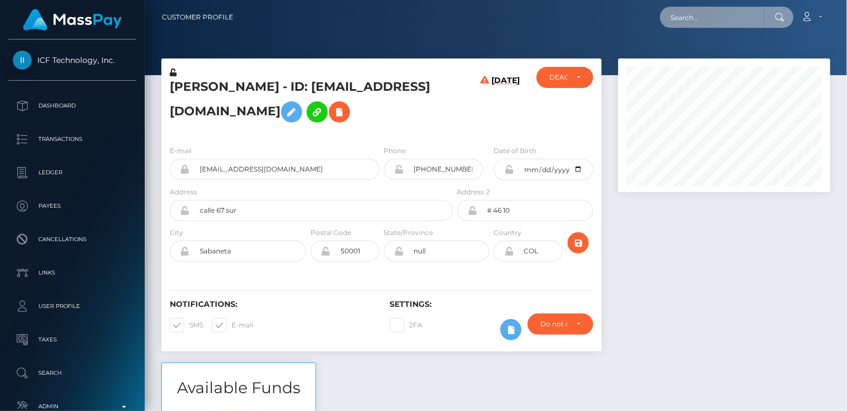
paste input "285320939304923136"
type input "285320939304923136"
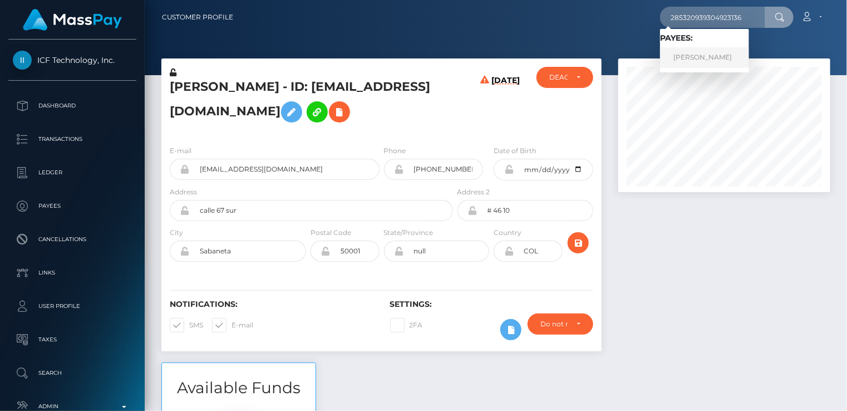
click at [719, 62] on link "Thembeka Gagisa" at bounding box center [704, 57] width 89 height 21
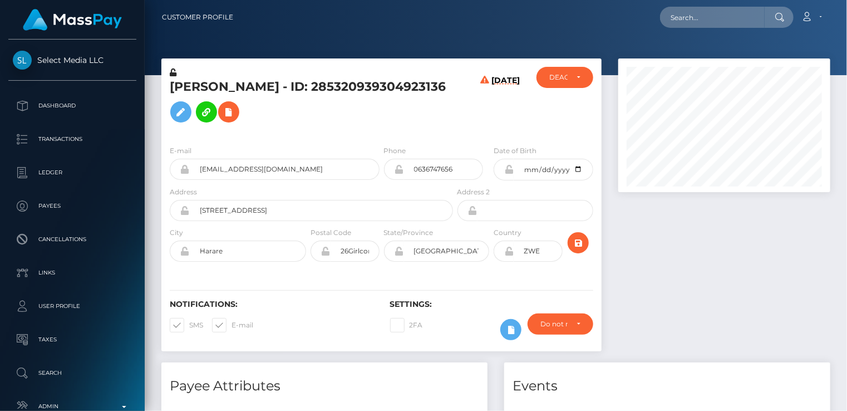
scroll to position [134, 211]
click at [239, 119] on button at bounding box center [228, 111] width 21 height 21
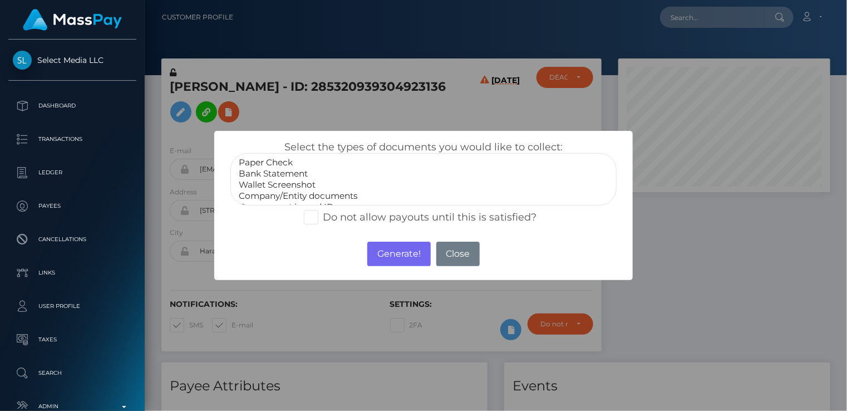
select select "Bank Statement"
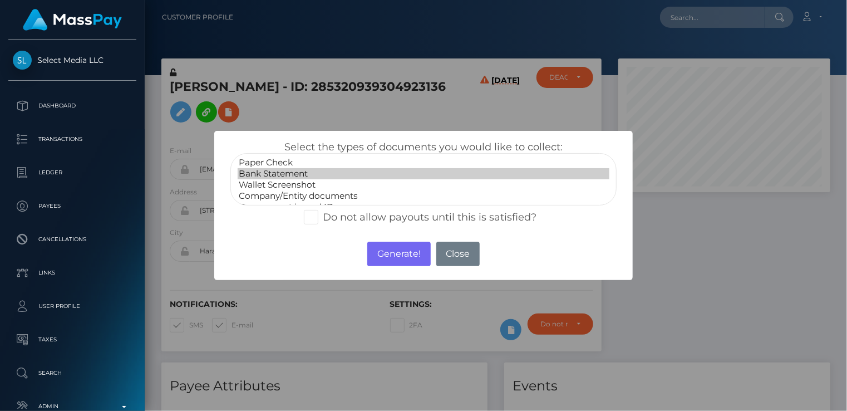
click at [284, 174] on option "Bank Statement" at bounding box center [424, 173] width 372 height 11
click at [393, 257] on button "Generate!" at bounding box center [398, 254] width 63 height 24
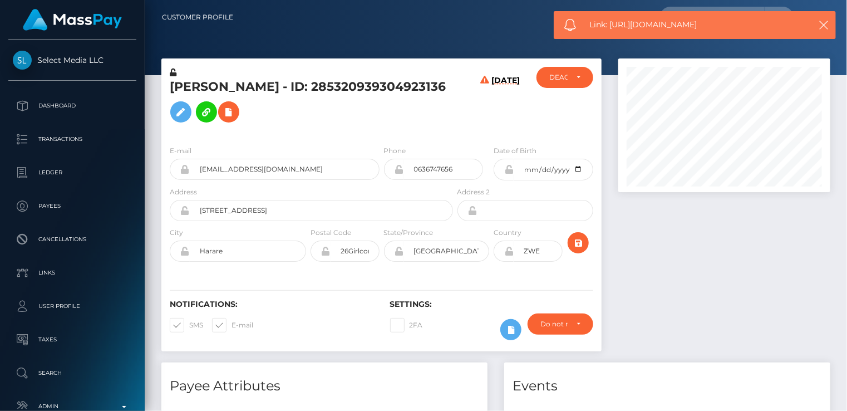
click at [652, 26] on span "Link: [URL][DOMAIN_NAME]" at bounding box center [694, 25] width 209 height 12
copy span "Link: [URL][DOMAIN_NAME]"
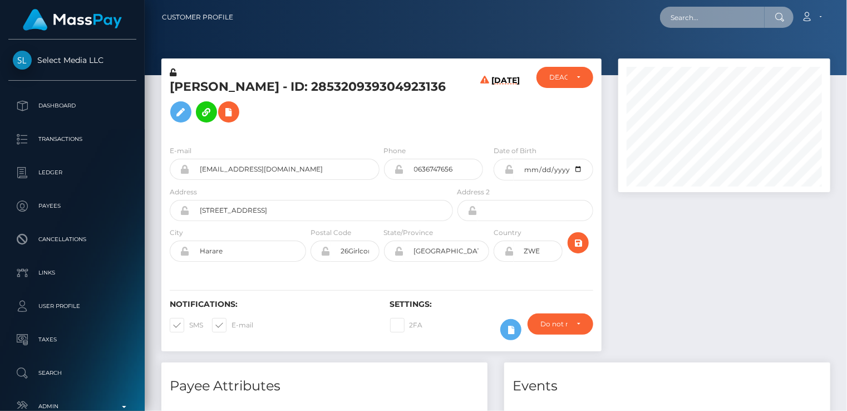
paste input "446416363628539904"
type input "446416363628539904"
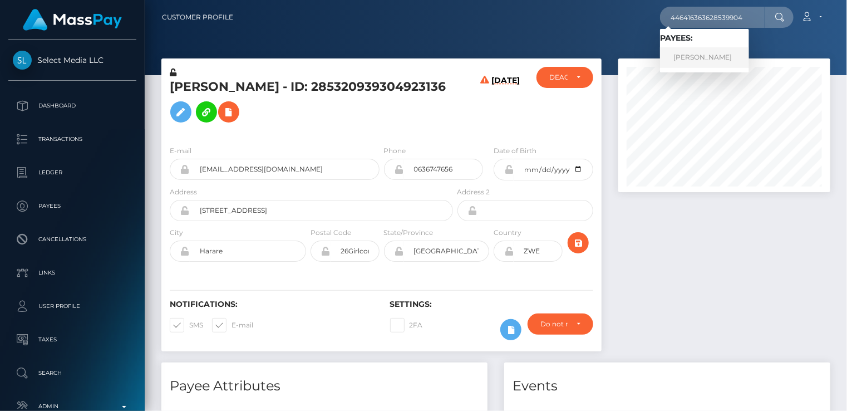
click at [703, 61] on link "[PERSON_NAME]" at bounding box center [704, 57] width 89 height 21
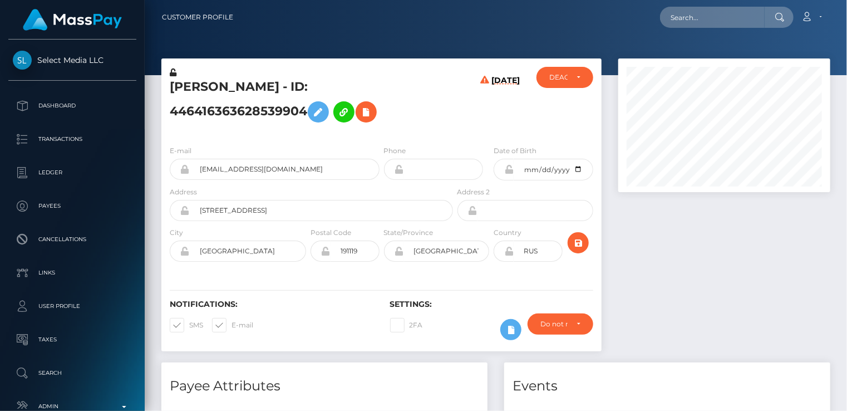
scroll to position [134, 211]
click at [367, 117] on icon at bounding box center [365, 112] width 13 height 14
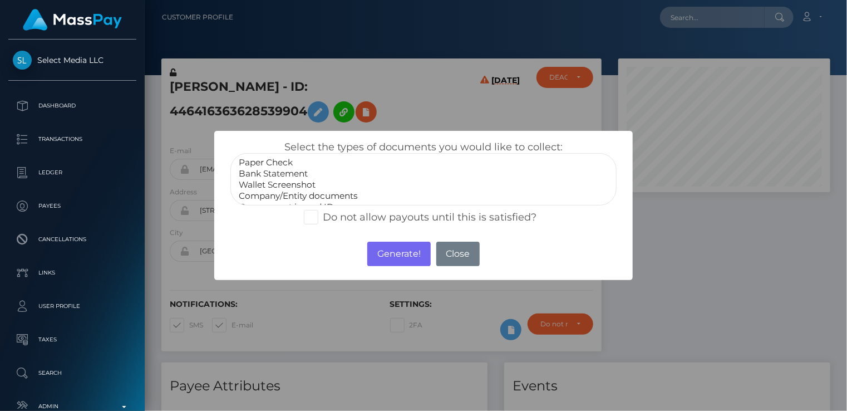
select select "Bank Statement"
click at [287, 170] on option "Bank Statement" at bounding box center [424, 173] width 372 height 11
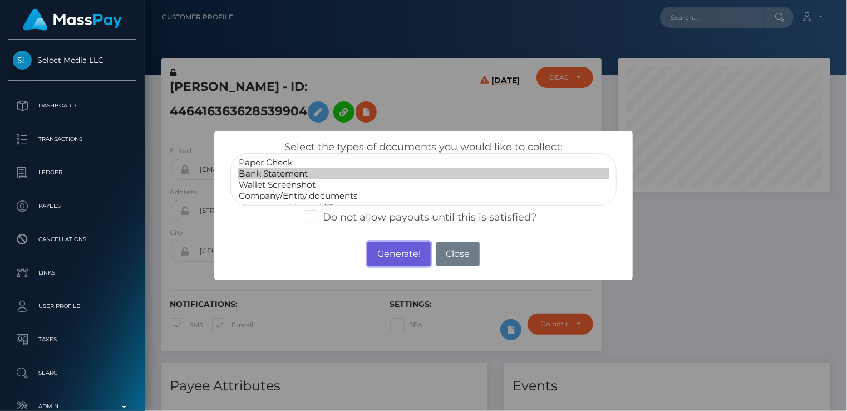
click at [406, 249] on button "Generate!" at bounding box center [398, 254] width 63 height 24
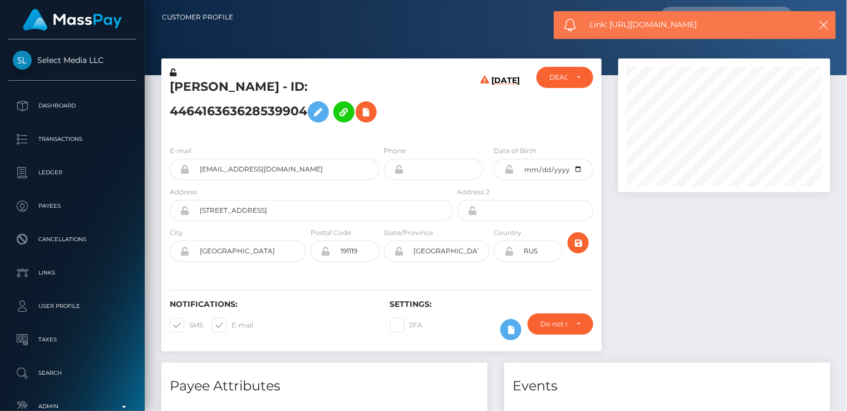
click at [645, 26] on span "Link: https://l.maspay.io/Ejo17" at bounding box center [694, 25] width 209 height 12
copy span "Link: https://l.maspay.io/Ejo17"
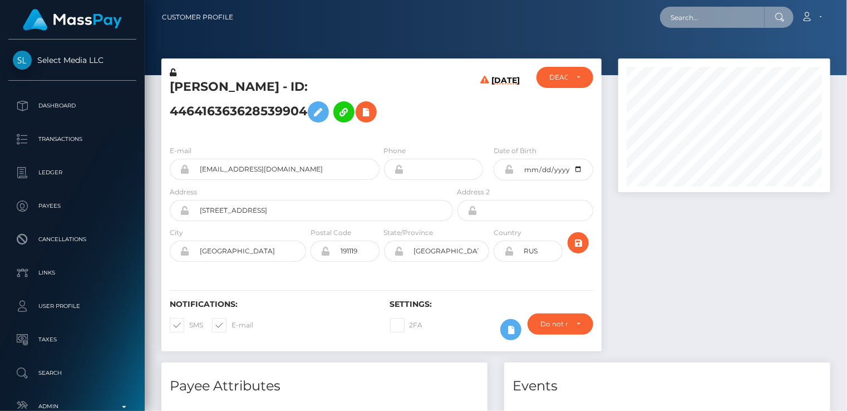
paste input "429588151141412864"
type input "429588151141412864"
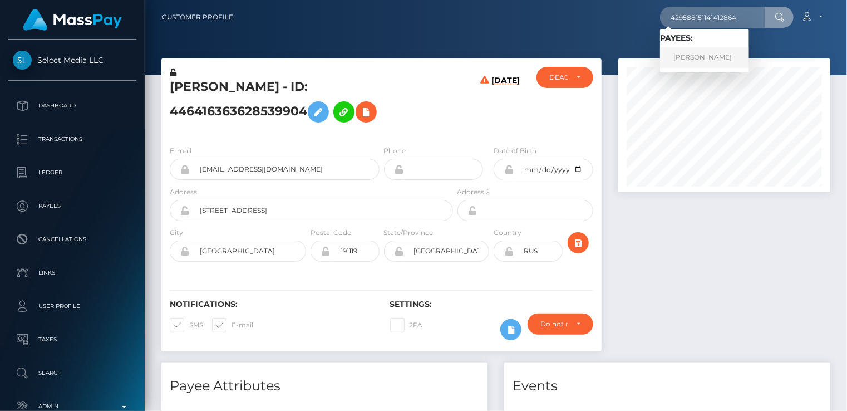
click at [723, 55] on link "Violeta Topacio" at bounding box center [704, 57] width 89 height 21
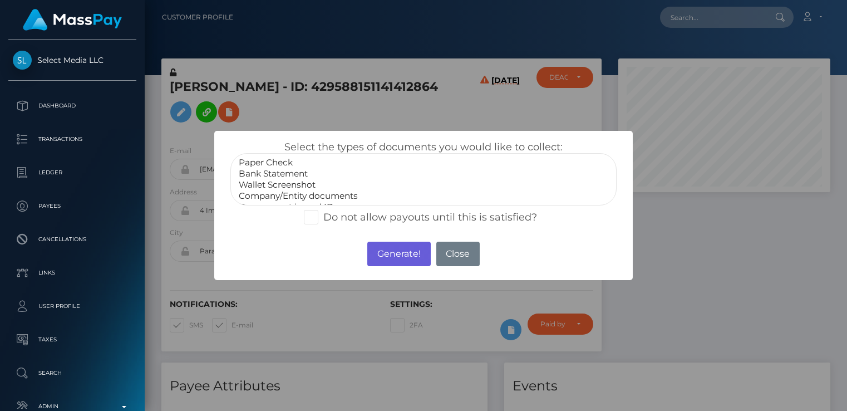
select select "Bank Statement"
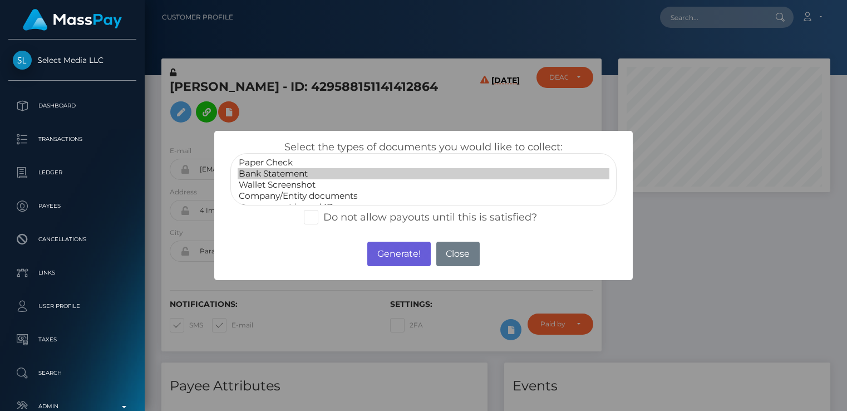
click at [267, 172] on option "Bank Statement" at bounding box center [424, 173] width 372 height 11
click at [398, 255] on button "Generate!" at bounding box center [398, 254] width 63 height 24
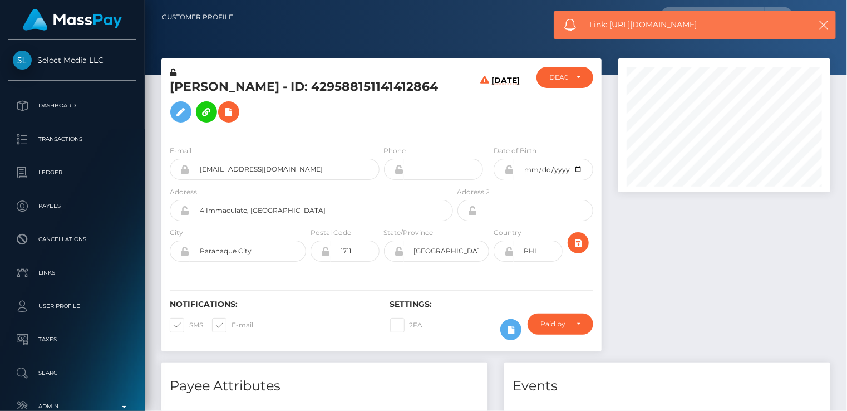
click at [661, 23] on span "Link: https://l.maspay.io/bjo0u" at bounding box center [694, 25] width 209 height 12
copy span "Link: https://l.maspay.io/bjo0u"
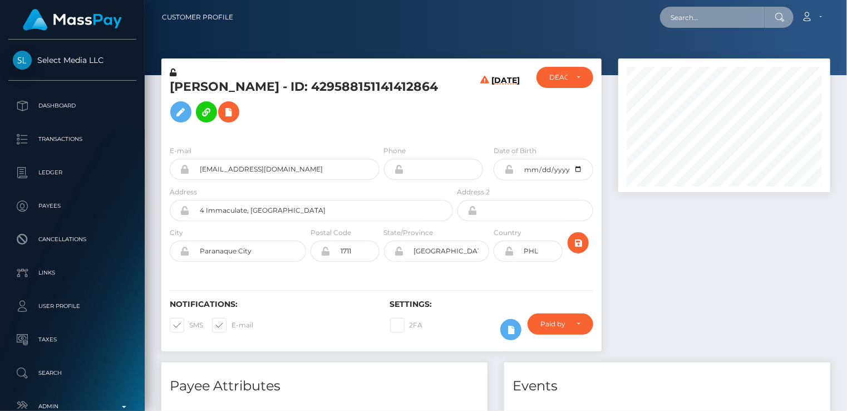
paste input "469138130419589121"
type input "469138130419589121"
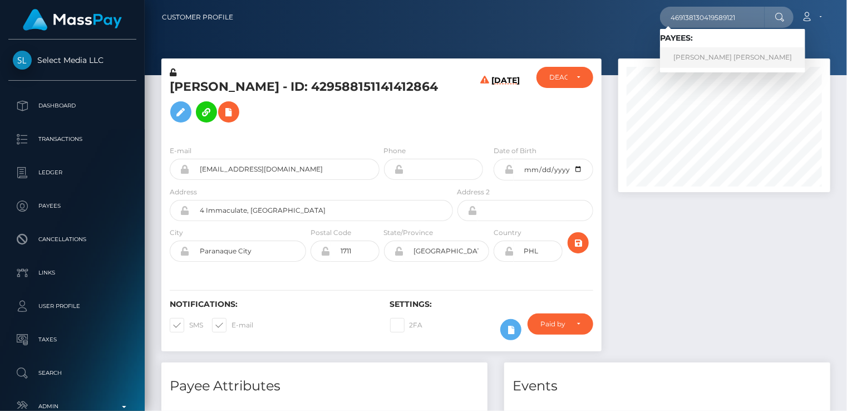
click at [715, 63] on link "JACKSON JOHN P HINTON" at bounding box center [732, 57] width 145 height 21
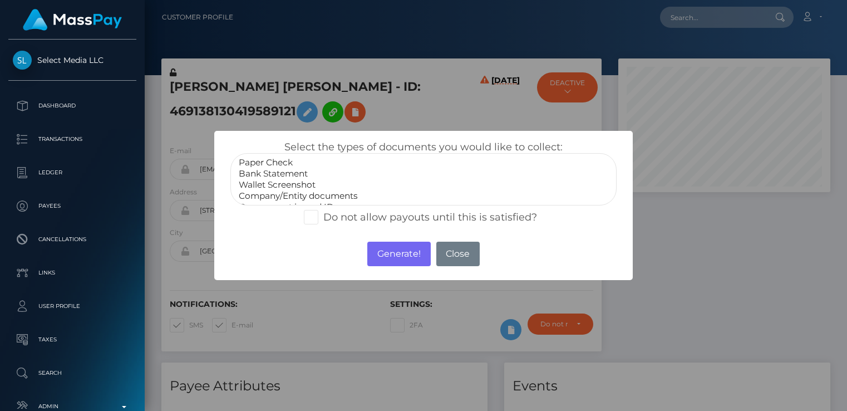
select select
click at [358, 116] on div "× Select the types of documents you would like to collect: Paper Check Bank Sta…" at bounding box center [423, 205] width 847 height 411
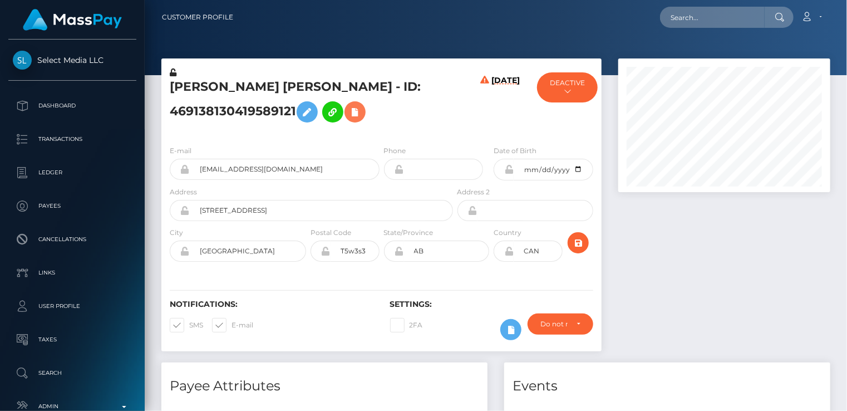
scroll to position [134, 211]
click at [360, 115] on icon at bounding box center [354, 112] width 13 height 14
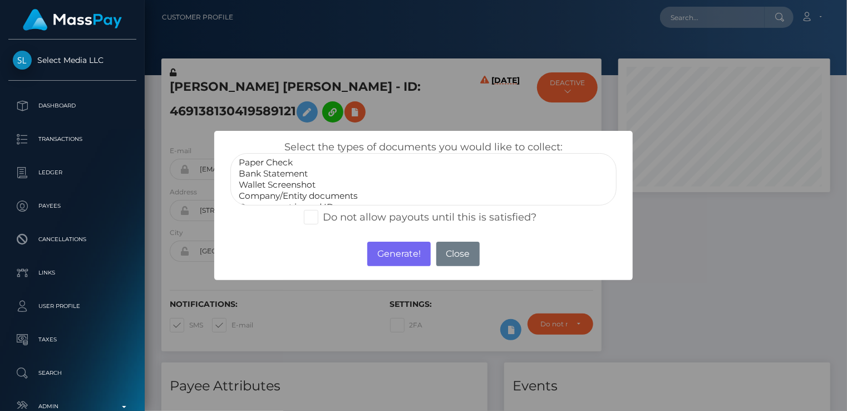
select select "Bank Statement"
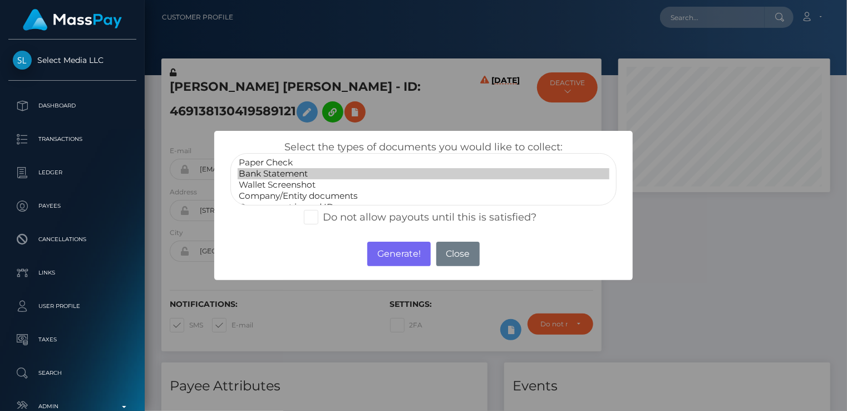
click at [263, 175] on option "Bank Statement" at bounding box center [424, 173] width 372 height 11
click at [407, 260] on button "Generate!" at bounding box center [398, 254] width 63 height 24
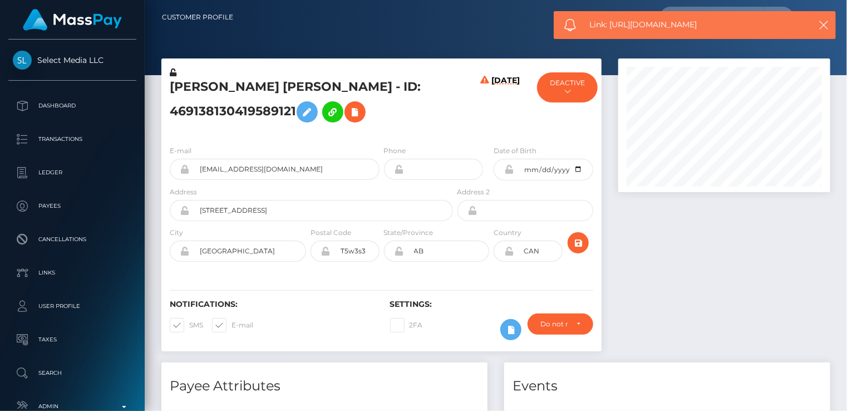
click at [643, 19] on span "Link: [URL][DOMAIN_NAME]" at bounding box center [694, 25] width 209 height 12
click at [641, 22] on span "Link: https://l.maspay.io/Xjo2c" at bounding box center [694, 25] width 209 height 12
copy span "Link: https://l.maspay.io/Xjo2c"
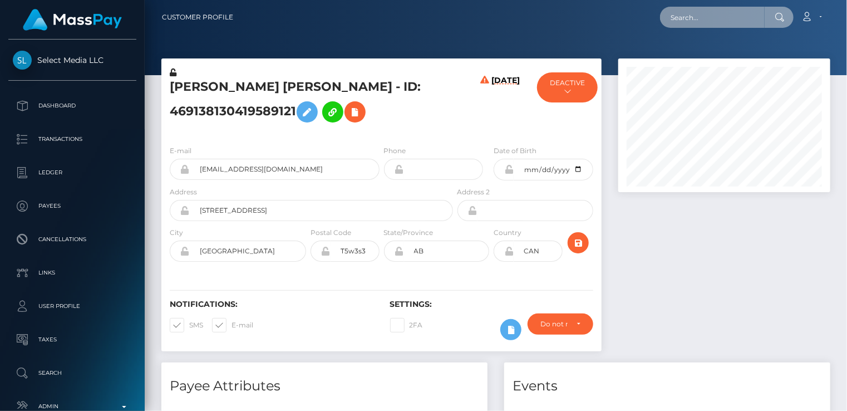
click at [687, 21] on input "text" at bounding box center [712, 17] width 105 height 21
paste input "285407001305952256"
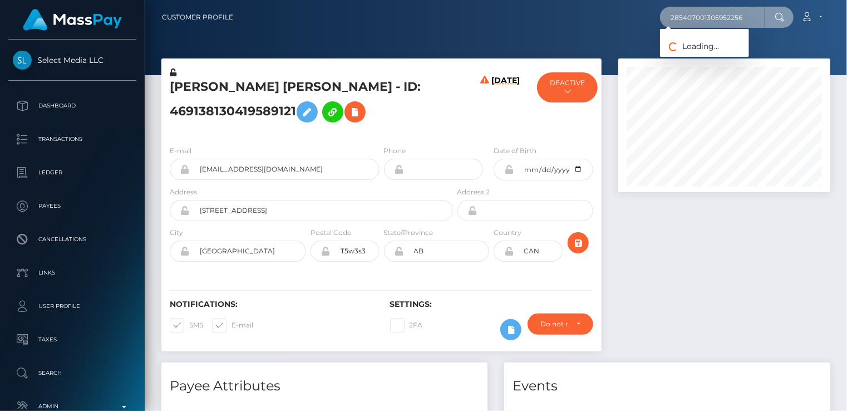
type input "285407001305952256"
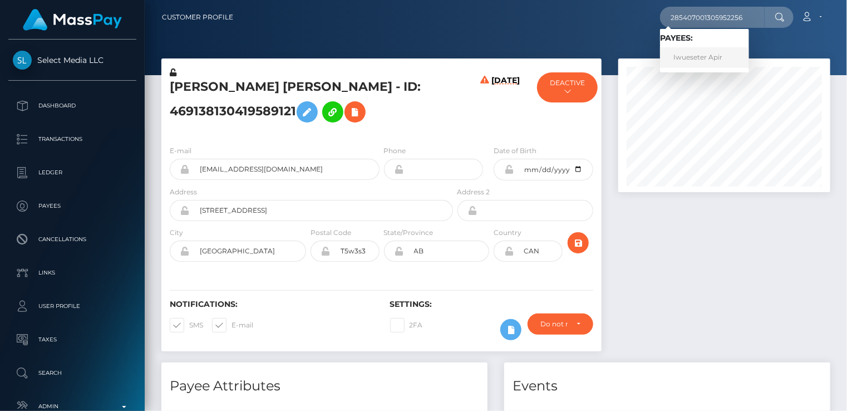
click at [699, 54] on link "Iwueseter Apir" at bounding box center [704, 57] width 89 height 21
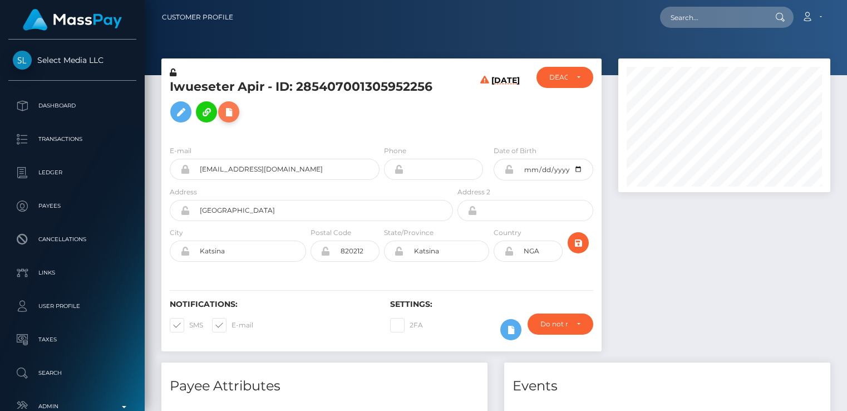
click at [234, 114] on icon at bounding box center [228, 112] width 13 height 14
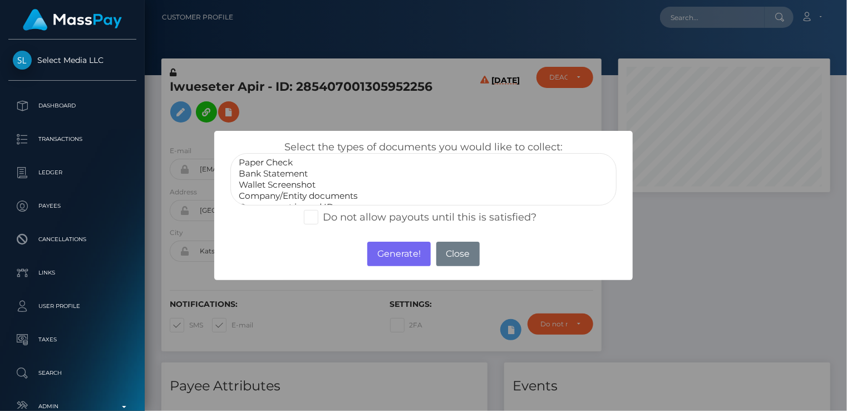
select select "Bank Statement"
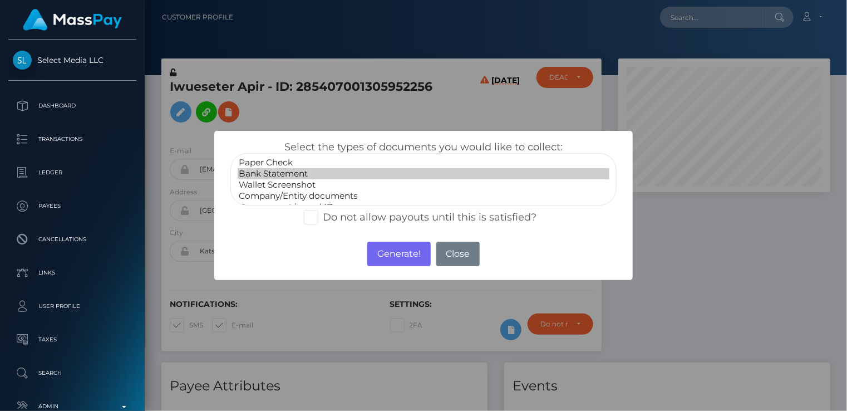
click at [273, 176] on option "Bank Statement" at bounding box center [424, 173] width 372 height 11
click at [410, 254] on button "Generate!" at bounding box center [398, 254] width 63 height 24
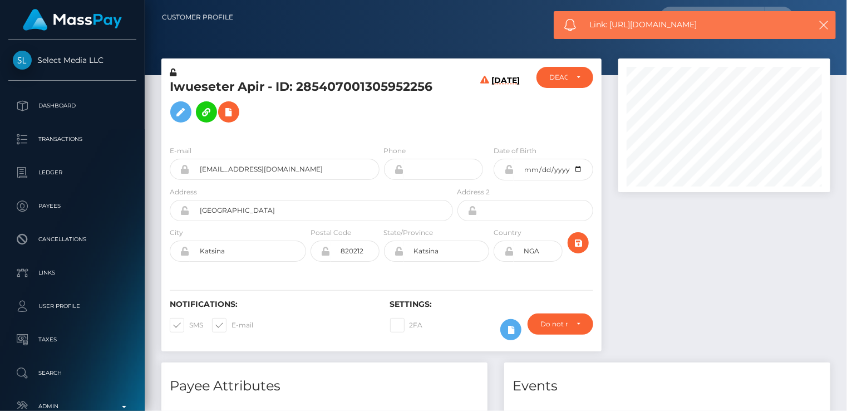
click at [663, 26] on span "Link: https://l.maspay.io/Jjo9d" at bounding box center [694, 25] width 209 height 12
copy span "Link: https://l.maspay.io/Jjo9d"
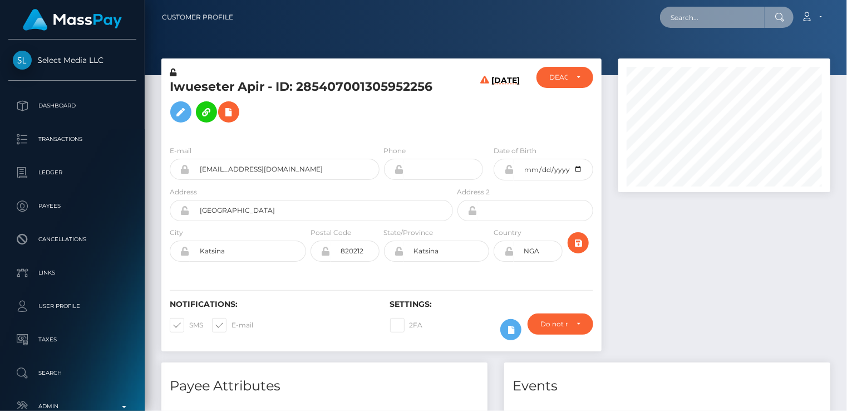
click at [681, 12] on input "text" at bounding box center [712, 17] width 105 height 21
paste input "378909756380688384"
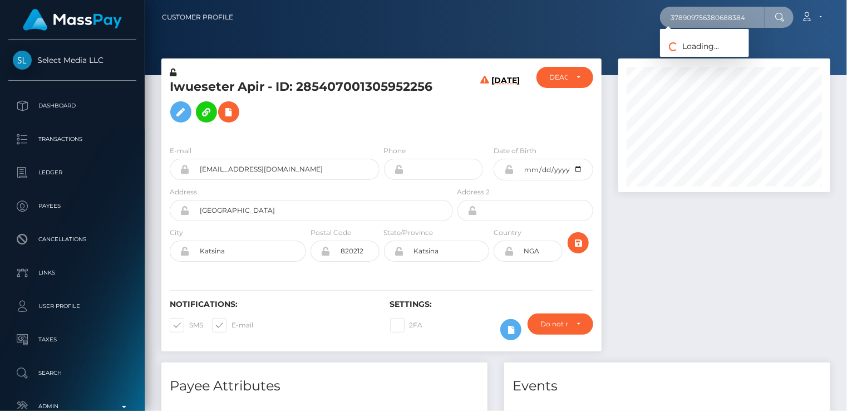
type input "378909756380688384"
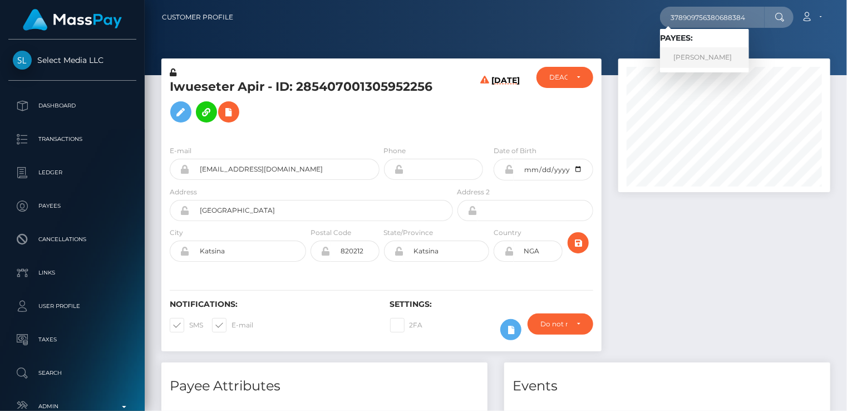
click at [689, 59] on link "Anastasia Lebedeva" at bounding box center [704, 57] width 89 height 21
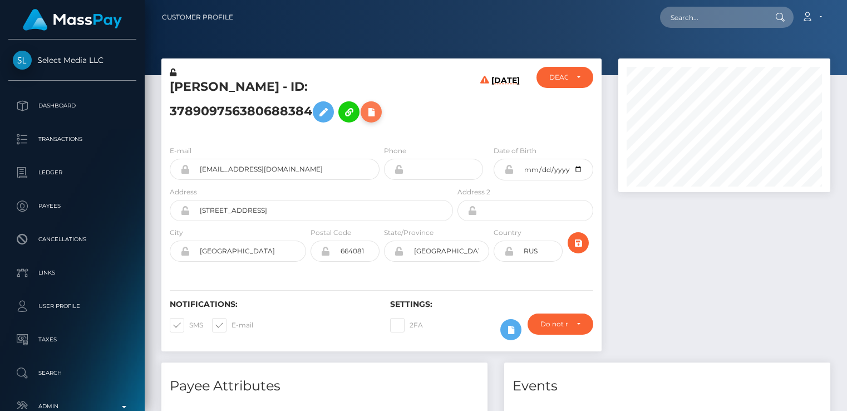
click at [376, 112] on icon at bounding box center [370, 112] width 13 height 14
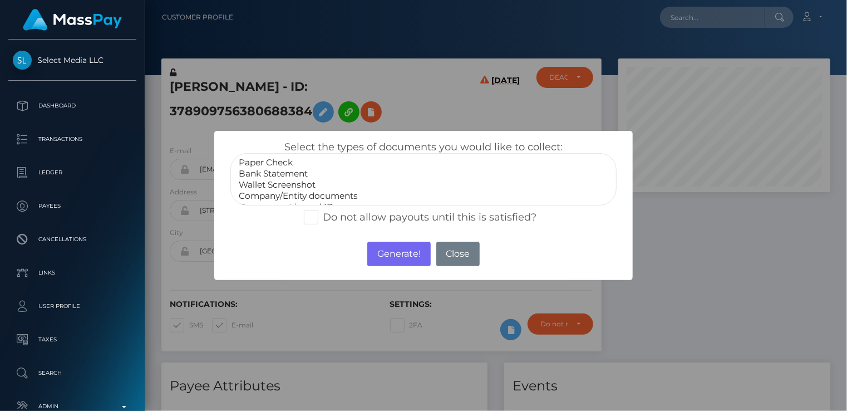
select select "Bank Statement"
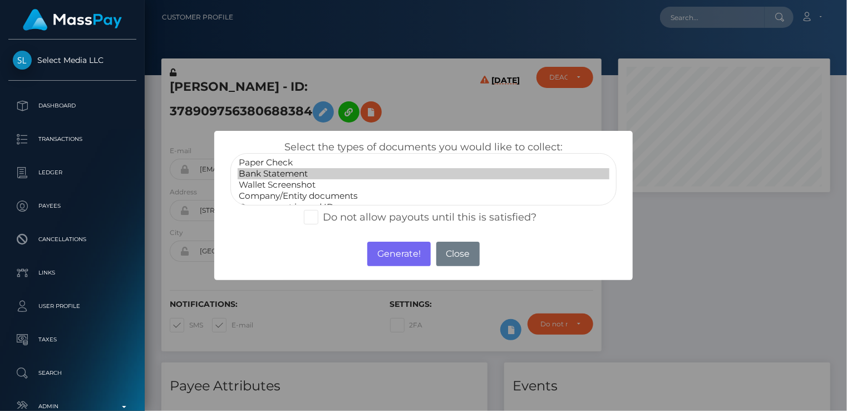
click at [289, 175] on option "Bank Statement" at bounding box center [424, 173] width 372 height 11
click at [397, 254] on button "Generate!" at bounding box center [398, 254] width 63 height 24
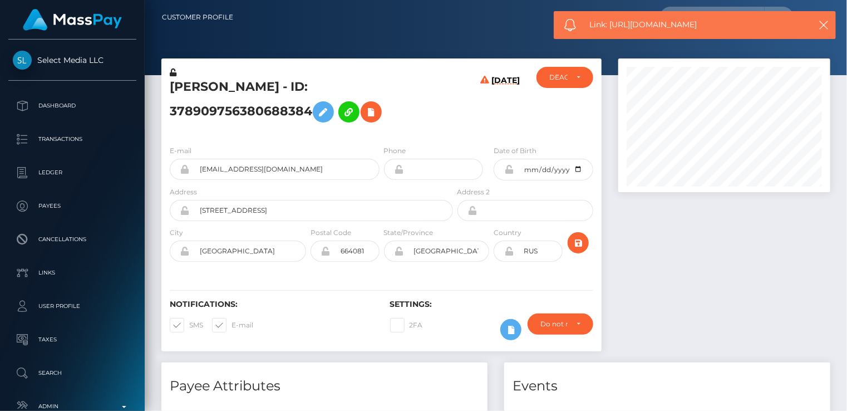
click at [615, 23] on span "Link: [URL][DOMAIN_NAME]" at bounding box center [694, 25] width 209 height 12
copy span "Link: [URL][DOMAIN_NAME]"
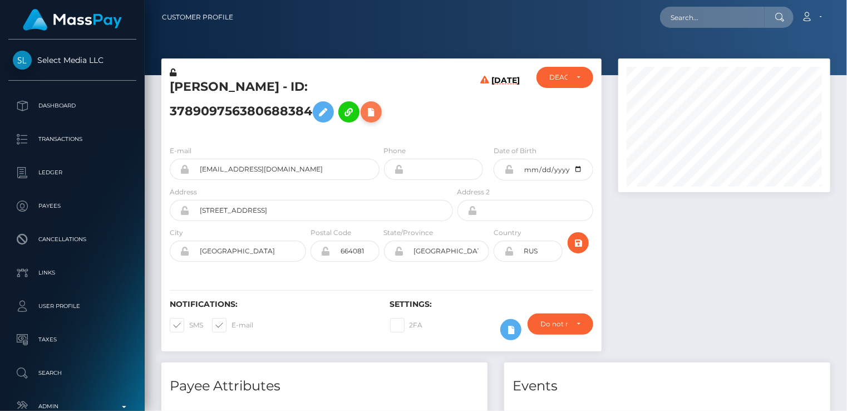
click at [378, 111] on icon at bounding box center [370, 112] width 13 height 14
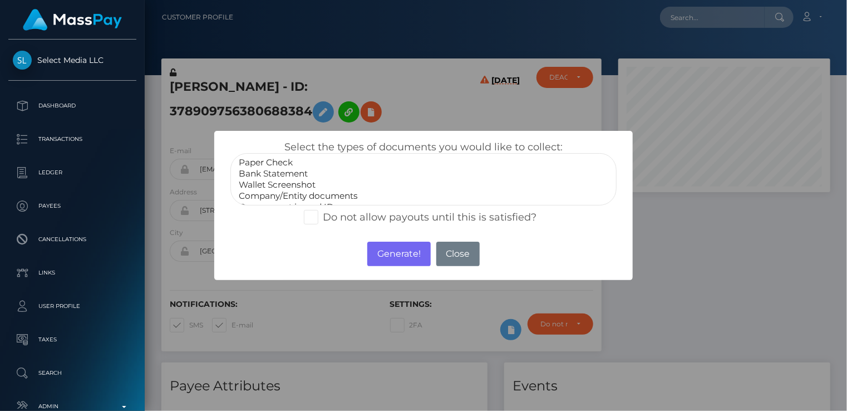
select select "Bank Statement"
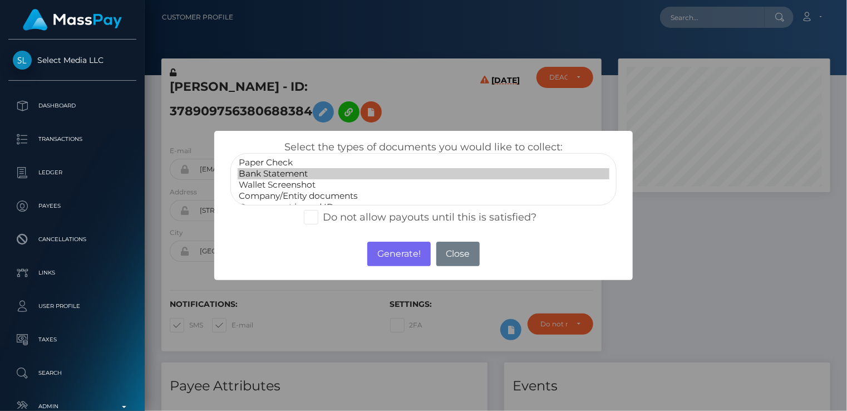
click at [265, 169] on option "Bank Statement" at bounding box center [424, 173] width 372 height 11
click at [381, 254] on button "Generate!" at bounding box center [398, 254] width 63 height 24
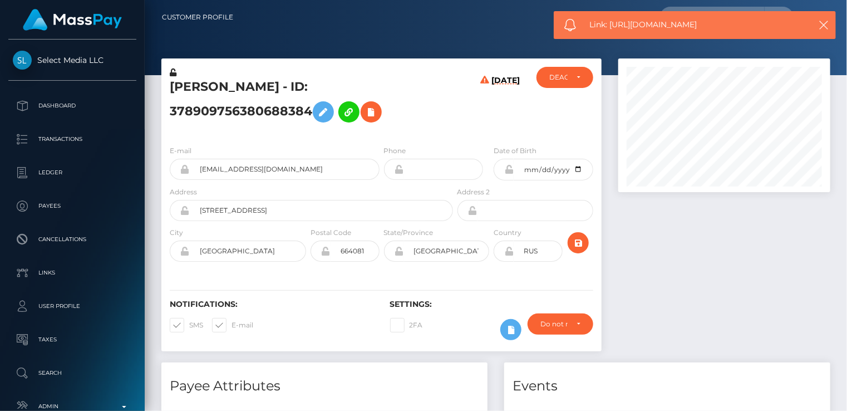
click at [632, 27] on span "Link: https://l.maspay.io/5jo8h" at bounding box center [694, 25] width 209 height 12
copy span "Link: https://l.maspay.io/5jo8h"
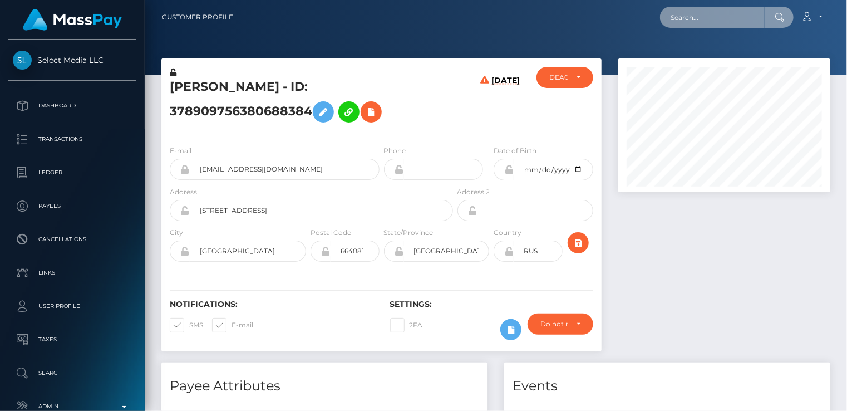
paste input "354053760600776704"
type input "354053760600776704"
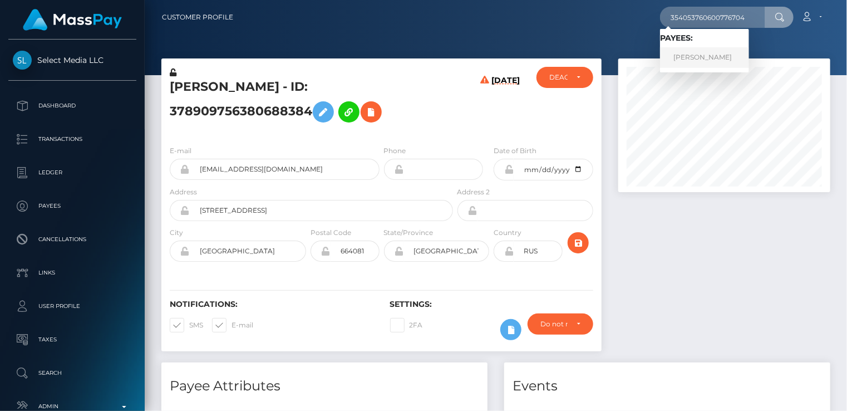
click at [701, 60] on link "Alina Chusovitina" at bounding box center [704, 57] width 89 height 21
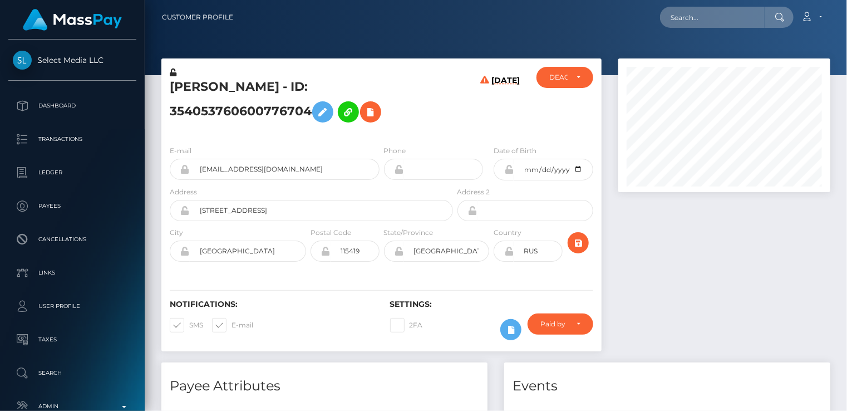
scroll to position [134, 211]
click at [373, 114] on icon at bounding box center [370, 112] width 13 height 14
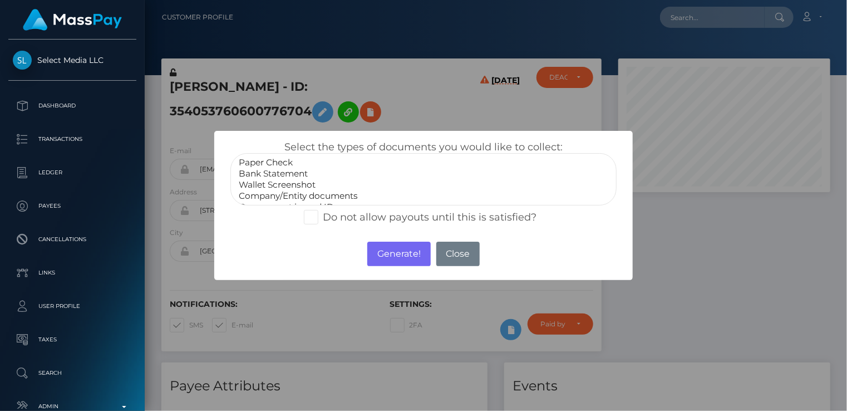
select select "Bank Statement"
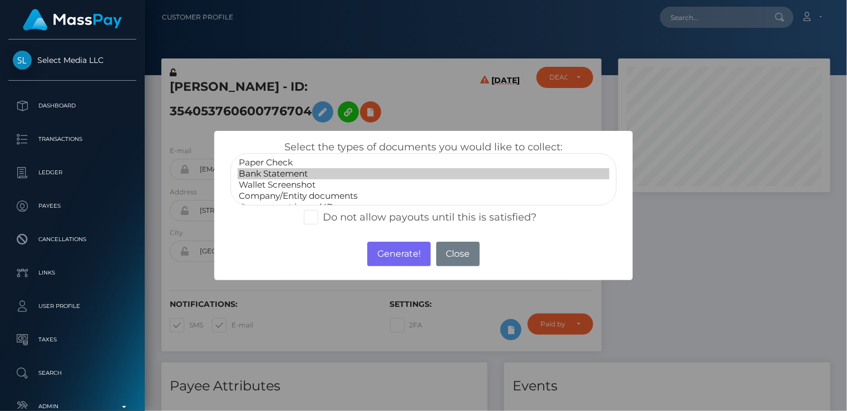
click at [267, 176] on option "Bank Statement" at bounding box center [424, 173] width 372 height 11
click at [398, 254] on button "Generate!" at bounding box center [398, 254] width 63 height 24
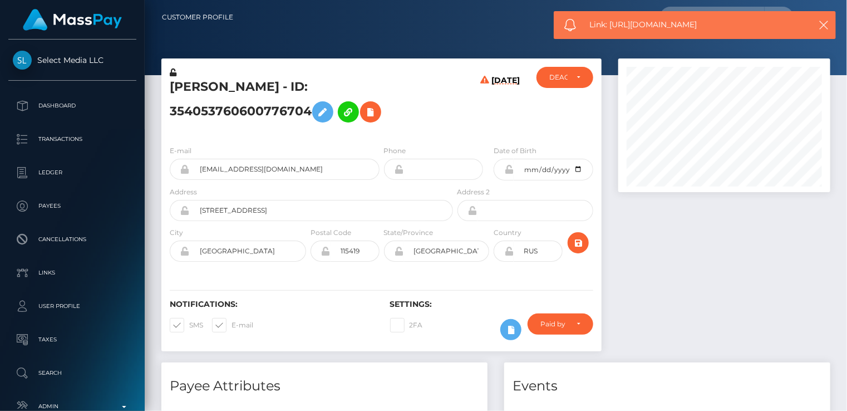
click at [618, 25] on span "Link: https://l.maspay.io/yjo4X" at bounding box center [694, 25] width 209 height 12
copy span "Link: https://l.maspay.io/yjo4X"
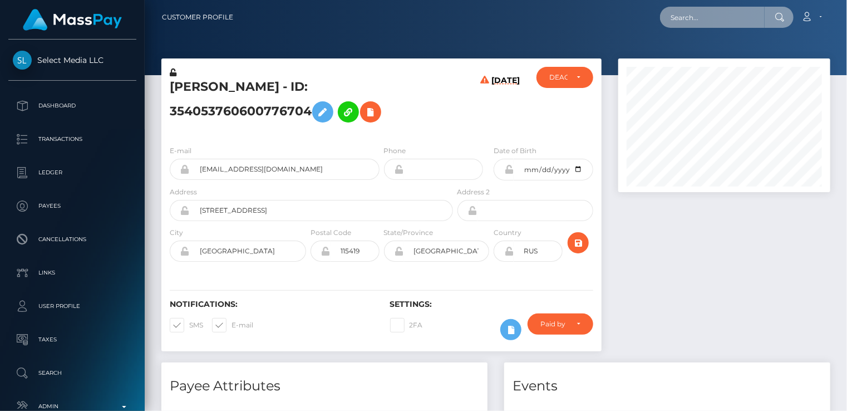
click at [692, 12] on input "text" at bounding box center [712, 17] width 105 height 21
paste input "64cbfaa22d6f958b138a2892"
type input "64cbfaa22d6f958b138a2892"
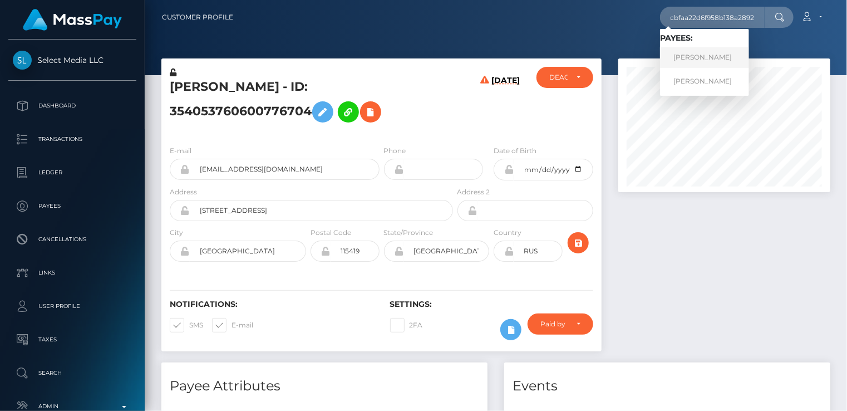
scroll to position [0, 0]
click at [724, 64] on link "MARTINA AIXA REQUEJO LANFRANCHI" at bounding box center [704, 57] width 89 height 21
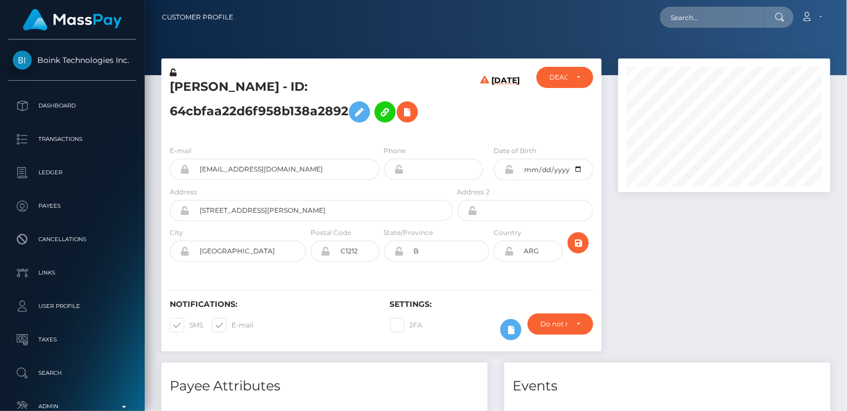
scroll to position [134, 211]
click at [249, 171] on input "[EMAIL_ADDRESS][DOMAIN_NAME]" at bounding box center [285, 169] width 190 height 21
click at [249, 171] on input "64cbfaa22d6f958b138a2892@slushy.com" at bounding box center [285, 169] width 190 height 21
drag, startPoint x: 169, startPoint y: 110, endPoint x: 365, endPoint y: 116, distance: 196.0
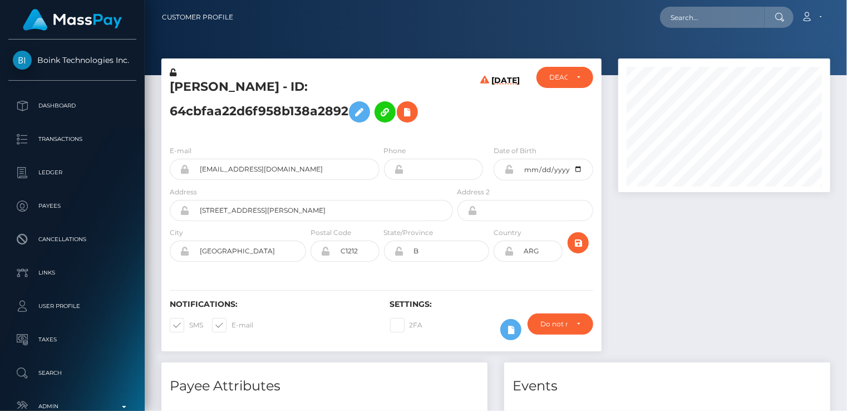
click at [365, 116] on div "MARTINA AIXA REQUEJO LANFRANCHI - ID: 64cbfaa22d6f958b138a2892" at bounding box center [308, 102] width 294 height 70
copy h5 "ID: 64cbfaa22d6f958b138a2892"
click at [414, 110] on icon at bounding box center [407, 112] width 13 height 14
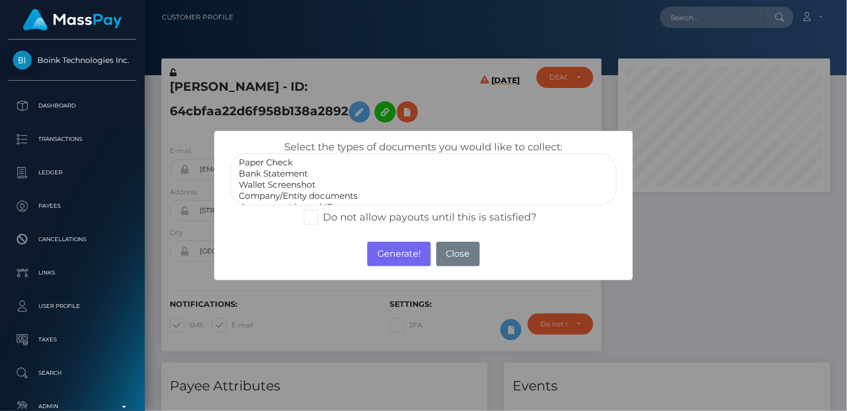
select select "Bank Statement"
click at [303, 172] on option "Bank Statement" at bounding box center [424, 173] width 372 height 11
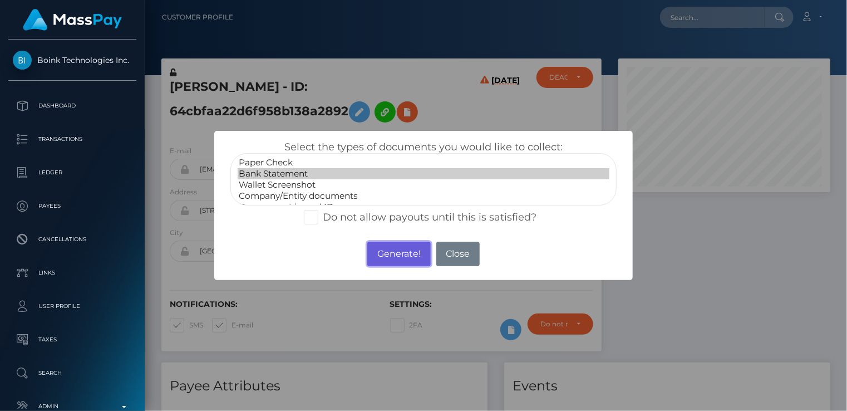
click at [403, 259] on button "Generate!" at bounding box center [398, 254] width 63 height 24
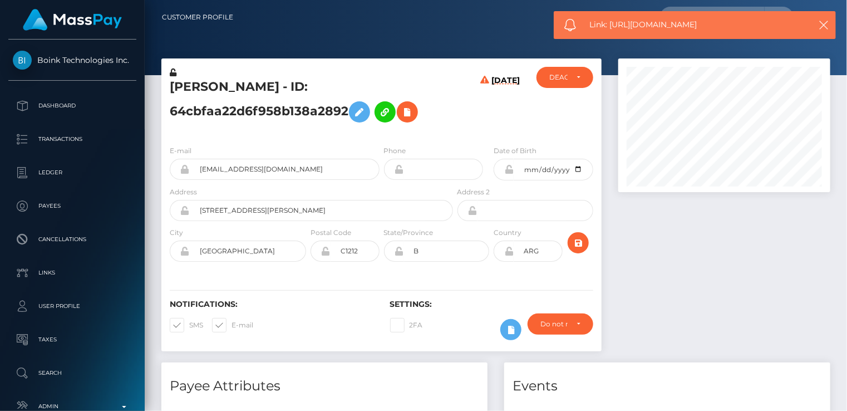
click at [626, 26] on span "Link: https://l.maspay.io/kjo7f" at bounding box center [694, 25] width 209 height 12
copy span "Link: https://l.maspay.io/kjo7f"
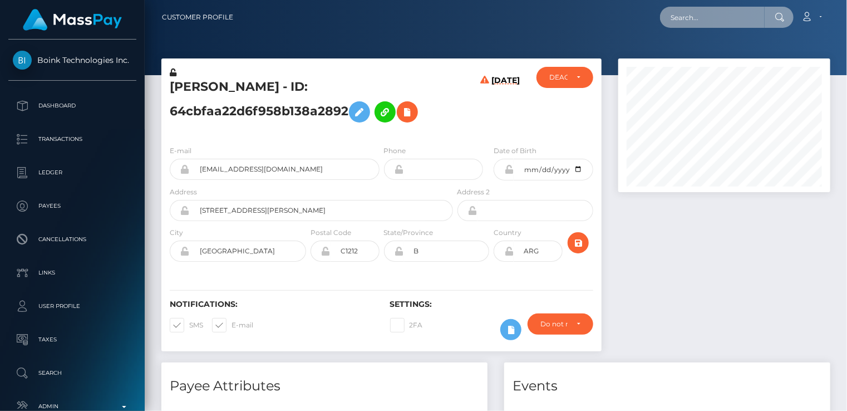
paste input "658fd174bddce324d55c2c3c"
type input "658fd174bddce324d55c2c3c"
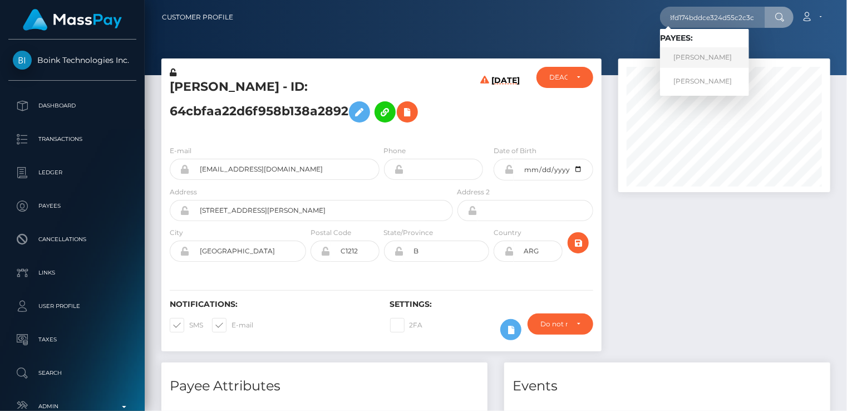
scroll to position [0, 0]
click at [705, 61] on link "MARIE ANDREE GODIN" at bounding box center [704, 57] width 89 height 21
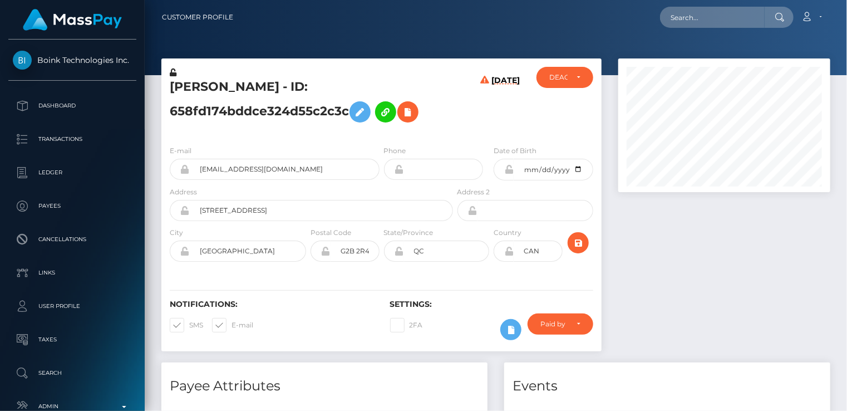
scroll to position [134, 211]
drag, startPoint x: 329, startPoint y: 86, endPoint x: 346, endPoint y: 108, distance: 27.5
click at [346, 108] on h5 "[PERSON_NAME] - ID: 658fd174bddce324d55c2c3c" at bounding box center [308, 103] width 277 height 50
copy h5 "ID: 658fd174bddce324d55c2c3c"
click at [194, 83] on h5 "[PERSON_NAME] - ID: 658fd174bddce324d55c2c3c" at bounding box center [308, 103] width 277 height 50
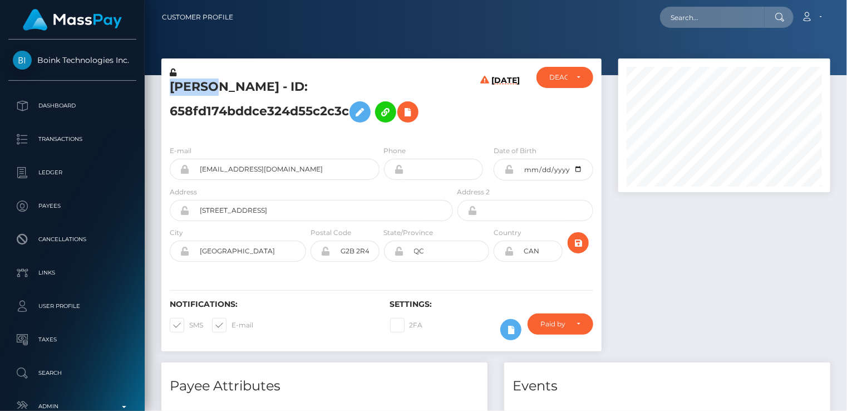
click at [194, 83] on h5 "[PERSON_NAME] - ID: 658fd174bddce324d55c2c3c" at bounding box center [308, 103] width 277 height 50
copy h5 "[PERSON_NAME]"
click at [414, 117] on icon at bounding box center [407, 112] width 13 height 14
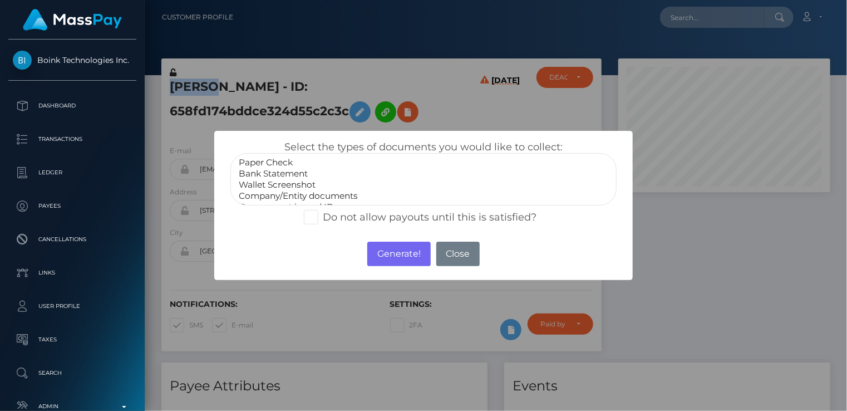
drag, startPoint x: 282, startPoint y: 178, endPoint x: 297, endPoint y: 179, distance: 14.5
select select "Bank Statement"
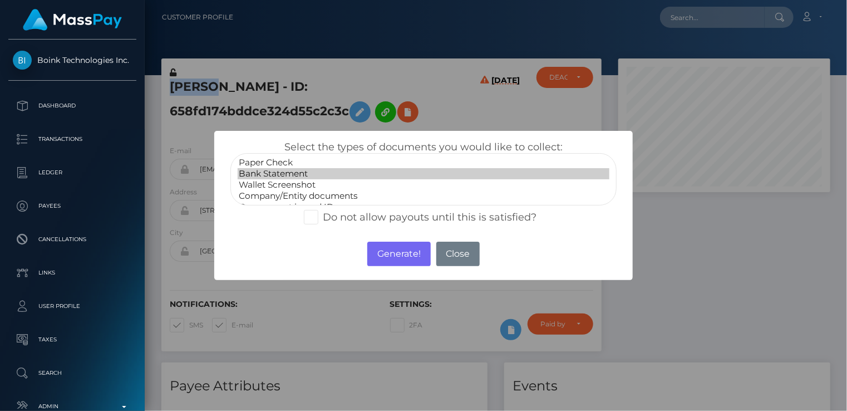
click at [282, 178] on option "Bank Statement" at bounding box center [424, 173] width 372 height 11
click at [396, 258] on button "Generate!" at bounding box center [398, 254] width 63 height 24
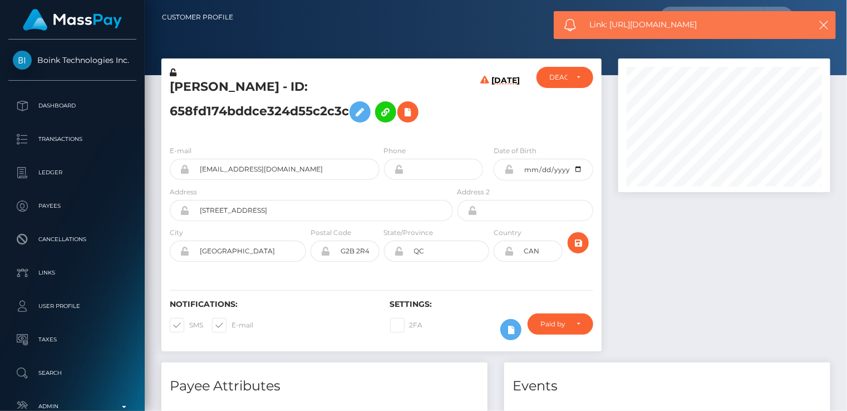
click at [636, 27] on span "Link: [URL][DOMAIN_NAME]" at bounding box center [694, 25] width 209 height 12
copy span "Link: [URL][DOMAIN_NAME]"
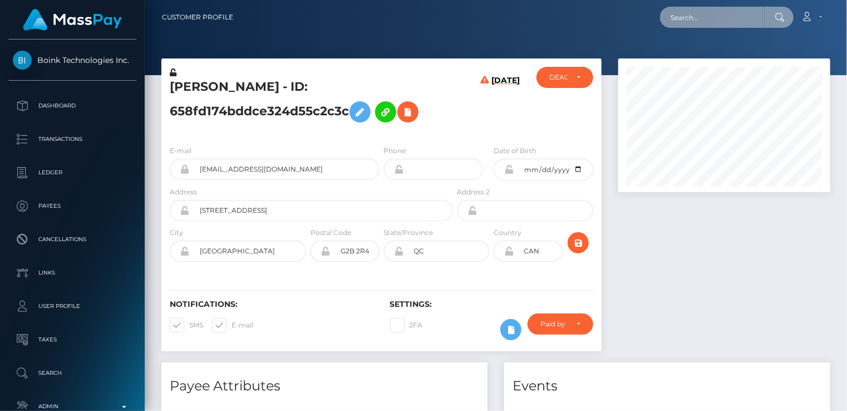
paste input "poact_JT48VmcPKVlm"
type input "poact_JT48VmcPKVlm"
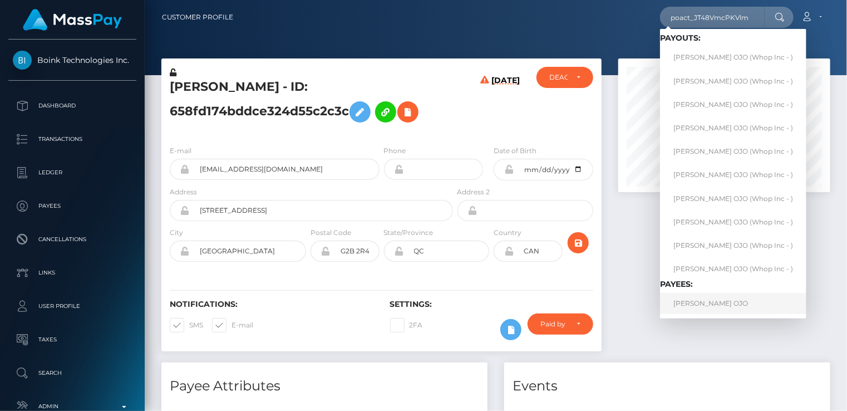
click at [700, 308] on link "[PERSON_NAME] OJO" at bounding box center [733, 303] width 146 height 21
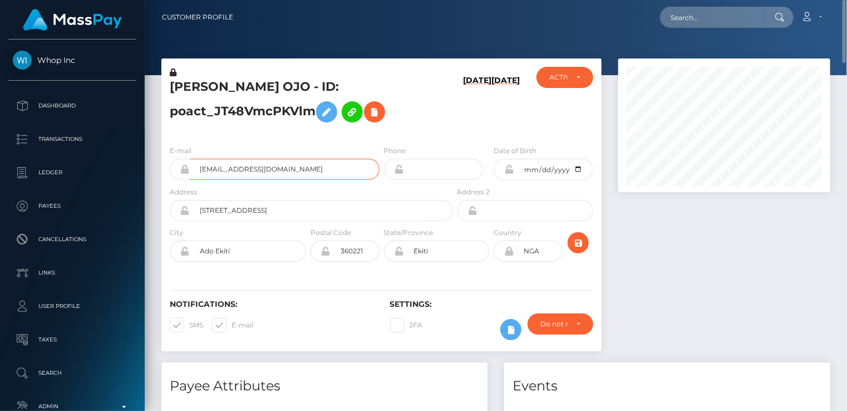
drag, startPoint x: 23, startPoint y: 225, endPoint x: 253, endPoint y: 170, distance: 236.3
click at [253, 170] on input "ayotundedaviesojo@gmail.com" at bounding box center [285, 169] width 190 height 21
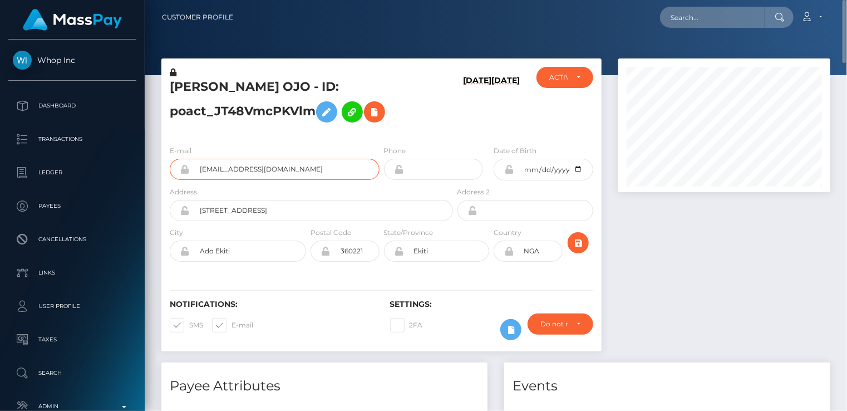
click at [253, 170] on input "ayotundedaviesojo@gmail.com" at bounding box center [285, 169] width 190 height 21
click at [254, 170] on input "ayotundedaviesojo@gmail.com" at bounding box center [285, 169] width 190 height 21
drag, startPoint x: 334, startPoint y: 85, endPoint x: 301, endPoint y: 104, distance: 37.6
click at [327, 101] on h5 "AYOTUNDE DAVIES OJO - ID: poact_JT48VmcPKVlm" at bounding box center [308, 103] width 277 height 50
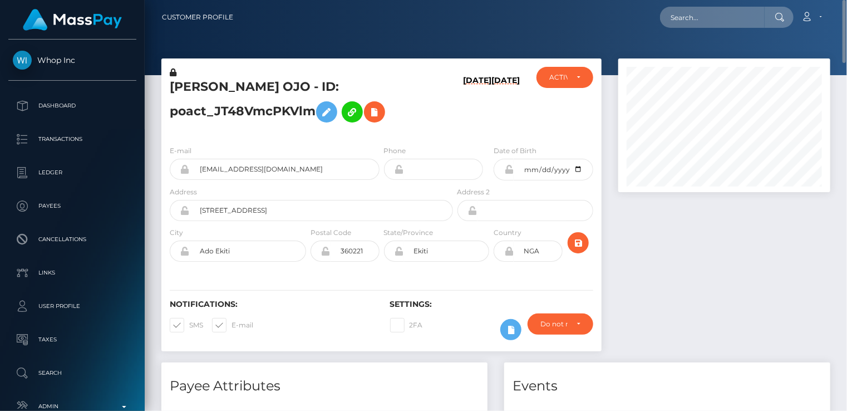
copy h5 "ID: poact_JT48VmcPKVlm"
click at [223, 81] on h5 "AYOTUNDE DAVIES OJO - ID: poact_JT48VmcPKVlm" at bounding box center [308, 103] width 277 height 50
copy h5 "AYOTUNDE"
click at [832, 239] on div at bounding box center [724, 210] width 229 height 304
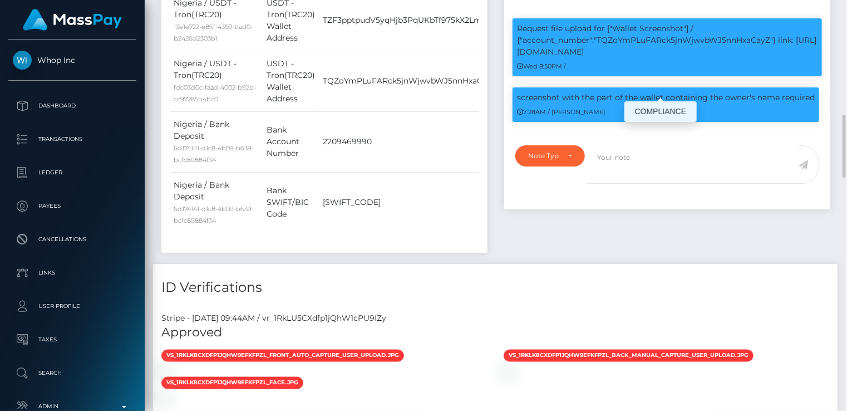
scroll to position [134, 211]
click at [666, 50] on p "Request file upload for ["Wallet Screenshot"] / {"account_number":"TQZoYmPLuFAR…" at bounding box center [667, 40] width 300 height 35
copy p "TQZoYmPLuFARck5jnWjwvbWJ5nnHxaCayZ"
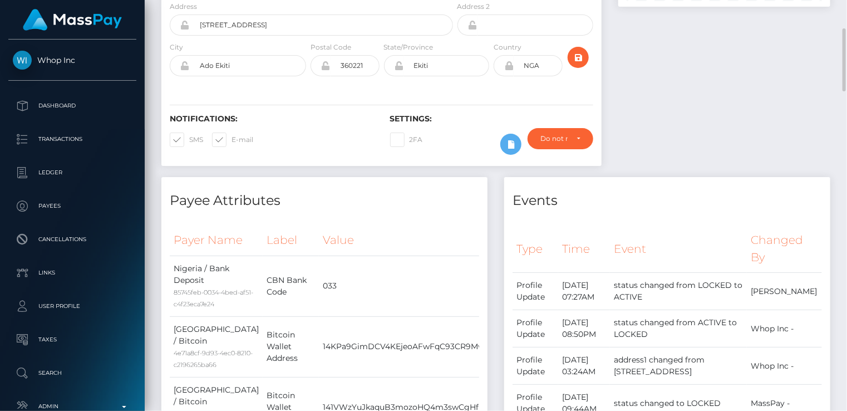
scroll to position [0, 0]
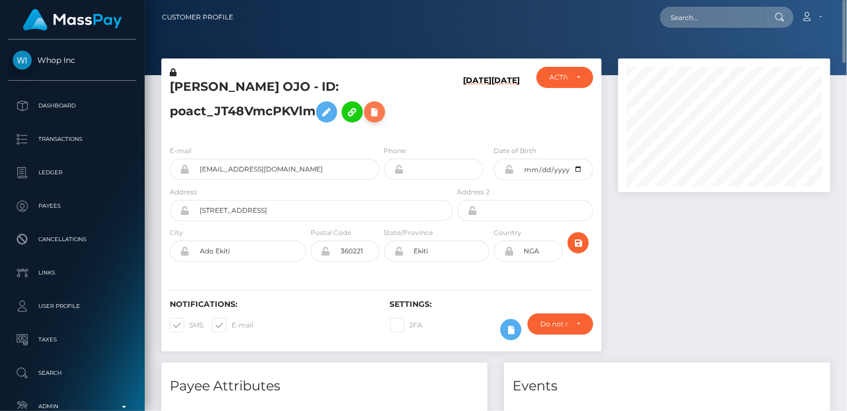
click at [381, 111] on icon at bounding box center [374, 112] width 13 height 14
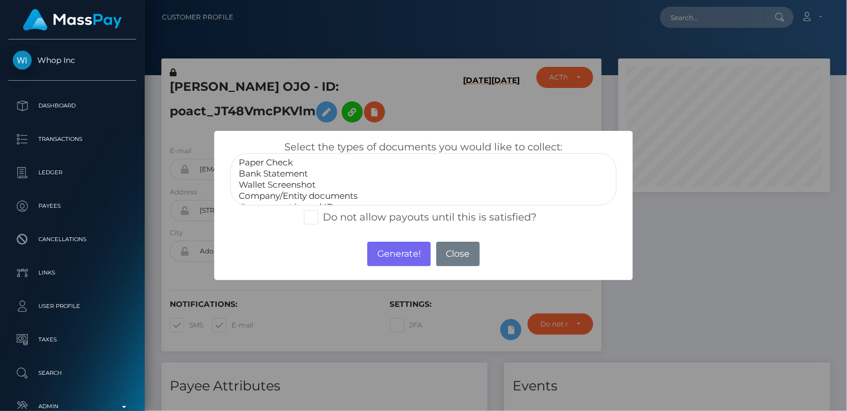
select select "Wallet Screenshot"
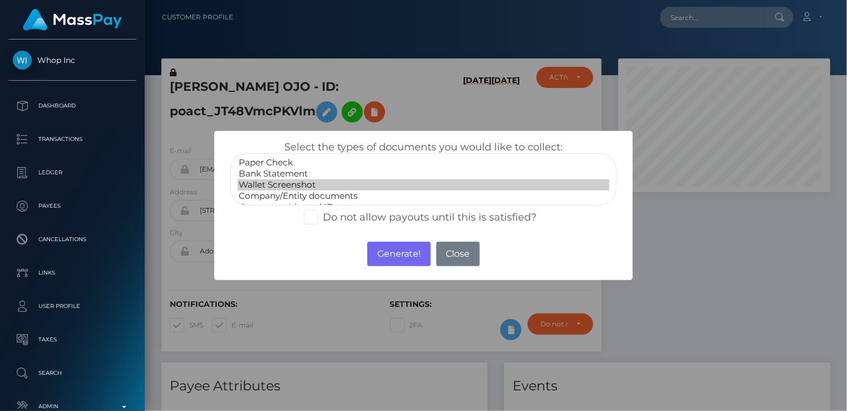
click at [291, 181] on option "Wallet Screenshot" at bounding box center [424, 184] width 372 height 11
click at [406, 259] on button "Generate!" at bounding box center [398, 254] width 63 height 24
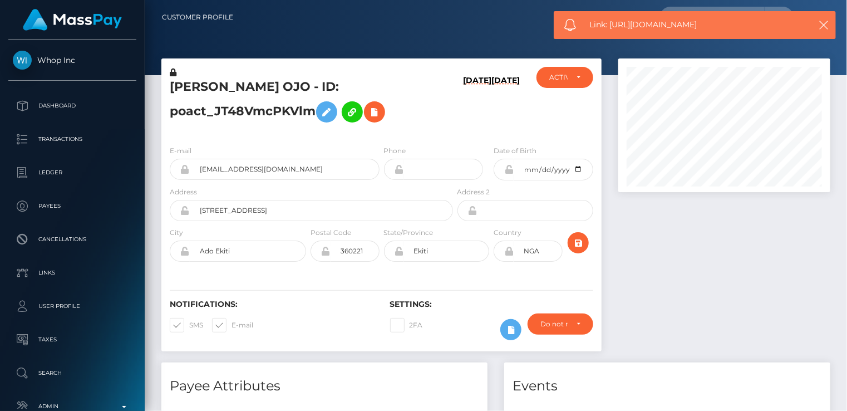
click at [637, 27] on span "Link: https://l.maspay.io/pjpeg" at bounding box center [694, 25] width 209 height 12
copy span "Link: https://l.maspay.io/pjpeg"
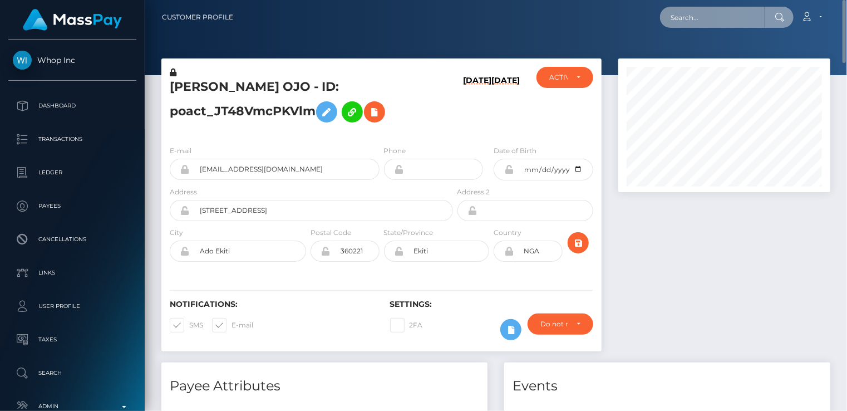
paste input "poact_C2JPdztGR8Bf"
type input "poact_C2JPdztGR8Bf"
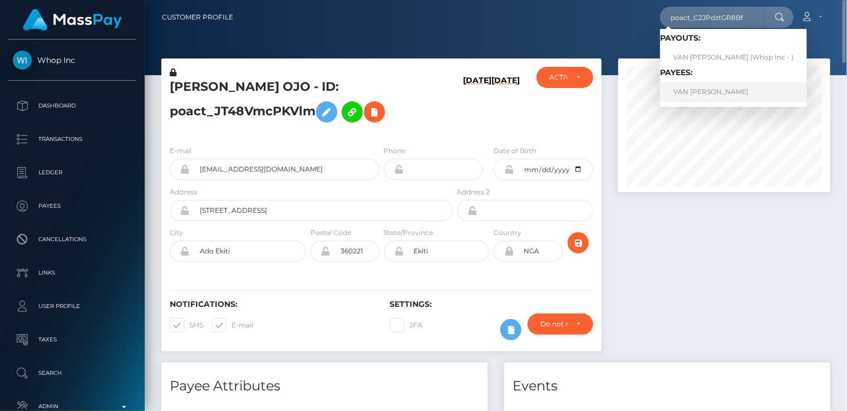
click at [701, 96] on link "VAN THANH LANG" at bounding box center [733, 92] width 147 height 21
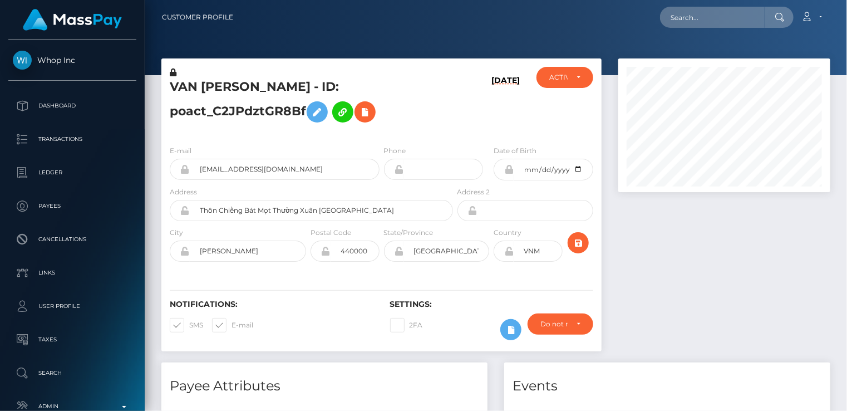
scroll to position [134, 211]
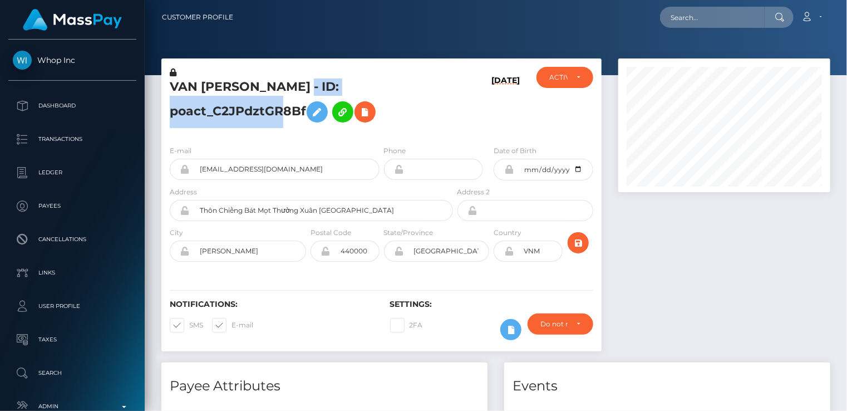
drag, startPoint x: 299, startPoint y: 86, endPoint x: 306, endPoint y: 103, distance: 18.5
click at [306, 103] on h5 "VAN [PERSON_NAME] - ID: poact_C2JPdztGR8Bf" at bounding box center [308, 103] width 277 height 50
copy h5 "ID: poact_C2JPdztGR8Bf"
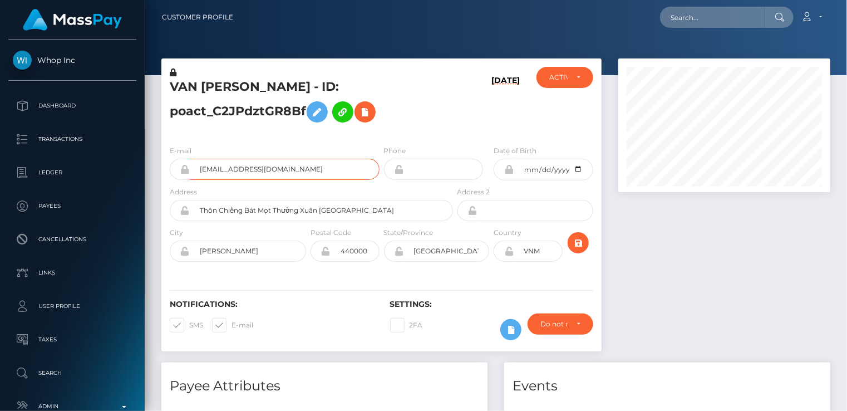
click at [270, 170] on input "[EMAIL_ADDRESS][DOMAIN_NAME]" at bounding box center [285, 169] width 190 height 21
drag, startPoint x: 170, startPoint y: 87, endPoint x: 238, endPoint y: 89, distance: 68.5
click at [247, 90] on h5 "VAN THANH LANG - ID: poact_C2JPdztGR8Bf" at bounding box center [308, 103] width 277 height 50
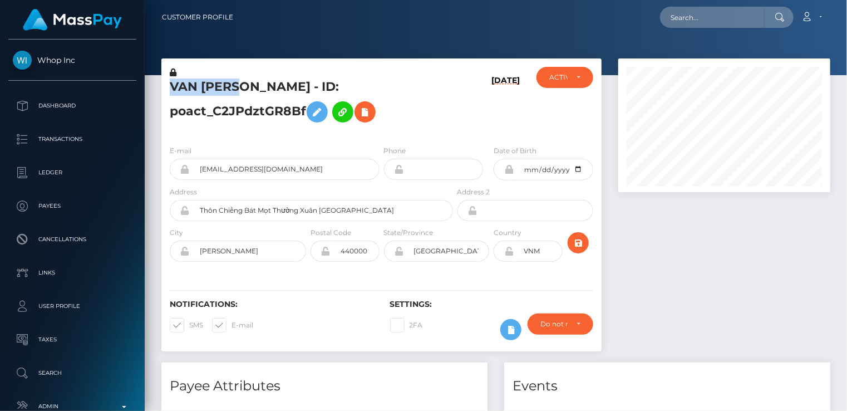
copy h5 "VAN THANH"
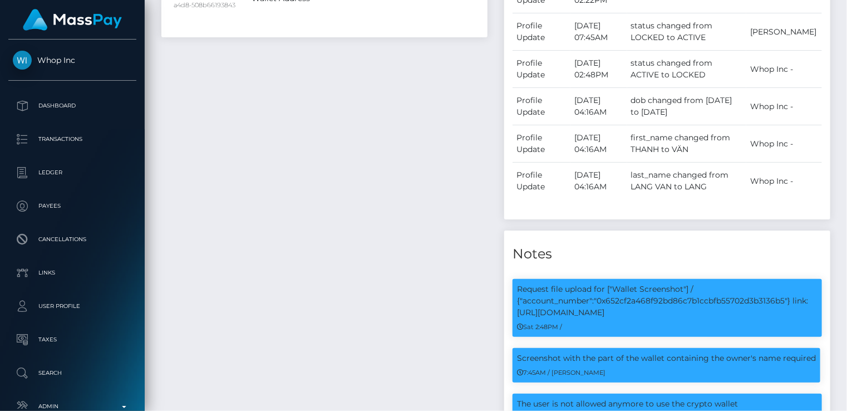
scroll to position [0, 0]
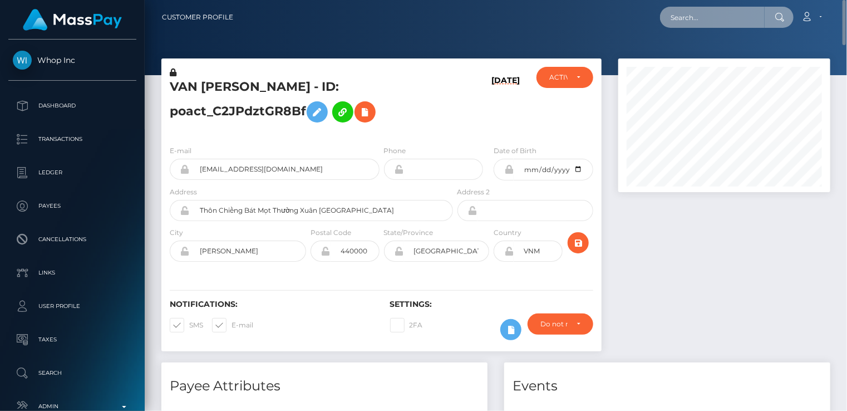
paste input "poact_T1JktwOm7j7I"
type input "poact_T1JktwOm7j7I"
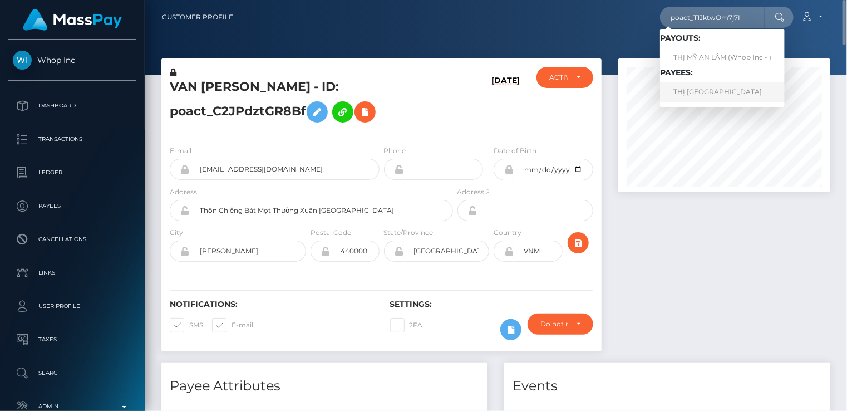
click at [703, 98] on link "THỊ MỸ AN LÂM" at bounding box center [722, 92] width 125 height 21
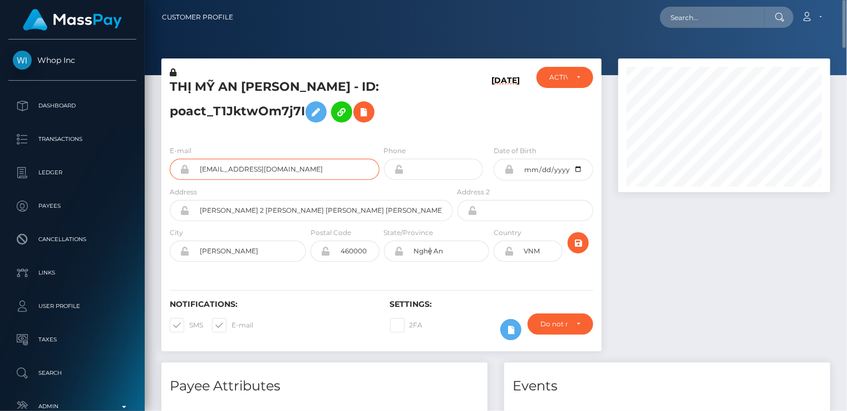
click at [239, 167] on input "randikahnsgu489@hotmail.com" at bounding box center [285, 169] width 190 height 21
drag, startPoint x: 280, startPoint y: 89, endPoint x: 434, endPoint y: 87, distance: 153.6
click at [434, 87] on h5 "THỊ MỸ AN LÂM - ID: poact_T1JktwOm7j7I" at bounding box center [308, 103] width 277 height 50
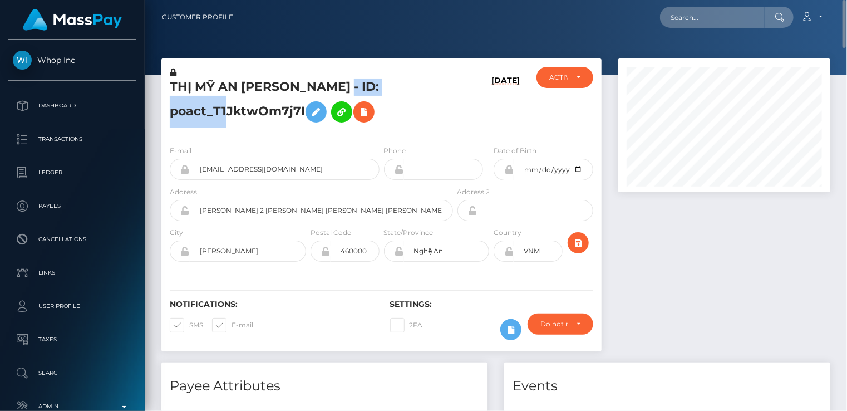
copy h5 "ID: poact_T1JktwOm7j7I"
drag, startPoint x: 172, startPoint y: 83, endPoint x: 243, endPoint y: 85, distance: 70.7
click at [243, 85] on h5 "THỊ MỸ AN LÂM - ID: poact_T1JktwOm7j7I" at bounding box center [308, 103] width 277 height 50
copy h5 "THỊ MỸ AN"
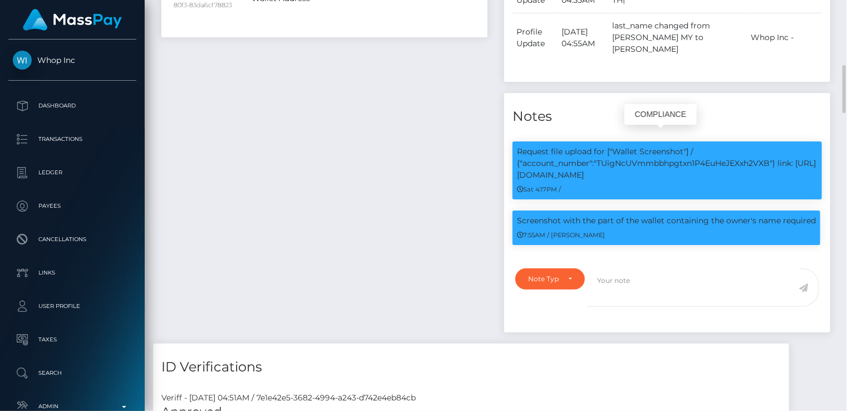
scroll to position [134, 211]
click at [667, 154] on p "Request file upload for ["Wallet Screenshot"] / {"account_number":"TUigNcUVmmbb…" at bounding box center [667, 163] width 300 height 35
copy p "TUigNcUVmmbbhpgtxn1P4EuHeJEXxh2VXB"
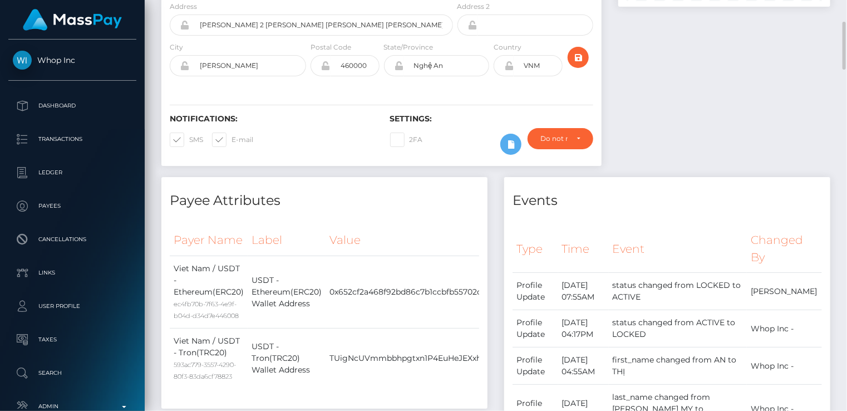
scroll to position [0, 0]
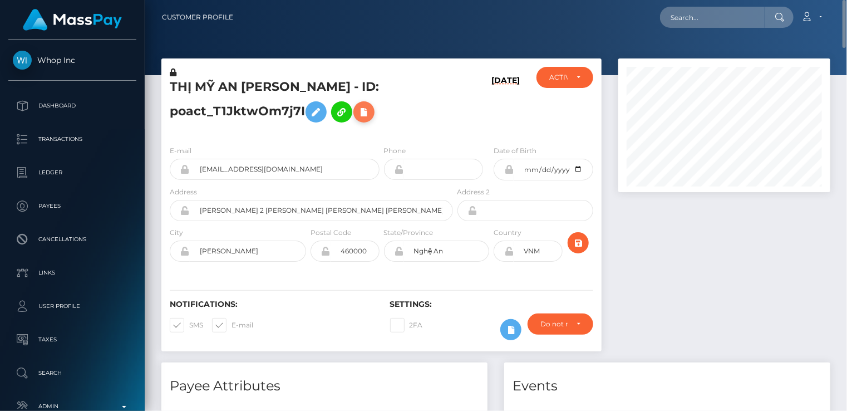
click at [357, 116] on icon at bounding box center [363, 112] width 13 height 14
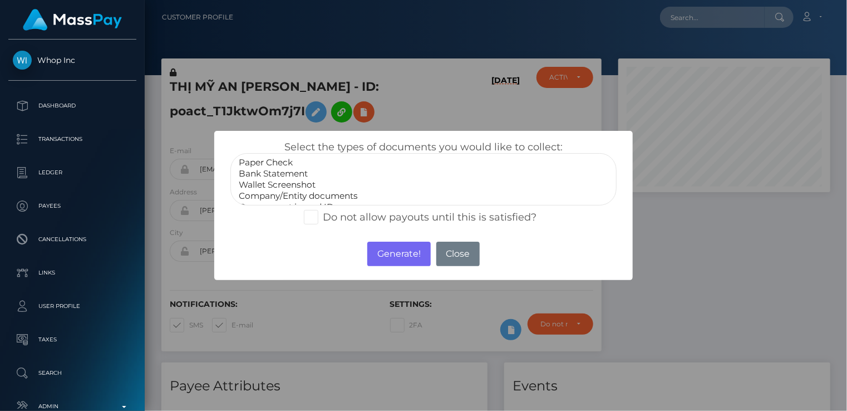
select select "Wallet Screenshot"
click at [303, 187] on option "Wallet Screenshot" at bounding box center [424, 184] width 372 height 11
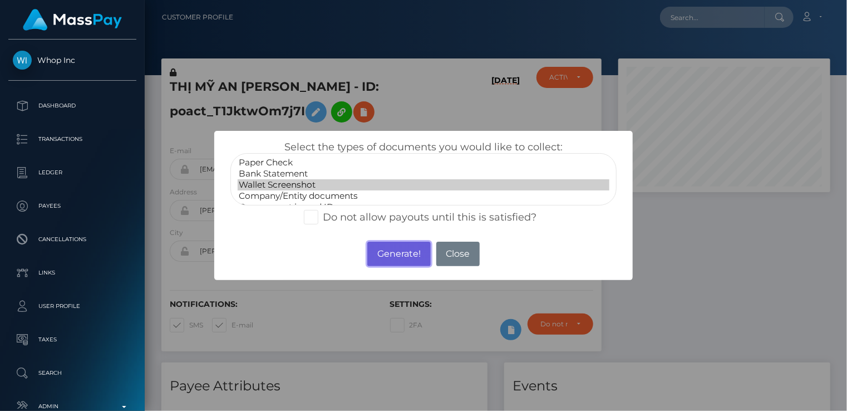
click at [402, 258] on button "Generate!" at bounding box center [398, 254] width 63 height 24
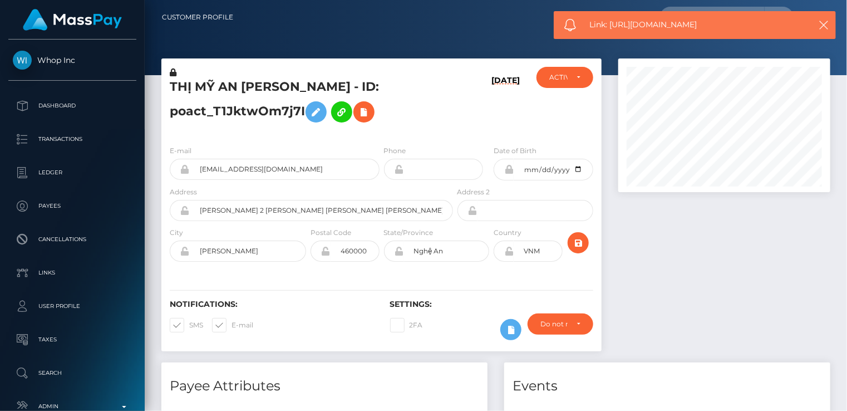
click at [643, 25] on span "Link: https://l.maspay.io/GjprB" at bounding box center [694, 25] width 209 height 12
copy span "Link: https://l.maspay.io/GjprB"
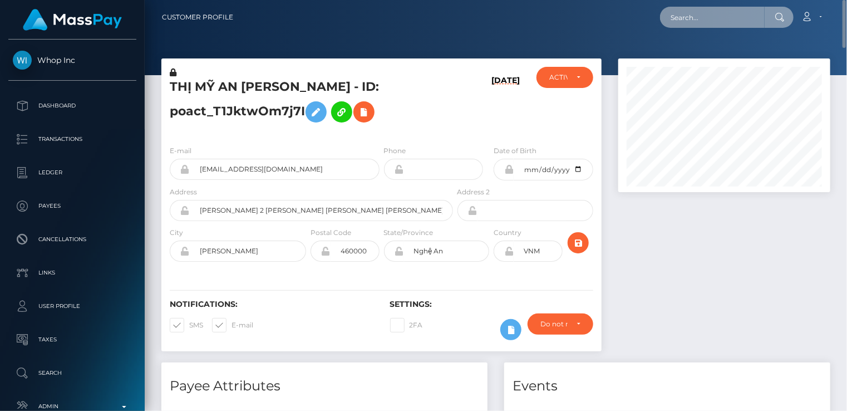
paste input "poact_2k9y8fIAtOCO"
type input "poact_2k9y8fIAtOCO"
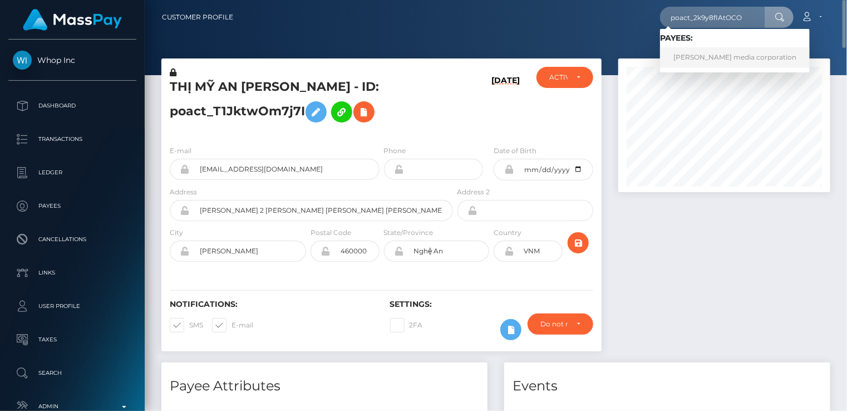
click at [692, 63] on link "Tyrone media corporation" at bounding box center [735, 57] width 150 height 21
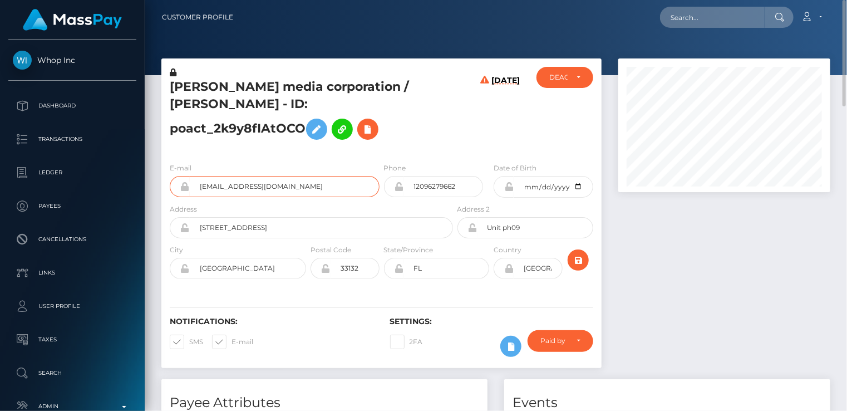
click at [228, 197] on input "[EMAIL_ADDRESS][DOMAIN_NAME]" at bounding box center [285, 186] width 190 height 21
click at [228, 197] on input "sadiq@cheefkit.com" at bounding box center [285, 186] width 190 height 21
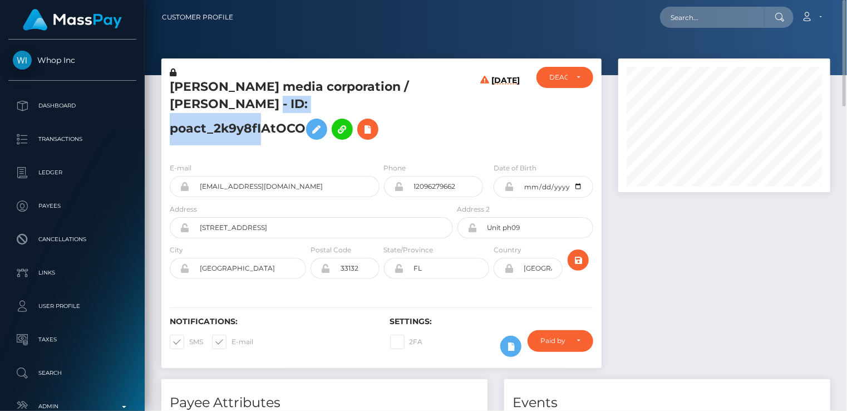
drag, startPoint x: 267, startPoint y: 114, endPoint x: 416, endPoint y: 112, distance: 148.6
click at [416, 112] on h5 "Tyrone media corporation / SADIQ MOHAMMAD - ID: poact_2k9y8fIAtOCO" at bounding box center [308, 111] width 277 height 67
copy h5 "ID: poact_2k9y8fIAtOCO"
click at [371, 86] on h5 "Tyrone media corporation / SADIQ MOHAMMAD - ID: poact_2k9y8fIAtOCO" at bounding box center [308, 111] width 277 height 67
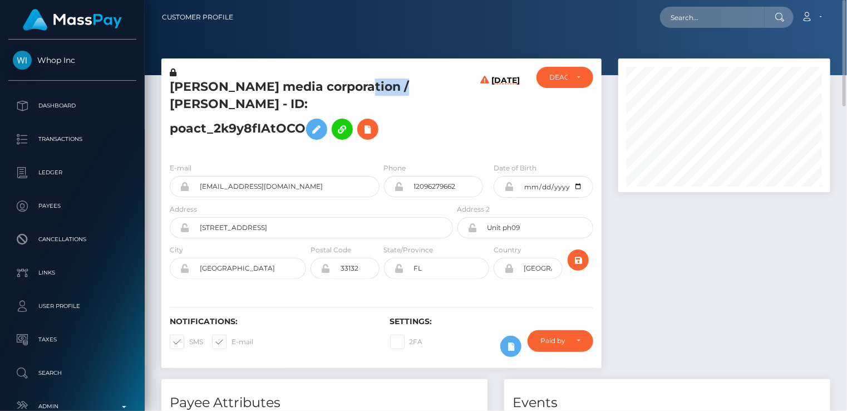
click at [371, 86] on h5 "Tyrone media corporation / SADIQ MOHAMMAD - ID: poact_2k9y8fIAtOCO" at bounding box center [308, 111] width 277 height 67
click at [201, 114] on h5 "Tyrone media corporation / SADIQ MOHAMMAD - ID: poact_2k9y8fIAtOCO" at bounding box center [308, 111] width 277 height 67
copy h5 "MOHAMMAD"
click at [361, 136] on icon at bounding box center [367, 129] width 13 height 14
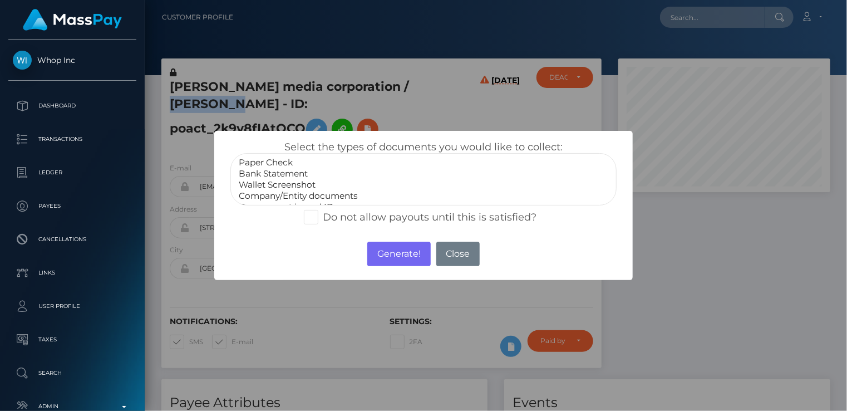
scroll to position [22, 0]
select select "Government issued ID"
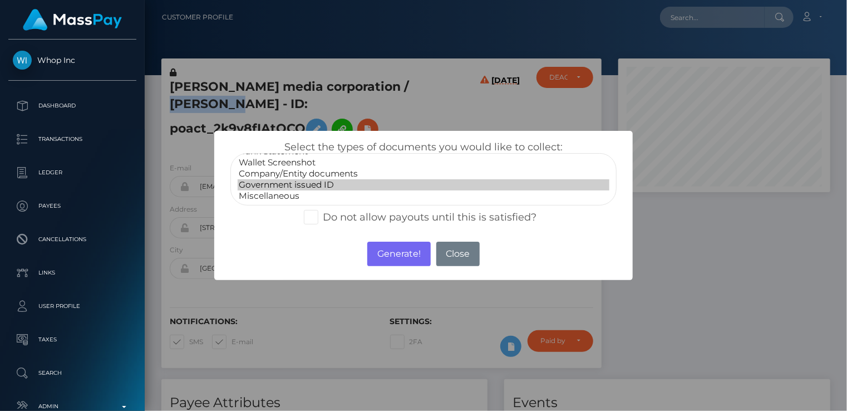
click at [308, 183] on option "Government issued ID" at bounding box center [424, 184] width 372 height 11
click at [396, 261] on button "Generate!" at bounding box center [398, 254] width 63 height 24
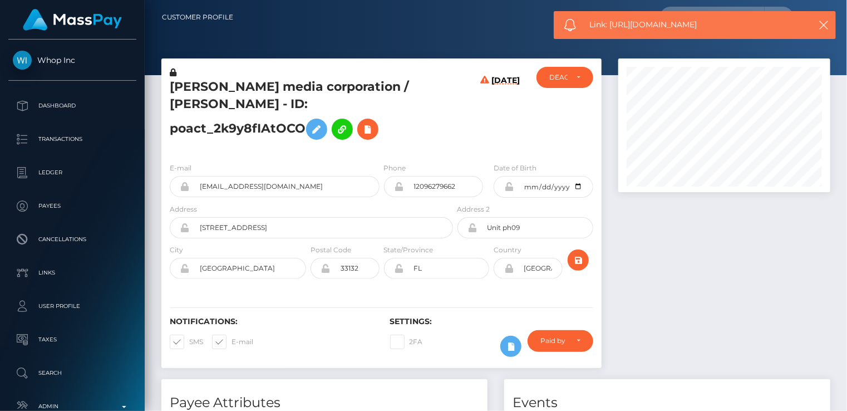
click at [624, 24] on span "Link: https://l.maspay.io/4jpt3" at bounding box center [694, 25] width 209 height 12
copy span "Link: https://l.maspay.io/4jpt3"
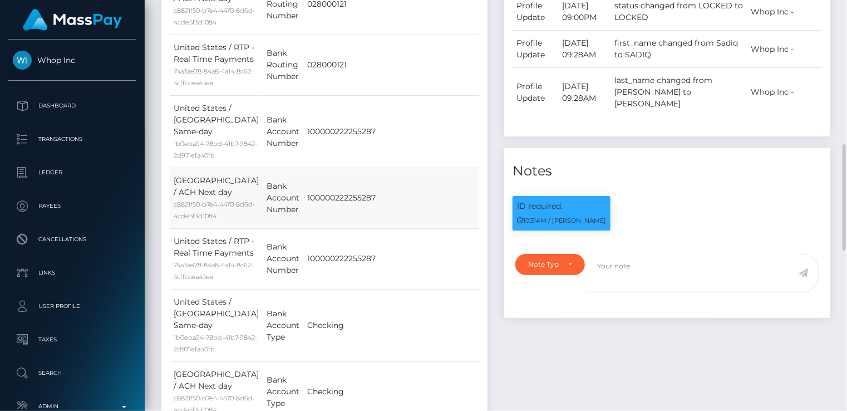
scroll to position [0, 0]
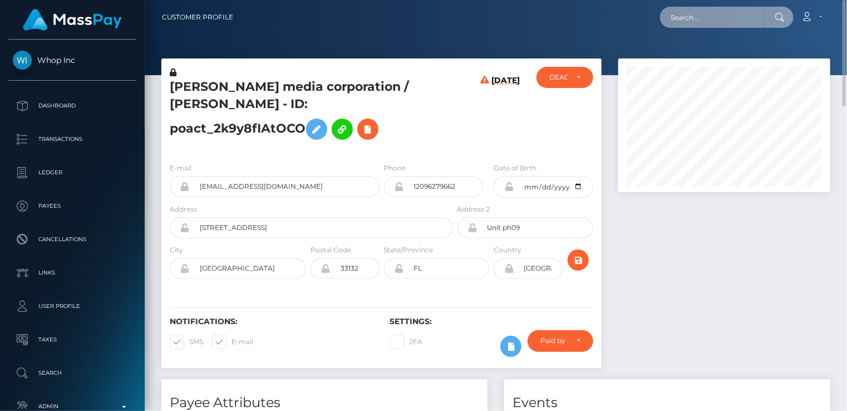
paste input "poact_dhMXXhlBgTe3"
type input "poact_dhMXXhlBgTe3"
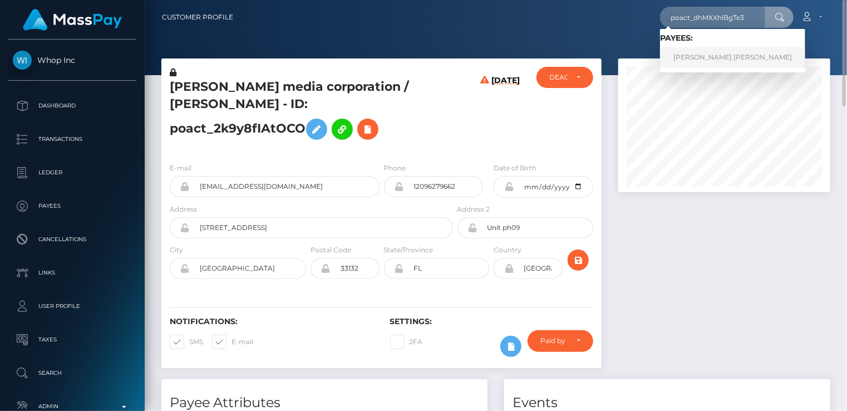
click at [683, 57] on link "PEDRO LUIS DUMONT LOPEZ" at bounding box center [732, 57] width 145 height 21
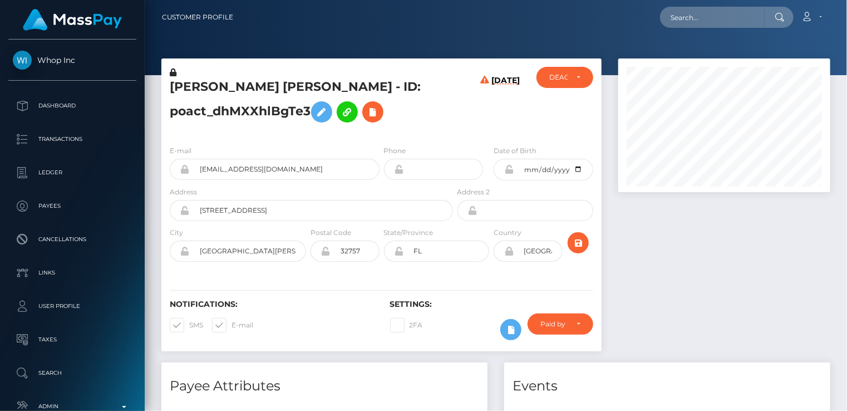
scroll to position [134, 211]
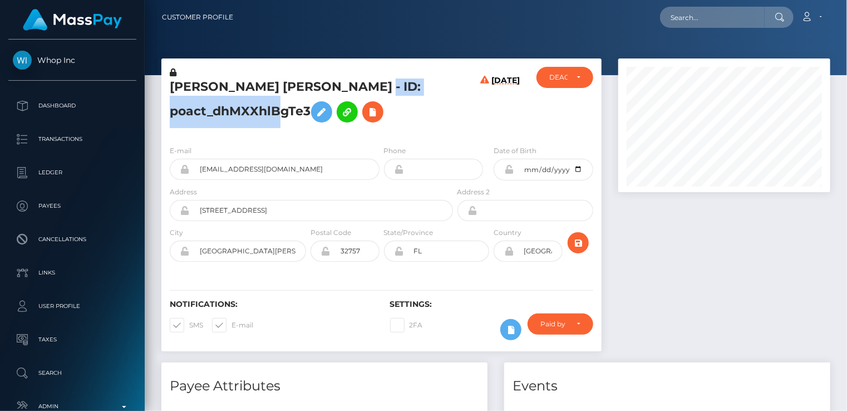
drag, startPoint x: 369, startPoint y: 87, endPoint x: 308, endPoint y: 110, distance: 65.3
click at [308, 110] on h5 "[PERSON_NAME] [PERSON_NAME] - ID: poact_dhMXXhlBgTe3" at bounding box center [308, 103] width 277 height 50
copy h5 "ID: poact_dhMXXhlBgTe3"
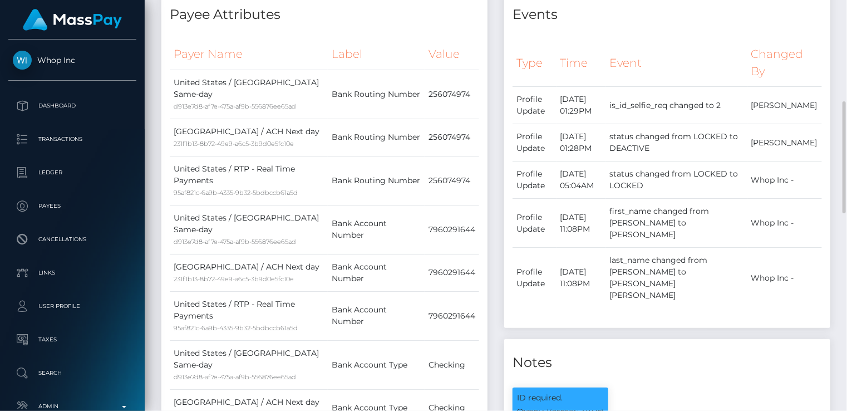
scroll to position [0, 0]
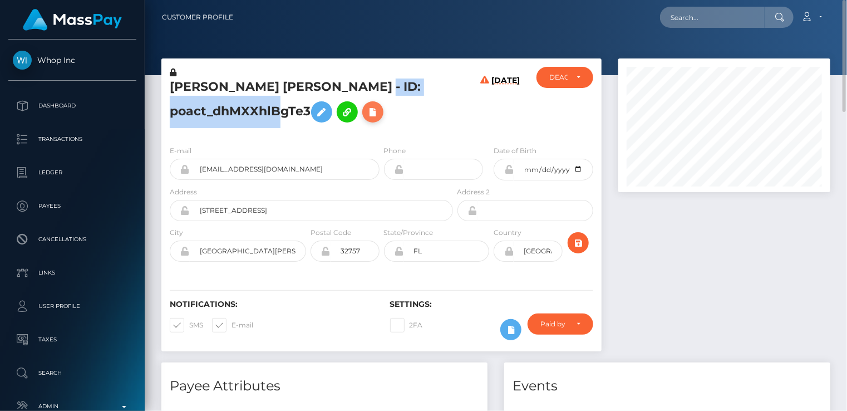
click at [377, 116] on icon at bounding box center [372, 112] width 13 height 14
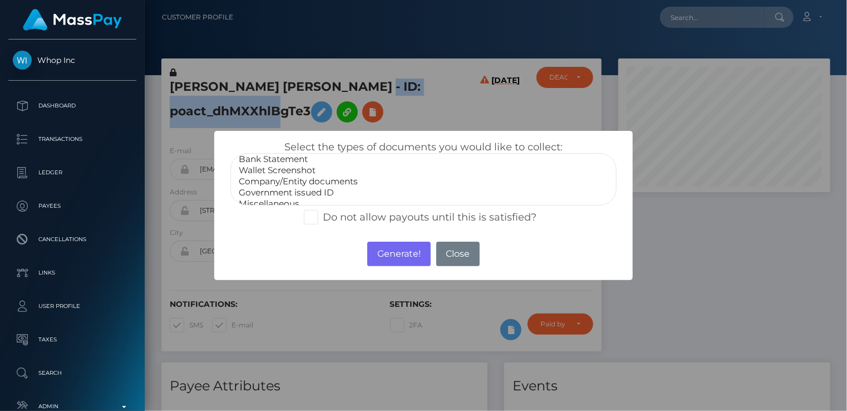
scroll to position [22, 0]
select select "Government issued ID"
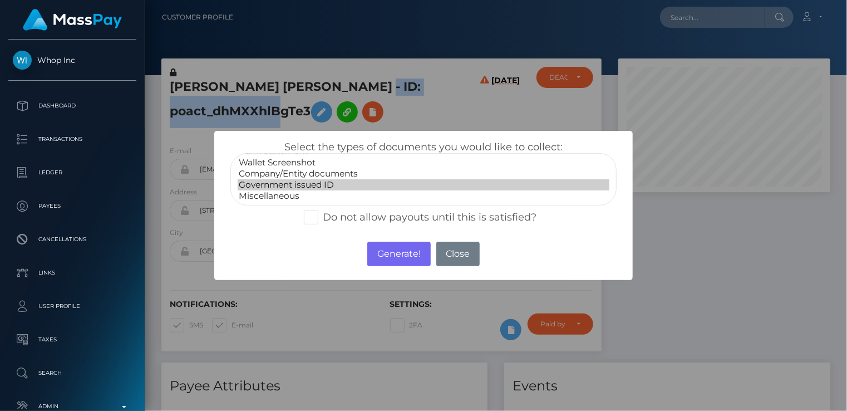
click at [294, 186] on option "Government issued ID" at bounding box center [424, 184] width 372 height 11
click at [405, 257] on button "Generate!" at bounding box center [398, 254] width 63 height 24
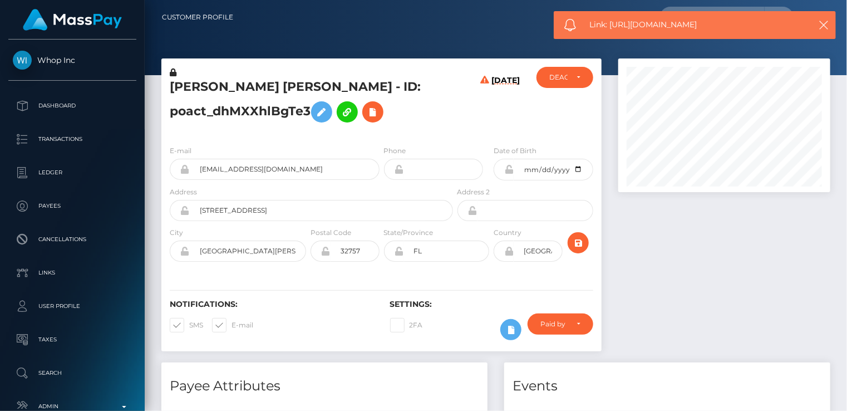
click at [646, 29] on span "Link: [URL][DOMAIN_NAME]" at bounding box center [694, 25] width 209 height 12
click at [644, 28] on span "Link: [URL][DOMAIN_NAME]" at bounding box center [694, 25] width 209 height 12
copy span "Link: [URL][DOMAIN_NAME]"
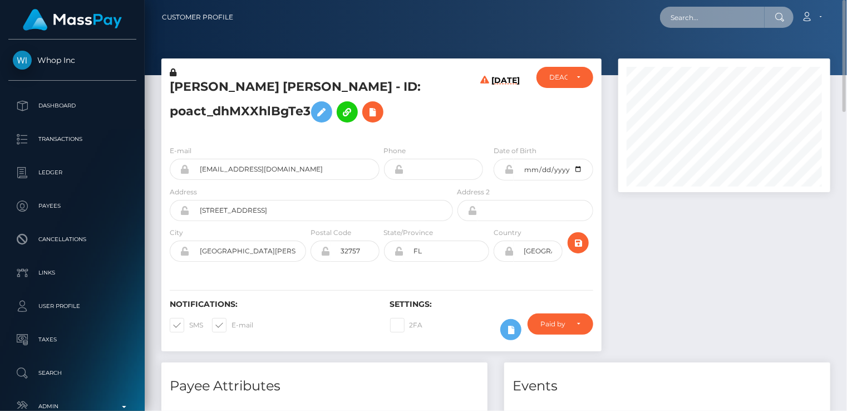
paste input "poact_uV5q7rrHNCUf"
type input "poact_uV5q7rrHNCUf"
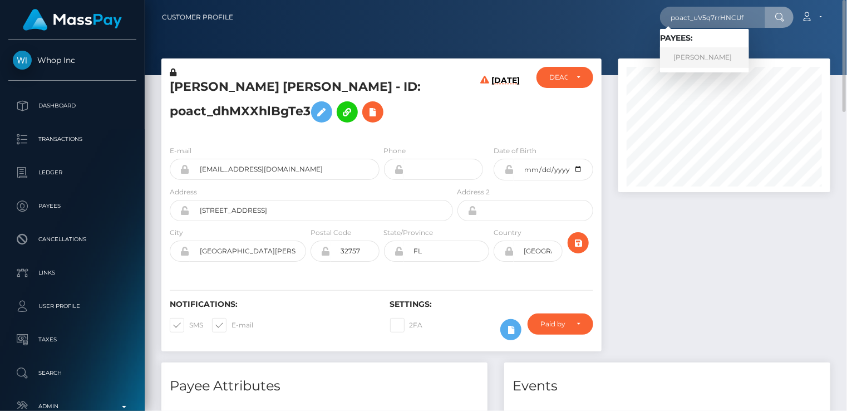
click at [701, 63] on link "[PERSON_NAME]" at bounding box center [704, 57] width 89 height 21
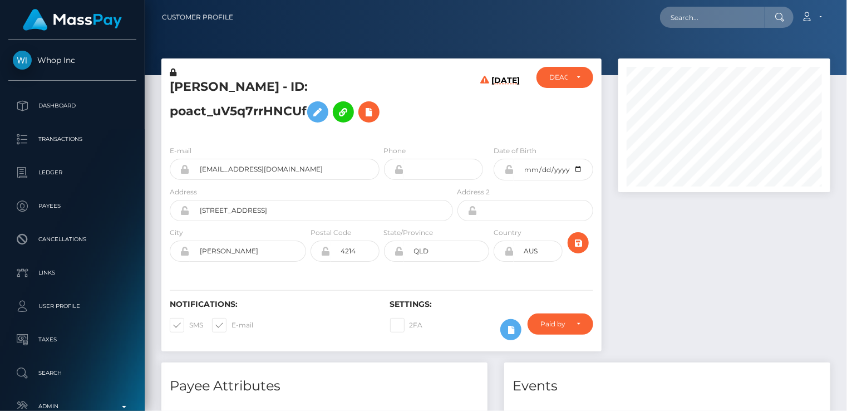
scroll to position [134, 211]
click at [254, 171] on input "lacroix77.mgmt@gmail.com" at bounding box center [285, 169] width 190 height 21
drag, startPoint x: 278, startPoint y: 85, endPoint x: 329, endPoint y: 95, distance: 52.2
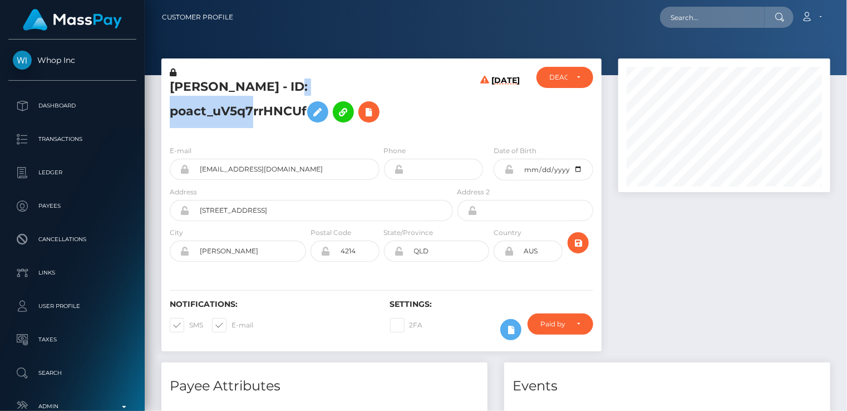
click at [367, 87] on h5 "IVAN KIRILLOV - ID: poact_uV5q7rrHNCUf" at bounding box center [308, 103] width 277 height 50
click at [328, 96] on h5 "IVAN KIRILLOV - ID: poact_uV5q7rrHNCUf" at bounding box center [308, 103] width 277 height 50
drag, startPoint x: 276, startPoint y: 86, endPoint x: 432, endPoint y: 90, distance: 156.4
click at [432, 90] on h5 "IVAN KIRILLOV - ID: poact_uV5q7rrHNCUf" at bounding box center [308, 103] width 277 height 50
copy h5 "ID: poact_uV5q7rrHNCUf"
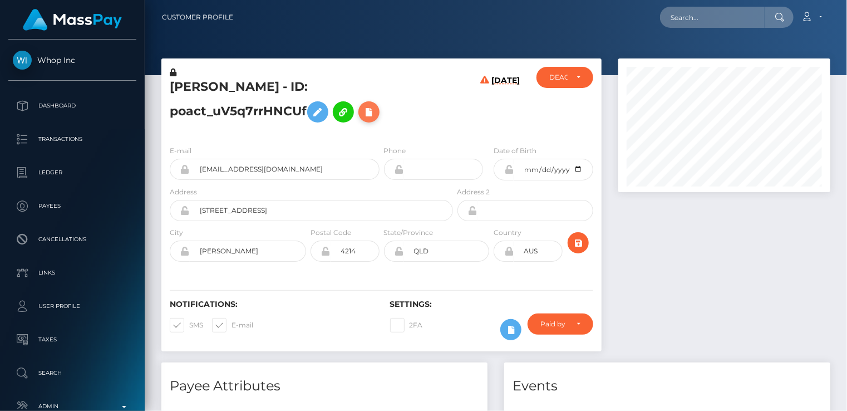
click at [362, 114] on icon at bounding box center [368, 112] width 13 height 14
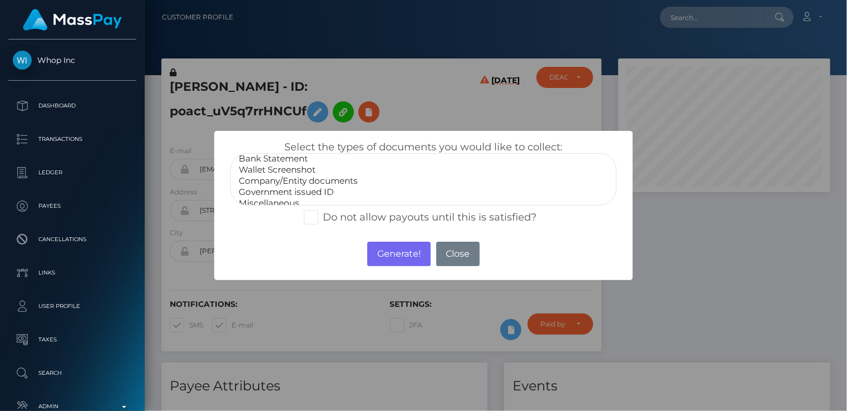
scroll to position [22, 0]
select select "Government issued ID"
click at [294, 180] on option "Government issued ID" at bounding box center [424, 184] width 372 height 11
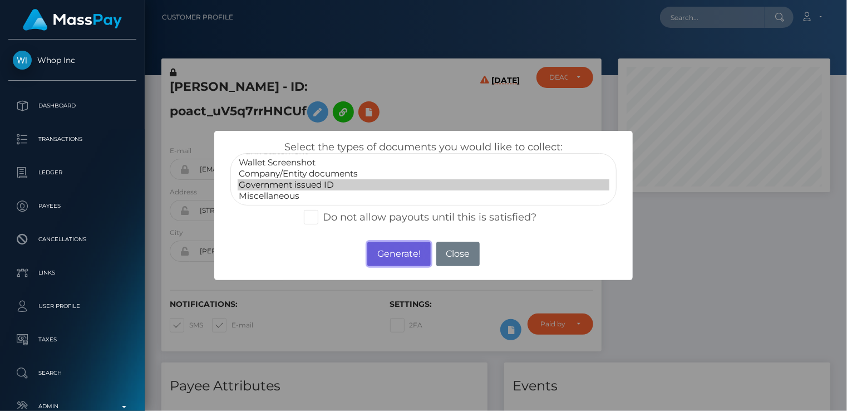
click at [394, 255] on button "Generate!" at bounding box center [398, 254] width 63 height 24
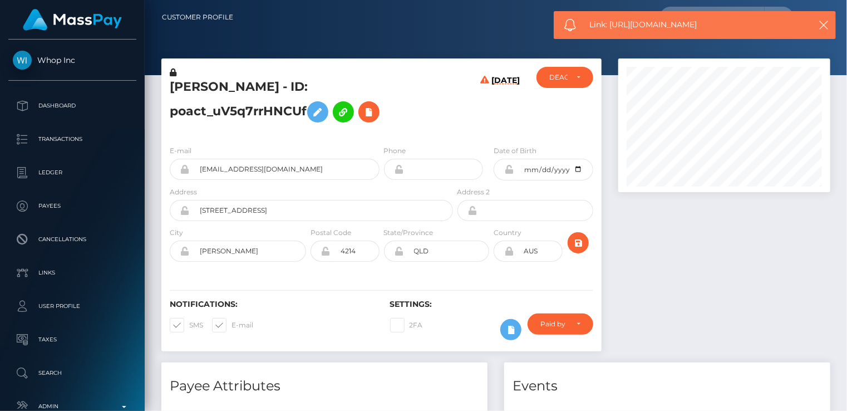
click at [641, 25] on span "Link: https://l.maspay.io/rjpoO" at bounding box center [694, 25] width 209 height 12
copy span "Link: https://l.maspay.io/rjpoO"
